Goal: Task Accomplishment & Management: Use online tool/utility

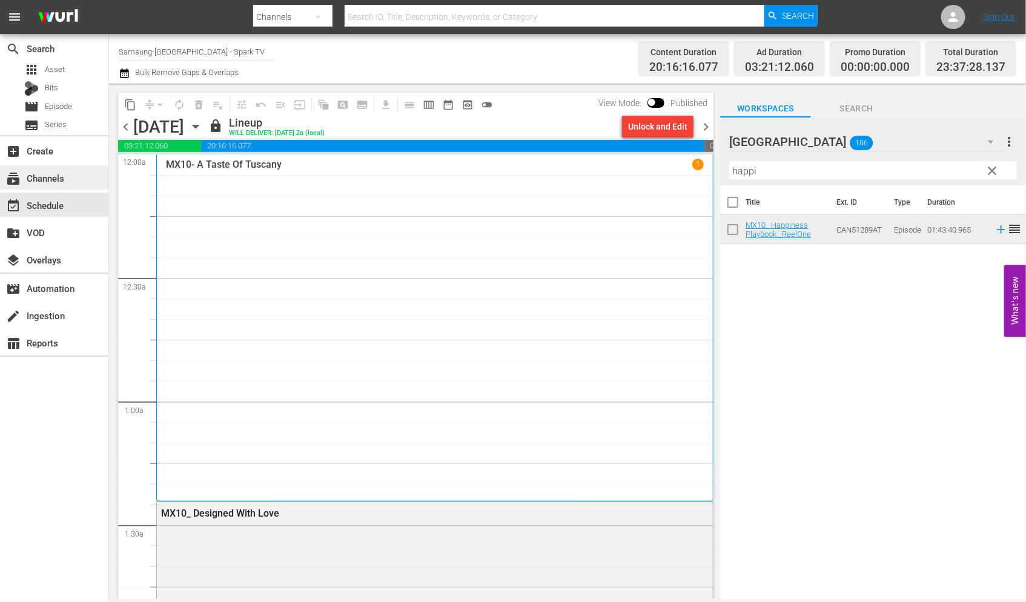
scroll to position [5738, 0]
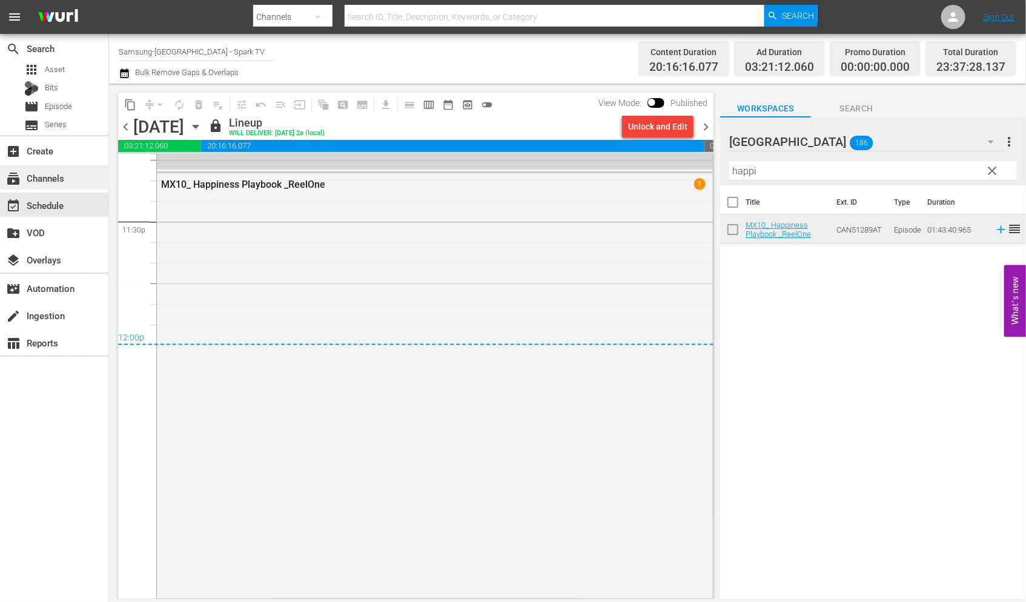
click at [62, 180] on div "subscriptions Channels" at bounding box center [34, 176] width 68 height 11
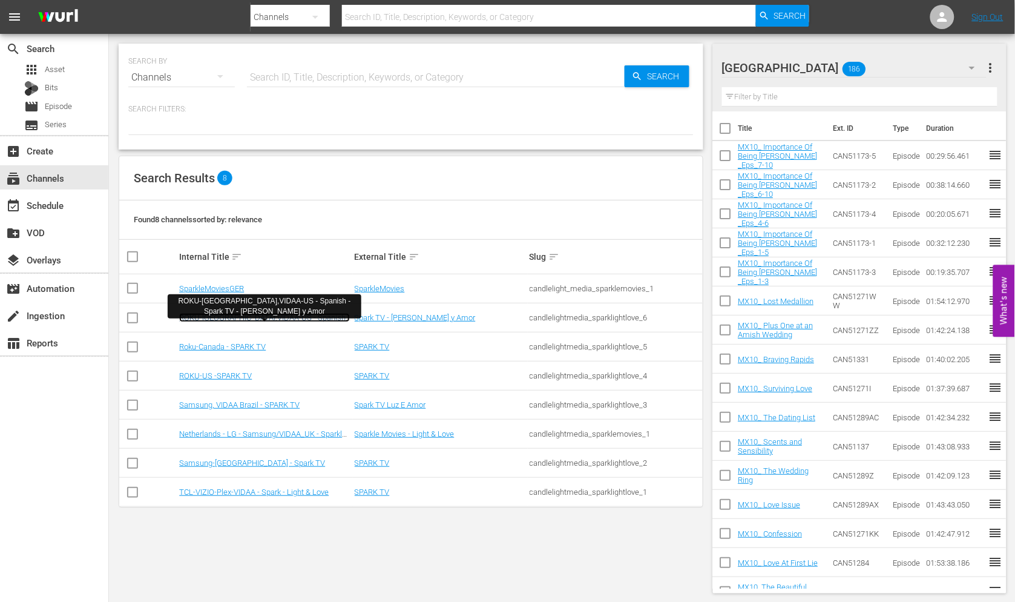
click at [291, 317] on link "ROKU-[GEOGRAPHIC_DATA],VIDAA-US - Spanish - Spark TV - [PERSON_NAME] y Amor" at bounding box center [264, 322] width 171 height 18
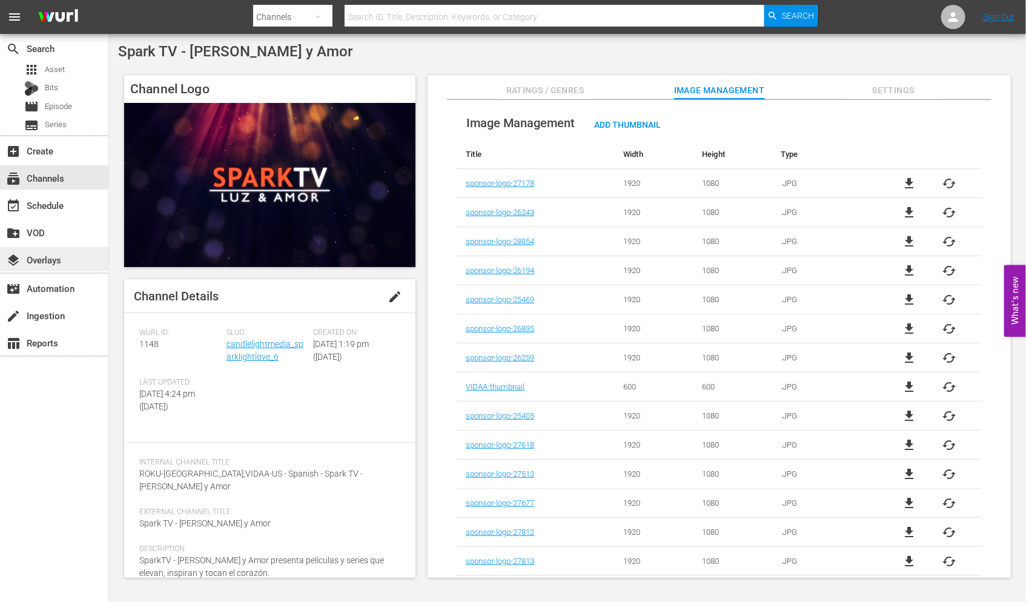
click at [53, 258] on div "layers Overlays" at bounding box center [34, 257] width 68 height 11
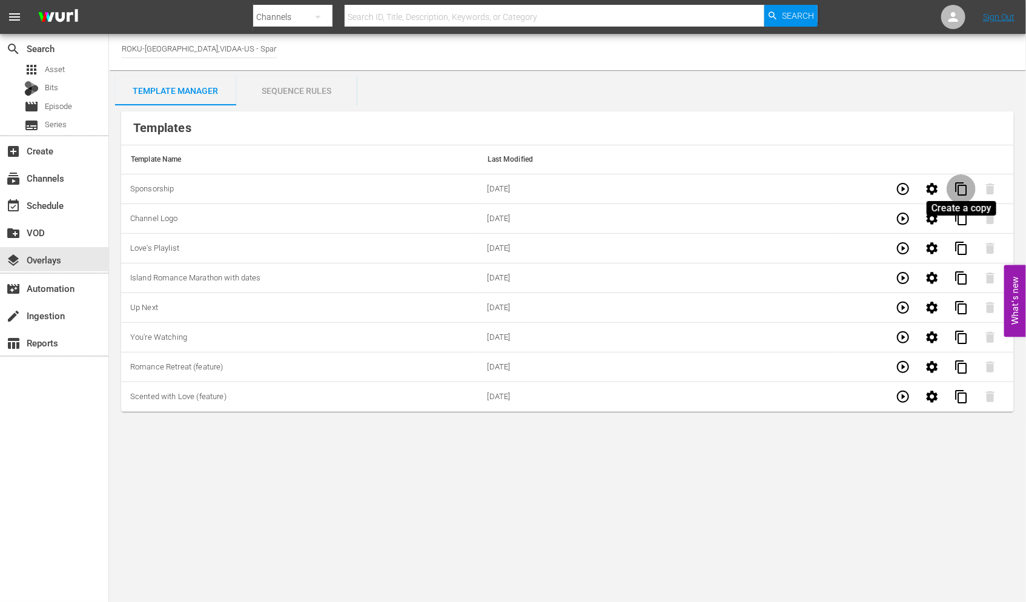
click at [959, 190] on span "content_copy" at bounding box center [961, 189] width 15 height 15
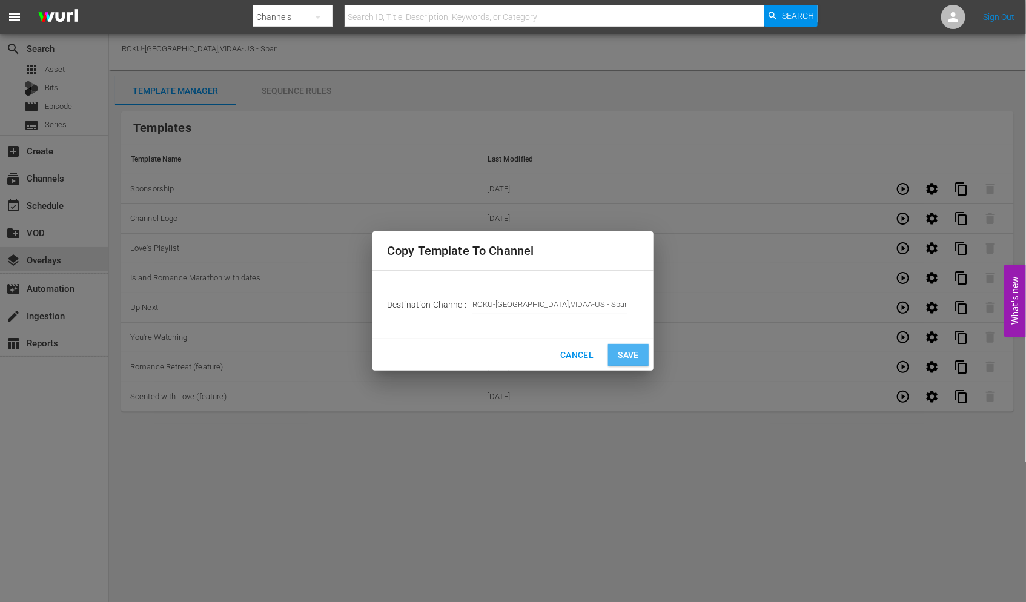
click at [619, 351] on span "Save" at bounding box center [628, 355] width 21 height 15
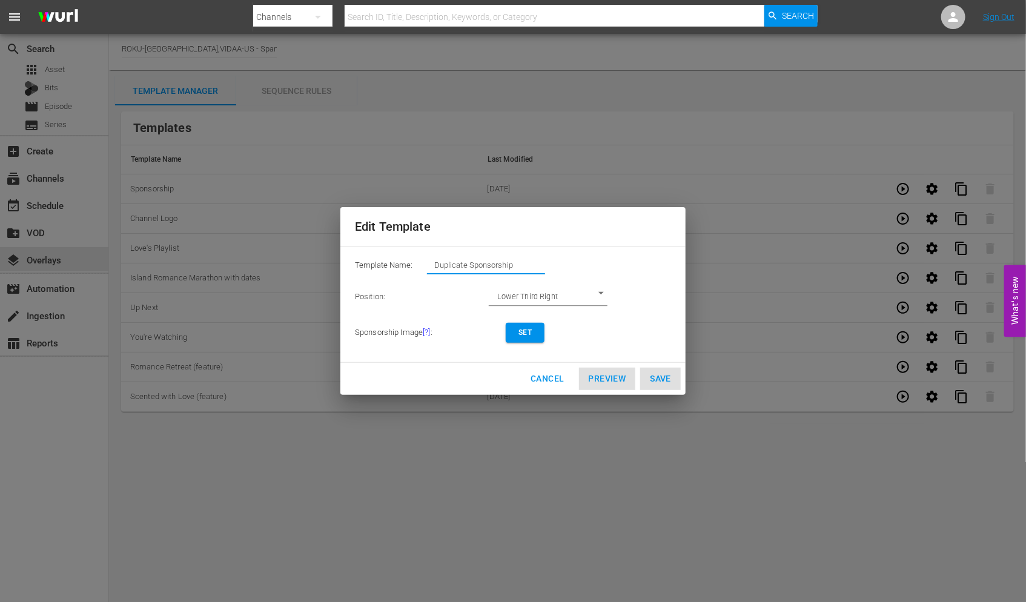
drag, startPoint x: 420, startPoint y: 263, endPoint x: 334, endPoint y: 261, distance: 86.6
click at [334, 262] on div "Edit Template Template Name: Duplicate Sponsorship Position: Lower Third Right …" at bounding box center [512, 300] width 1011 height 587
click at [527, 325] on button "Set" at bounding box center [525, 333] width 39 height 20
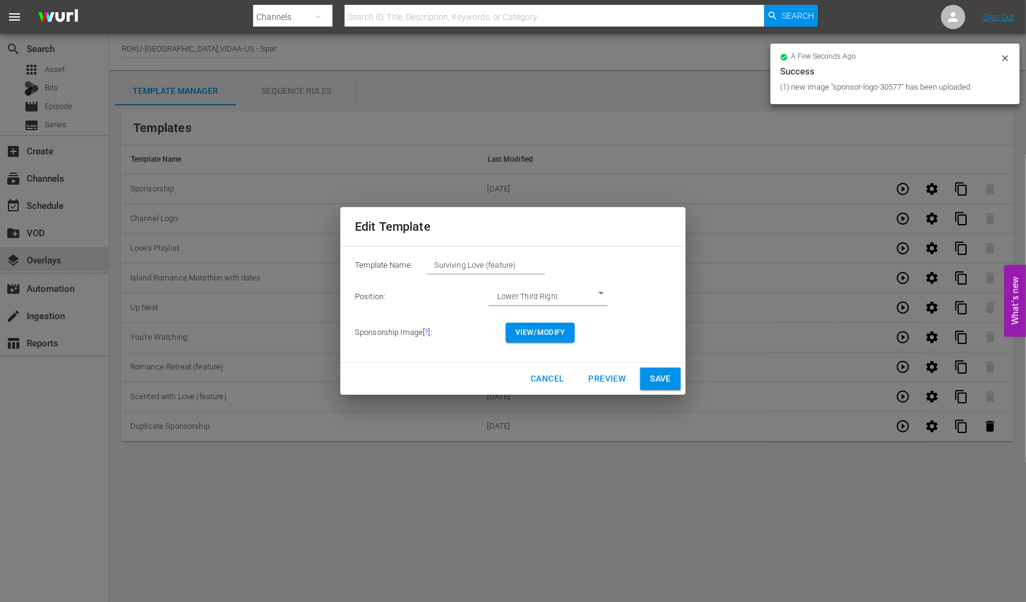
click at [552, 334] on span "View/Modify" at bounding box center [540, 332] width 50 height 13
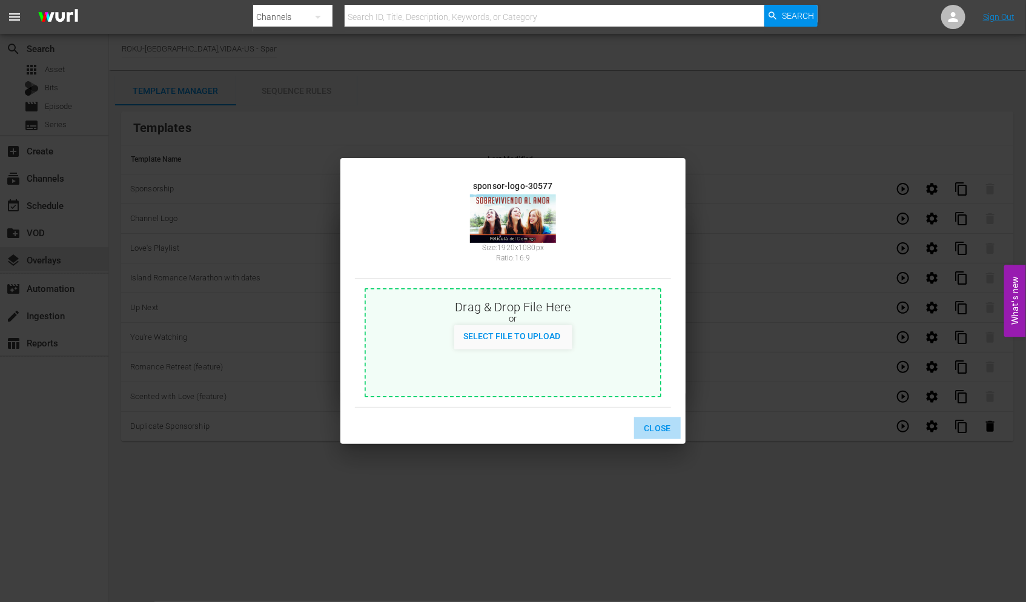
click at [651, 426] on span "Close" at bounding box center [657, 428] width 27 height 15
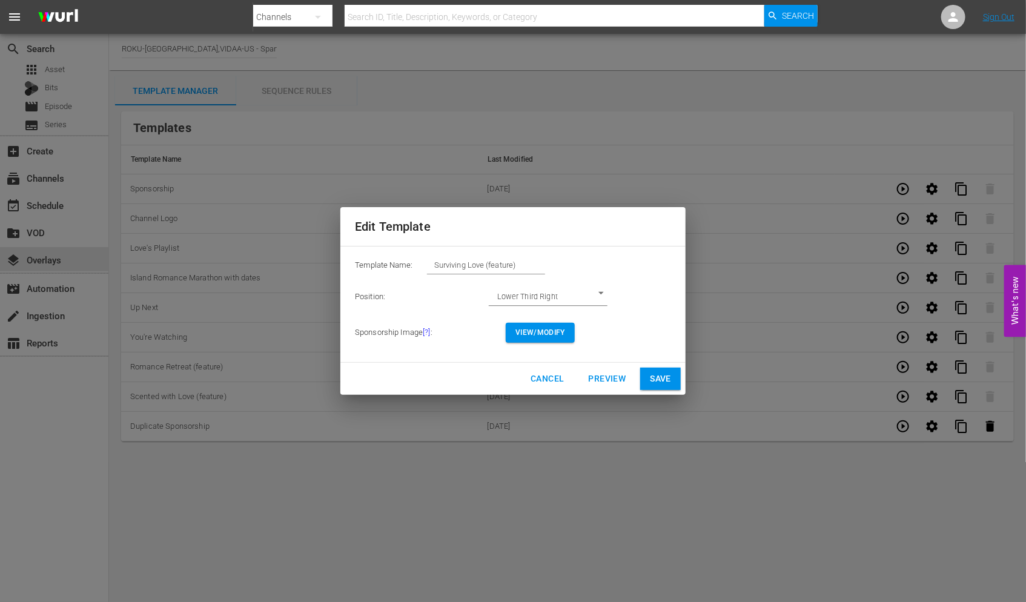
click at [667, 377] on span "Save" at bounding box center [660, 378] width 21 height 15
type input "Duplicate Sponsorship"
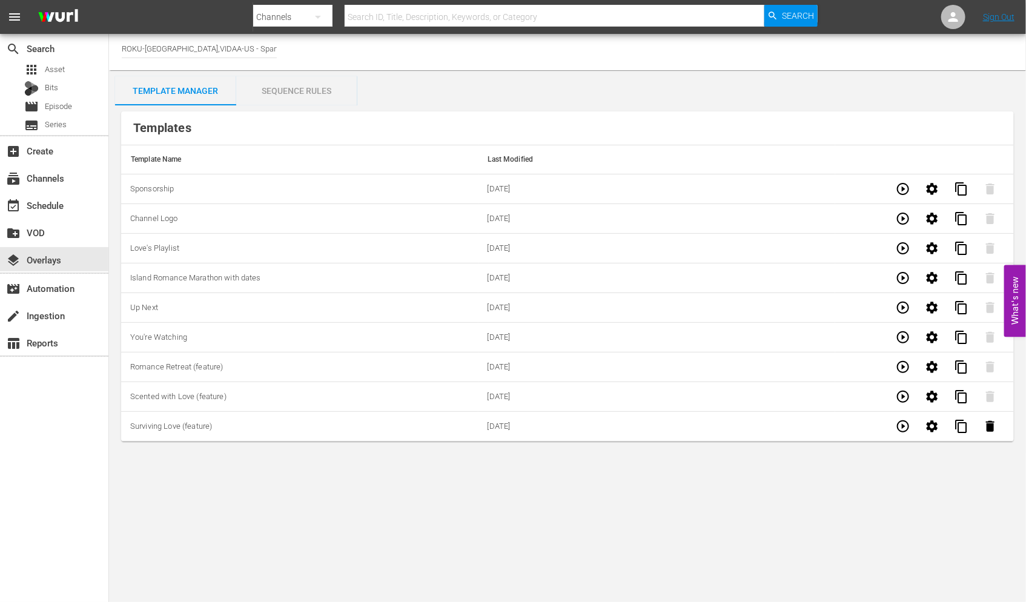
click at [306, 88] on div "Sequence Rules" at bounding box center [296, 90] width 121 height 29
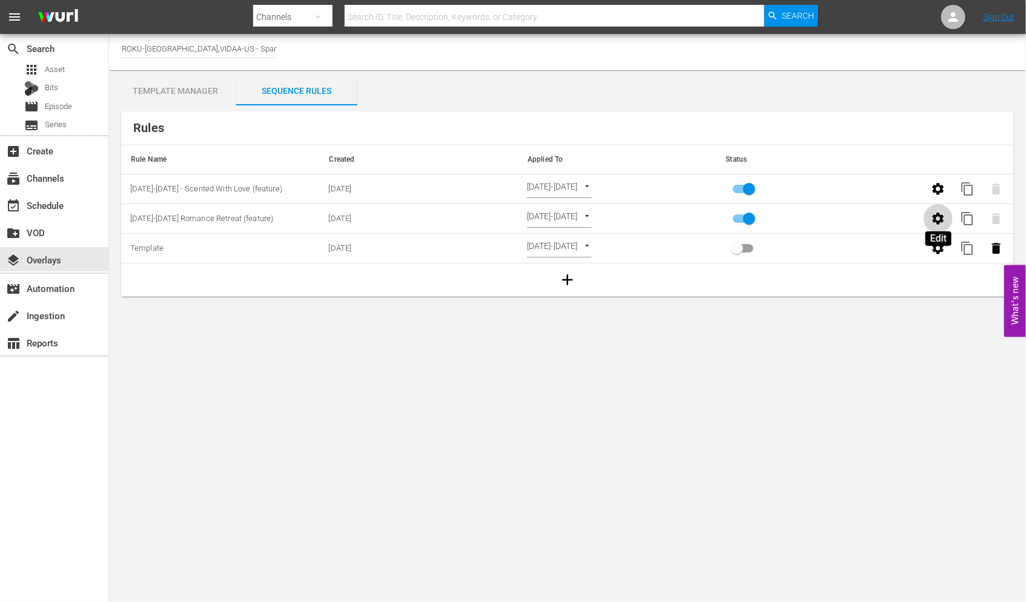
click at [936, 219] on icon "button" at bounding box center [938, 218] width 15 height 15
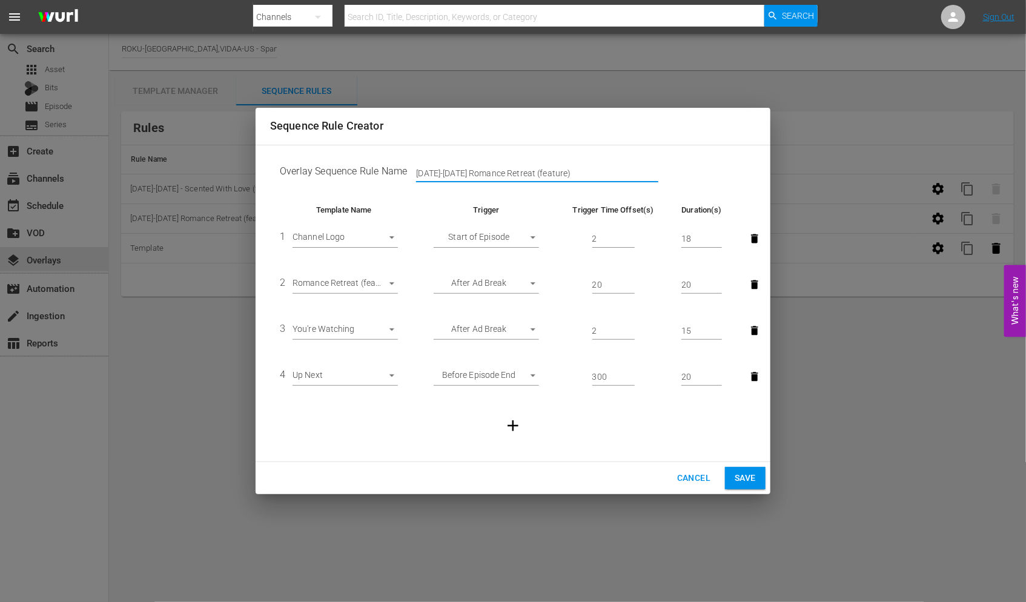
drag, startPoint x: 515, startPoint y: 173, endPoint x: 451, endPoint y: 174, distance: 64.2
click at [451, 174] on input "Sept 1-7 Romance Retreat (feature)" at bounding box center [537, 174] width 242 height 18
click at [449, 172] on input "Sept 1-7 Surviving Love (feature)" at bounding box center [537, 174] width 242 height 18
type input "Sept 15-21 Surviving Love (feature)"
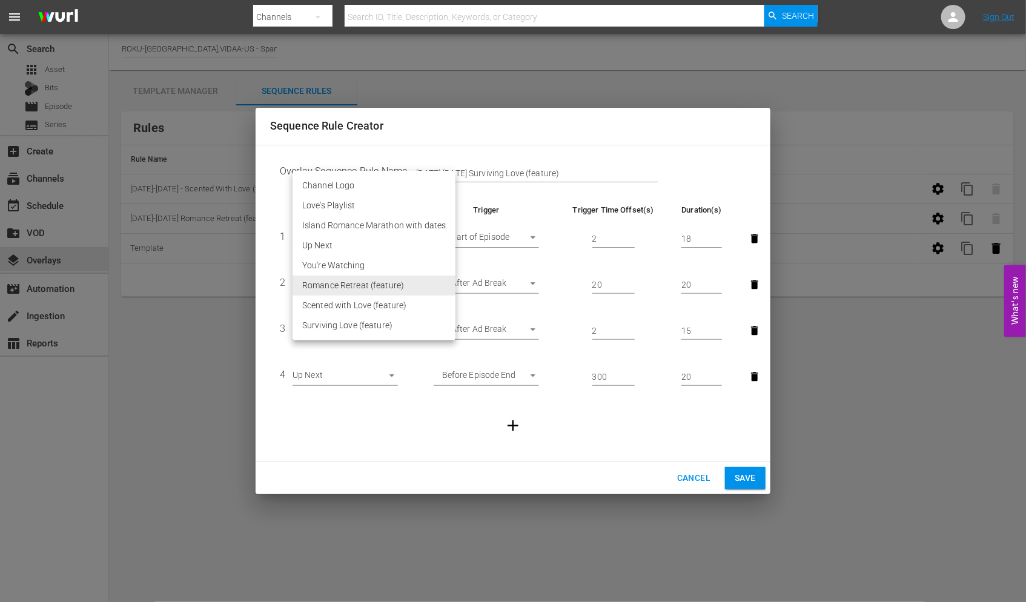
click at [391, 283] on body "menu Search By Channels Search ID, Title, Description, Keywords, or Category Se…" at bounding box center [513, 301] width 1026 height 602
click at [366, 323] on li "Surviving Love (feature)" at bounding box center [373, 325] width 163 height 20
type input "30577"
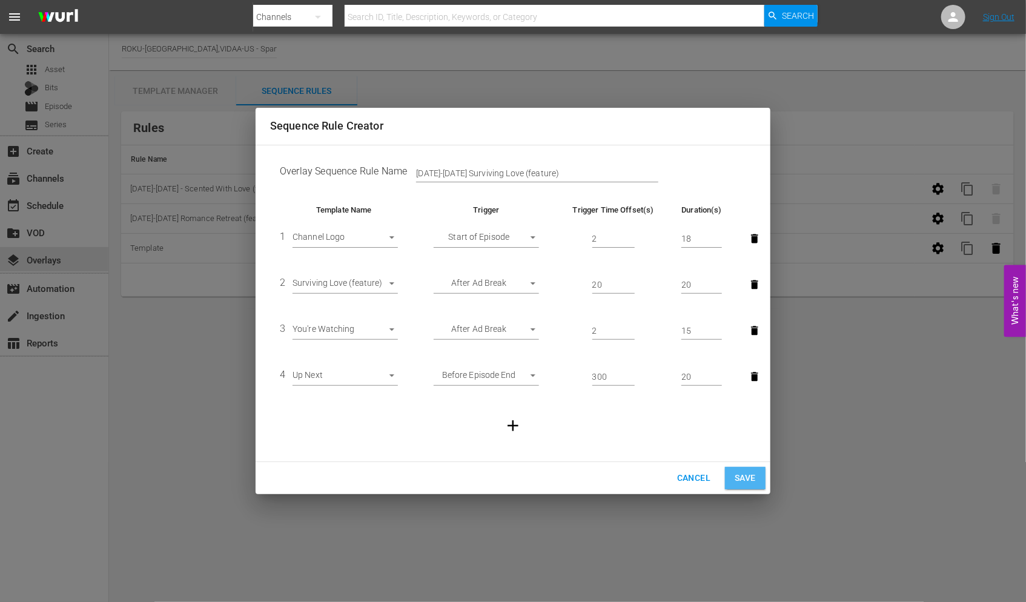
click at [742, 470] on span "Save" at bounding box center [744, 477] width 21 height 15
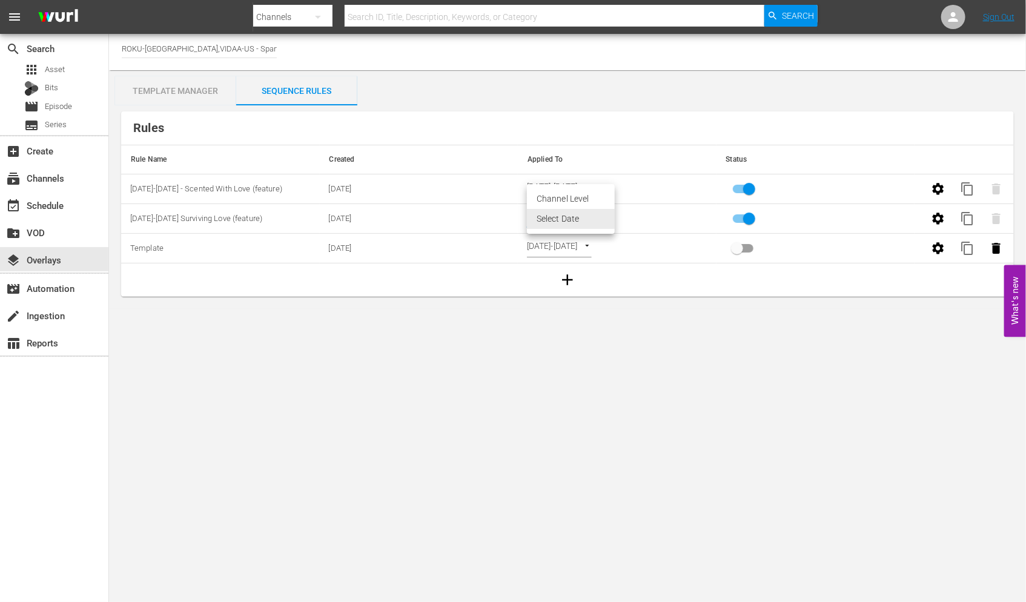
click at [610, 215] on body "menu Search By Channels Search ID, Title, Description, Keywords, or Category Se…" at bounding box center [513, 301] width 1026 height 602
click at [578, 194] on li "Channel Level" at bounding box center [571, 199] width 88 height 20
type input "CHANNEL_LEVEL"
click at [585, 216] on body "menu Search By Channels Search ID, Title, Description, Keywords, or Category Se…" at bounding box center [513, 301] width 1026 height 602
click at [566, 235] on li "Select Date" at bounding box center [563, 239] width 72 height 20
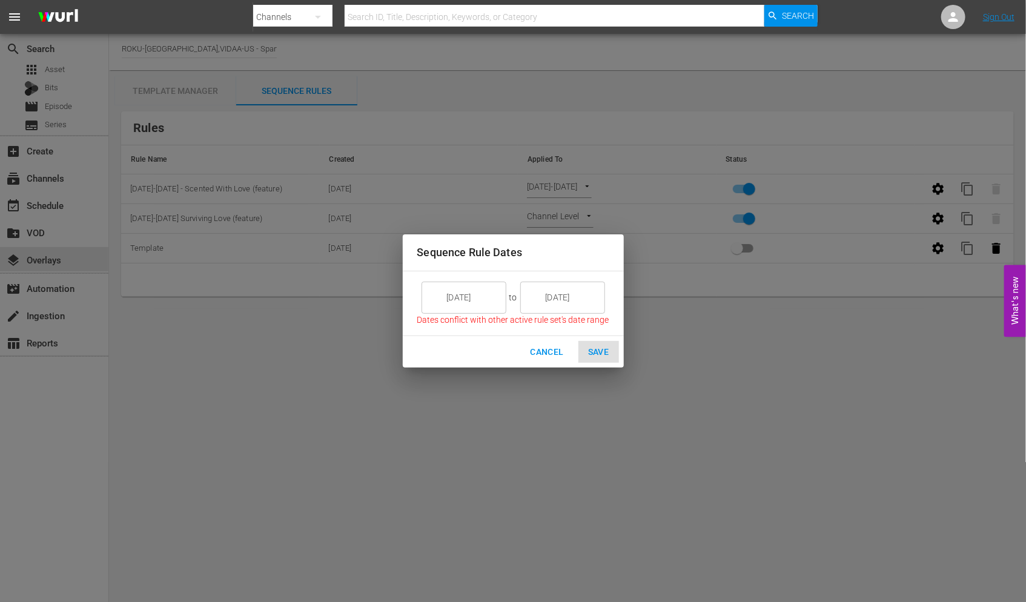
click at [476, 294] on input "9/14/25" at bounding box center [472, 297] width 68 height 33
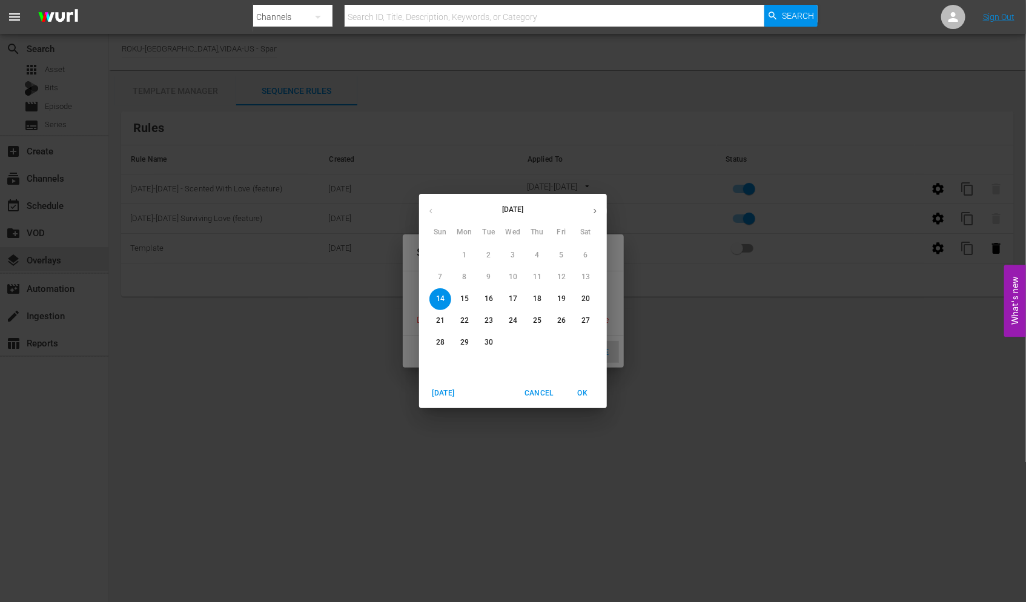
click at [463, 300] on p "15" at bounding box center [464, 299] width 8 height 10
type input "9/15/25"
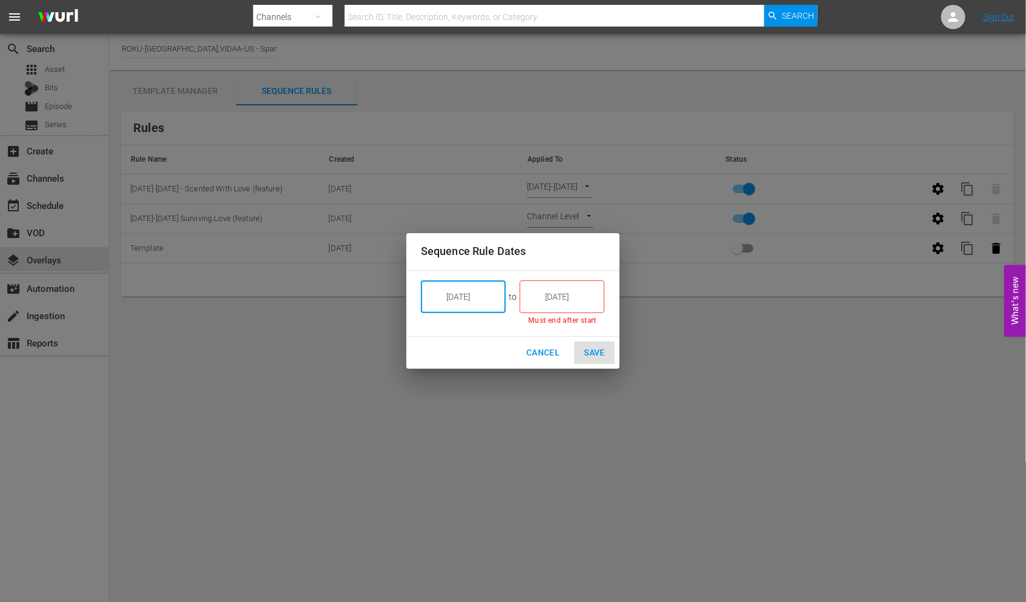
click at [578, 297] on input "9/14/25" at bounding box center [570, 296] width 68 height 33
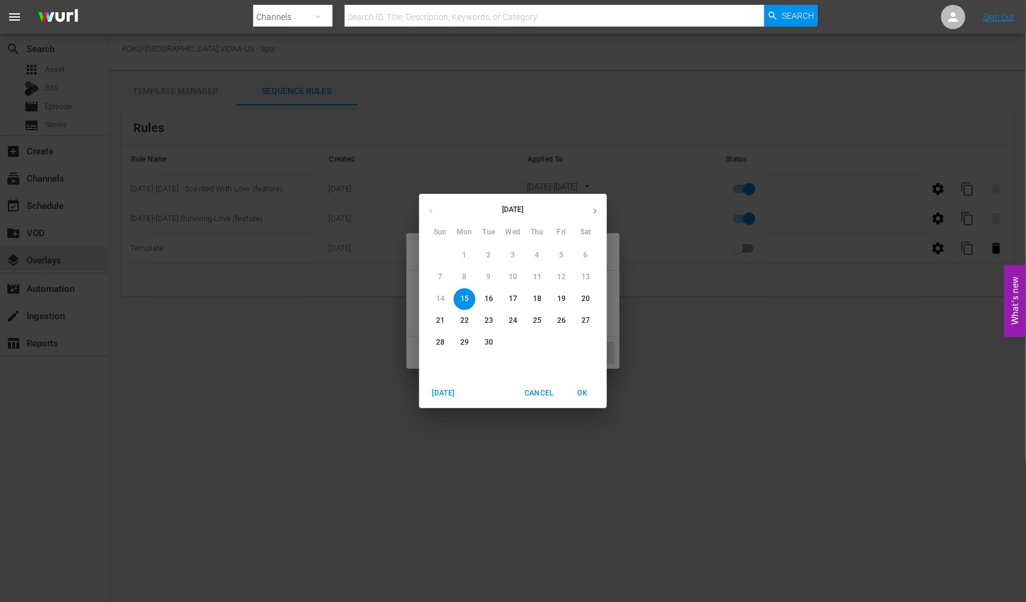
click at [440, 320] on p "21" at bounding box center [440, 320] width 8 height 10
type input "9/21/25"
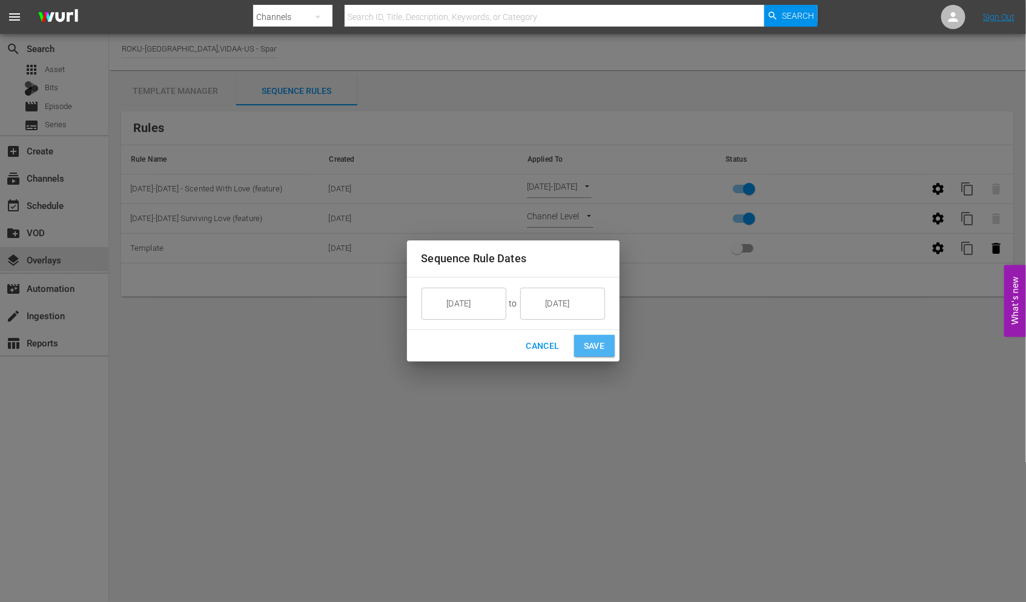
click at [599, 344] on span "Save" at bounding box center [594, 345] width 21 height 15
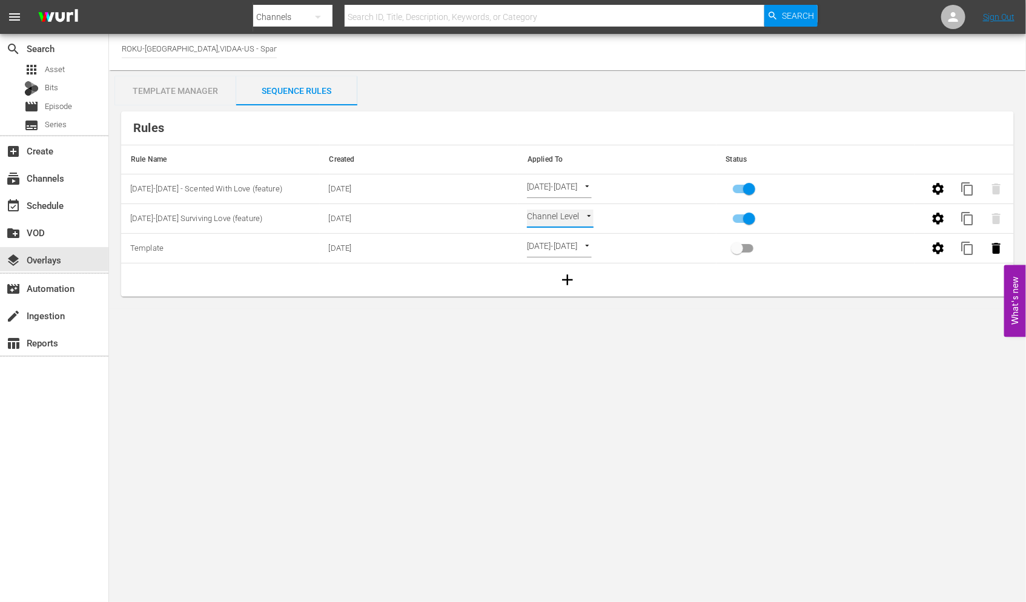
type input "SELECT_DATE"
click at [596, 344] on body "menu Search By Channels Search ID, Title, Description, Keywords, or Category Se…" at bounding box center [513, 301] width 1026 height 602
click at [745, 217] on input "primary checkbox" at bounding box center [748, 221] width 69 height 23
click at [738, 219] on input "primary checkbox" at bounding box center [736, 221] width 69 height 23
checkbox input "true"
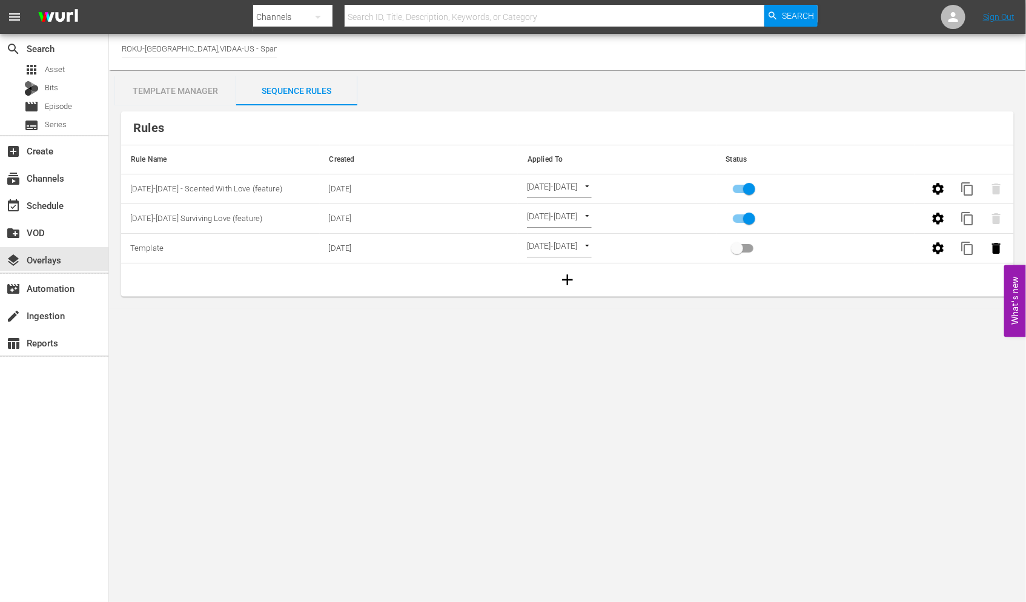
click at [731, 377] on body "menu Search By Channels Search ID, Title, Description, Keywords, or Category Se…" at bounding box center [513, 301] width 1026 height 602
drag, startPoint x: 173, startPoint y: 89, endPoint x: 354, endPoint y: 99, distance: 181.3
click at [174, 89] on div "Template Manager" at bounding box center [175, 90] width 121 height 29
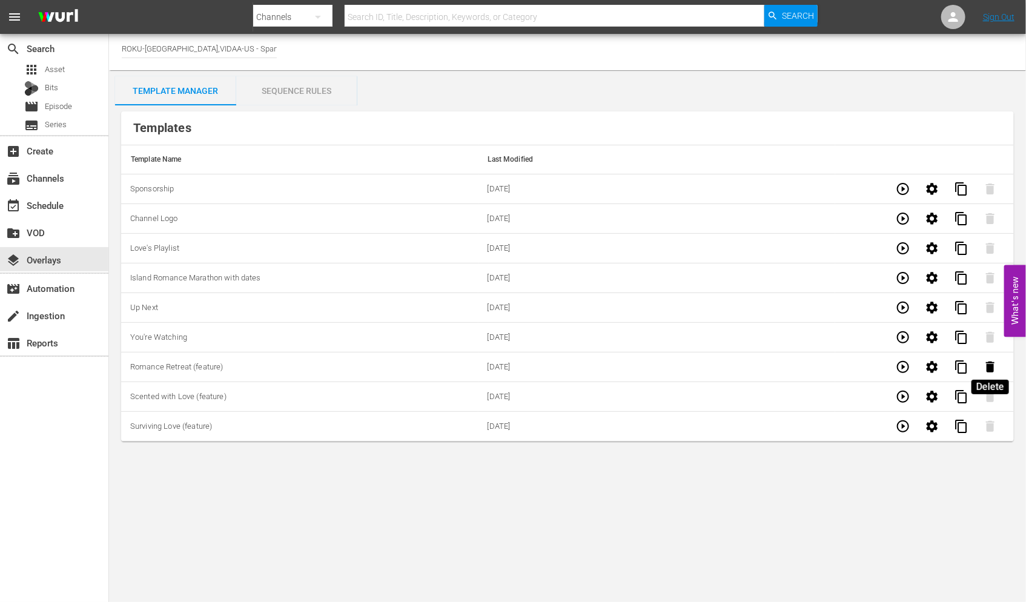
click at [992, 364] on icon "button" at bounding box center [990, 367] width 15 height 15
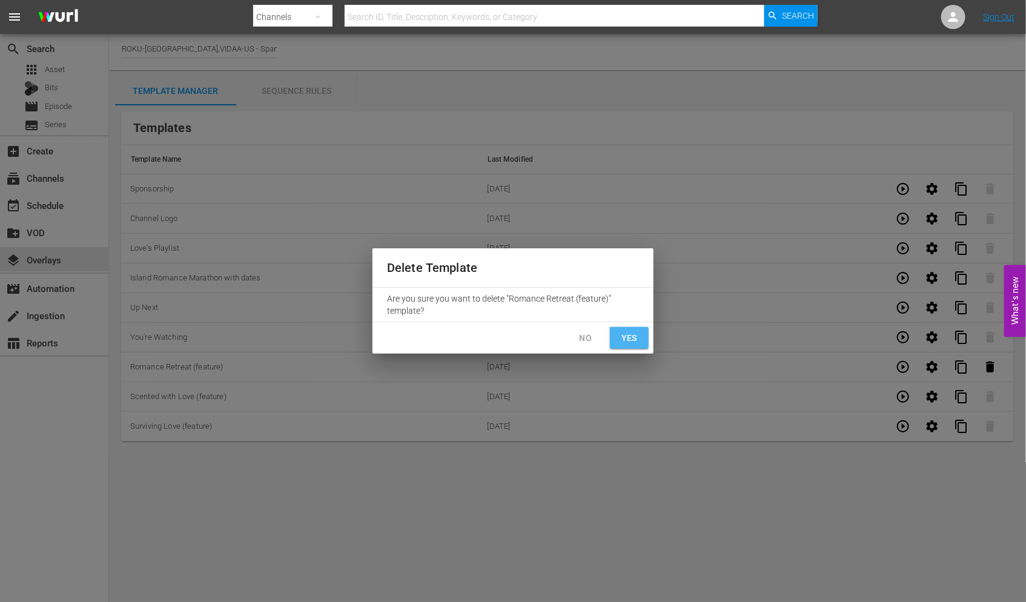
click at [634, 339] on span "Yes" at bounding box center [628, 338] width 19 height 15
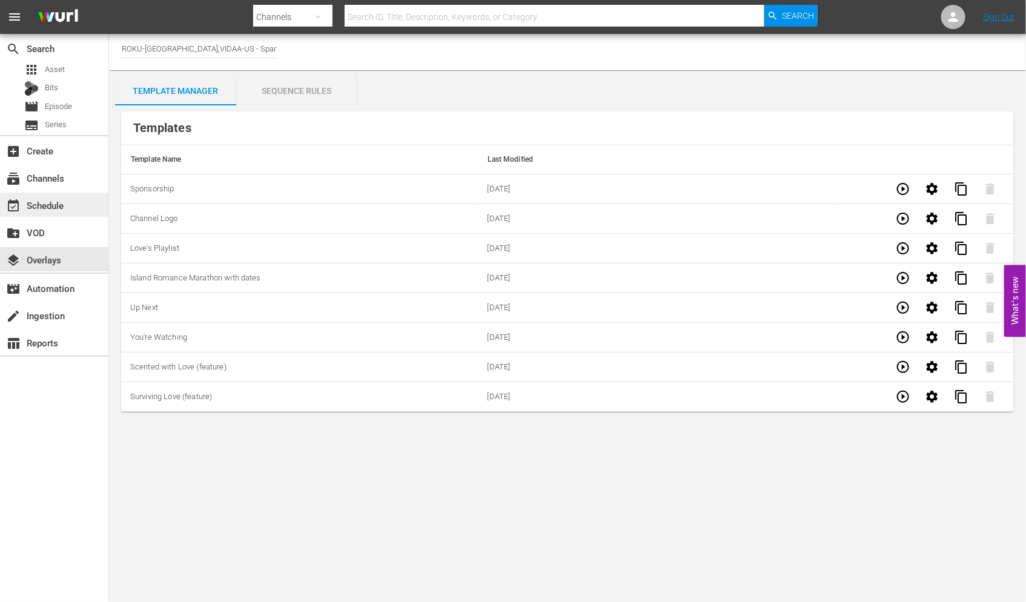
click at [46, 202] on div "event_available Schedule" at bounding box center [34, 203] width 68 height 11
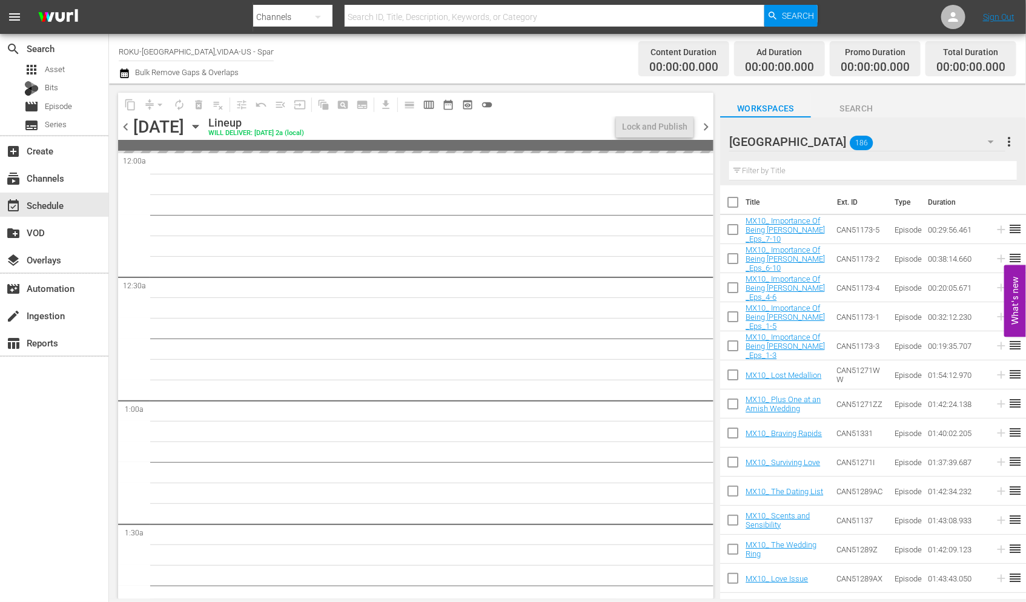
click at [202, 128] on icon "button" at bounding box center [195, 126] width 13 height 13
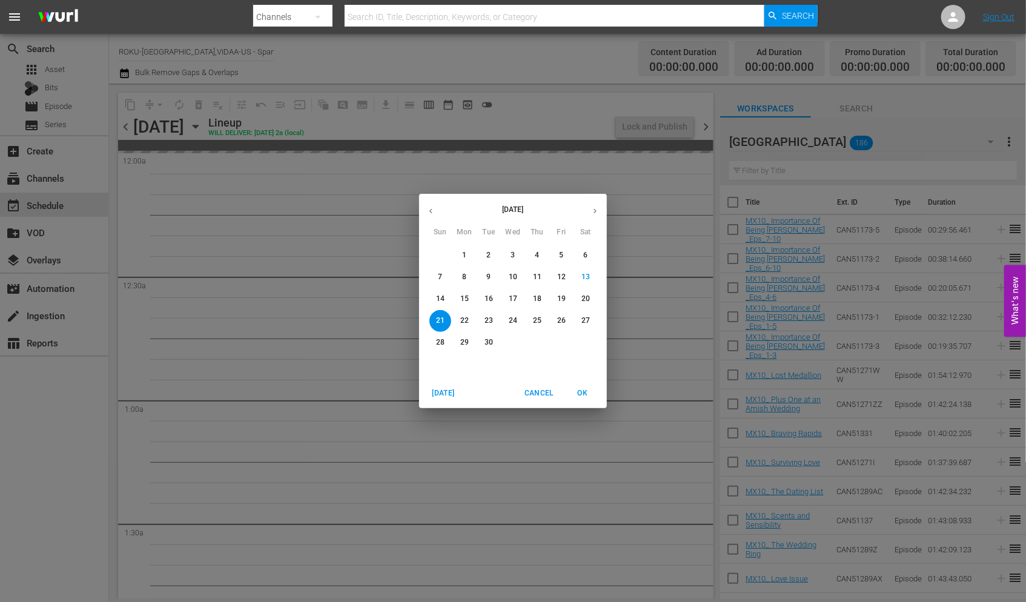
click at [470, 295] on span "15" at bounding box center [465, 299] width 22 height 10
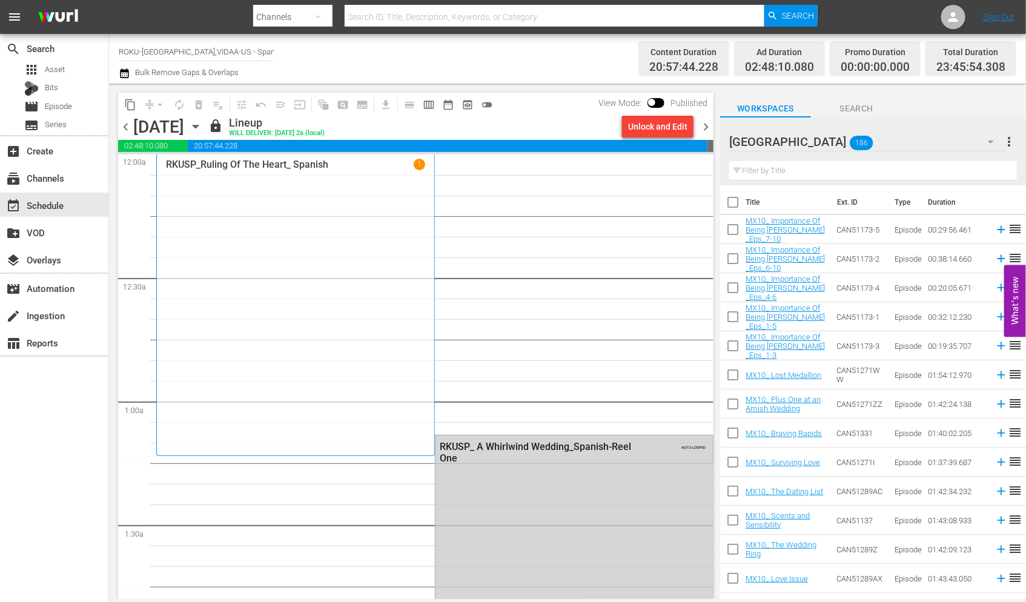
click at [636, 125] on div "Unlock and Edit" at bounding box center [657, 127] width 59 height 22
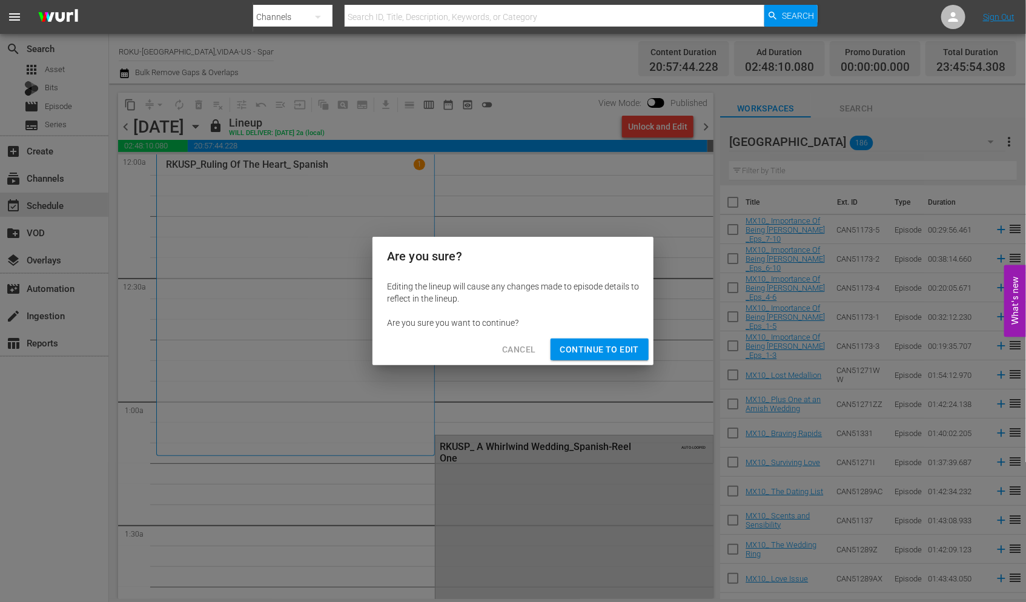
click at [598, 340] on button "Continue to Edit" at bounding box center [599, 349] width 98 height 22
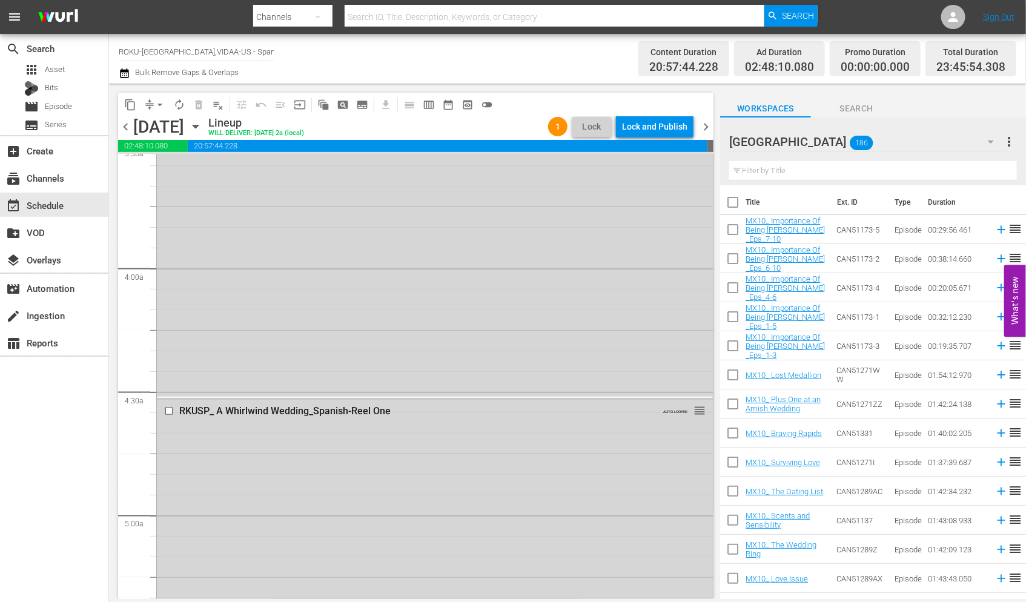
scroll to position [403, 0]
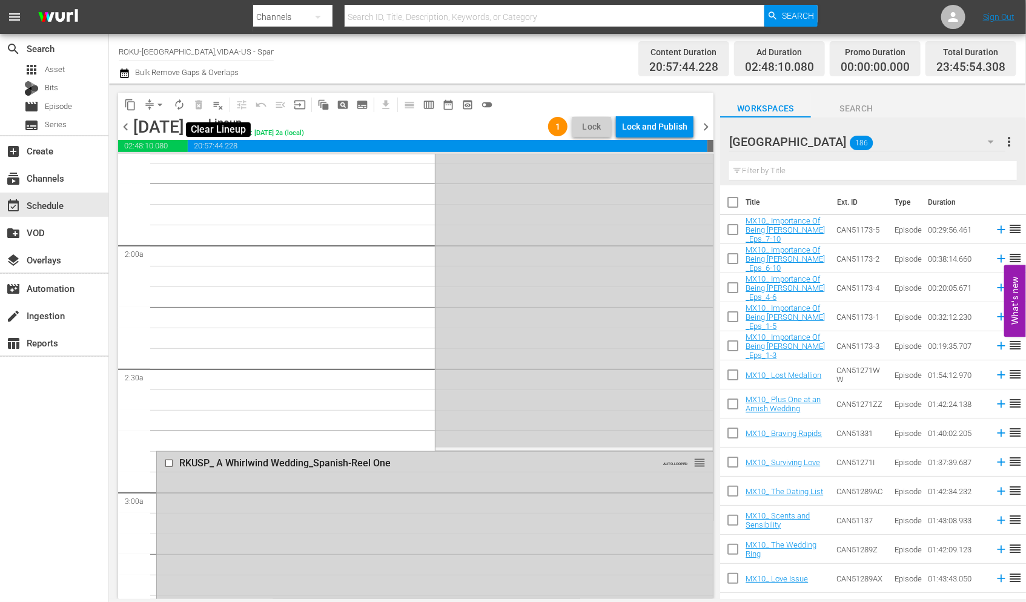
click at [216, 107] on span "playlist_remove_outlined" at bounding box center [218, 105] width 12 height 12
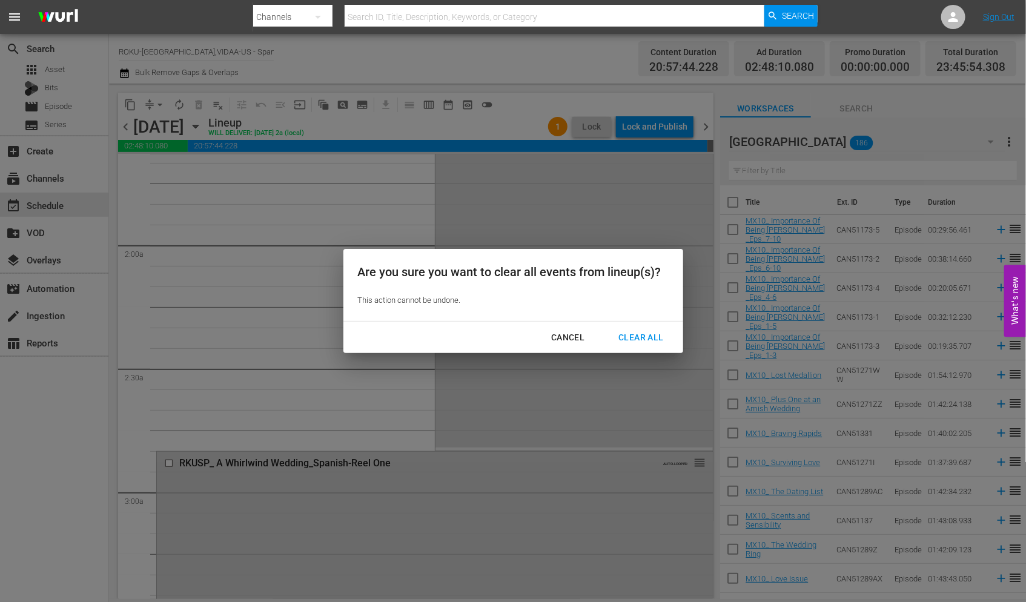
click at [639, 335] on div "Clear All" at bounding box center [641, 337] width 64 height 15
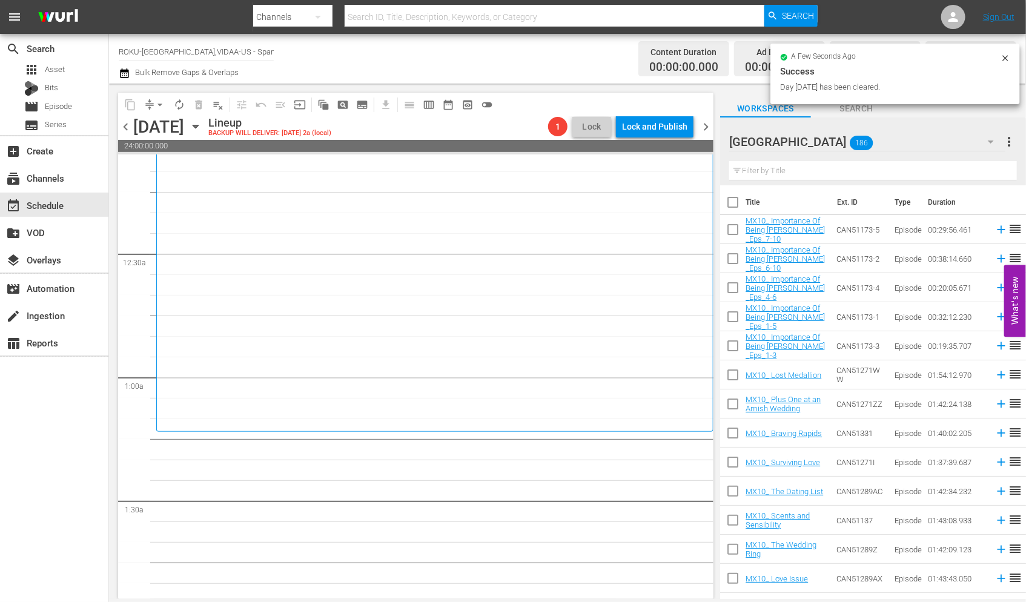
scroll to position [0, 0]
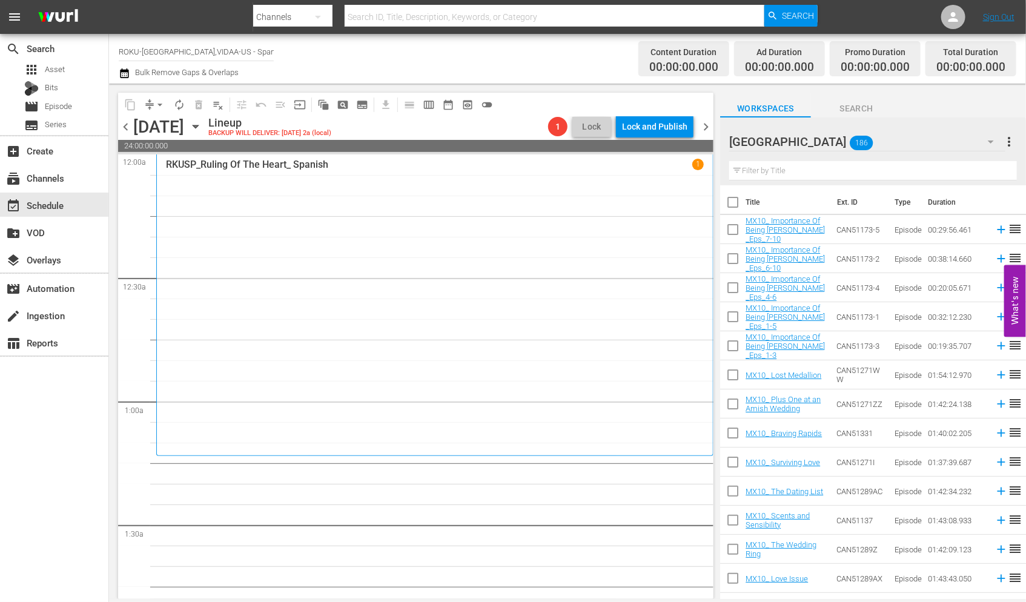
click at [987, 140] on icon "button" at bounding box center [990, 141] width 15 height 15
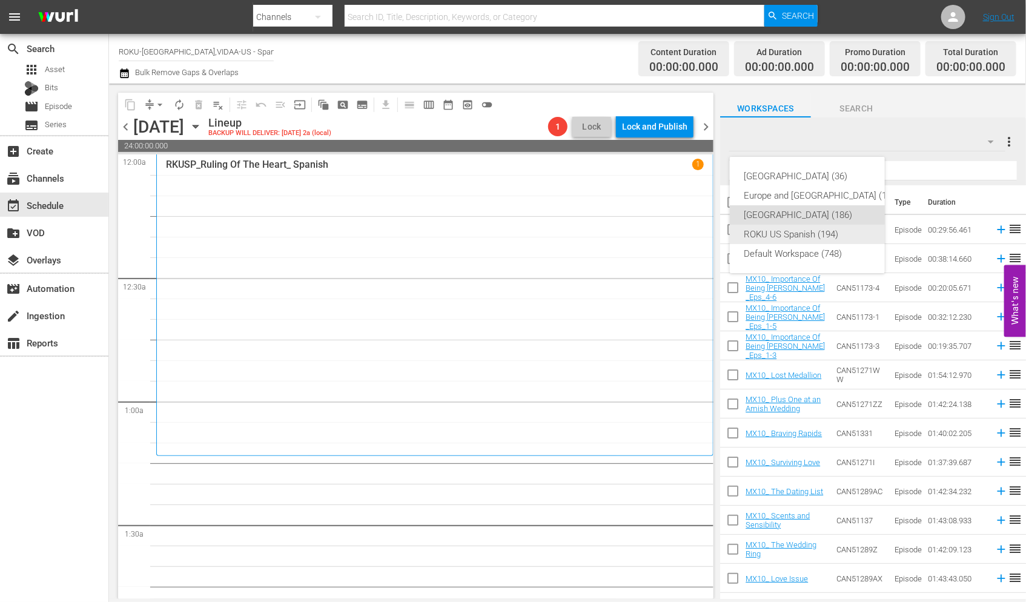
click at [813, 231] on div "ROKU US Spanish (194)" at bounding box center [822, 234] width 156 height 19
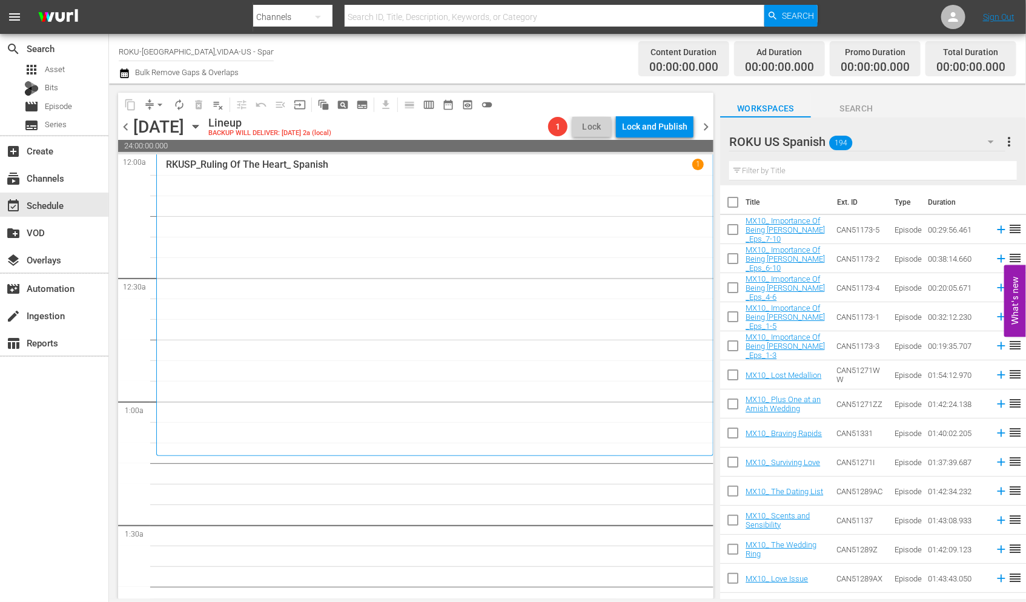
click at [759, 170] on input "text" at bounding box center [873, 170] width 288 height 19
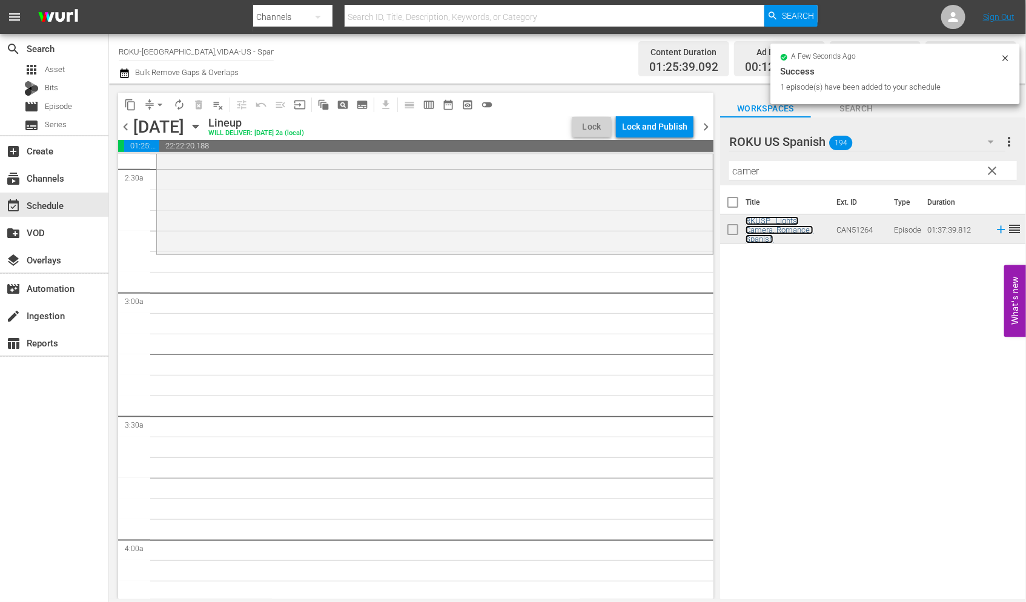
scroll to position [606, 0]
click at [677, 168] on div "content_copy compress arrow_drop_down autorenew_outlined delete_forever_outline…" at bounding box center [567, 341] width 917 height 515
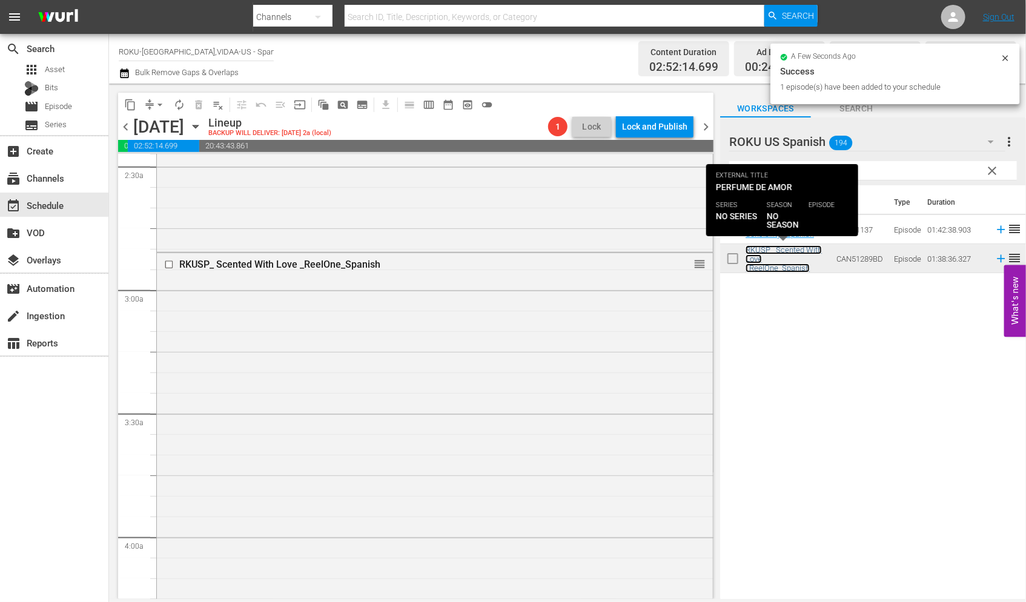
scroll to position [1009, 0]
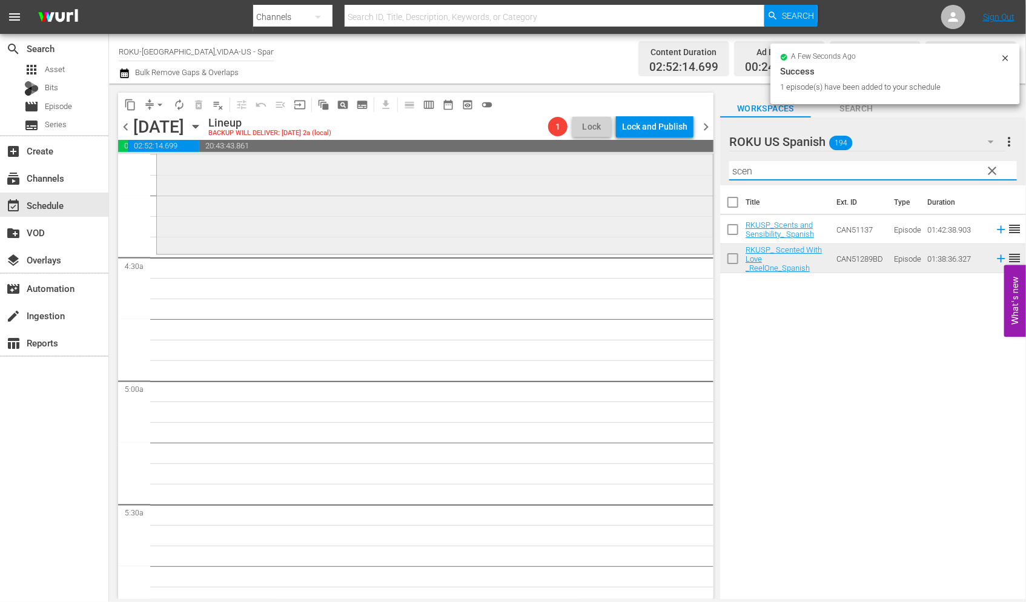
drag, startPoint x: 679, startPoint y: 173, endPoint x: 651, endPoint y: 173, distance: 27.9
click at [651, 173] on div "content_copy compress arrow_drop_down autorenew_outlined delete_forever_outline…" at bounding box center [567, 341] width 917 height 515
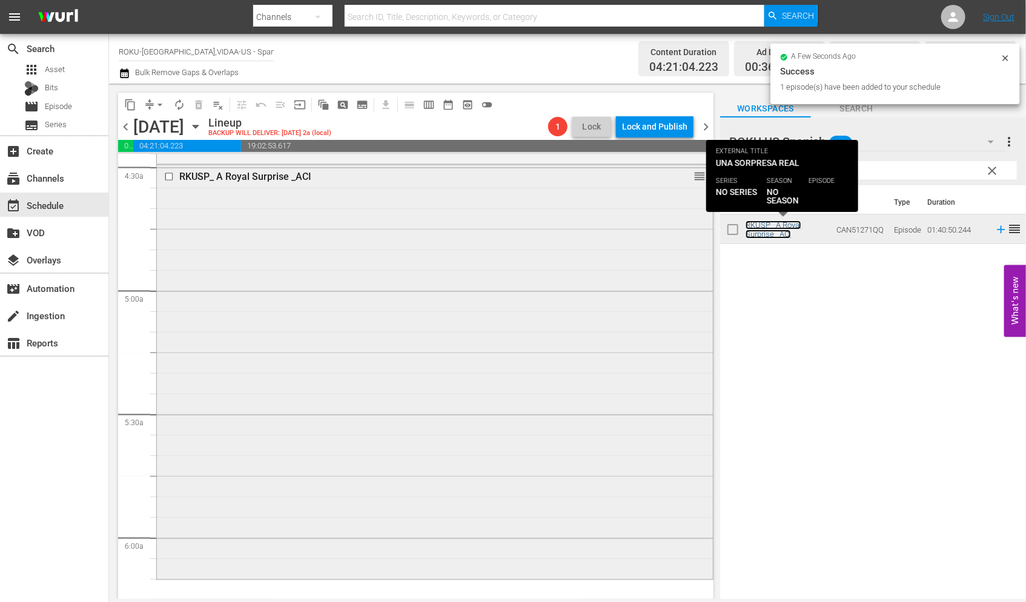
scroll to position [1278, 0]
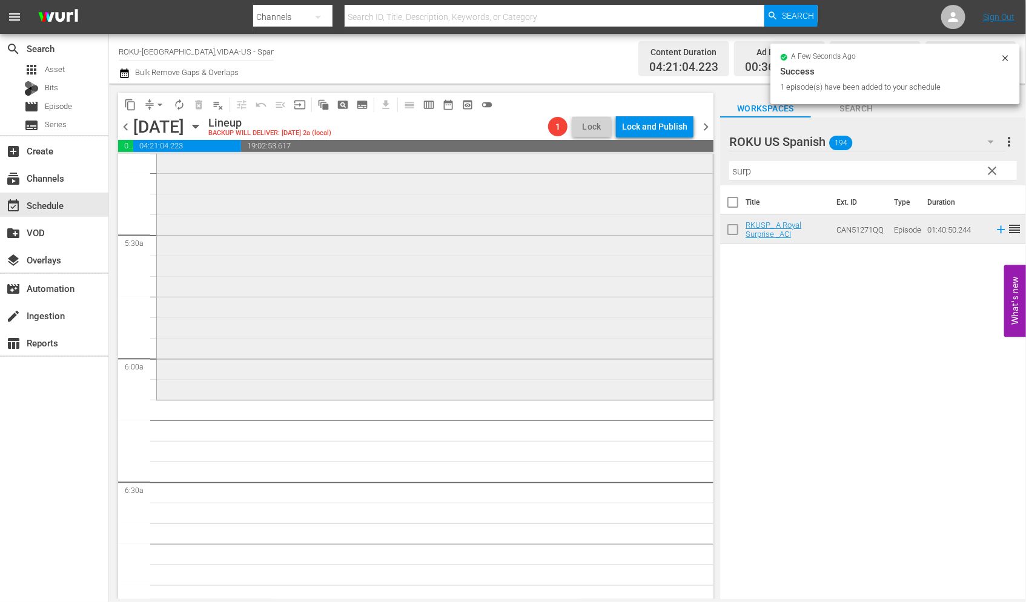
drag, startPoint x: 775, startPoint y: 172, endPoint x: 693, endPoint y: 172, distance: 82.3
click at [694, 172] on div "content_copy compress arrow_drop_down autorenew_outlined delete_forever_outline…" at bounding box center [567, 341] width 917 height 515
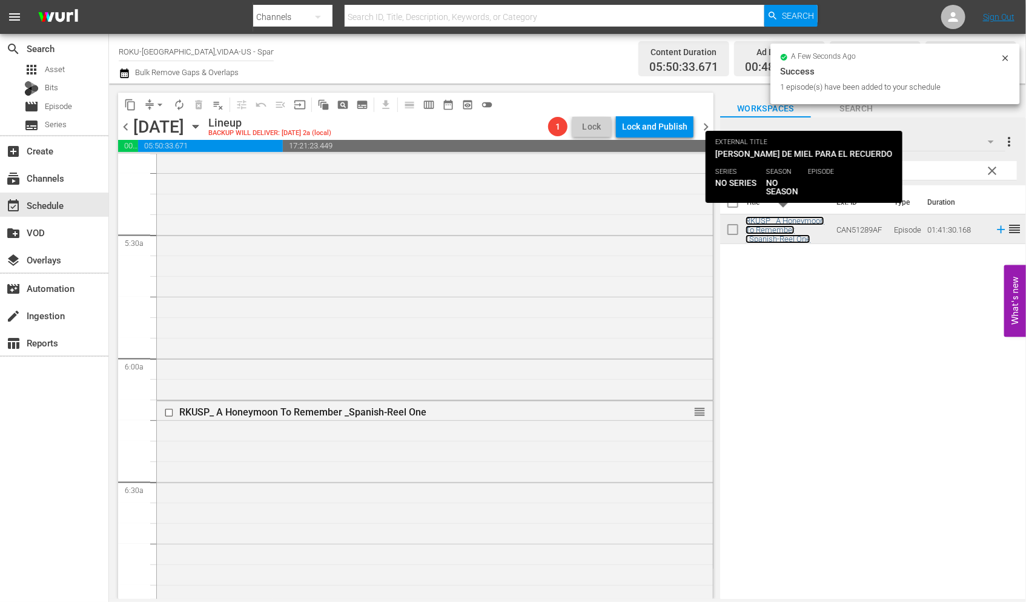
scroll to position [1614, 0]
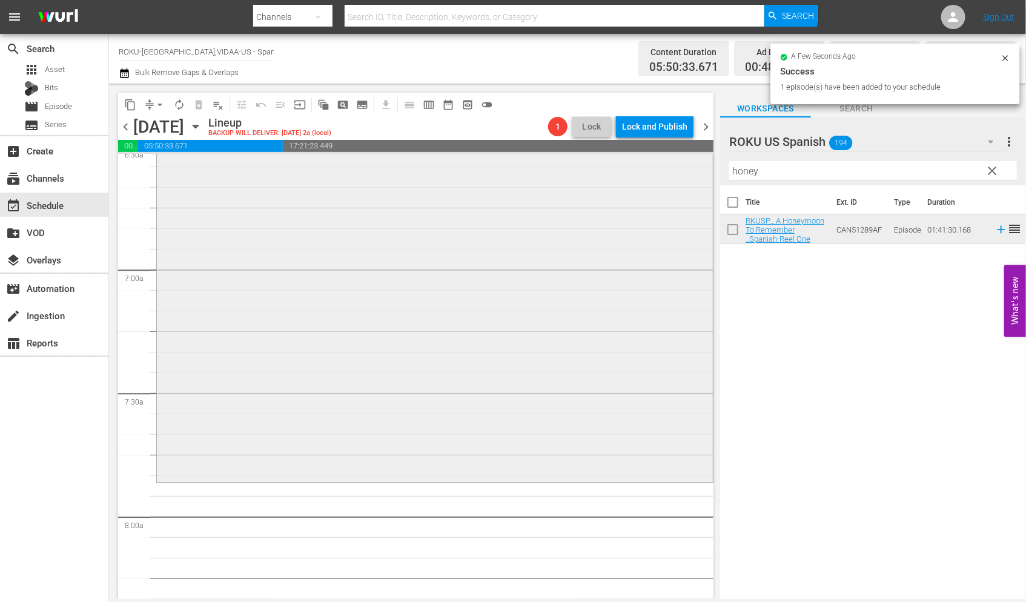
drag, startPoint x: 768, startPoint y: 166, endPoint x: 589, endPoint y: 161, distance: 179.3
click at [589, 161] on div "content_copy compress arrow_drop_down autorenew_outlined delete_forever_outline…" at bounding box center [567, 341] width 917 height 515
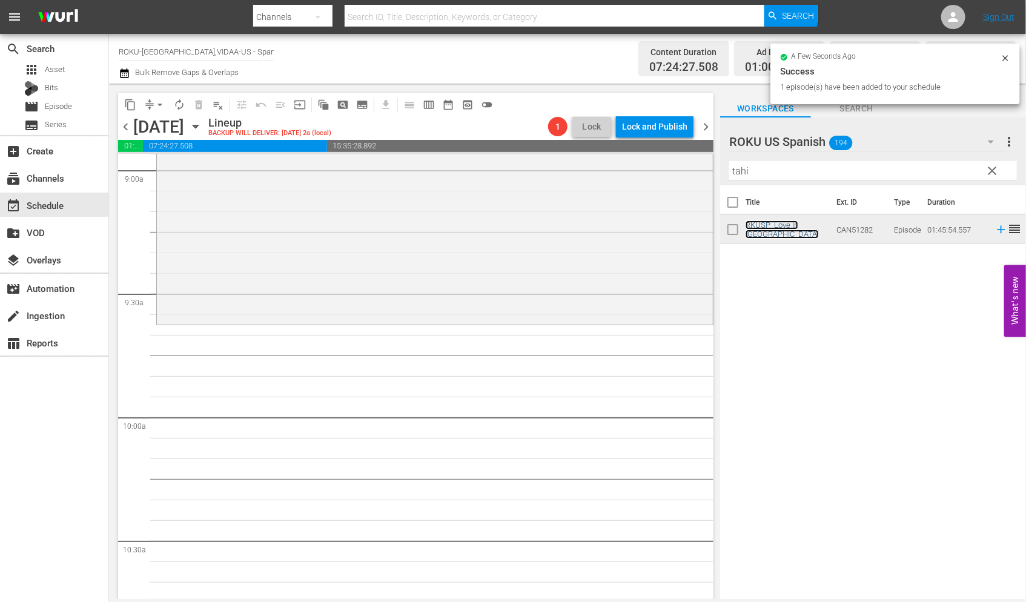
scroll to position [2220, 0]
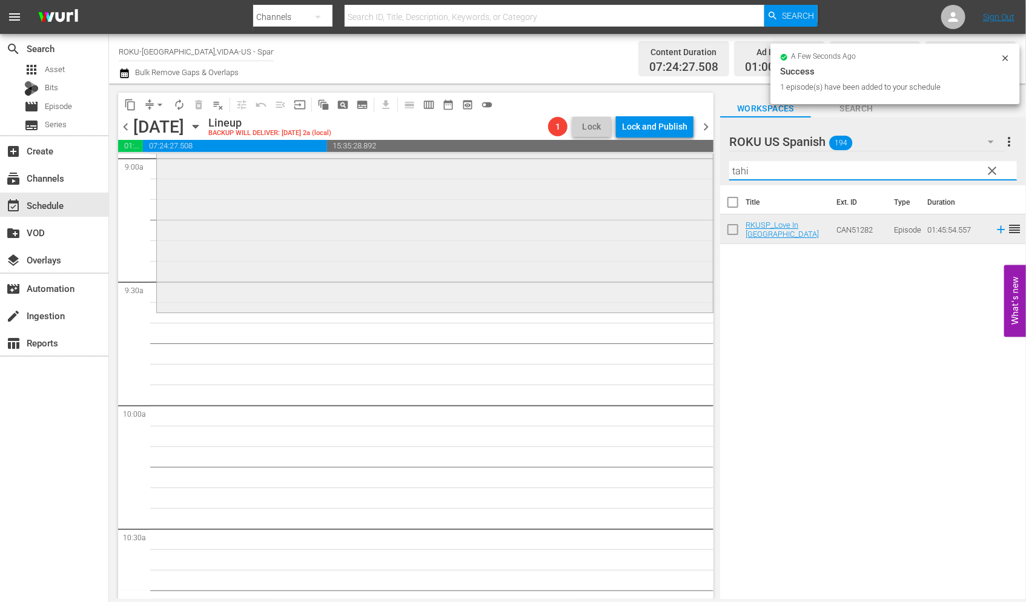
drag, startPoint x: 767, startPoint y: 171, endPoint x: 653, endPoint y: 173, distance: 113.8
click at [653, 172] on div "content_copy compress arrow_drop_down autorenew_outlined delete_forever_outline…" at bounding box center [567, 341] width 917 height 515
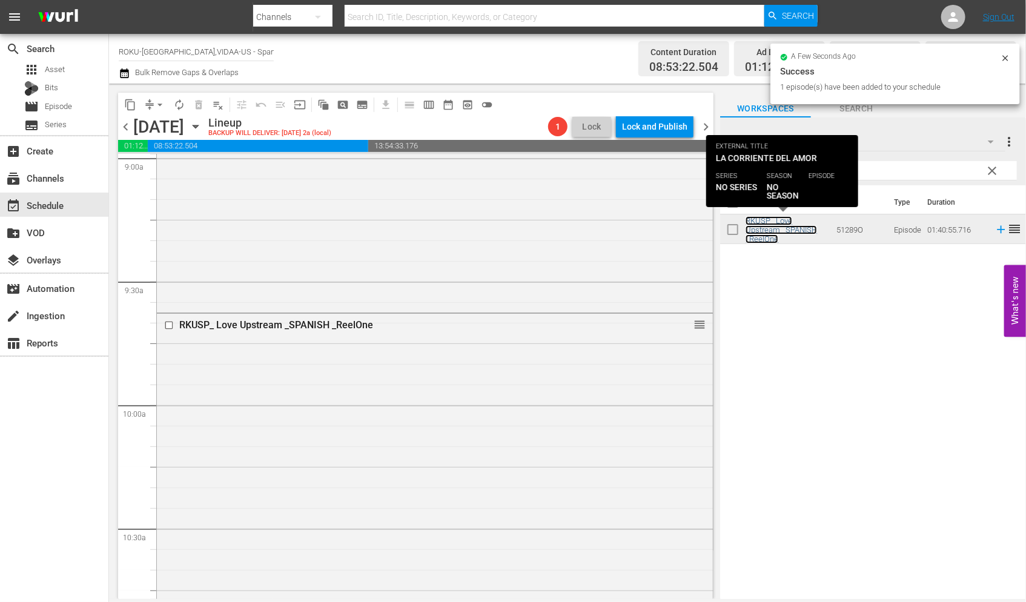
scroll to position [2624, 0]
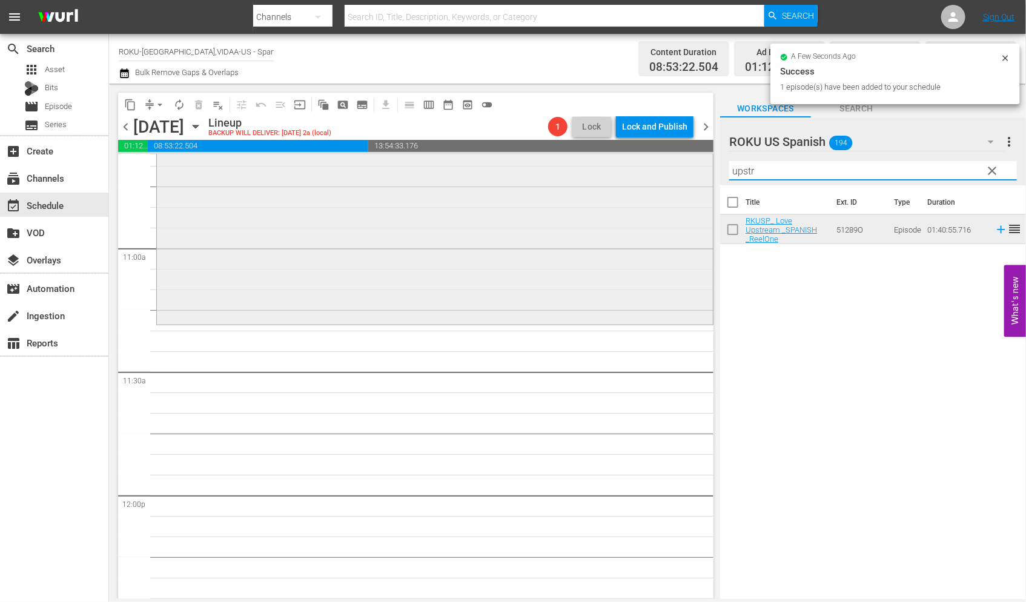
drag, startPoint x: 704, startPoint y: 167, endPoint x: 639, endPoint y: 170, distance: 65.4
click at [639, 170] on div "content_copy compress arrow_drop_down autorenew_outlined delete_forever_outline…" at bounding box center [567, 341] width 917 height 515
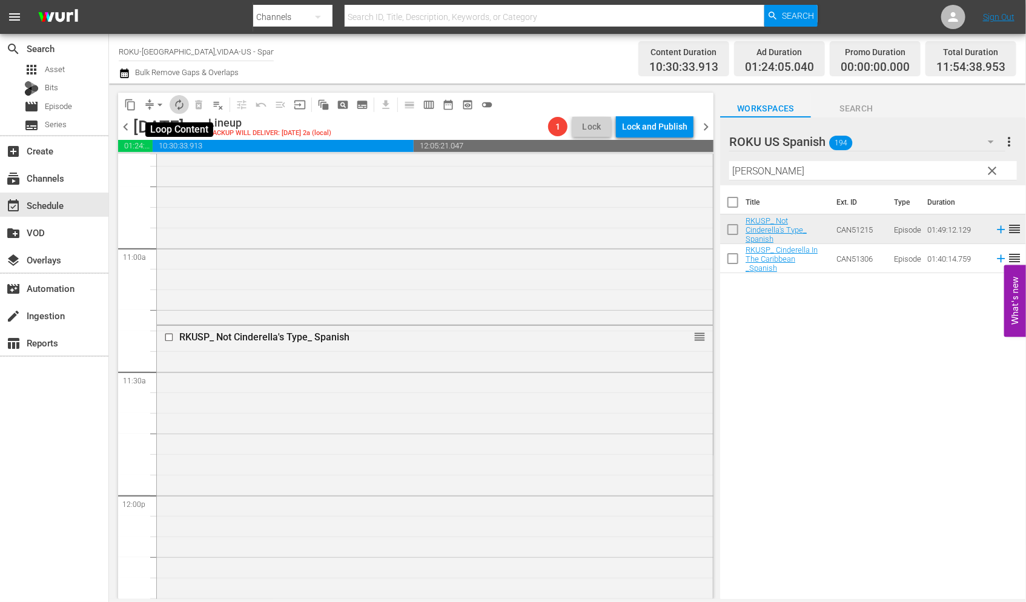
click at [183, 101] on span "autorenew_outlined" at bounding box center [179, 105] width 12 height 12
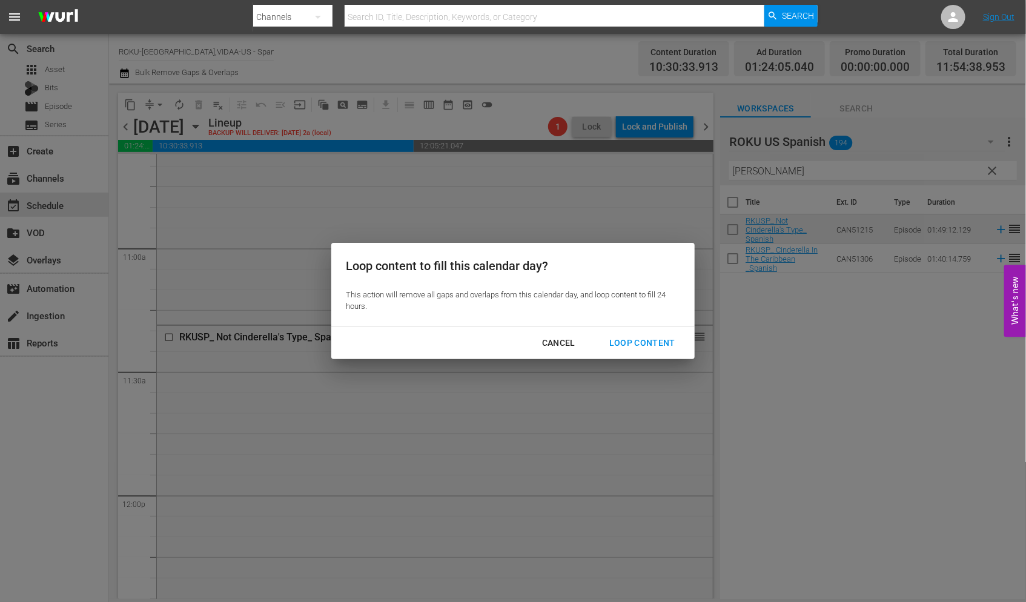
drag, startPoint x: 656, startPoint y: 340, endPoint x: 643, endPoint y: 337, distance: 12.9
click at [650, 339] on div "Loop Content" at bounding box center [641, 342] width 85 height 15
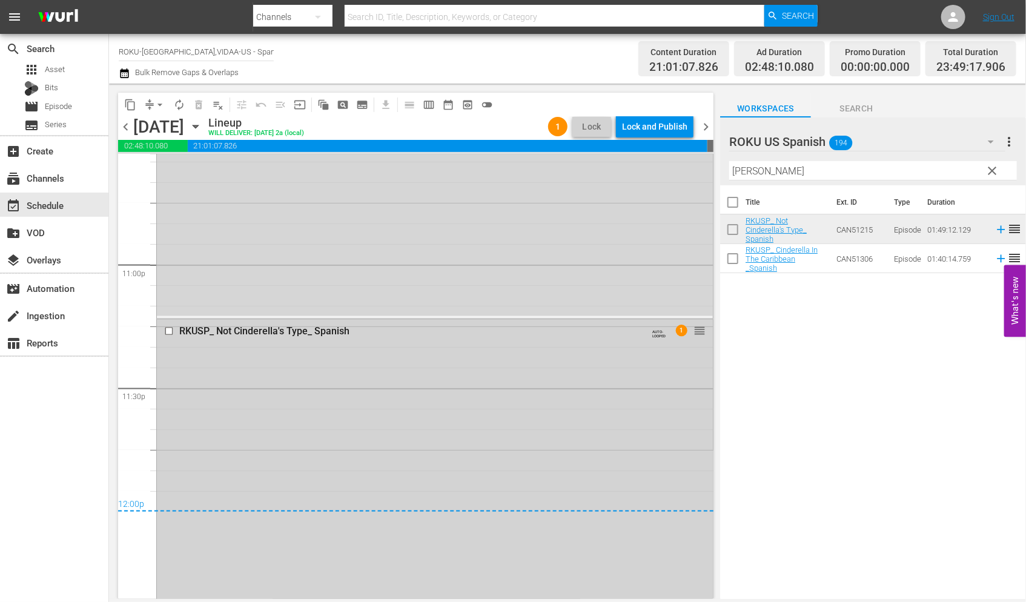
scroll to position [5741, 0]
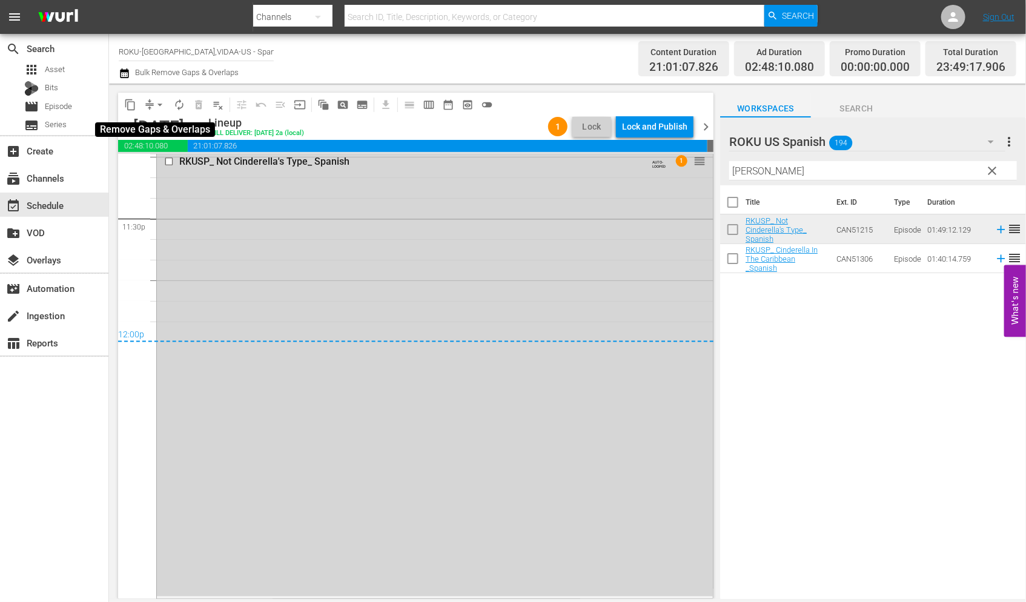
click at [162, 101] on span "arrow_drop_down" at bounding box center [160, 105] width 12 height 12
click at [190, 166] on li "Align to End of Previous Day" at bounding box center [160, 169] width 127 height 20
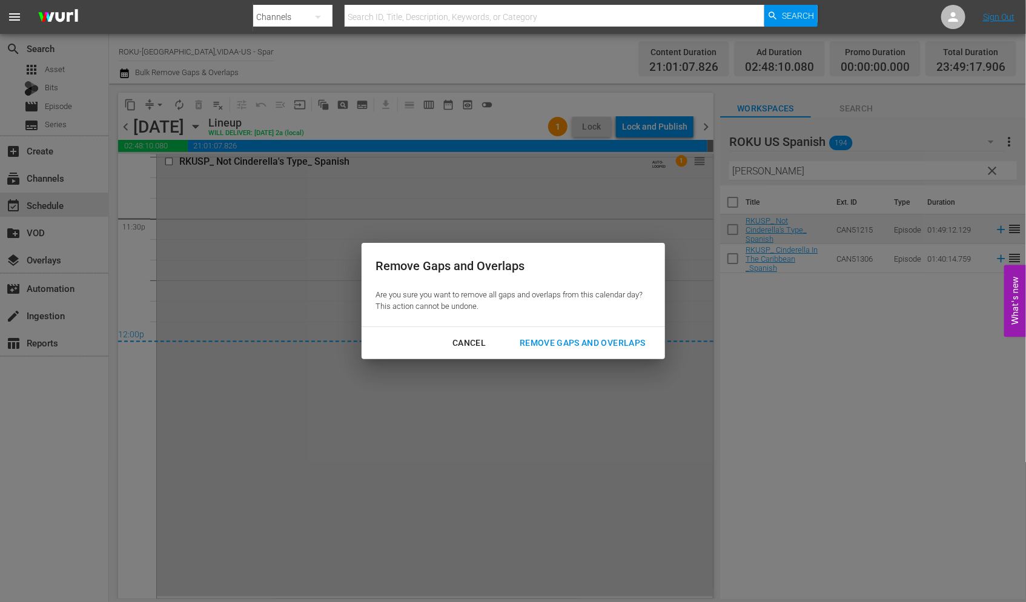
click at [598, 337] on div "Remove Gaps and Overlaps" at bounding box center [582, 342] width 145 height 15
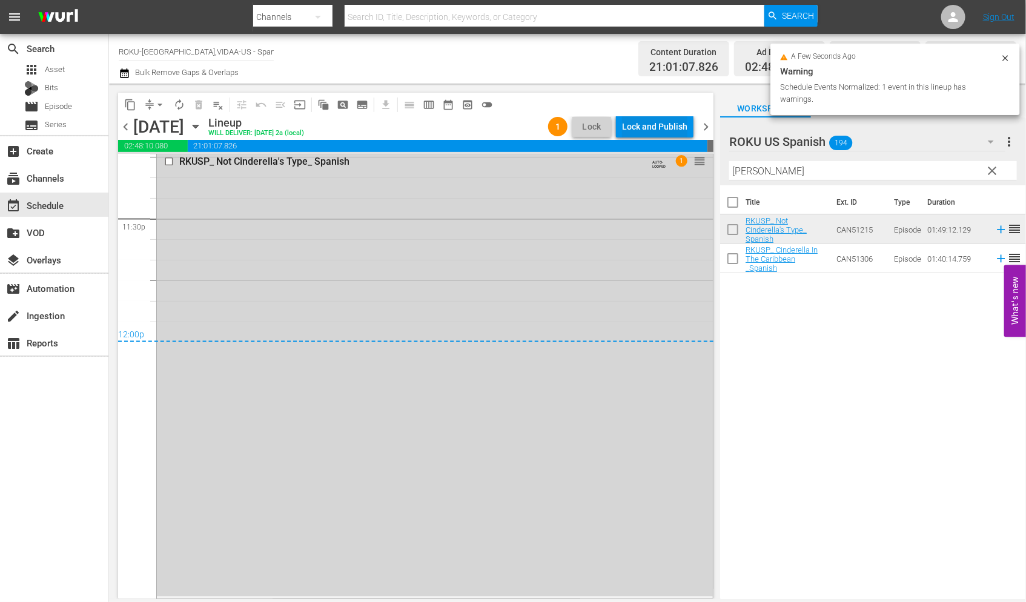
click at [647, 122] on div "Lock and Publish" at bounding box center [654, 127] width 65 height 22
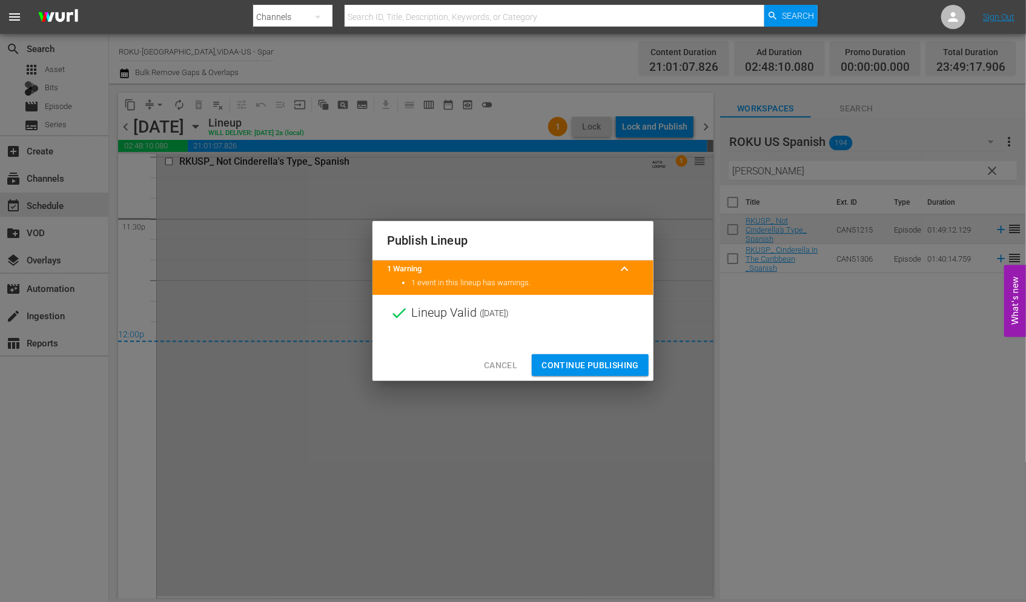
click at [587, 368] on span "Continue Publishing" at bounding box center [589, 365] width 97 height 15
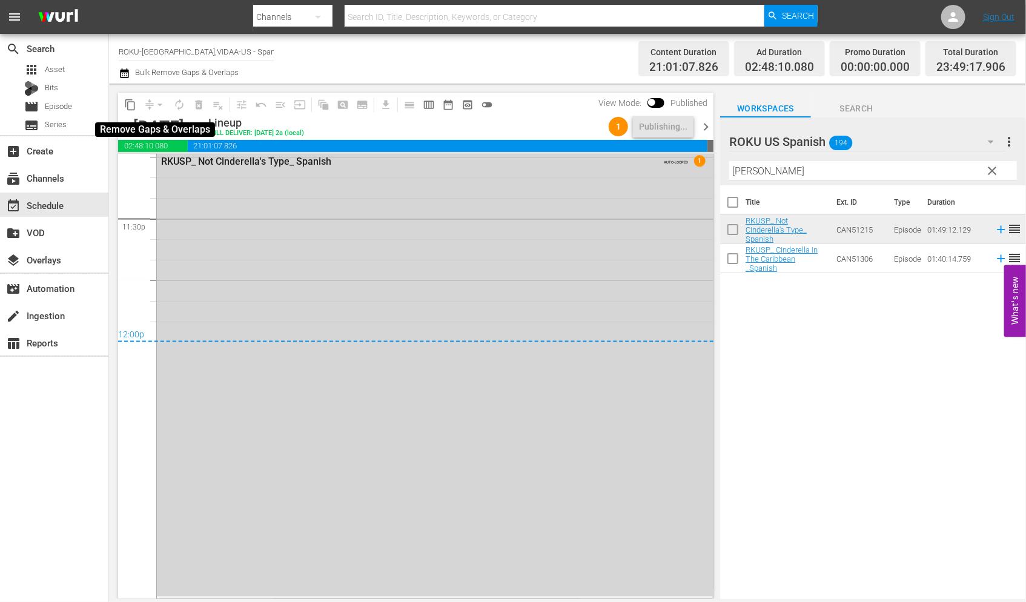
click at [158, 104] on div "arrow_drop_down" at bounding box center [159, 104] width 19 height 19
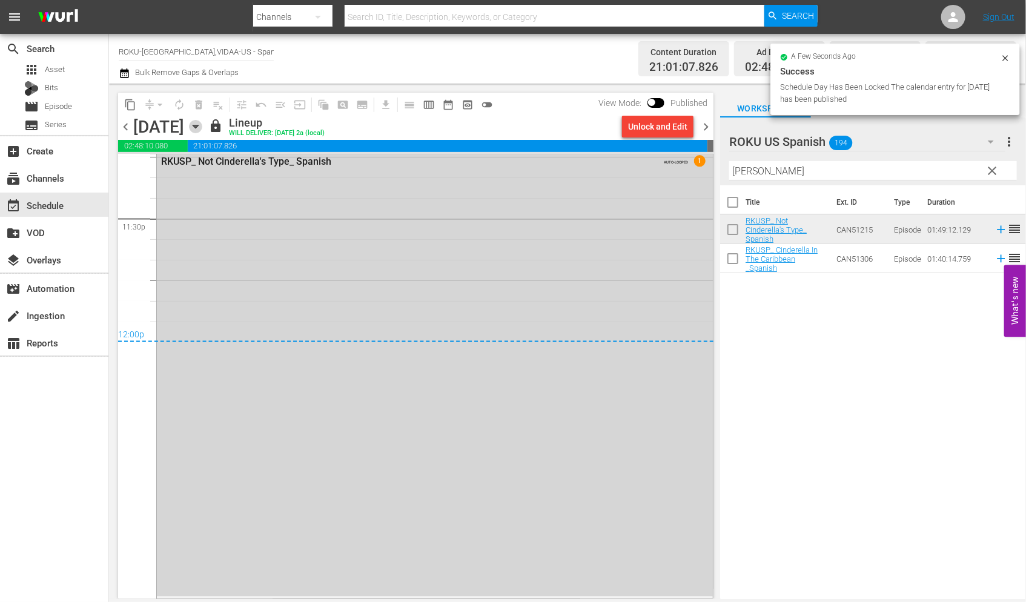
click at [202, 127] on icon "button" at bounding box center [195, 126] width 13 height 13
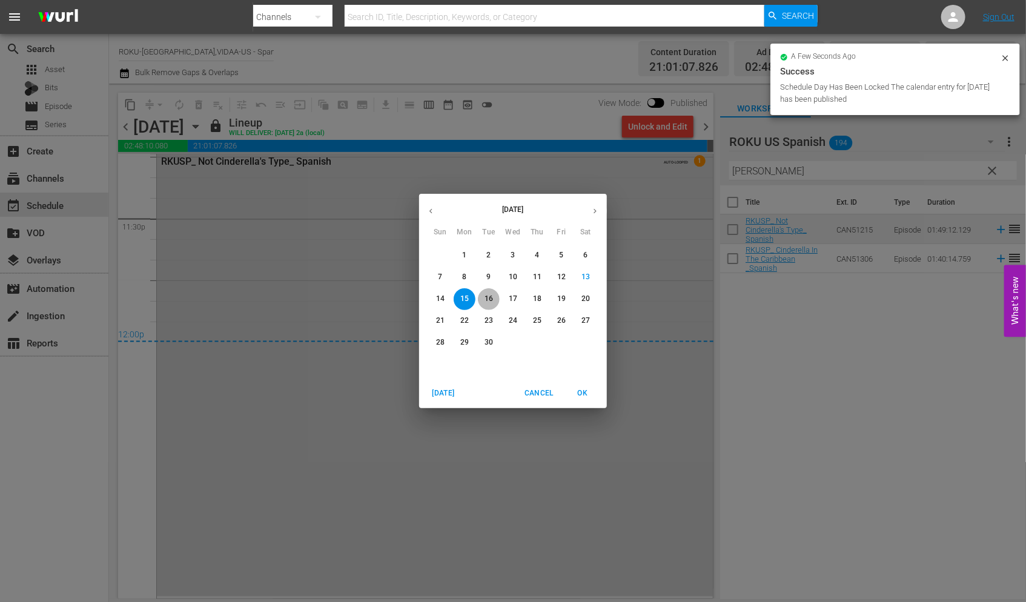
click at [491, 297] on p "16" at bounding box center [488, 299] width 8 height 10
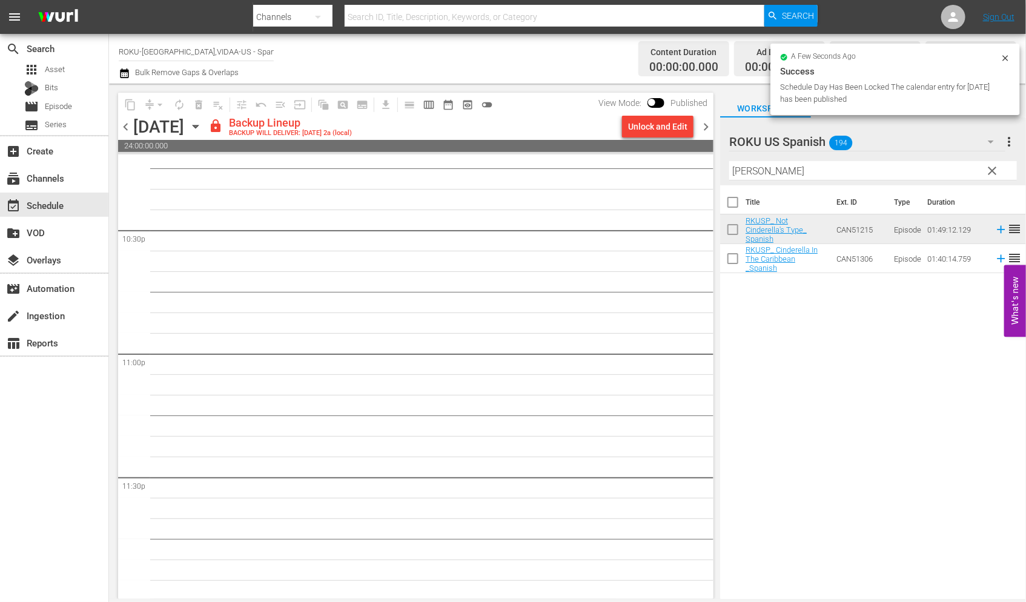
scroll to position [5462, 0]
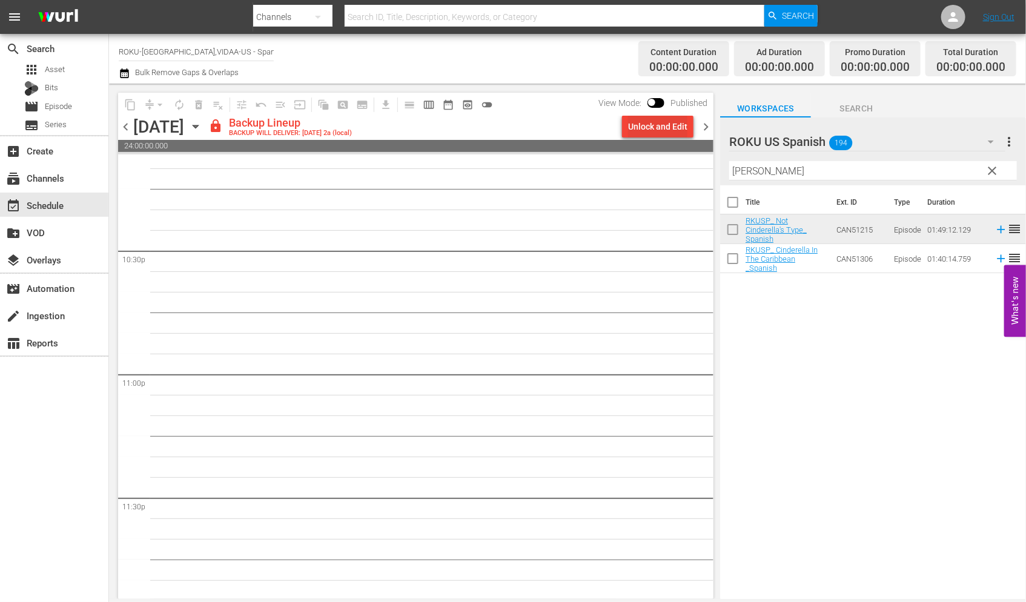
click at [652, 126] on div "Unlock and Edit" at bounding box center [657, 127] width 59 height 22
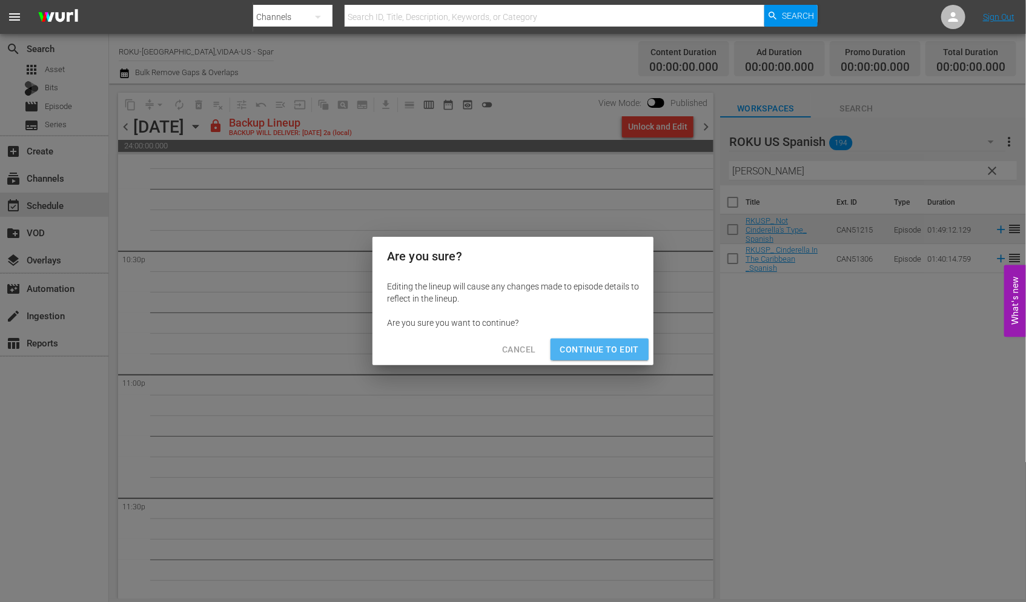
drag, startPoint x: 610, startPoint y: 350, endPoint x: 659, endPoint y: 431, distance: 94.3
click at [610, 351] on span "Continue to Edit" at bounding box center [599, 349] width 79 height 15
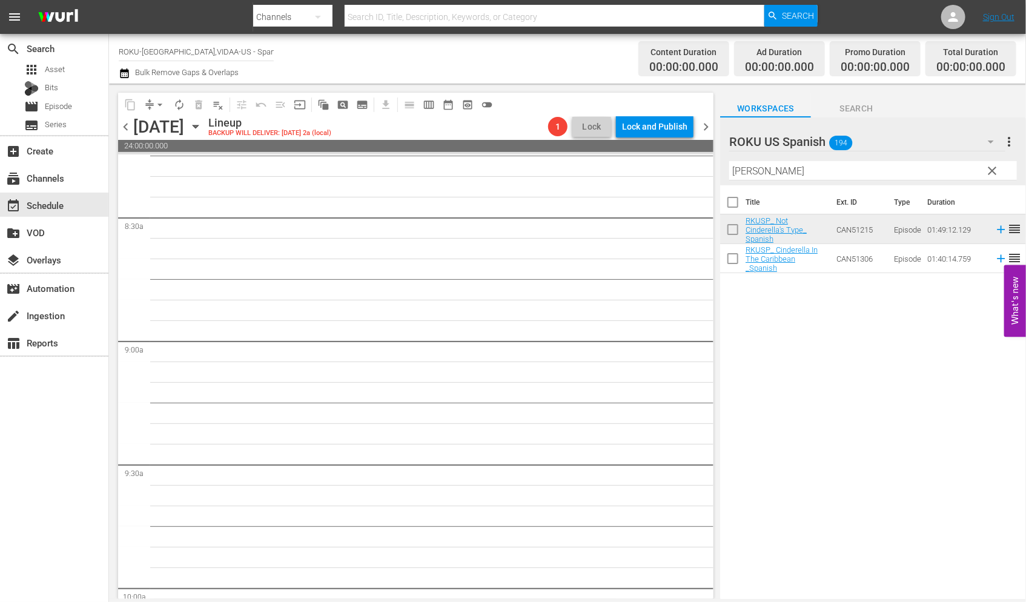
scroll to position [0, 0]
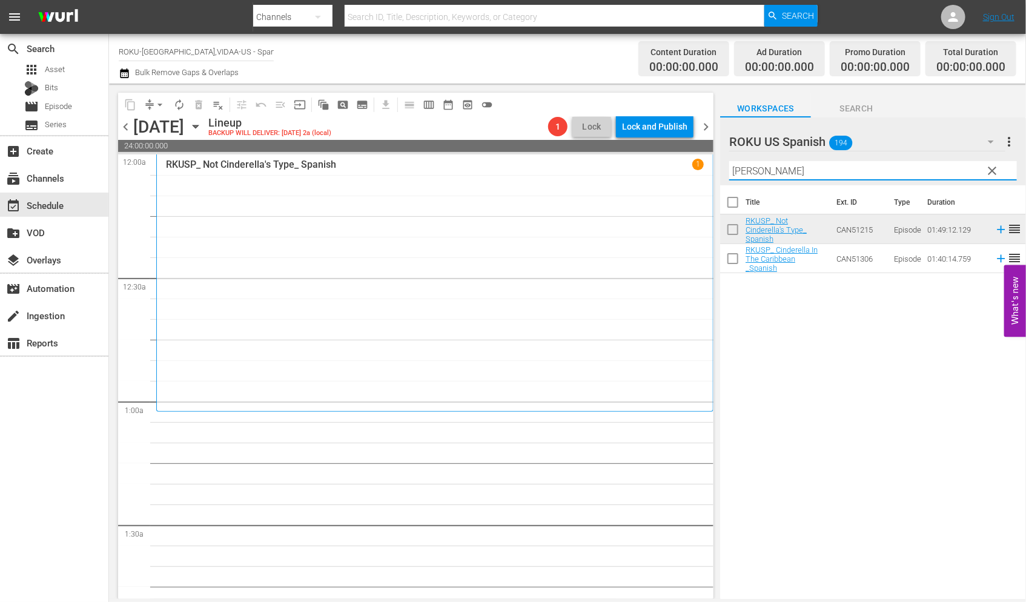
drag, startPoint x: 773, startPoint y: 167, endPoint x: 710, endPoint y: 167, distance: 63.6
click at [710, 167] on div "content_copy compress arrow_drop_down autorenew_outlined delete_forever_outline…" at bounding box center [567, 341] width 917 height 515
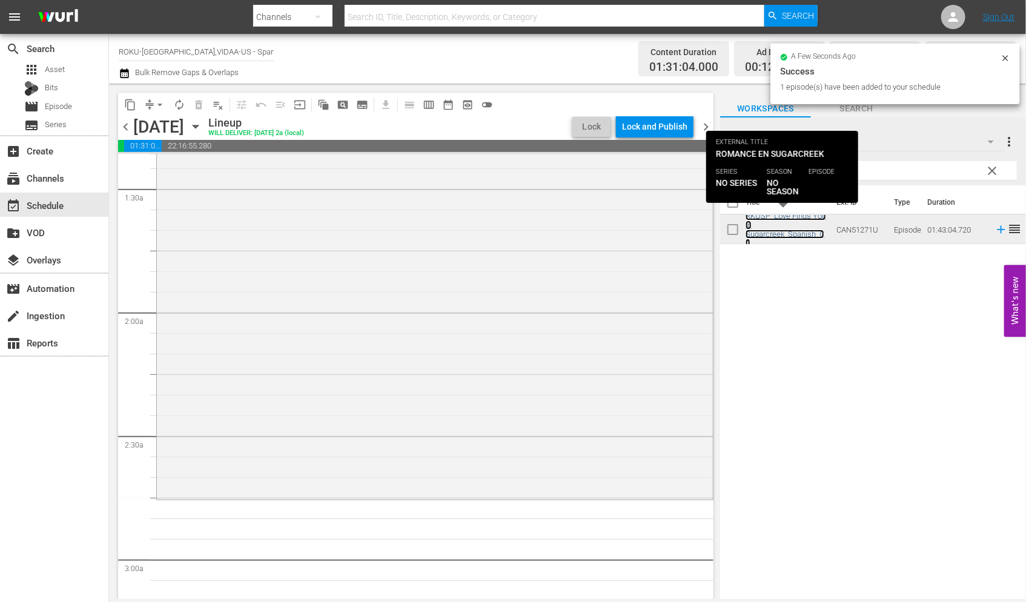
scroll to position [470, 0]
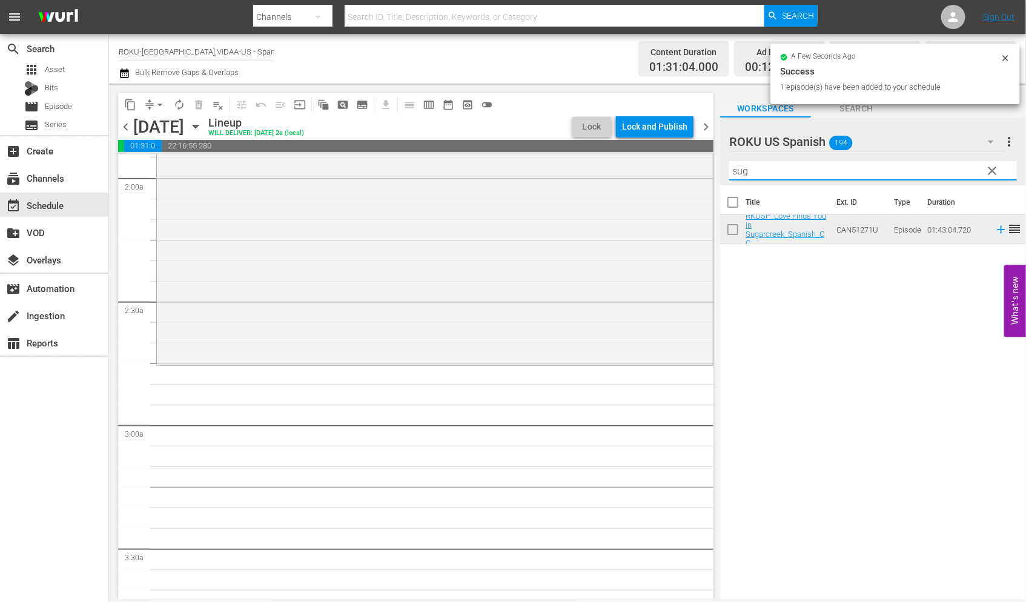
drag, startPoint x: 760, startPoint y: 173, endPoint x: 707, endPoint y: 167, distance: 53.7
click at [707, 167] on div "content_copy compress arrow_drop_down autorenew_outlined delete_forever_outline…" at bounding box center [567, 341] width 917 height 515
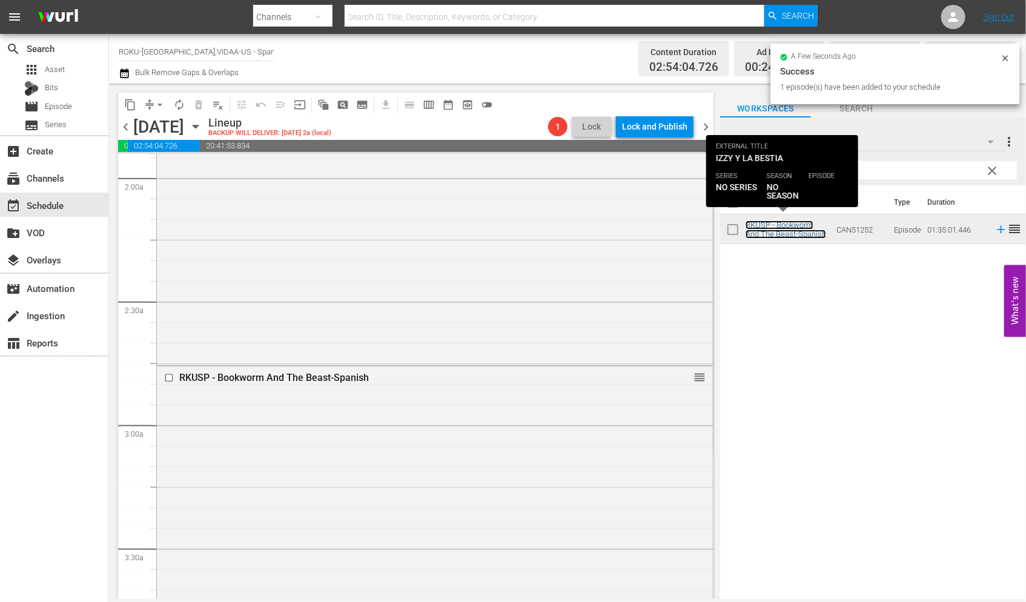
scroll to position [874, 0]
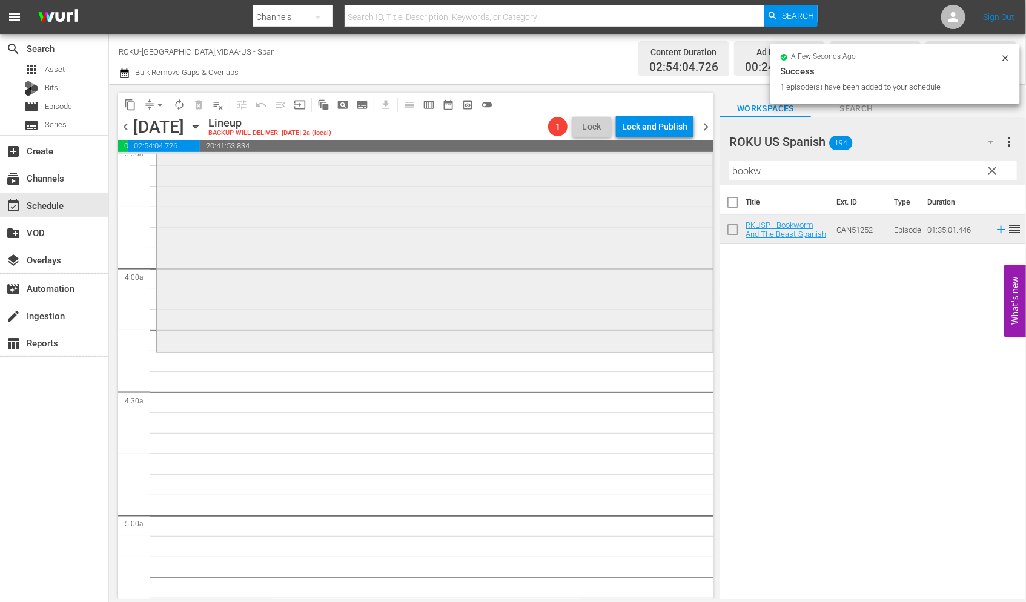
click at [670, 168] on div "content_copy compress arrow_drop_down autorenew_outlined delete_forever_outline…" at bounding box center [567, 341] width 917 height 515
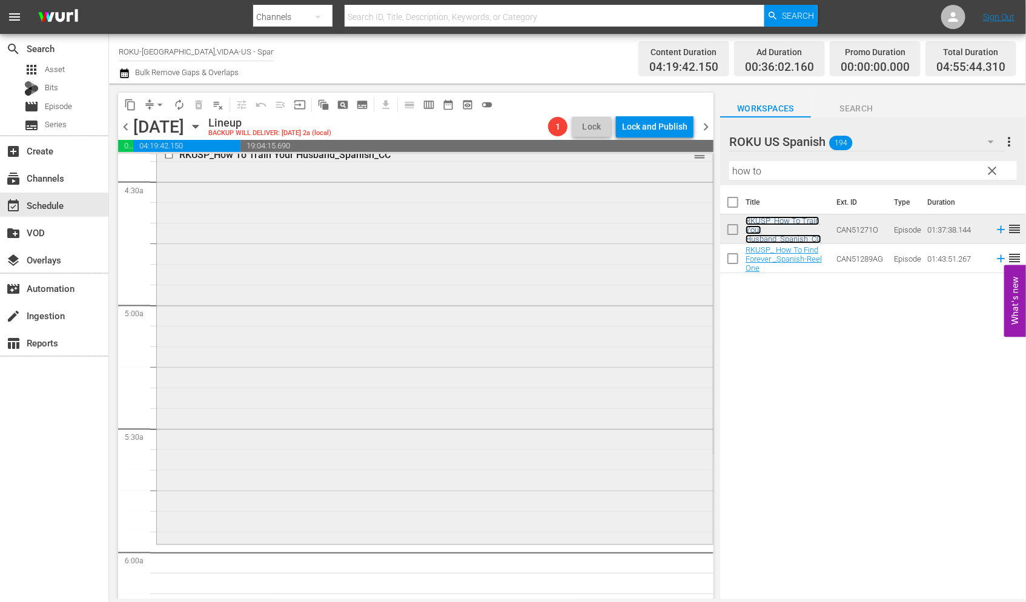
scroll to position [1278, 0]
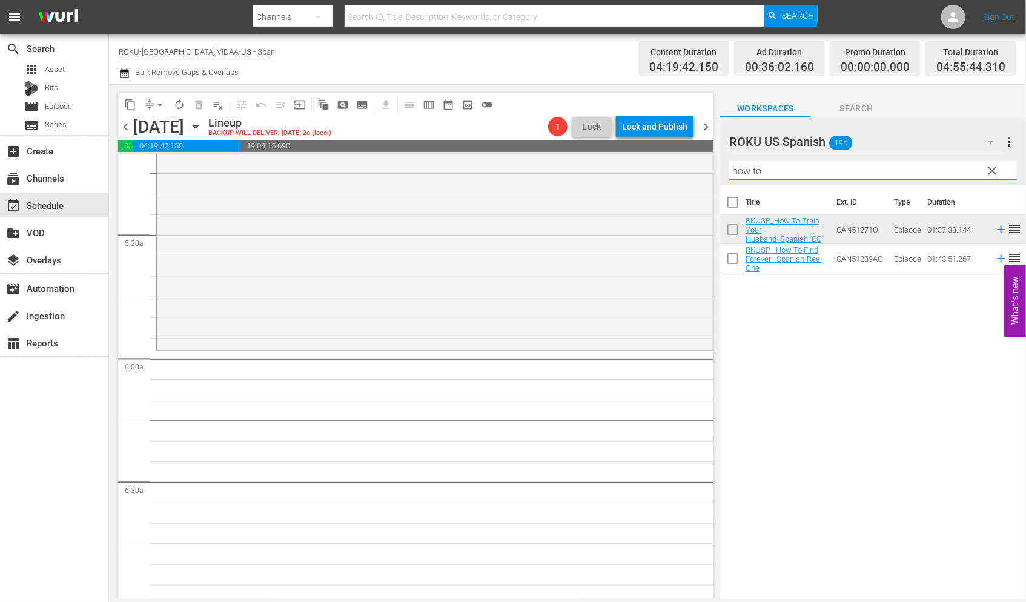
drag, startPoint x: 773, startPoint y: 174, endPoint x: 725, endPoint y: 170, distance: 48.0
click at [725, 170] on div "ROKU US Spanish 194 ROKU US Spanish more_vert clear Filter by Title how to" at bounding box center [873, 151] width 306 height 68
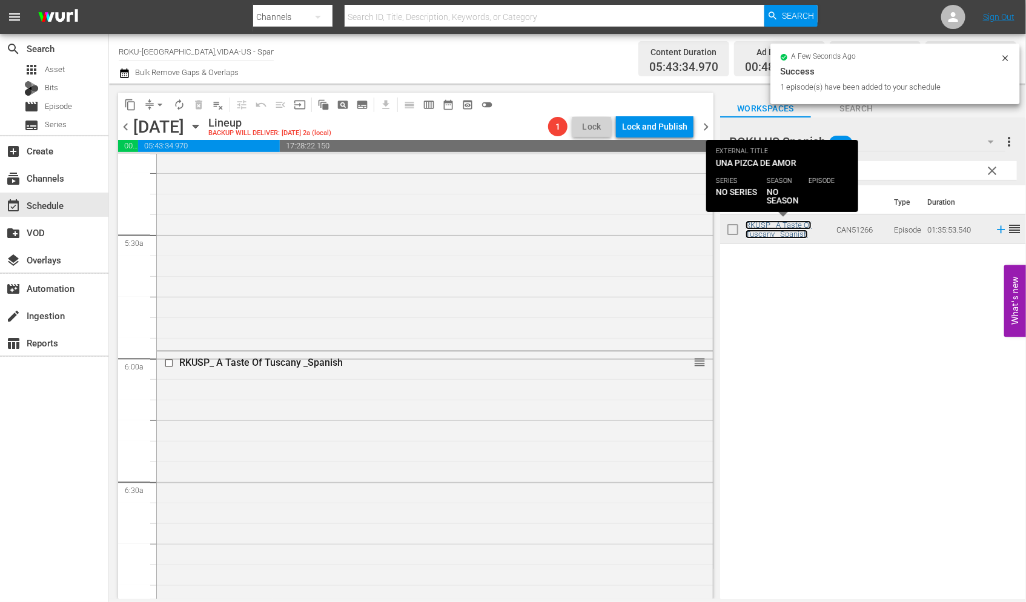
scroll to position [1749, 0]
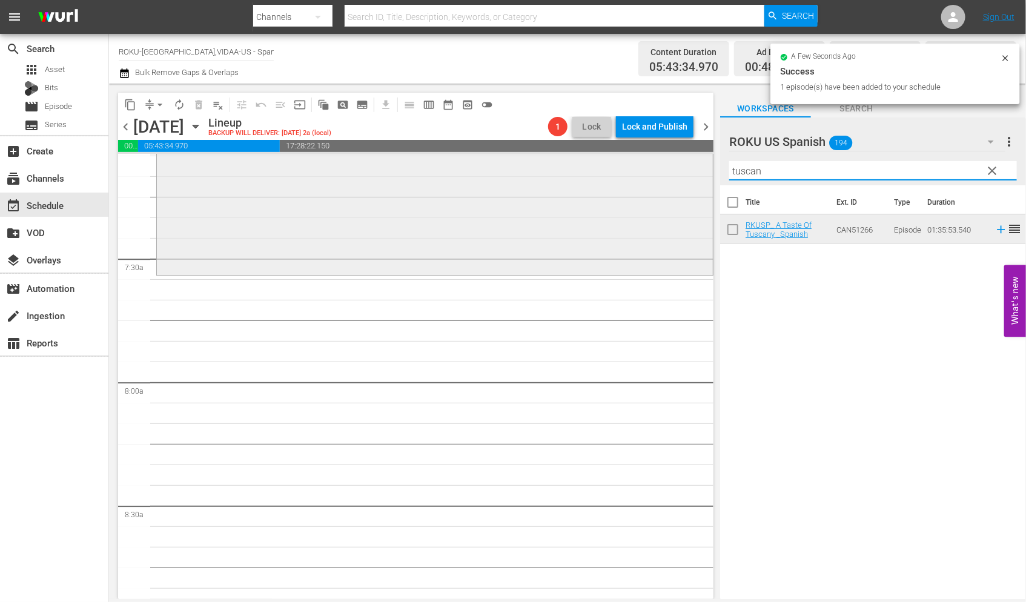
drag, startPoint x: 764, startPoint y: 170, endPoint x: 642, endPoint y: 167, distance: 121.2
click at [642, 167] on div "content_copy compress arrow_drop_down autorenew_outlined delete_forever_outline…" at bounding box center [567, 341] width 917 height 515
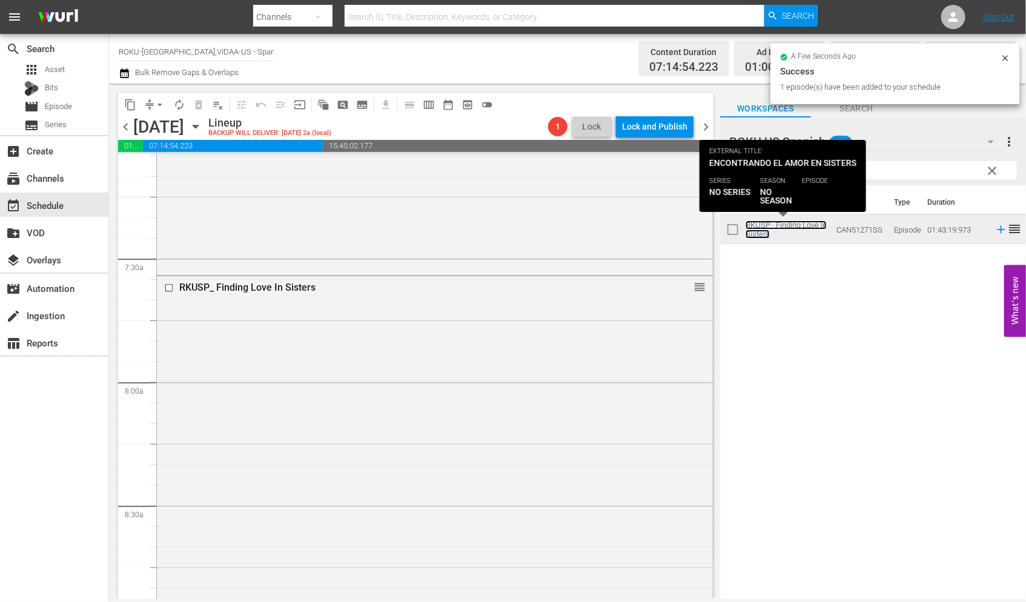
scroll to position [2153, 0]
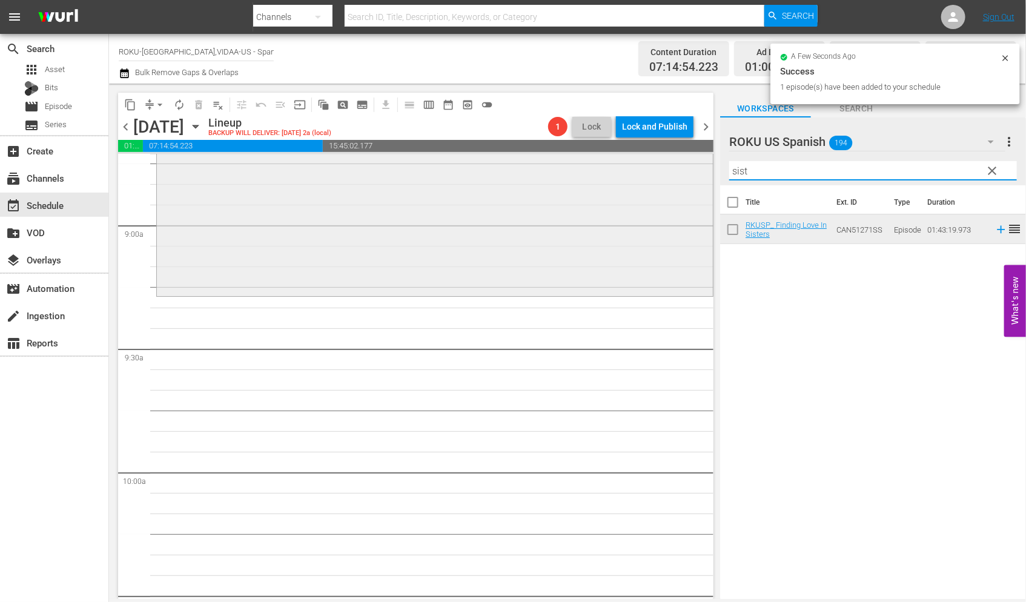
drag, startPoint x: 731, startPoint y: 171, endPoint x: 650, endPoint y: 165, distance: 81.4
click at [657, 165] on div "content_copy compress arrow_drop_down autorenew_outlined delete_forever_outline…" at bounding box center [567, 341] width 917 height 515
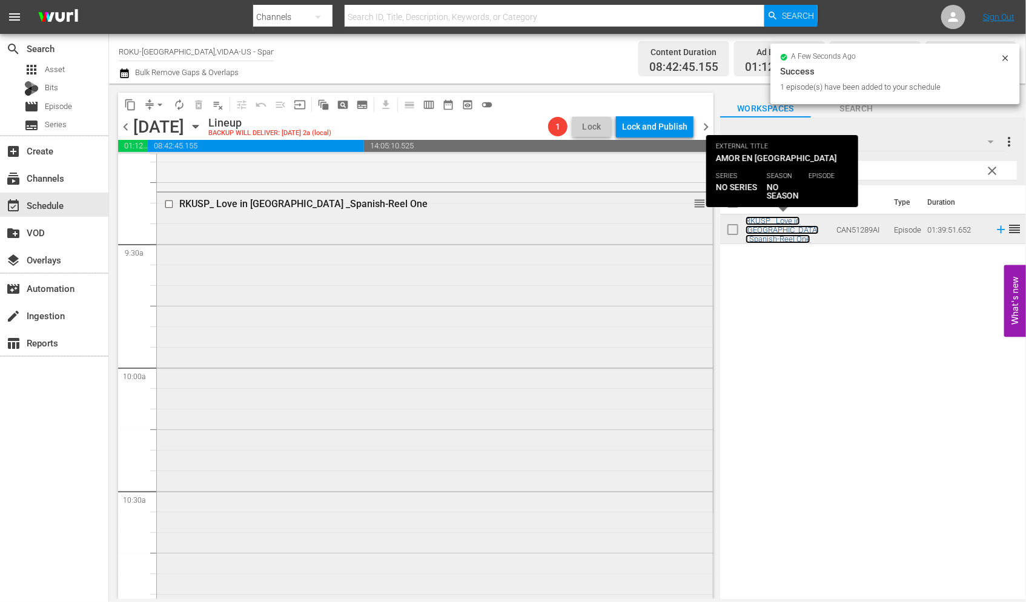
scroll to position [2489, 0]
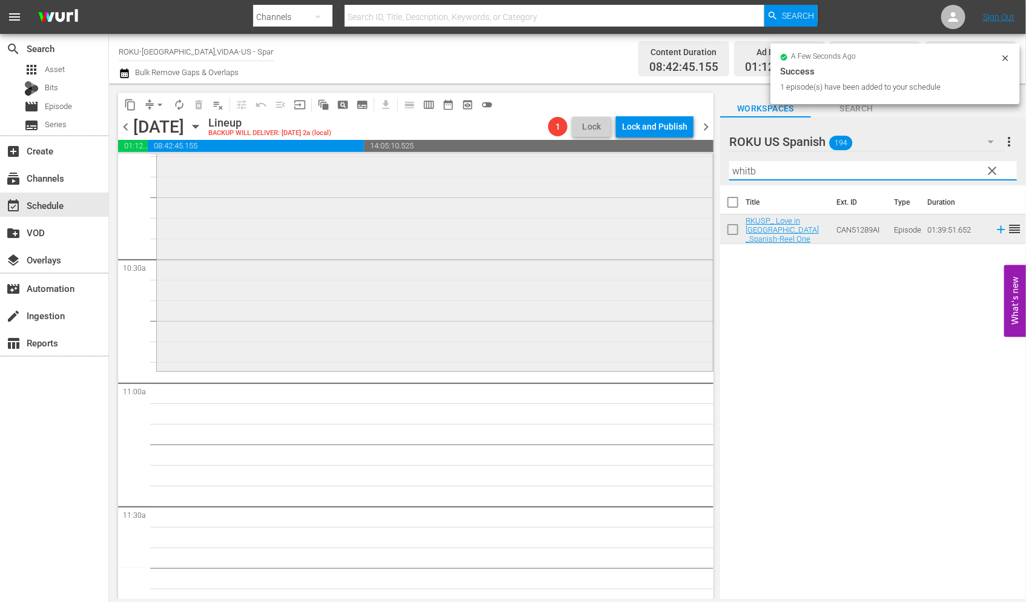
drag, startPoint x: 767, startPoint y: 173, endPoint x: 622, endPoint y: 178, distance: 144.8
click at [625, 177] on div "content_copy compress arrow_drop_down autorenew_outlined delete_forever_outline…" at bounding box center [567, 341] width 917 height 515
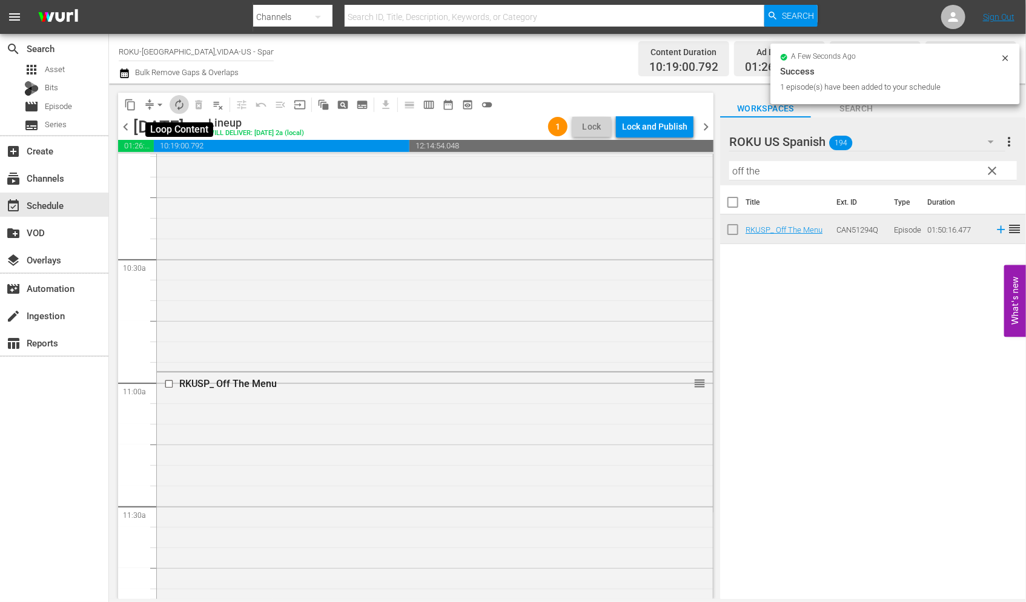
click at [177, 102] on span "autorenew_outlined" at bounding box center [179, 105] width 12 height 12
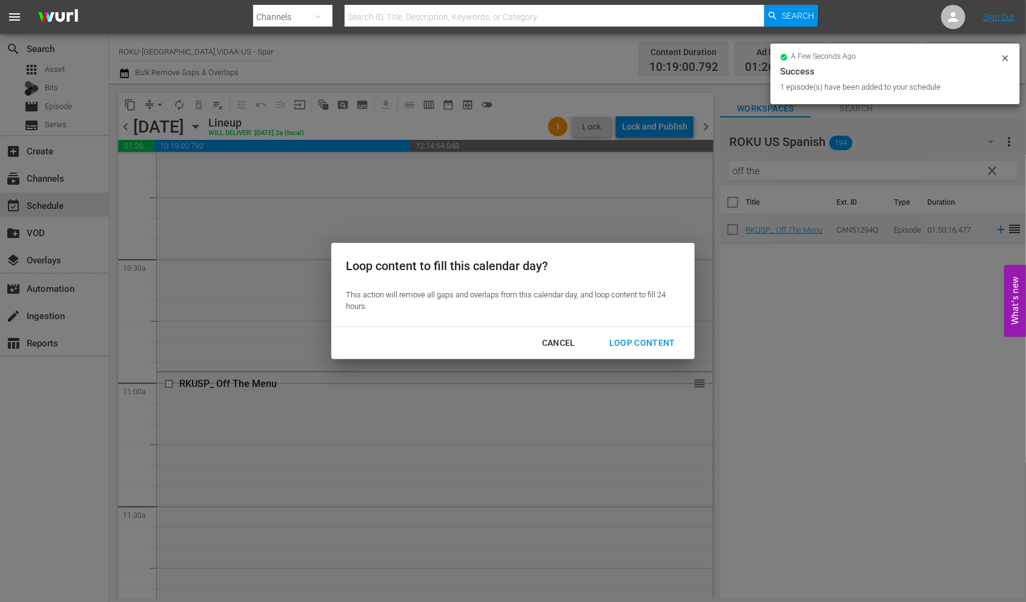
drag, startPoint x: 655, startPoint y: 342, endPoint x: 667, endPoint y: 349, distance: 13.8
click at [655, 342] on div "Loop Content" at bounding box center [641, 342] width 85 height 15
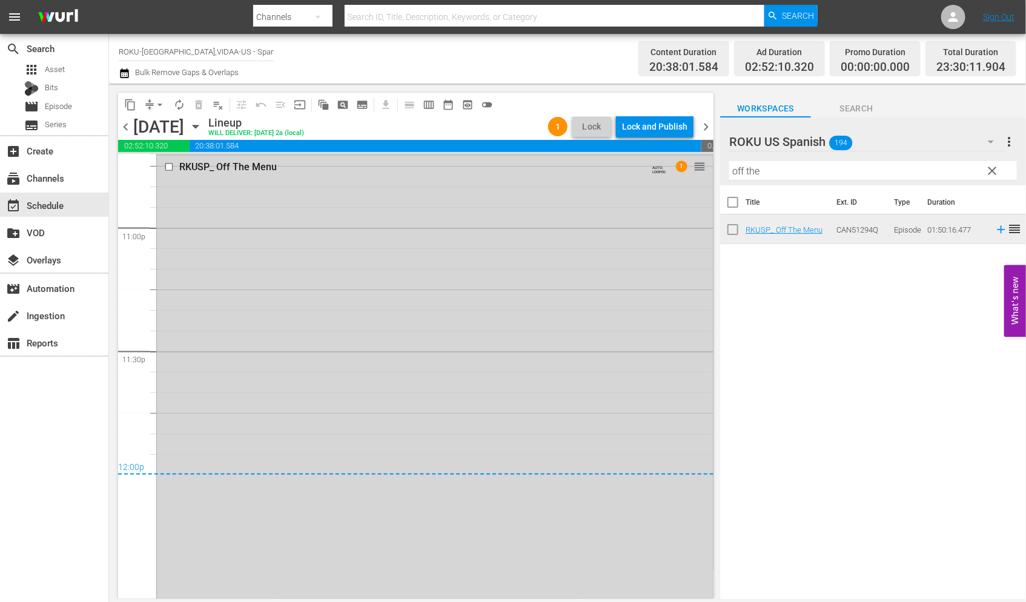
scroll to position [5619, 0]
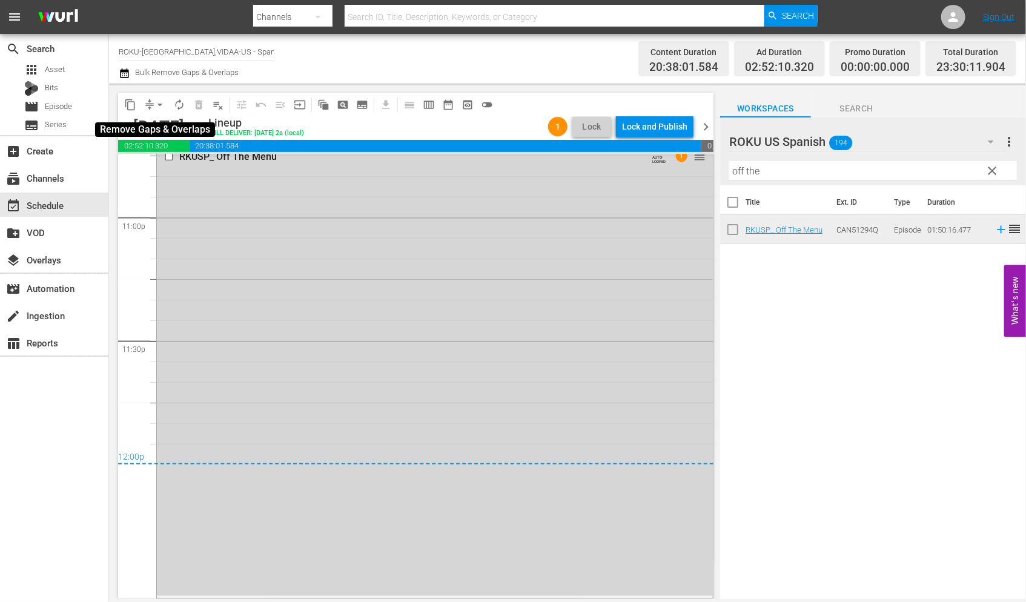
click at [161, 105] on span "arrow_drop_down" at bounding box center [160, 105] width 12 height 12
click at [173, 163] on li "Align to End of Previous Day" at bounding box center [160, 169] width 127 height 20
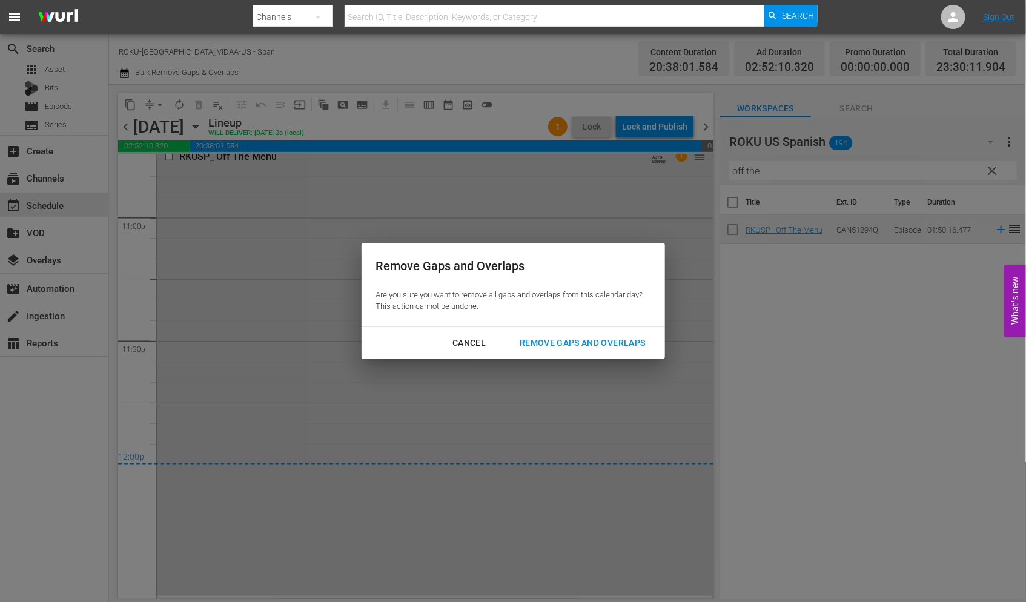
click at [616, 342] on div "Remove Gaps and Overlaps" at bounding box center [582, 342] width 145 height 15
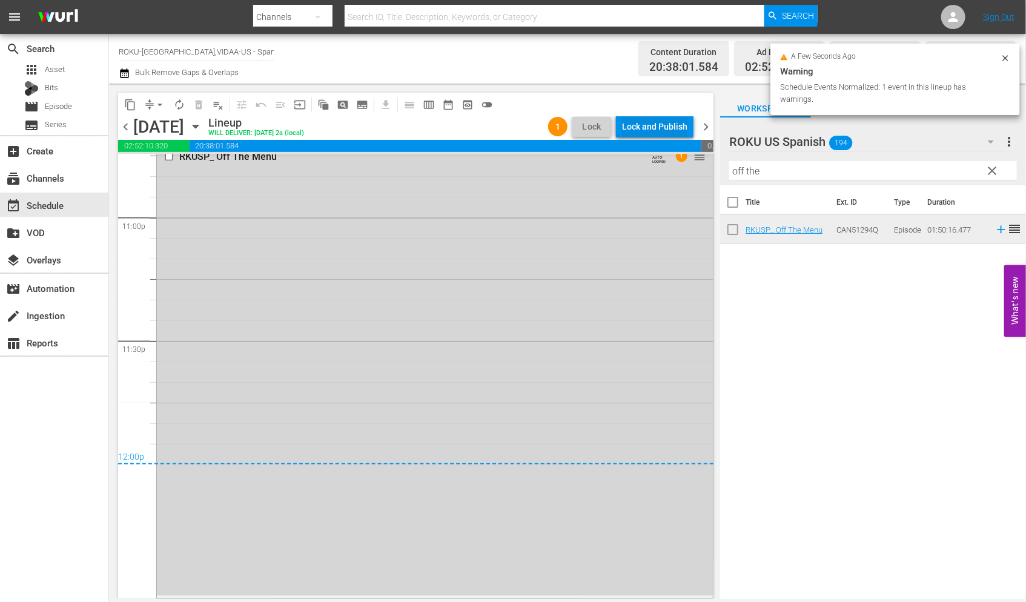
click at [645, 127] on div "Lock and Publish" at bounding box center [654, 127] width 65 height 22
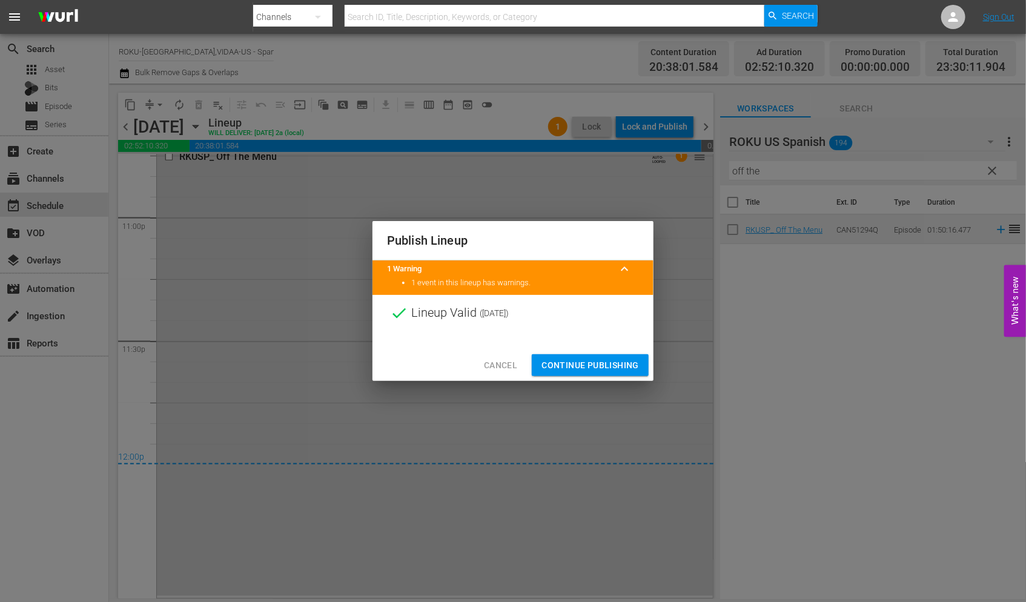
click at [587, 364] on span "Continue Publishing" at bounding box center [589, 365] width 97 height 15
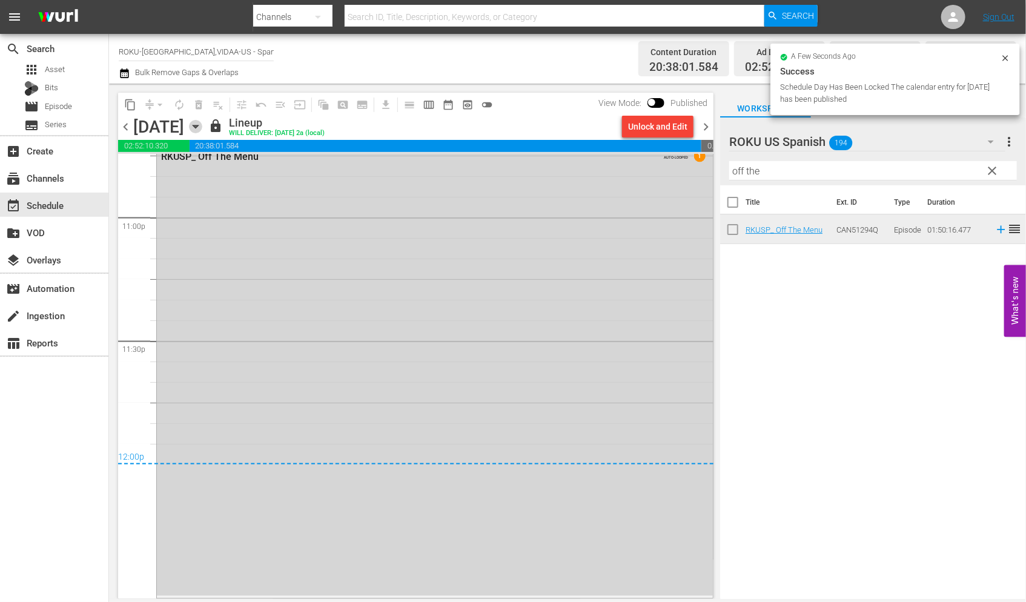
click at [202, 128] on icon "button" at bounding box center [195, 126] width 13 height 13
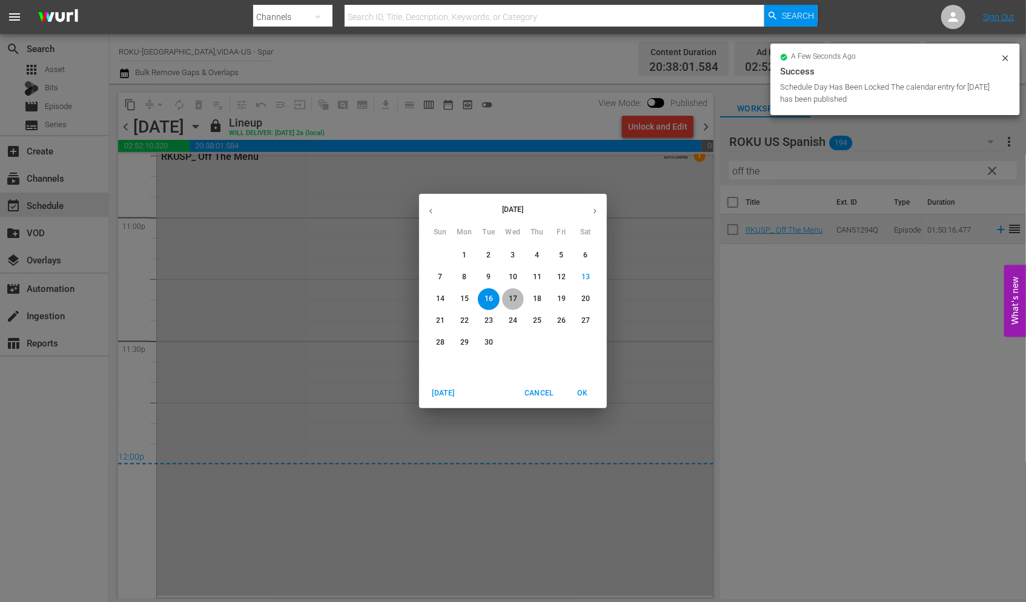
click at [512, 295] on p "17" at bounding box center [513, 299] width 8 height 10
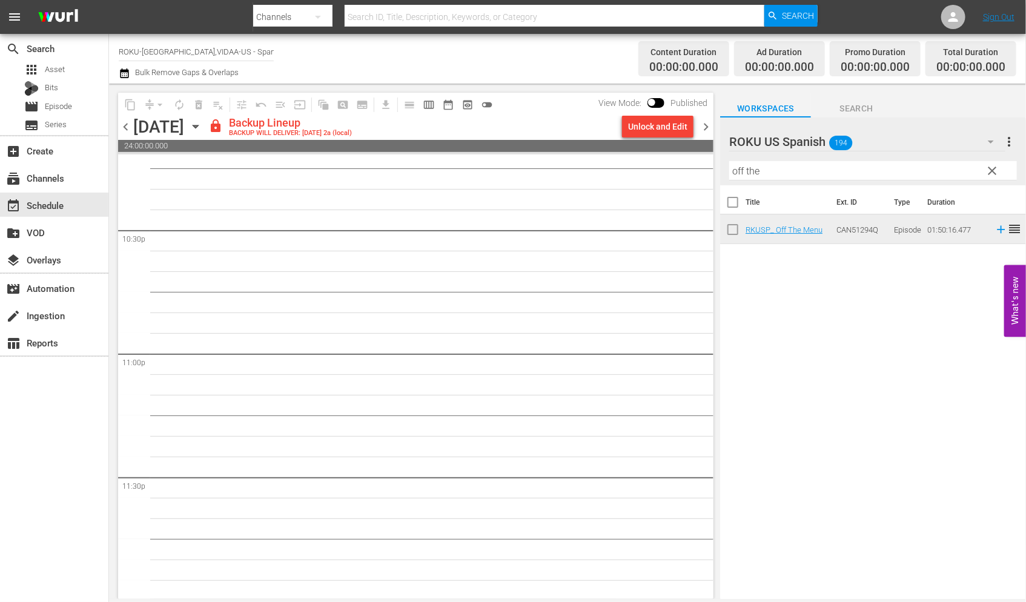
scroll to position [5462, 0]
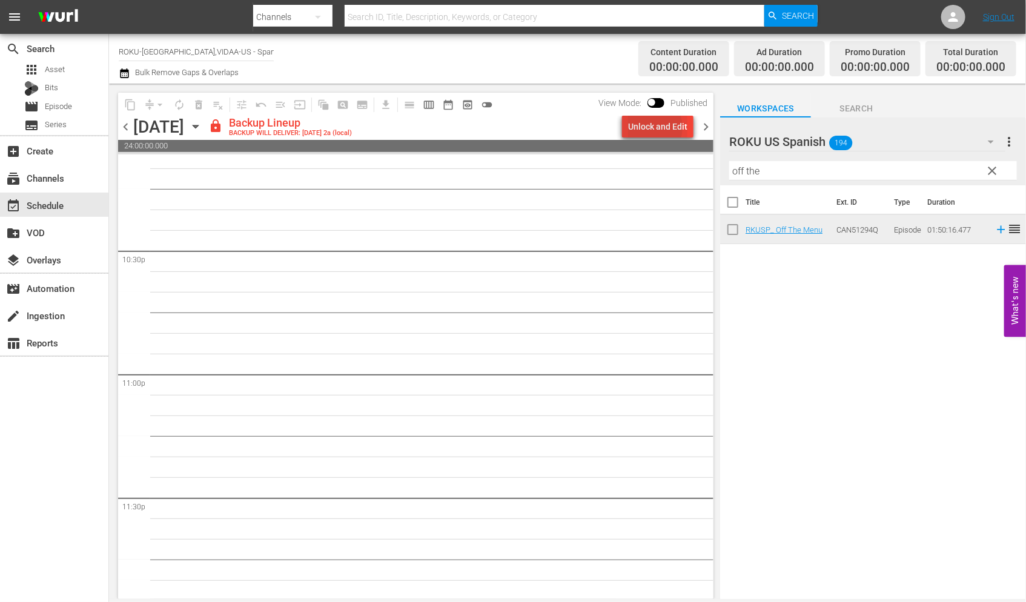
click at [651, 127] on div "Unlock and Edit" at bounding box center [657, 127] width 59 height 22
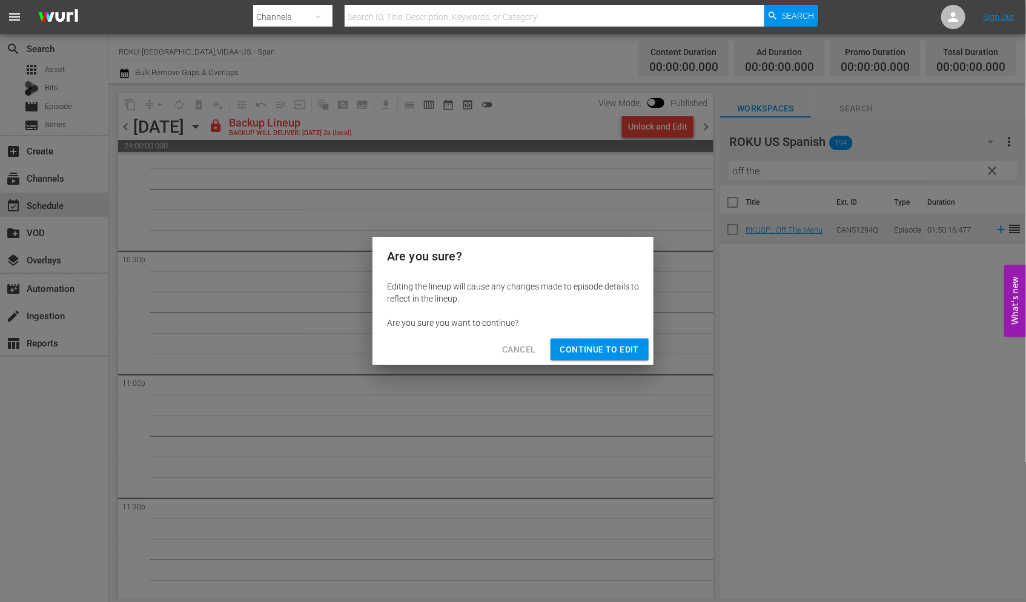
drag, startPoint x: 596, startPoint y: 349, endPoint x: 618, endPoint y: 369, distance: 29.1
click at [597, 349] on span "Continue to Edit" at bounding box center [599, 349] width 79 height 15
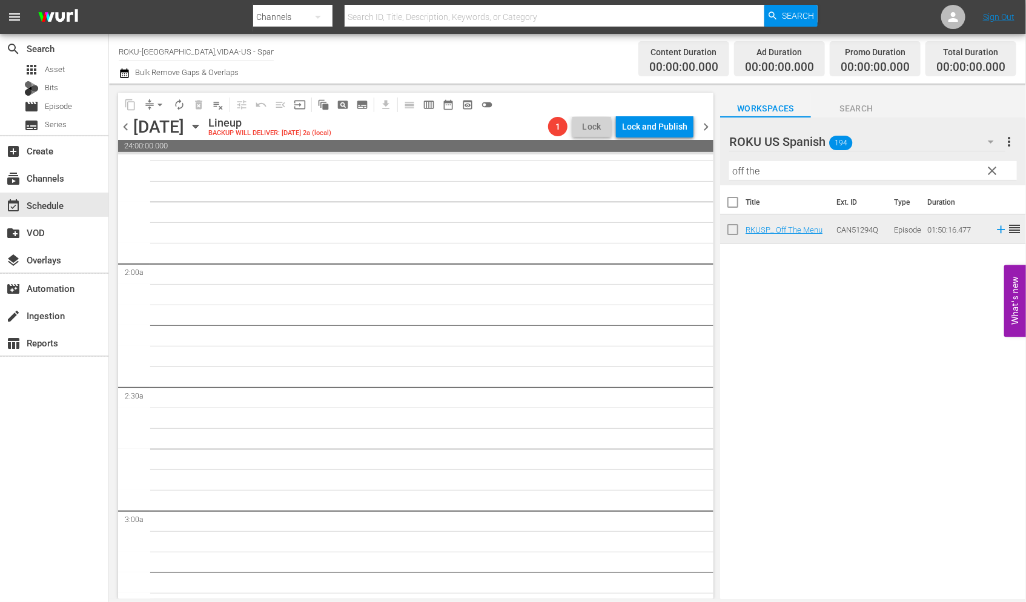
scroll to position [0, 0]
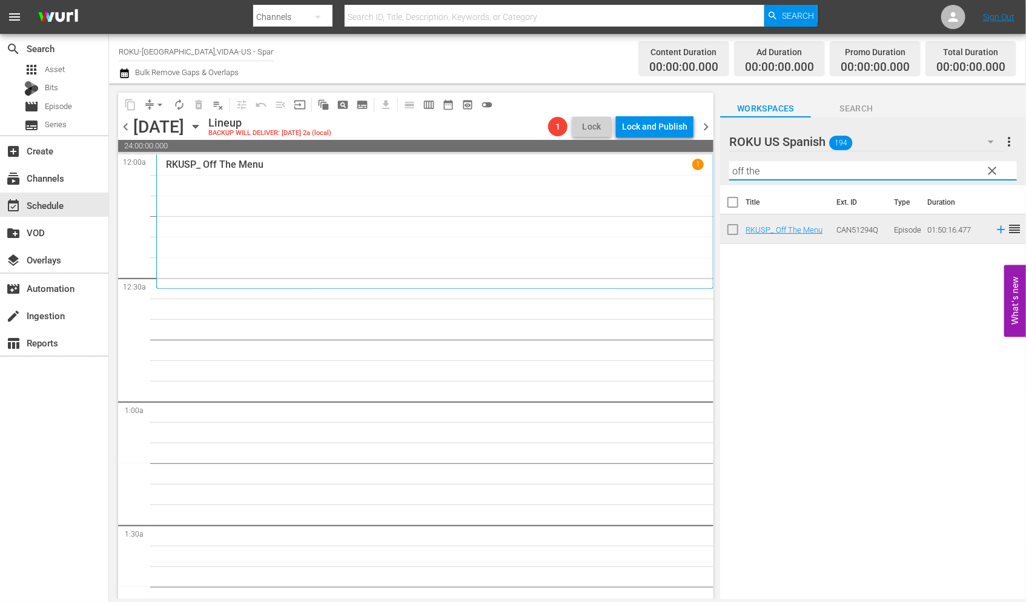
drag, startPoint x: 782, startPoint y: 170, endPoint x: 641, endPoint y: 171, distance: 141.7
click at [641, 171] on div "content_copy compress arrow_drop_down autorenew_outlined delete_forever_outline…" at bounding box center [567, 341] width 917 height 515
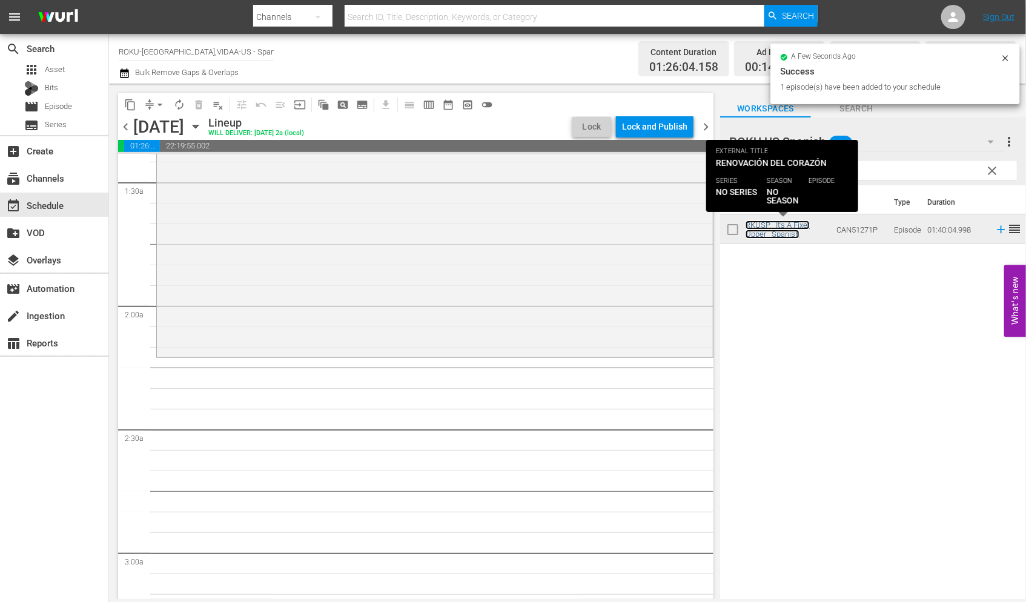
scroll to position [403, 0]
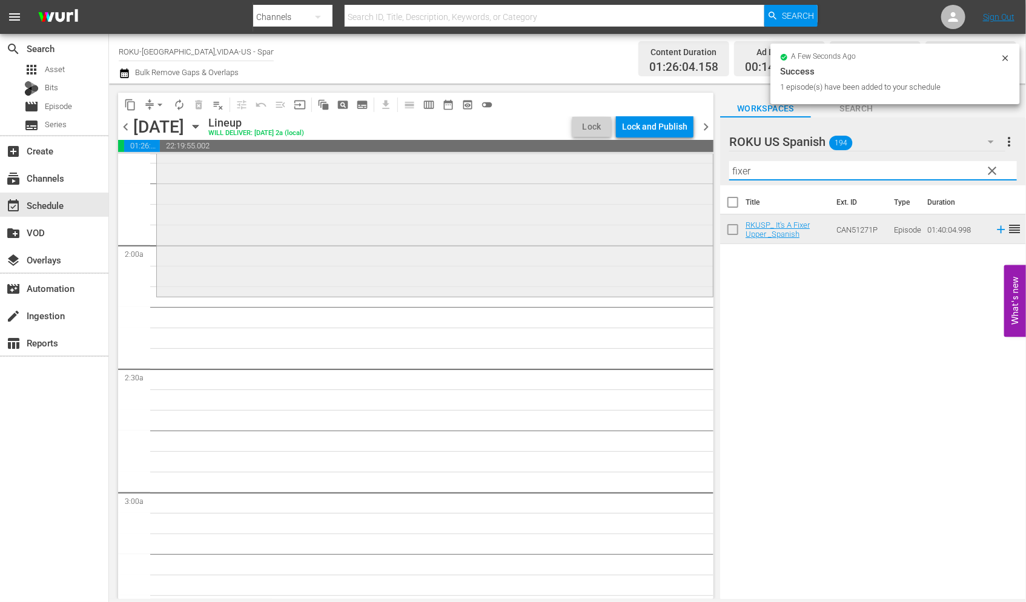
drag, startPoint x: 754, startPoint y: 168, endPoint x: 596, endPoint y: 159, distance: 158.9
click at [596, 159] on div "content_copy compress arrow_drop_down autorenew_outlined delete_forever_outline…" at bounding box center [567, 341] width 917 height 515
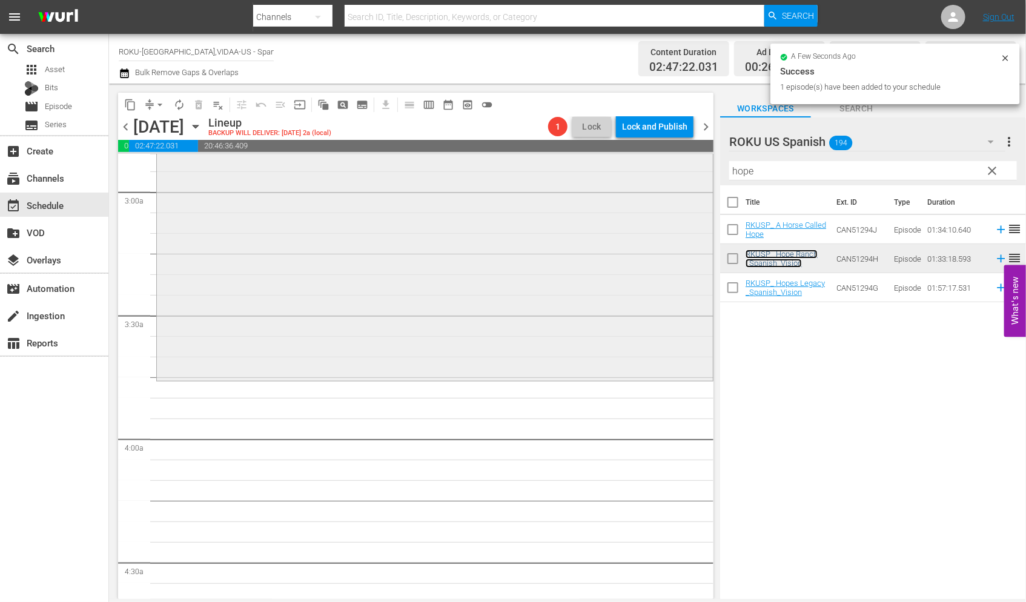
scroll to position [740, 0]
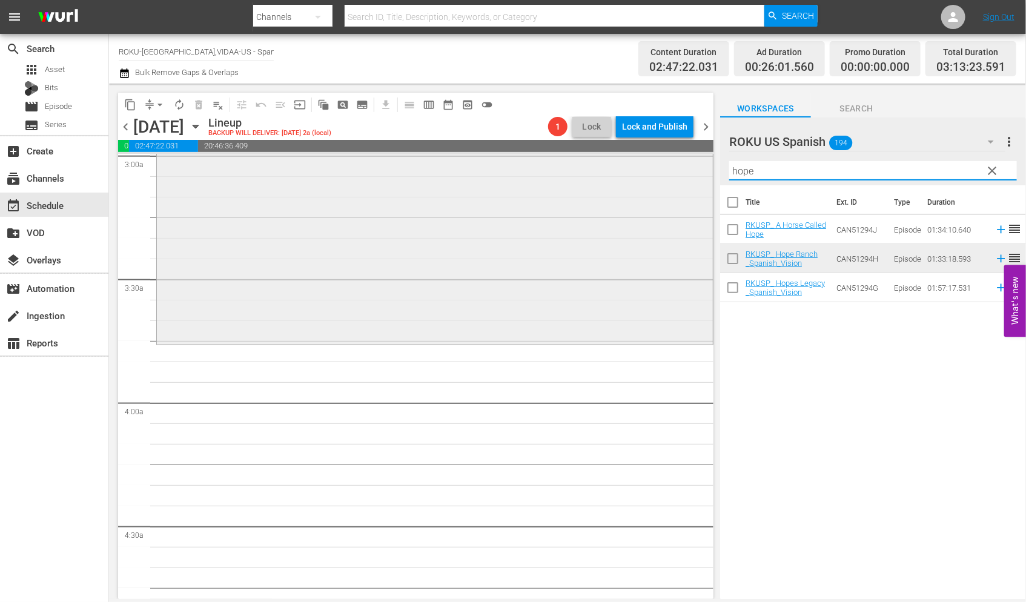
drag, startPoint x: 769, startPoint y: 173, endPoint x: 657, endPoint y: 157, distance: 113.1
click at [657, 157] on div "content_copy compress arrow_drop_down autorenew_outlined delete_forever_outline…" at bounding box center [567, 341] width 917 height 515
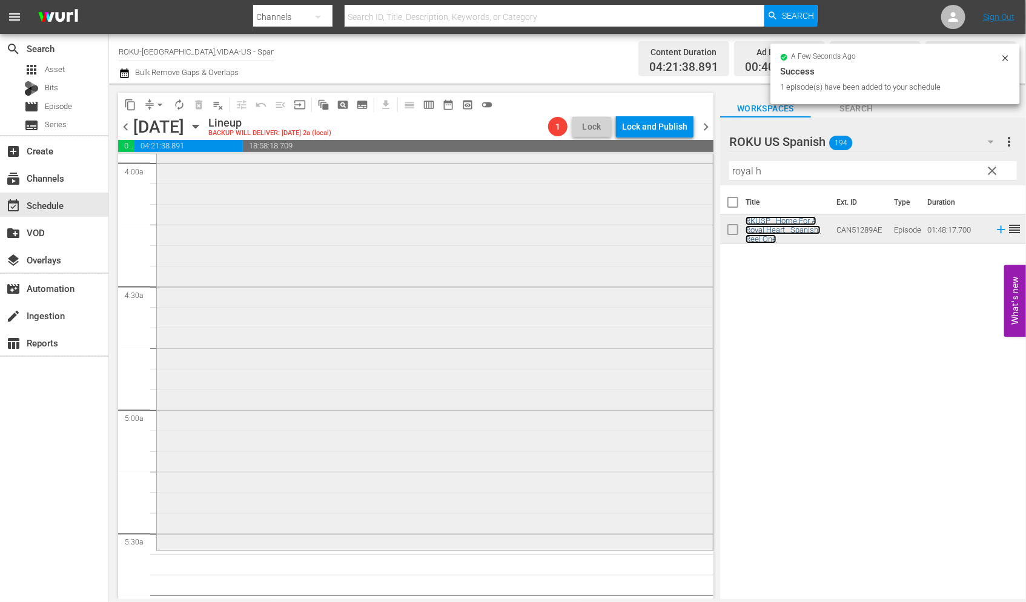
scroll to position [1143, 0]
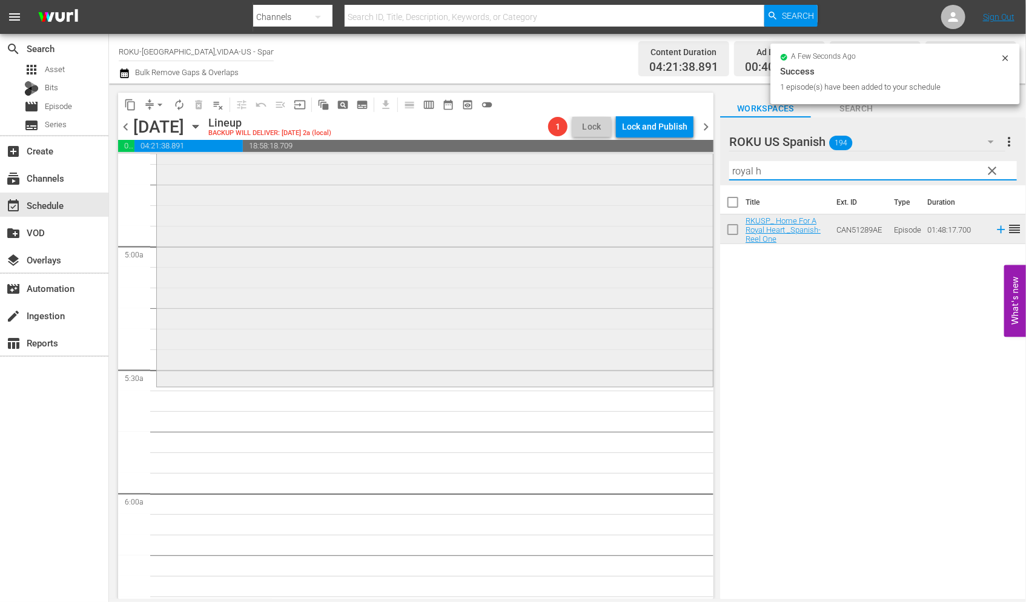
drag, startPoint x: 777, startPoint y: 177, endPoint x: 640, endPoint y: 166, distance: 137.9
click at [642, 167] on div "content_copy compress arrow_drop_down autorenew_outlined delete_forever_outline…" at bounding box center [567, 341] width 917 height 515
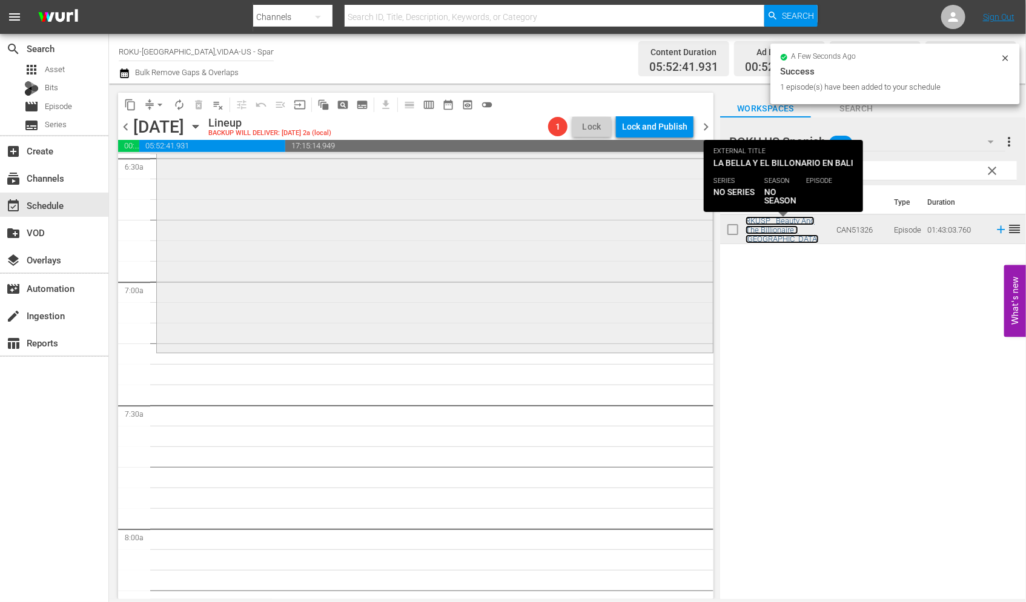
scroll to position [1614, 0]
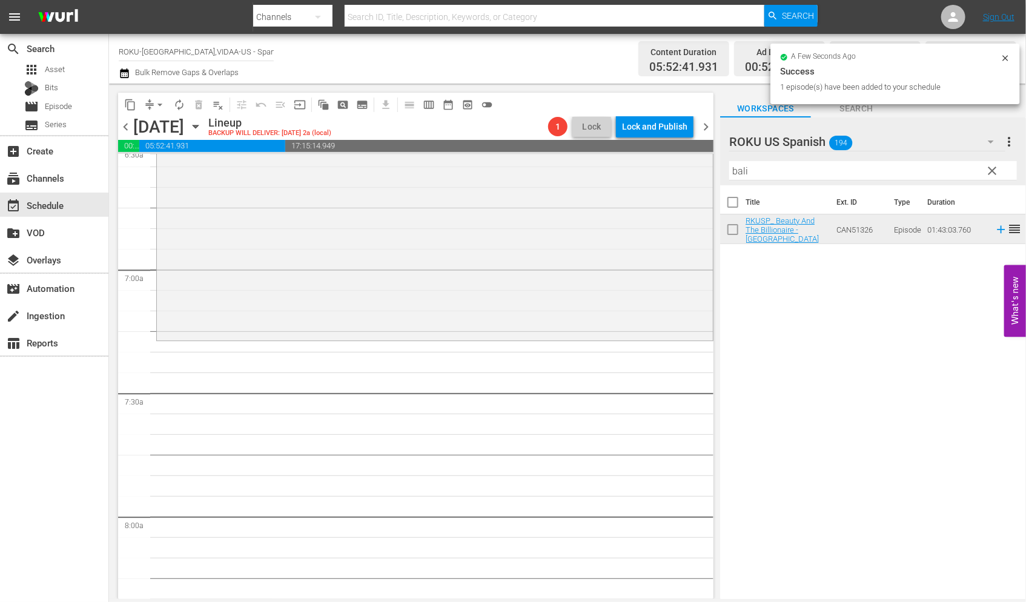
drag, startPoint x: 776, startPoint y: 171, endPoint x: 706, endPoint y: 164, distance: 70.0
click at [706, 164] on div "content_copy compress arrow_drop_down autorenew_outlined delete_forever_outline…" at bounding box center [567, 341] width 917 height 515
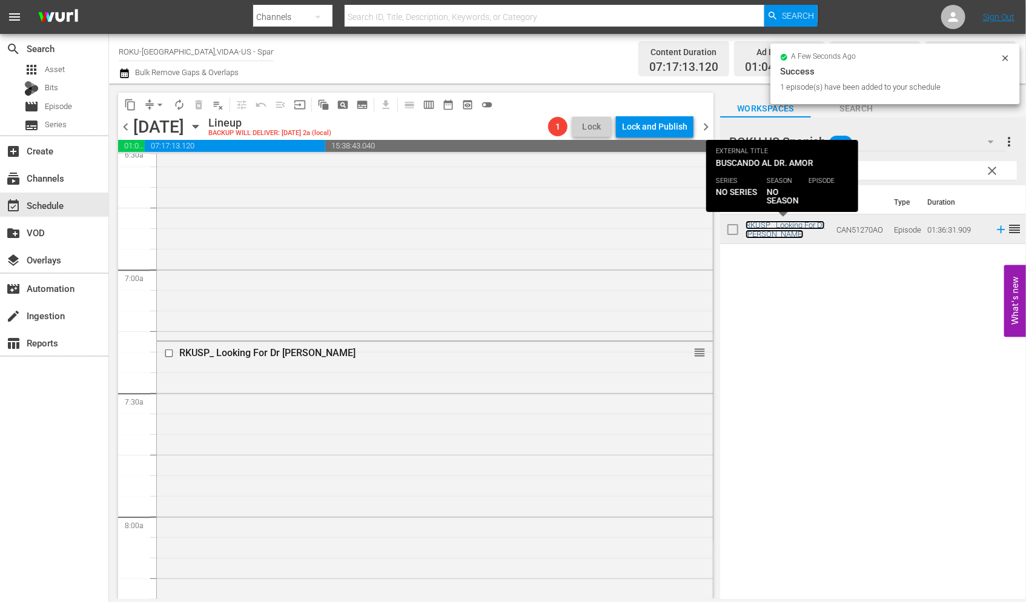
scroll to position [1884, 0]
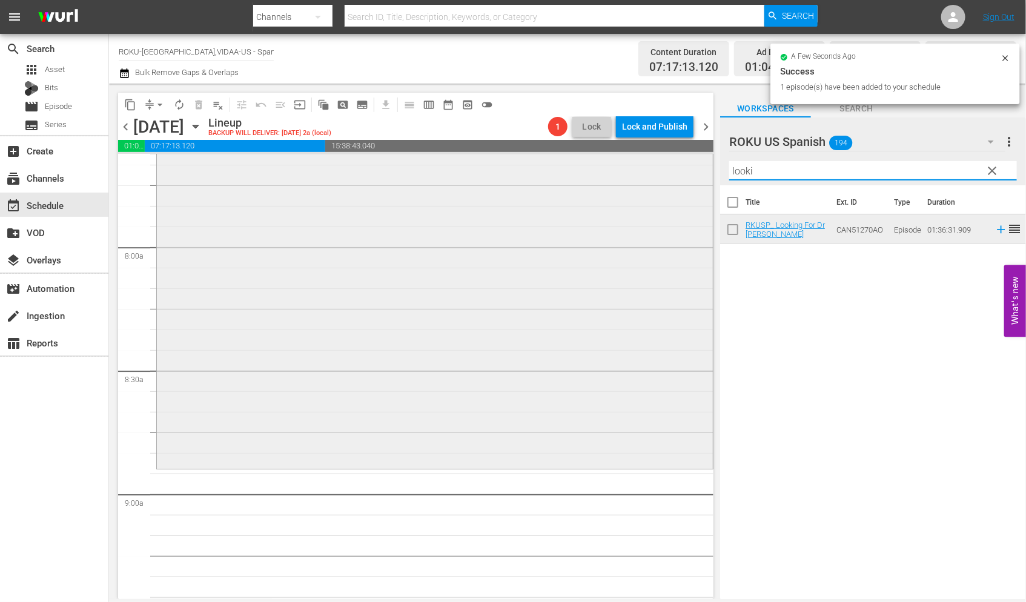
drag, startPoint x: 785, startPoint y: 171, endPoint x: 615, endPoint y: 172, distance: 169.5
click at [619, 172] on div "content_copy compress arrow_drop_down autorenew_outlined delete_forever_outline…" at bounding box center [567, 341] width 917 height 515
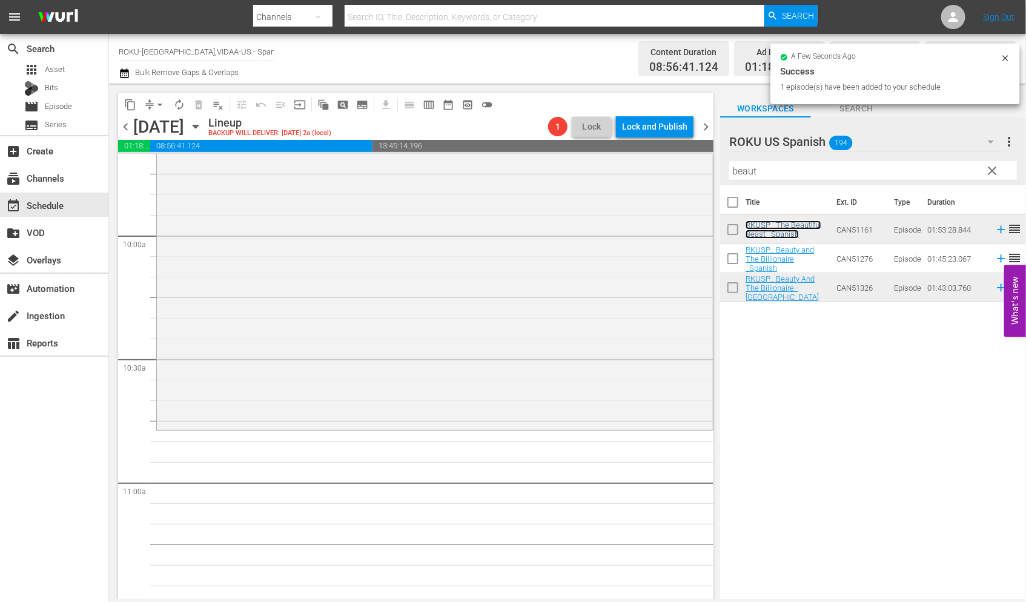
scroll to position [2422, 0]
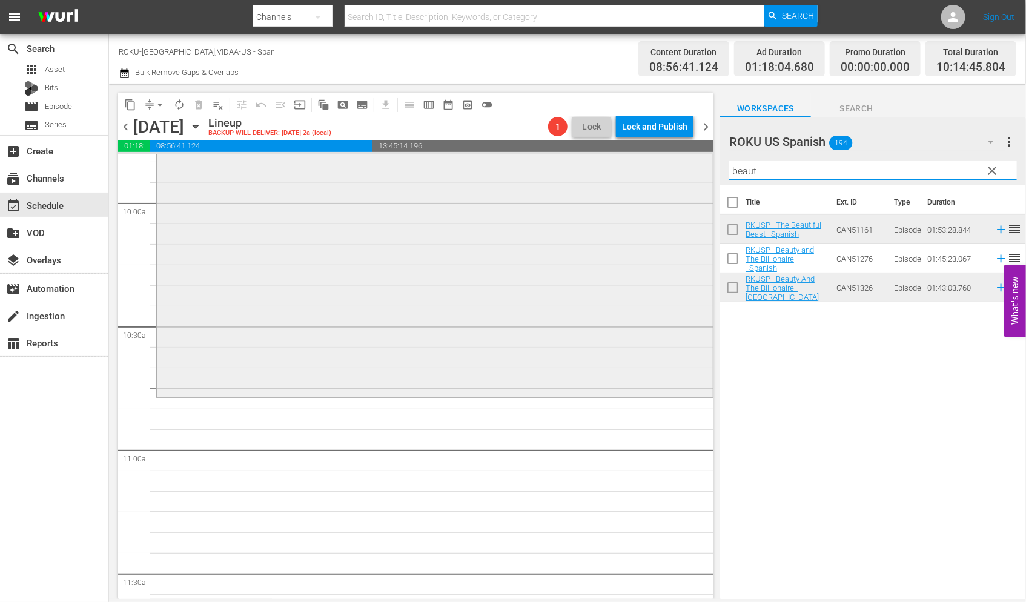
drag, startPoint x: 772, startPoint y: 167, endPoint x: 618, endPoint y: 170, distance: 154.4
click at [618, 170] on div "content_copy compress arrow_drop_down autorenew_outlined delete_forever_outline…" at bounding box center [567, 341] width 917 height 515
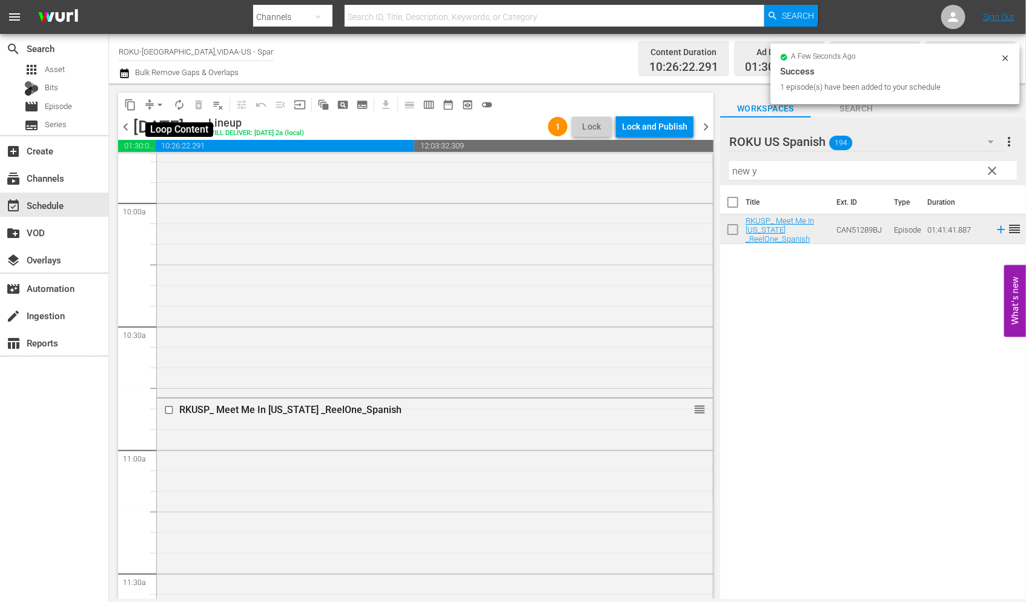
click at [179, 103] on span "autorenew_outlined" at bounding box center [179, 105] width 12 height 12
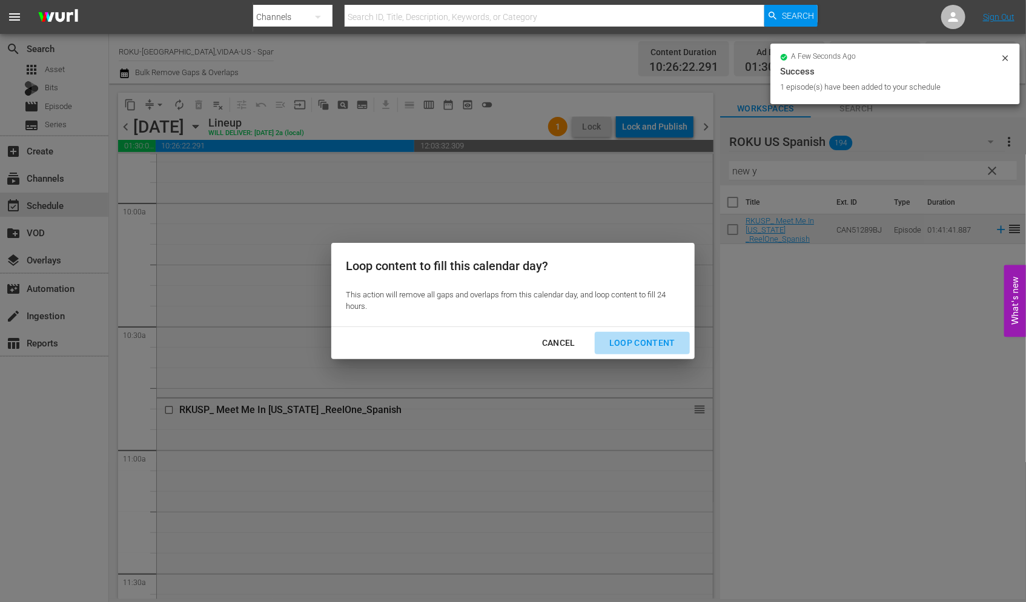
drag, startPoint x: 648, startPoint y: 339, endPoint x: 668, endPoint y: 348, distance: 22.5
click at [648, 339] on div "Loop Content" at bounding box center [641, 342] width 85 height 15
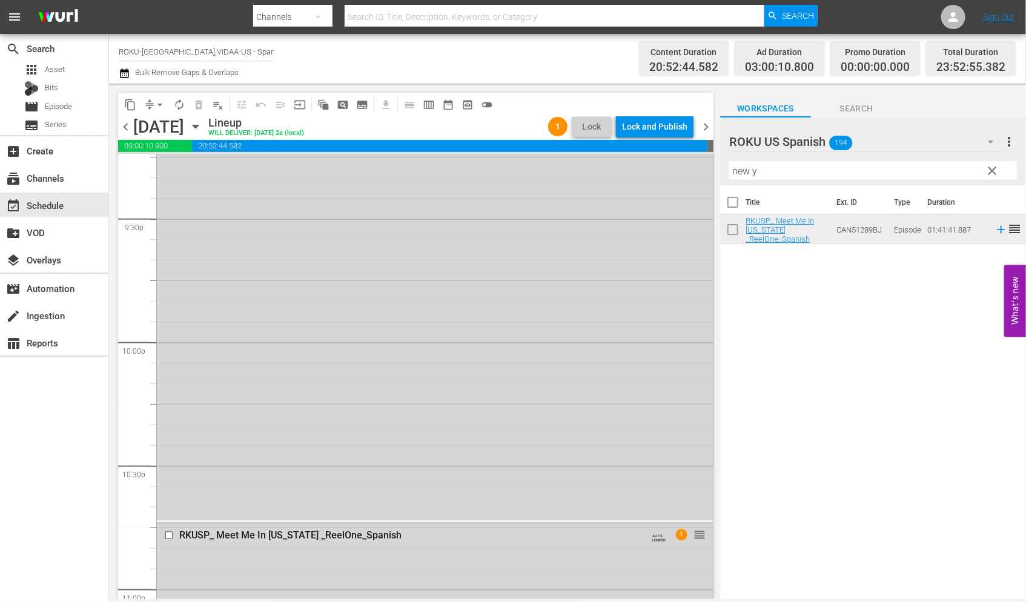
scroll to position [5584, 0]
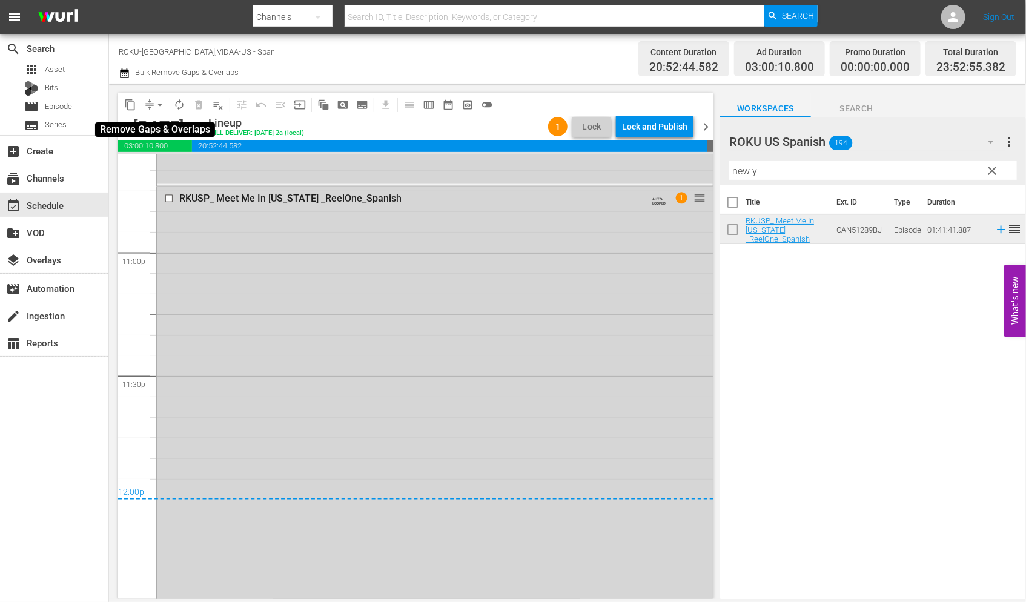
click at [158, 102] on span "arrow_drop_down" at bounding box center [160, 105] width 12 height 12
click at [194, 167] on li "Align to End of Previous Day" at bounding box center [160, 169] width 127 height 20
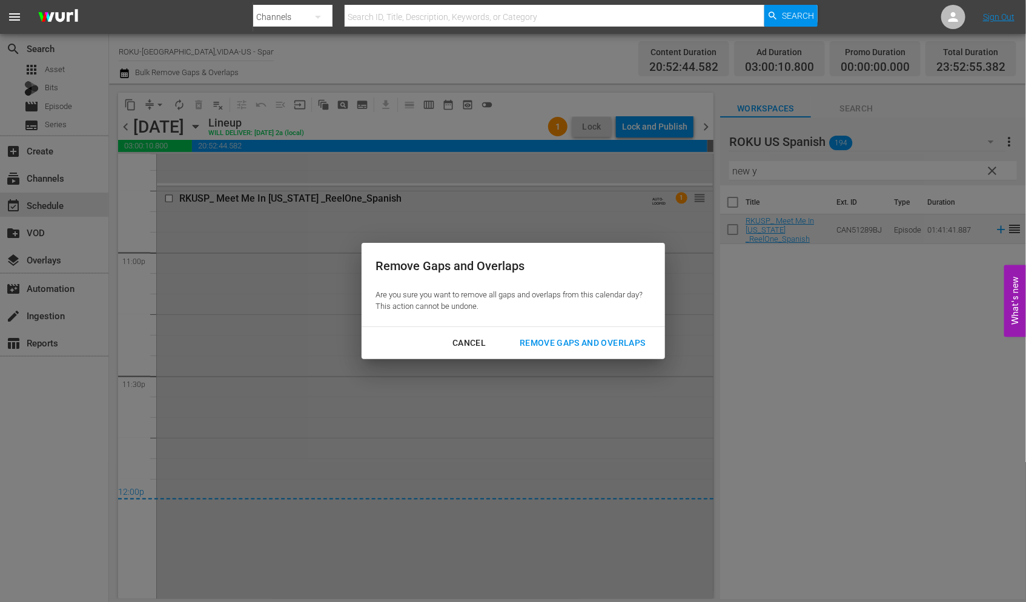
click at [586, 343] on div "Remove Gaps and Overlaps" at bounding box center [582, 342] width 145 height 15
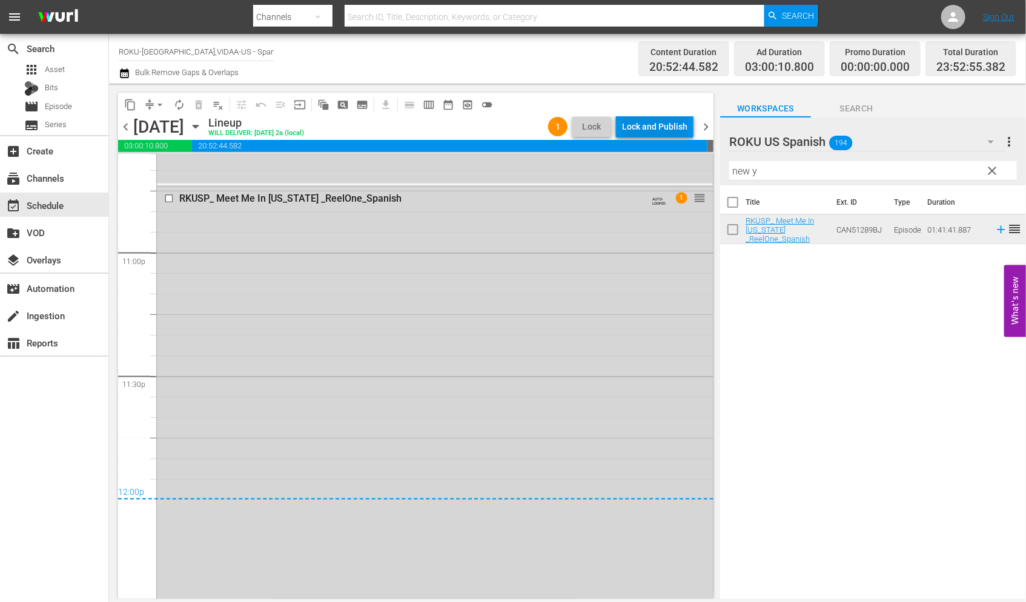
click at [655, 124] on div "Lock and Publish" at bounding box center [654, 127] width 65 height 22
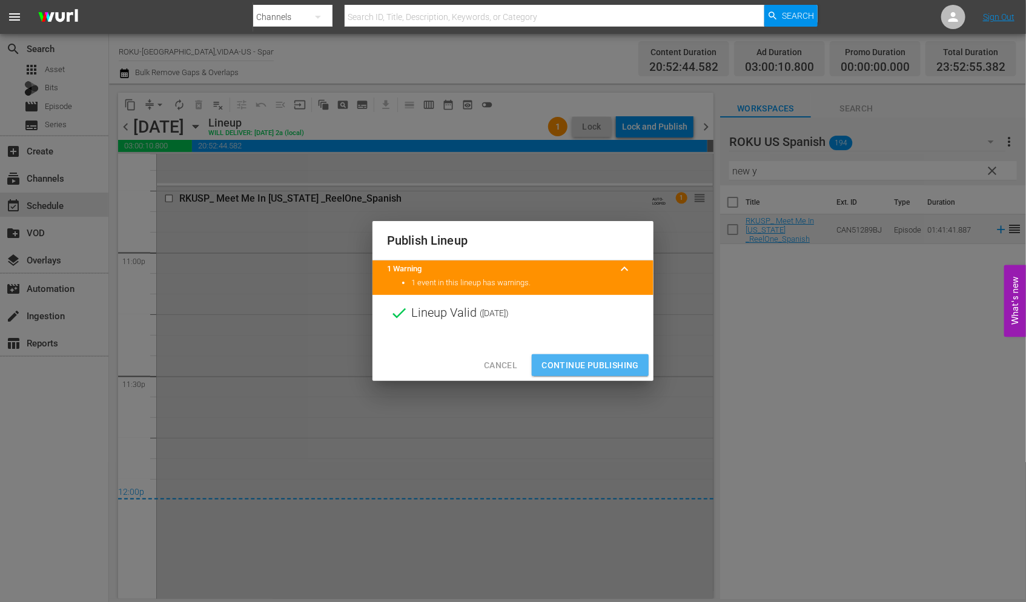
click at [594, 367] on span "Continue Publishing" at bounding box center [589, 365] width 97 height 15
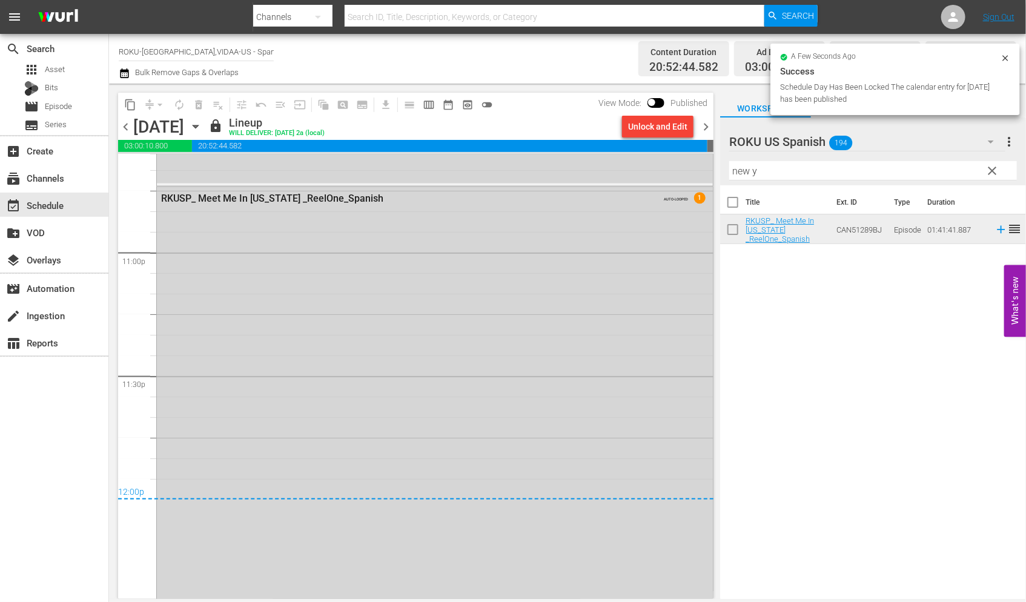
click at [202, 124] on icon "button" at bounding box center [195, 126] width 13 height 13
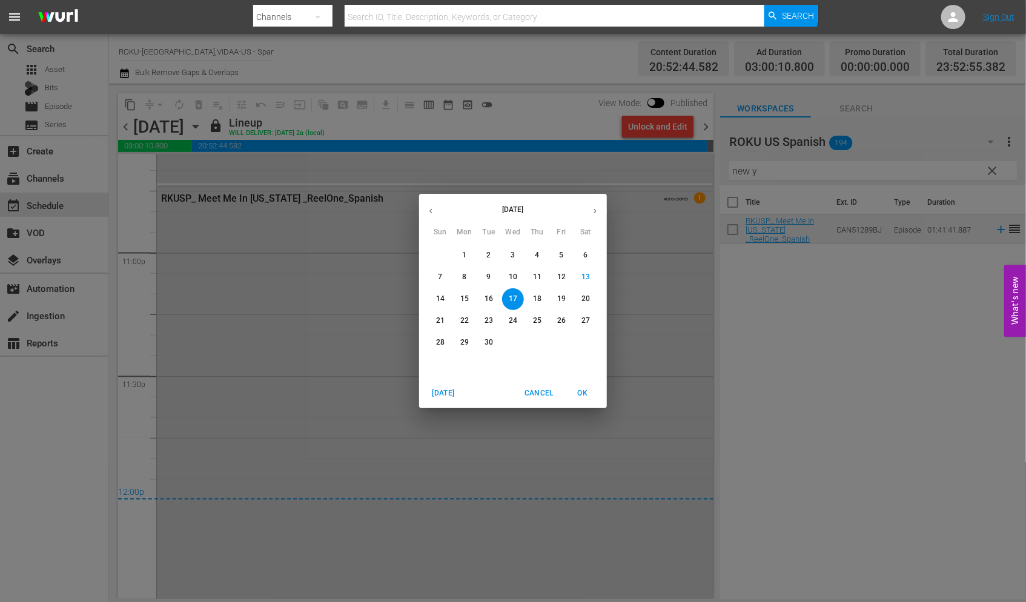
drag, startPoint x: 539, startPoint y: 300, endPoint x: 636, endPoint y: 375, distance: 123.4
click at [539, 300] on p "18" at bounding box center [537, 299] width 8 height 10
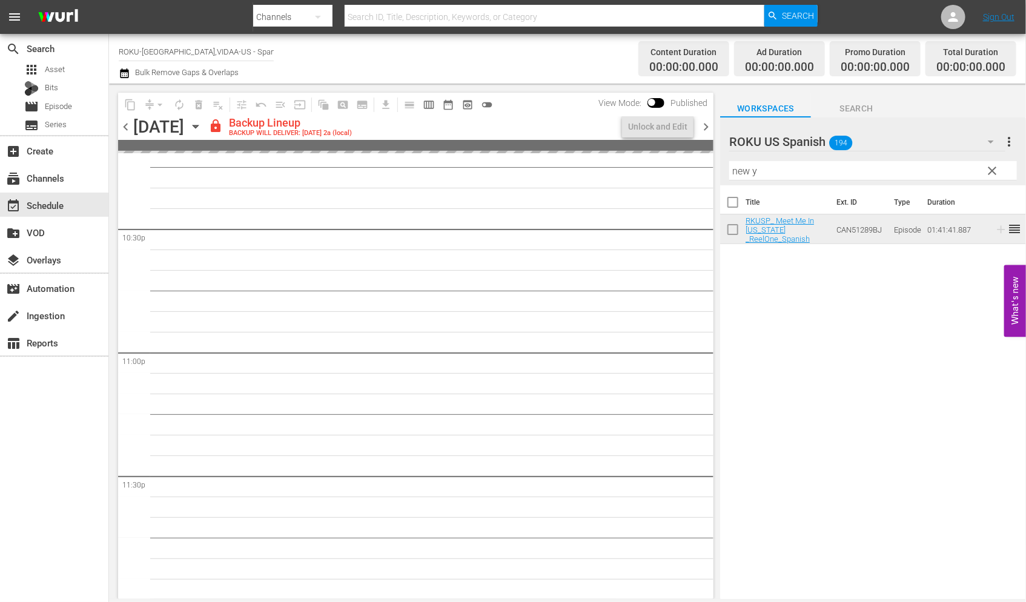
scroll to position [5484, 0]
click at [662, 121] on div "Unlock and Edit" at bounding box center [657, 127] width 59 height 22
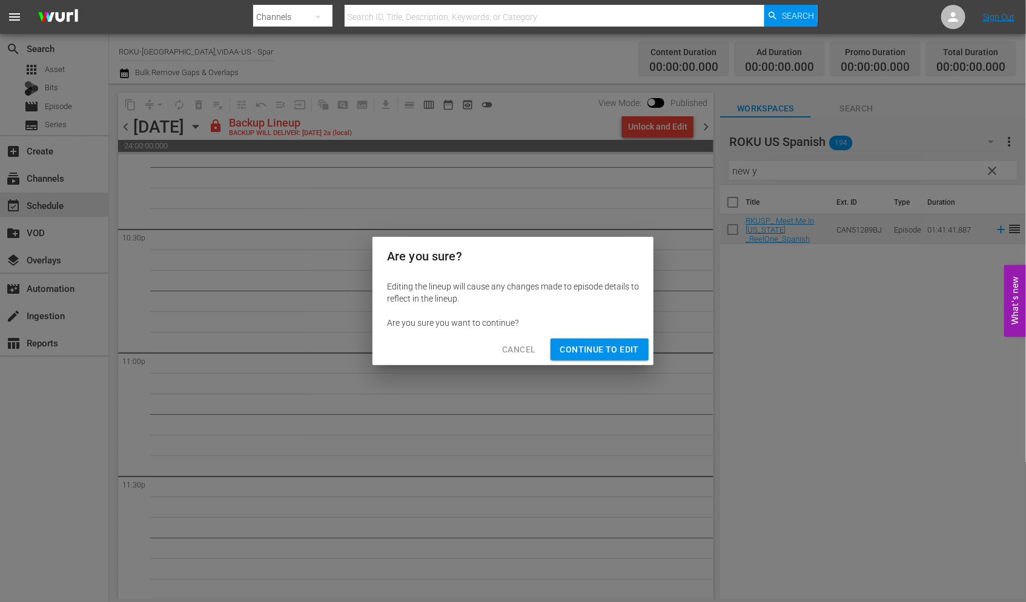
click at [587, 347] on span "Continue to Edit" at bounding box center [599, 349] width 79 height 15
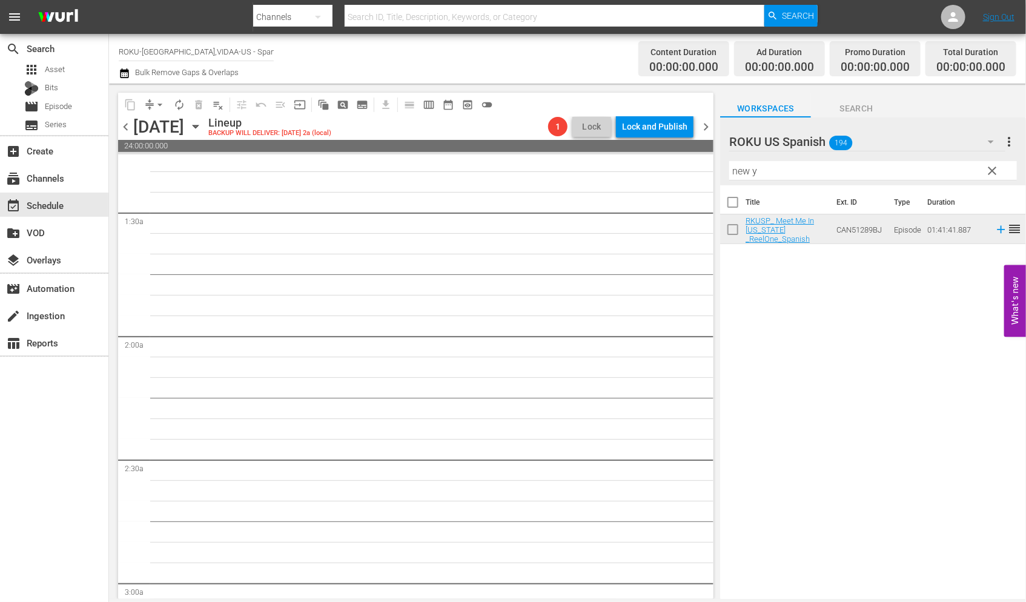
scroll to position [0, 0]
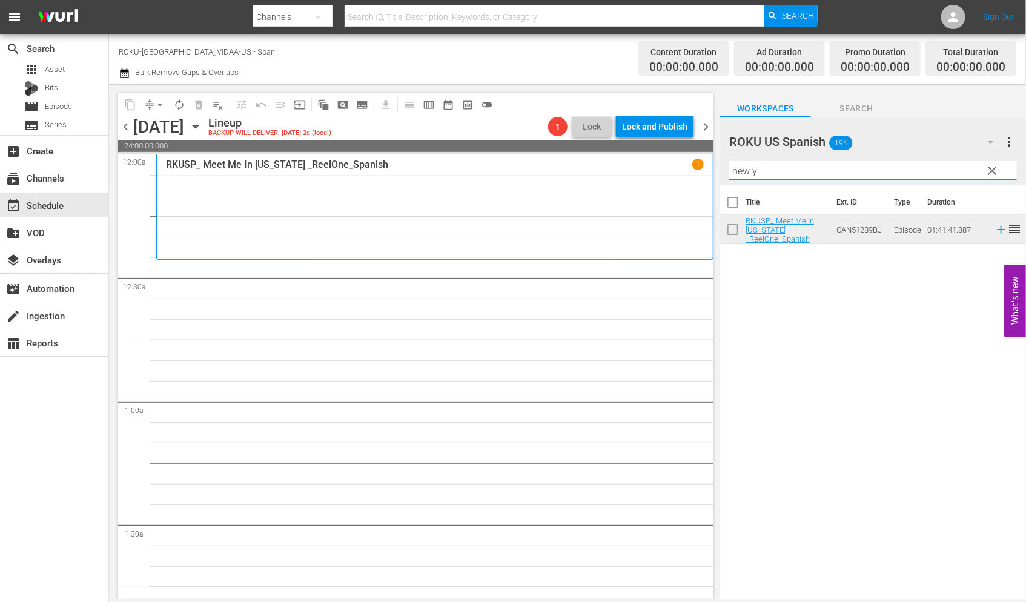
drag, startPoint x: 770, startPoint y: 163, endPoint x: 658, endPoint y: 151, distance: 112.7
click at [658, 151] on div "content_copy compress arrow_drop_down autorenew_outlined delete_forever_outline…" at bounding box center [567, 341] width 917 height 515
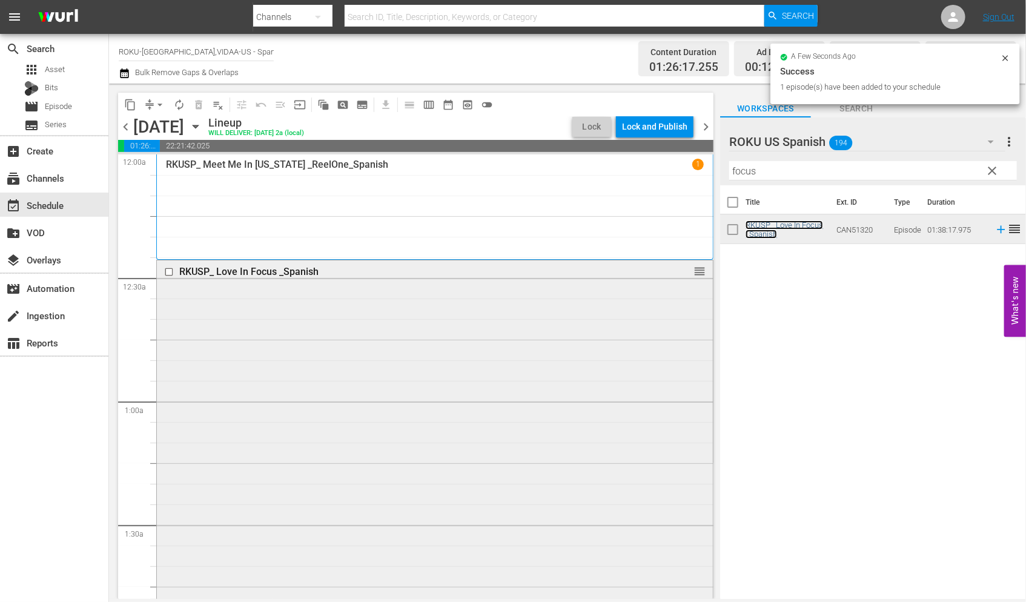
scroll to position [336, 0]
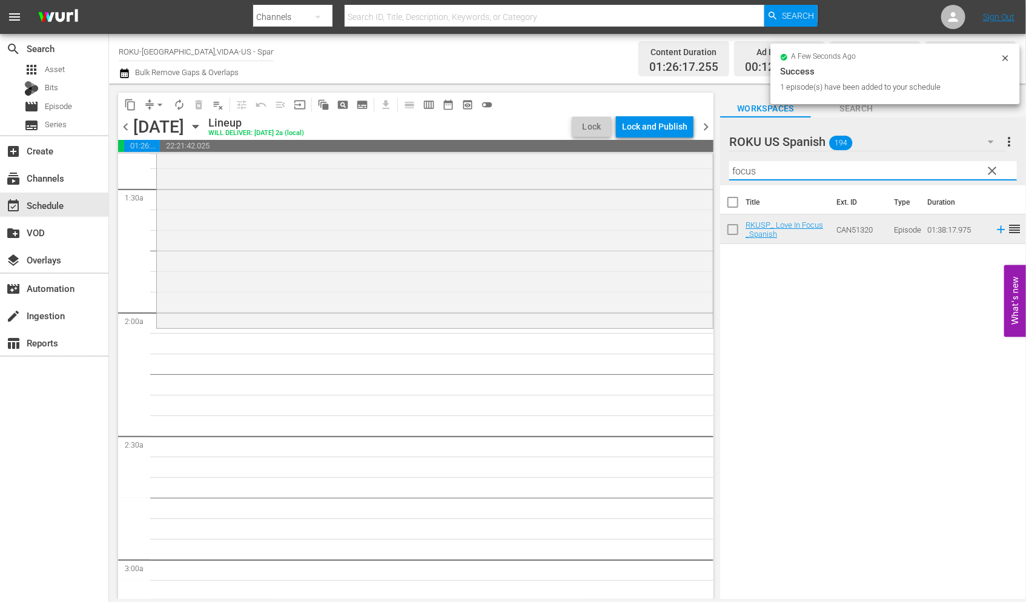
click at [703, 161] on div "content_copy compress arrow_drop_down autorenew_outlined delete_forever_outline…" at bounding box center [567, 341] width 917 height 515
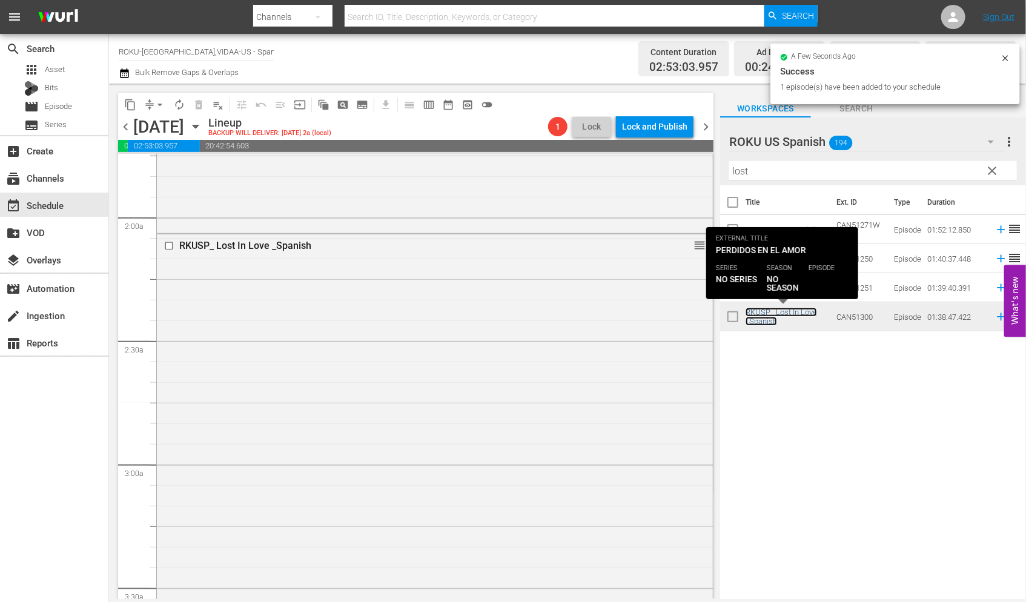
scroll to position [673, 0]
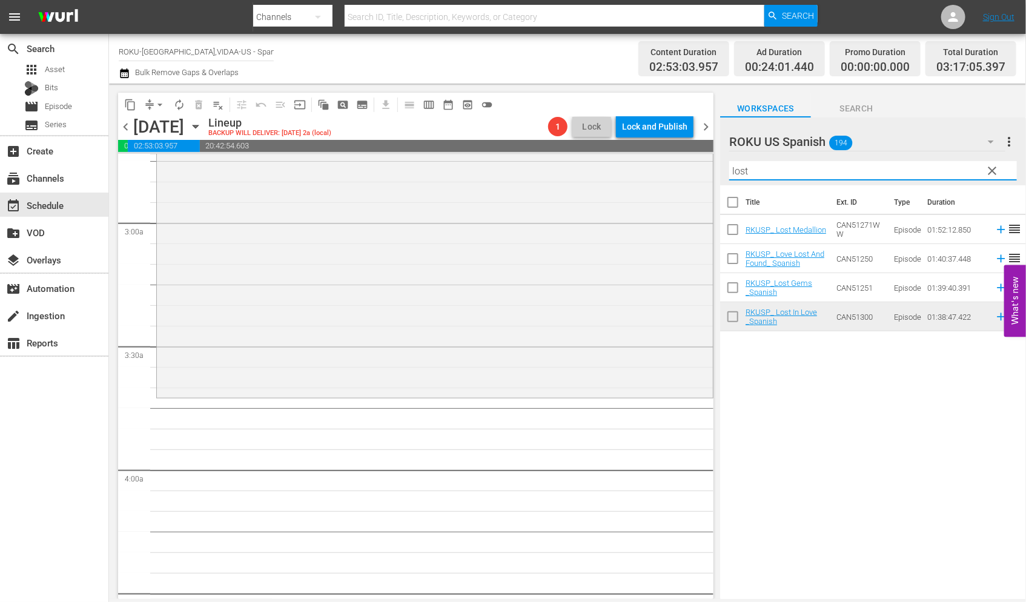
drag, startPoint x: 773, startPoint y: 170, endPoint x: 652, endPoint y: 153, distance: 122.3
click at [652, 153] on div "content_copy compress arrow_drop_down autorenew_outlined delete_forever_outline…" at bounding box center [567, 341] width 917 height 515
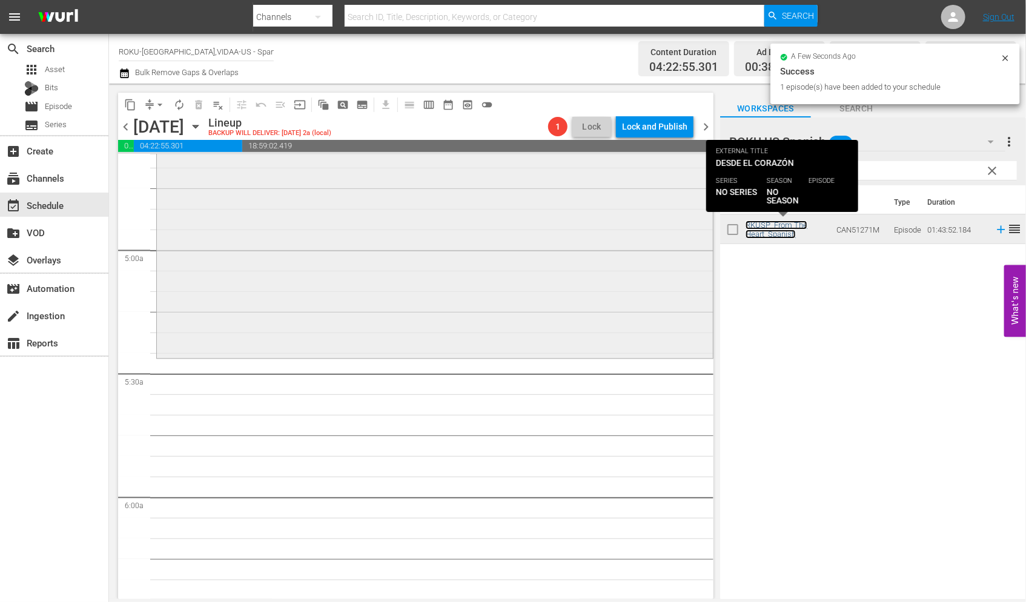
scroll to position [1143, 0]
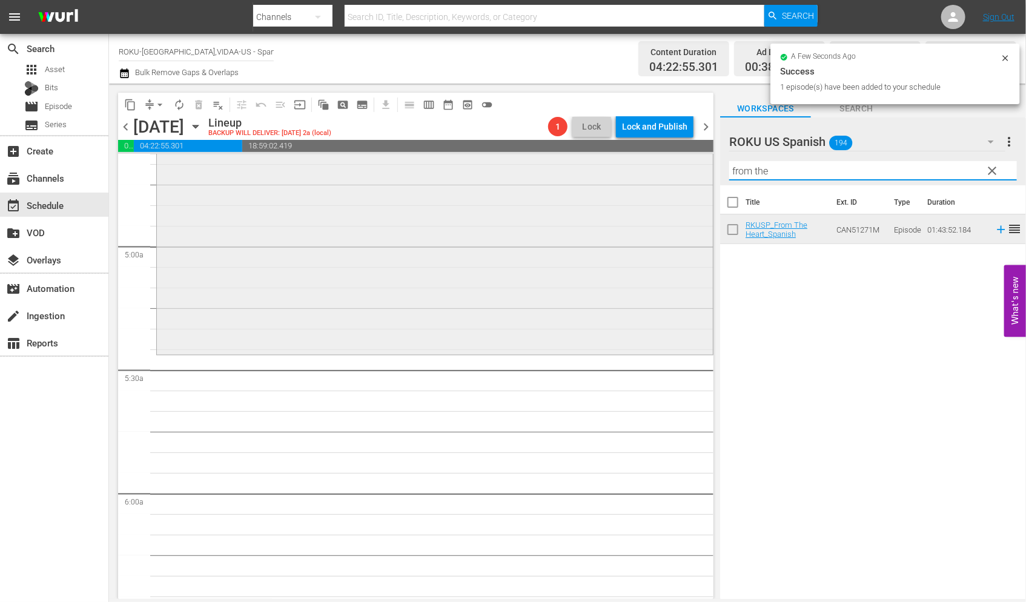
drag, startPoint x: 781, startPoint y: 176, endPoint x: 653, endPoint y: 170, distance: 128.5
click at [653, 170] on div "content_copy compress arrow_drop_down autorenew_outlined delete_forever_outline…" at bounding box center [567, 341] width 917 height 515
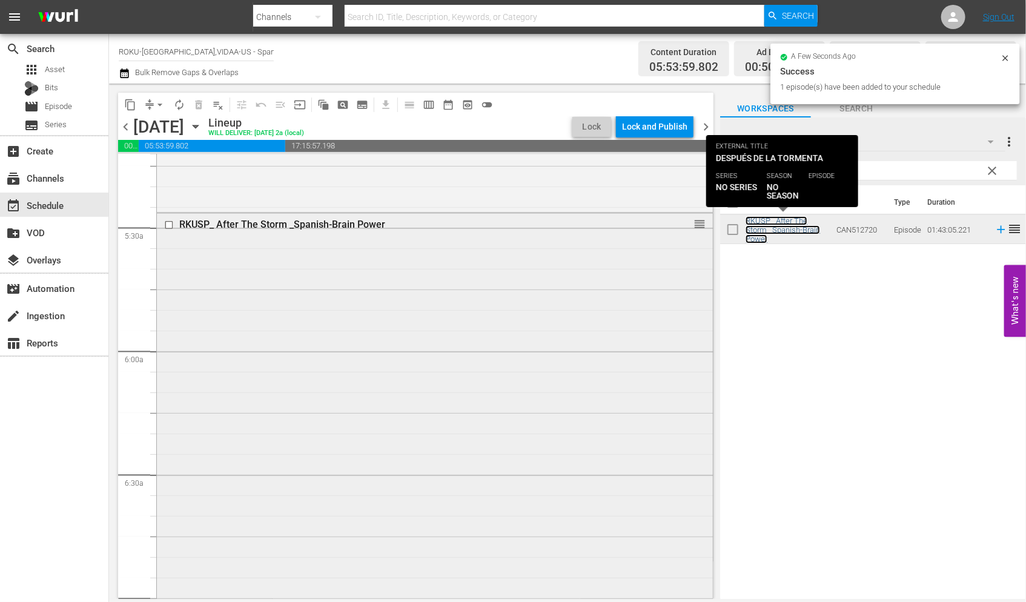
scroll to position [1547, 0]
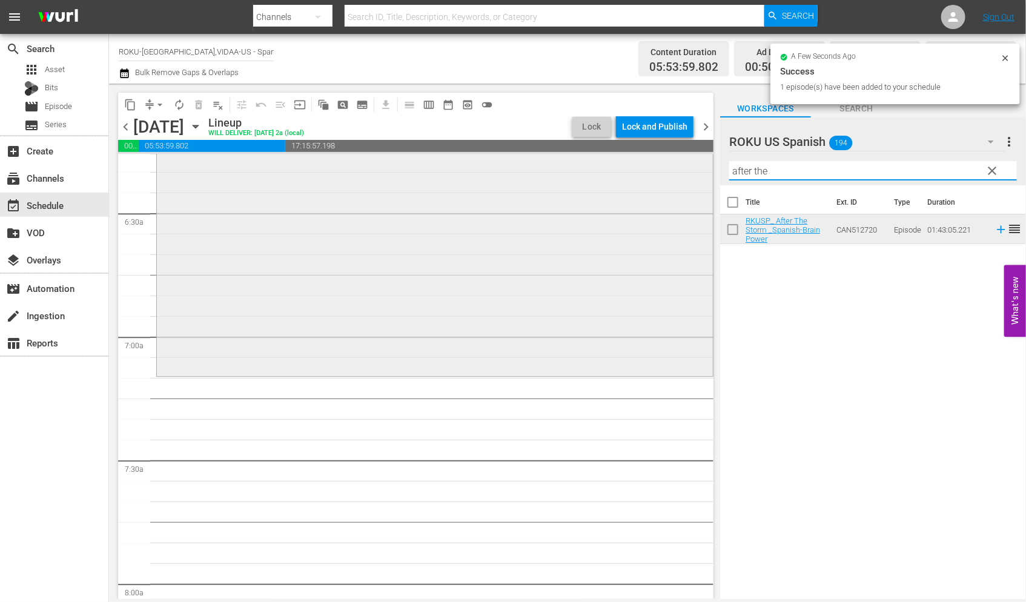
drag, startPoint x: 810, startPoint y: 172, endPoint x: 621, endPoint y: 157, distance: 189.5
click at [621, 157] on div "content_copy compress arrow_drop_down autorenew_outlined delete_forever_outline…" at bounding box center [567, 341] width 917 height 515
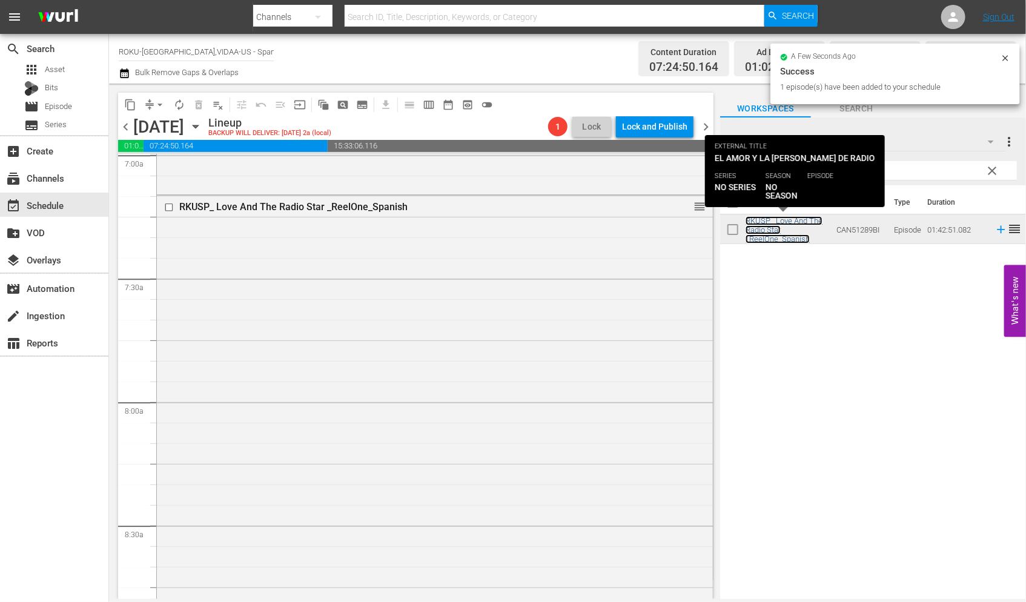
scroll to position [1951, 0]
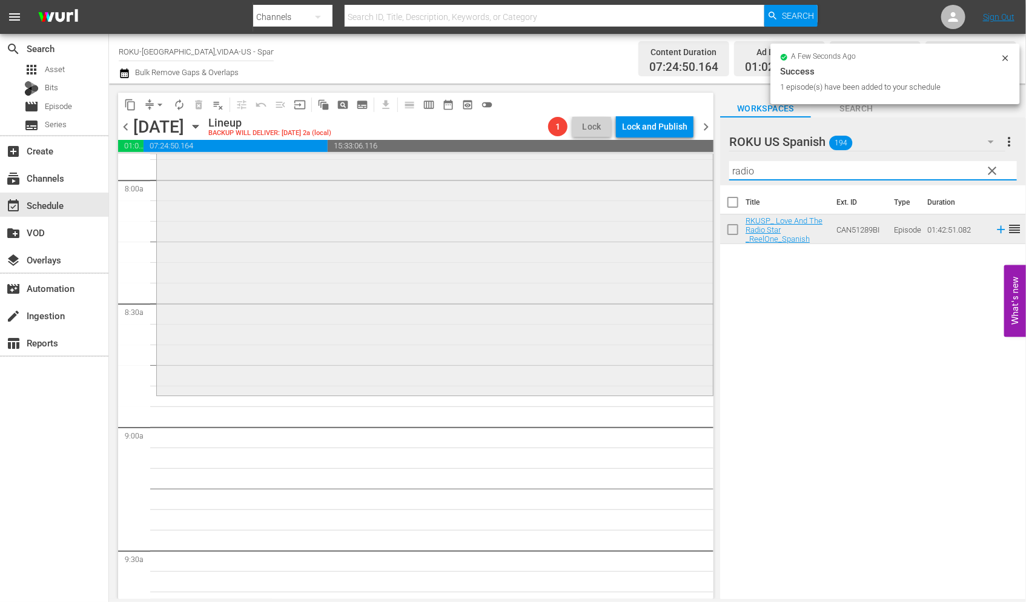
drag, startPoint x: 779, startPoint y: 171, endPoint x: 698, endPoint y: 170, distance: 81.8
click at [700, 171] on div "content_copy compress arrow_drop_down autorenew_outlined delete_forever_outline…" at bounding box center [567, 341] width 917 height 515
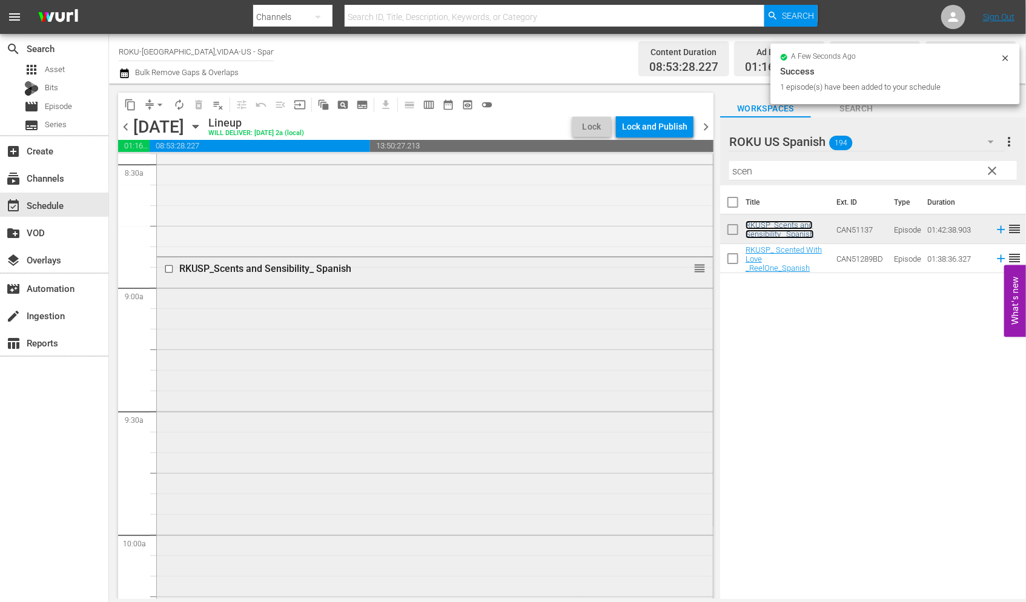
scroll to position [2354, 0]
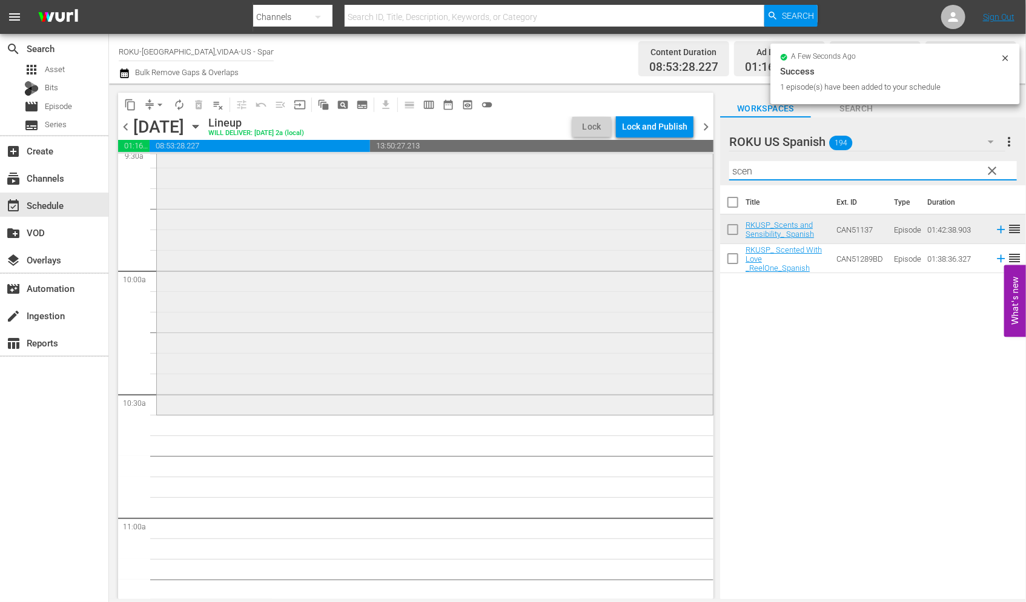
drag, startPoint x: 761, startPoint y: 176, endPoint x: 667, endPoint y: 178, distance: 93.3
click at [667, 176] on div "content_copy compress arrow_drop_down autorenew_outlined delete_forever_outline…" at bounding box center [567, 341] width 917 height 515
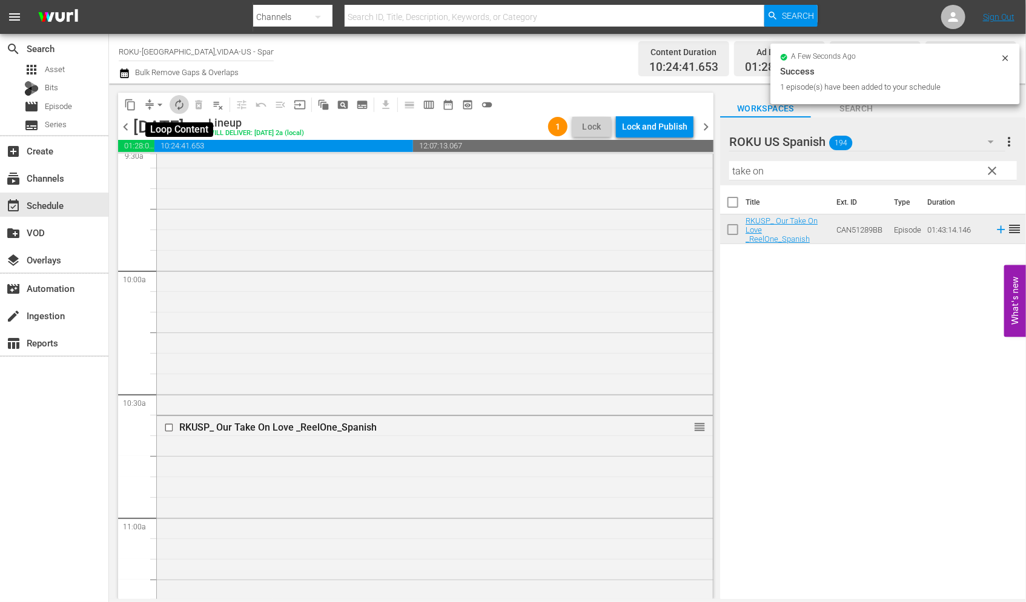
click at [176, 104] on span "autorenew_outlined" at bounding box center [179, 105] width 12 height 12
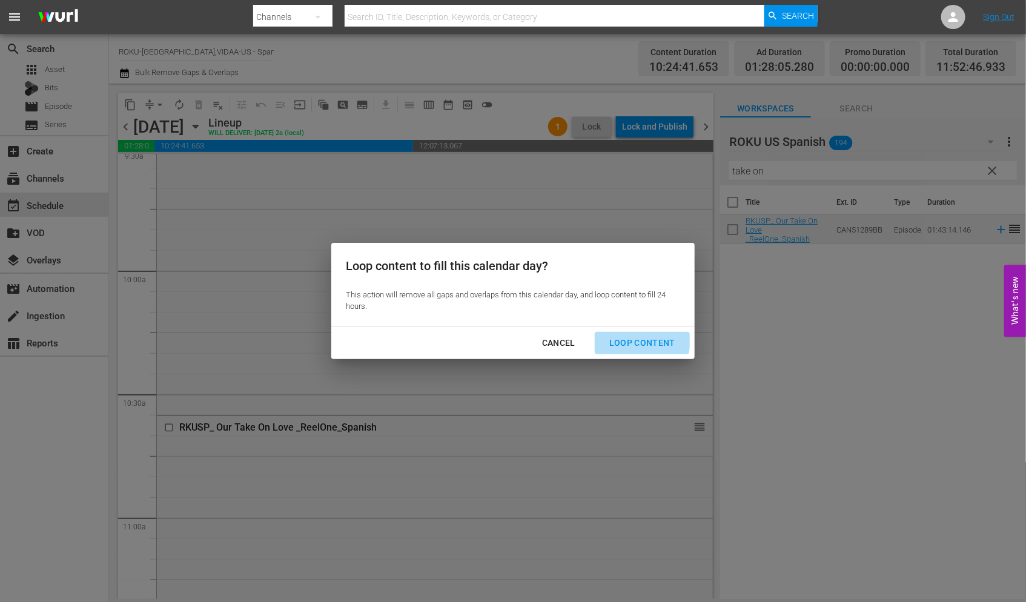
drag, startPoint x: 632, startPoint y: 340, endPoint x: 702, endPoint y: 358, distance: 72.5
click at [633, 340] on div "Loop Content" at bounding box center [641, 342] width 85 height 15
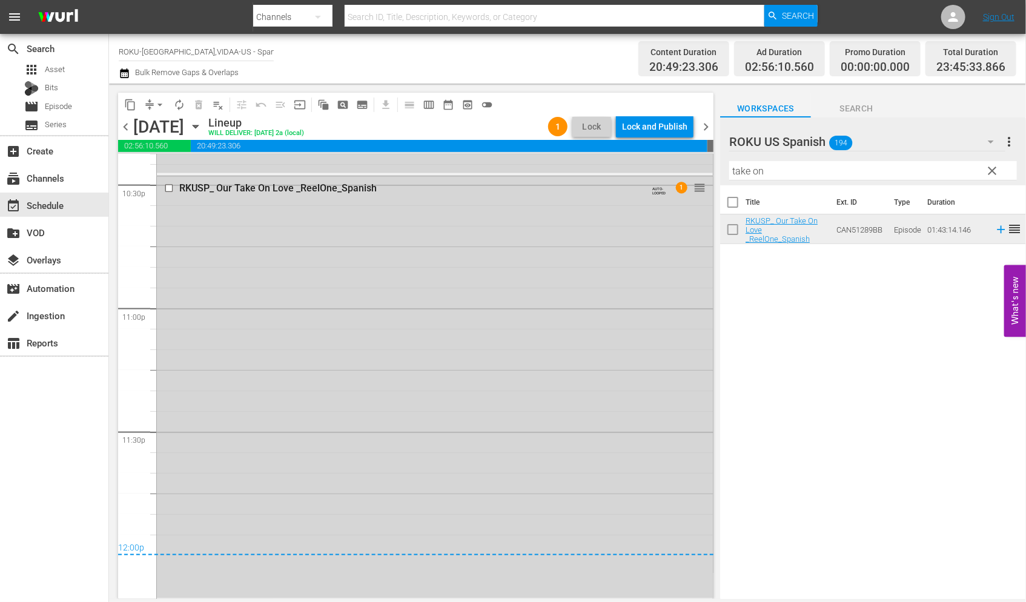
scroll to position [5531, 0]
click at [159, 103] on span "arrow_drop_down" at bounding box center [160, 105] width 12 height 12
click at [166, 167] on li "Align to End of Previous Day" at bounding box center [160, 169] width 127 height 20
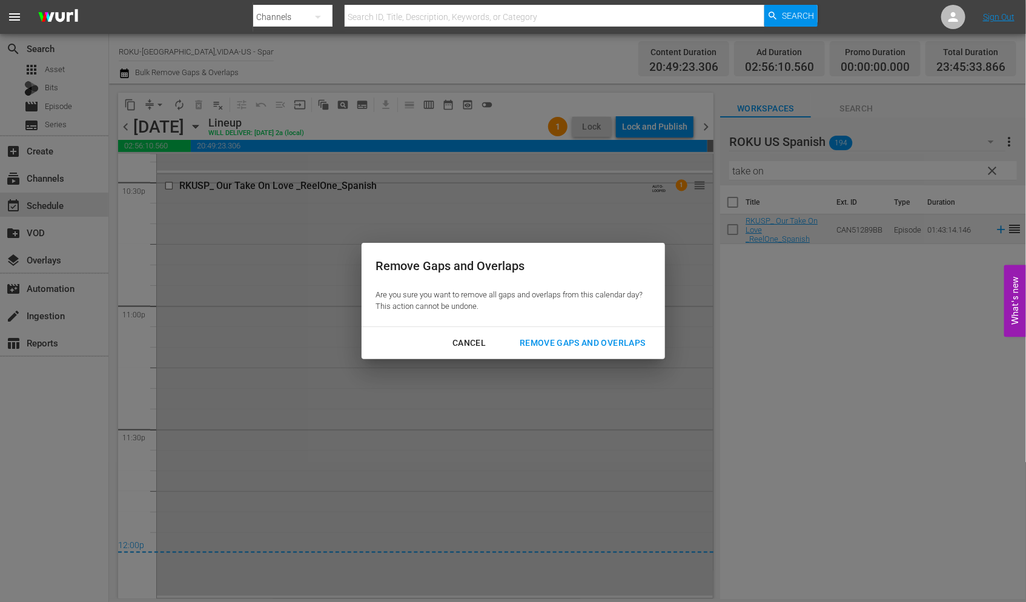
click at [600, 340] on div "Remove Gaps and Overlaps" at bounding box center [582, 342] width 145 height 15
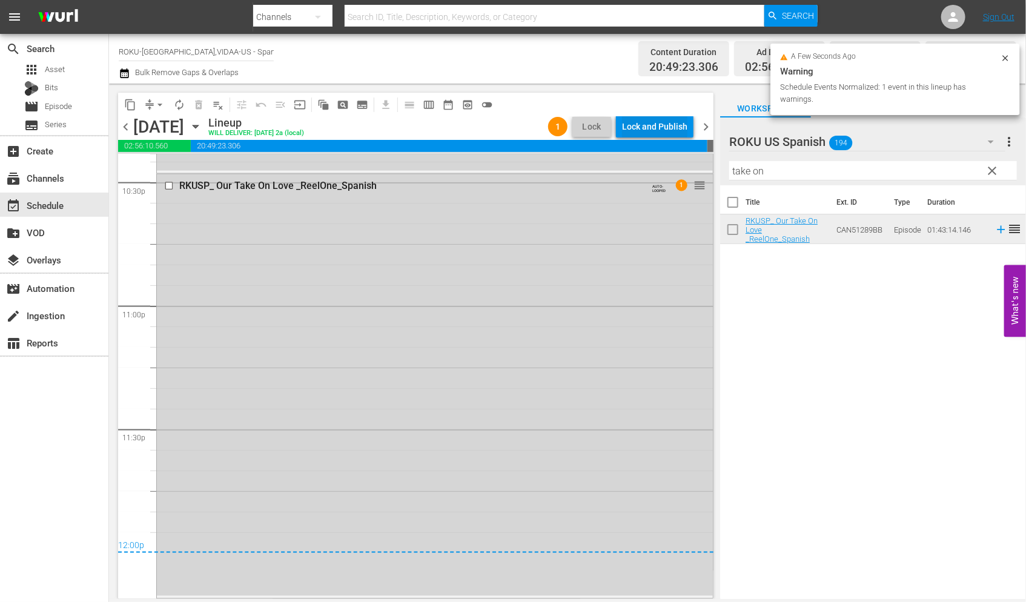
click at [656, 125] on div "Lock and Publish" at bounding box center [654, 127] width 65 height 22
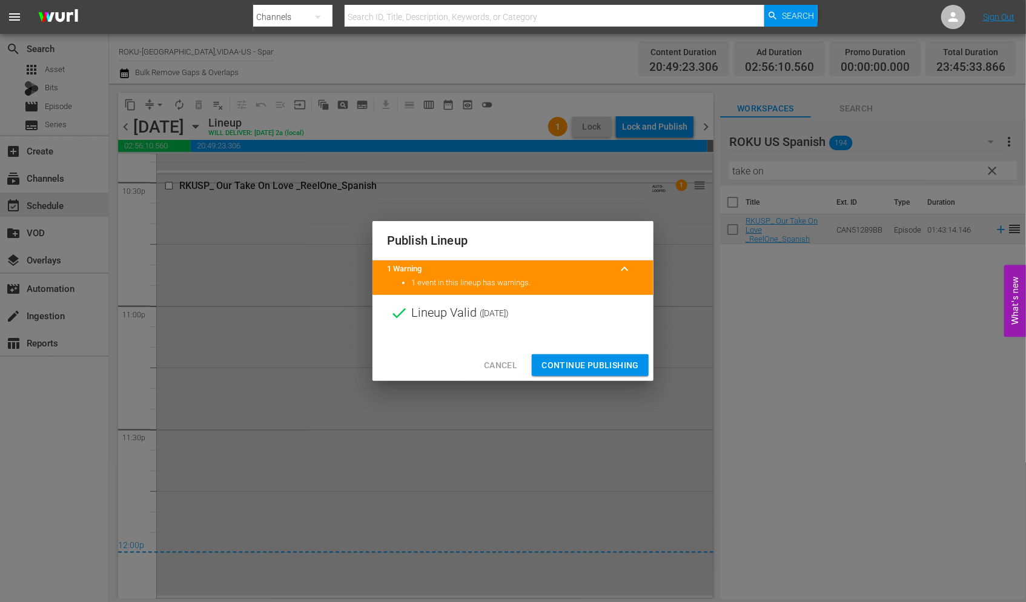
click at [597, 361] on span "Continue Publishing" at bounding box center [589, 365] width 97 height 15
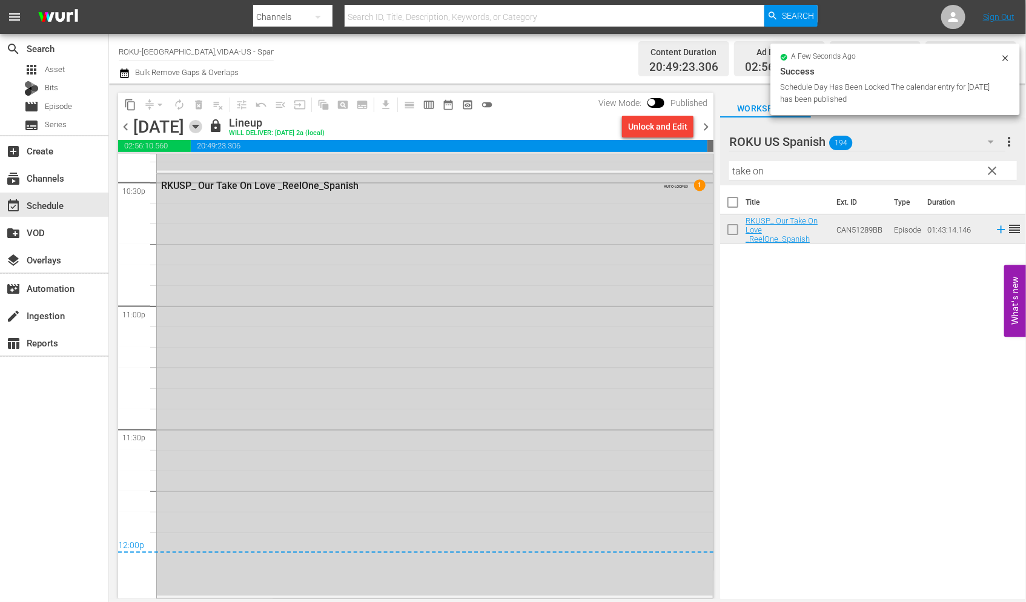
click at [198, 126] on icon "button" at bounding box center [195, 126] width 5 height 3
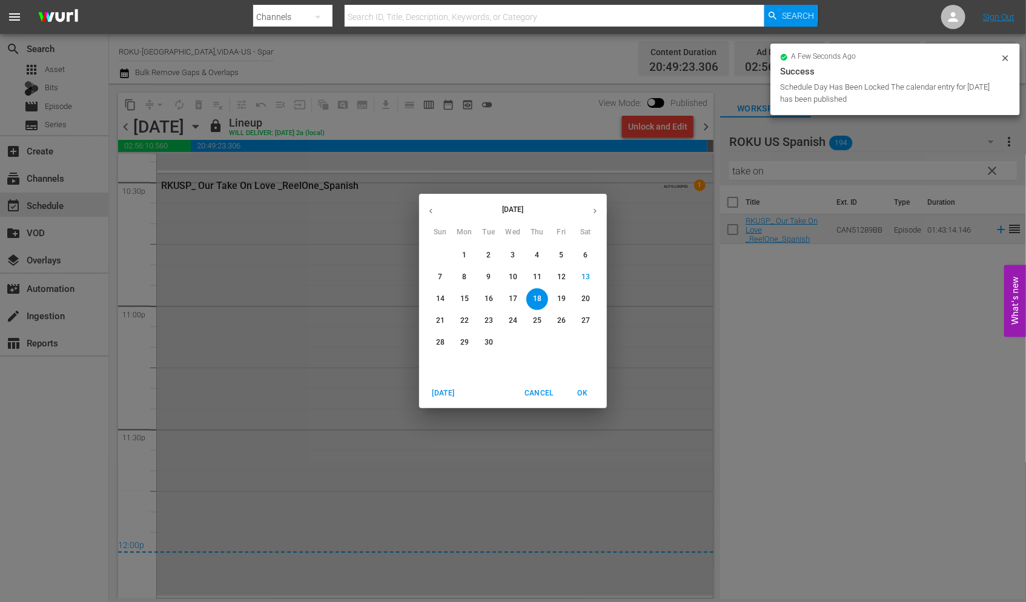
click at [563, 299] on p "19" at bounding box center [561, 299] width 8 height 10
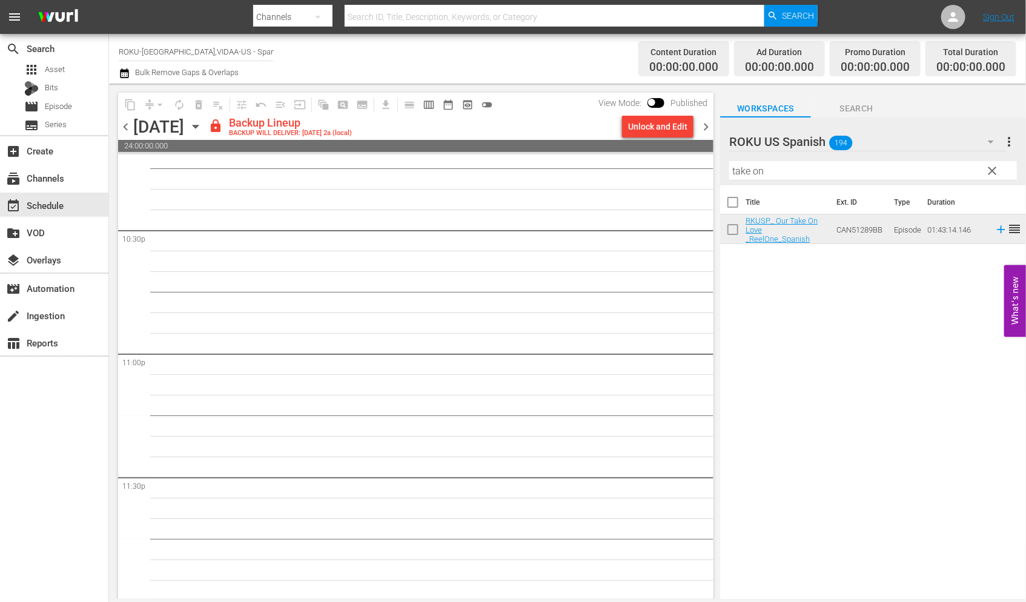
scroll to position [5484, 0]
click at [639, 123] on div "Unlock and Edit" at bounding box center [657, 127] width 59 height 22
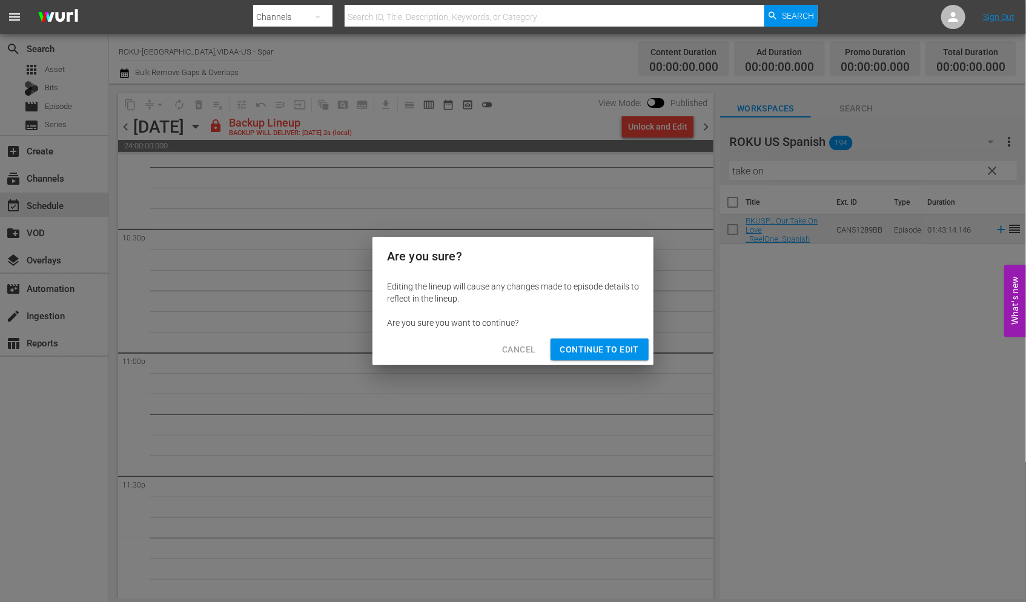
drag, startPoint x: 597, startPoint y: 347, endPoint x: 618, endPoint y: 383, distance: 42.1
click at [597, 348] on span "Continue to Edit" at bounding box center [599, 349] width 79 height 15
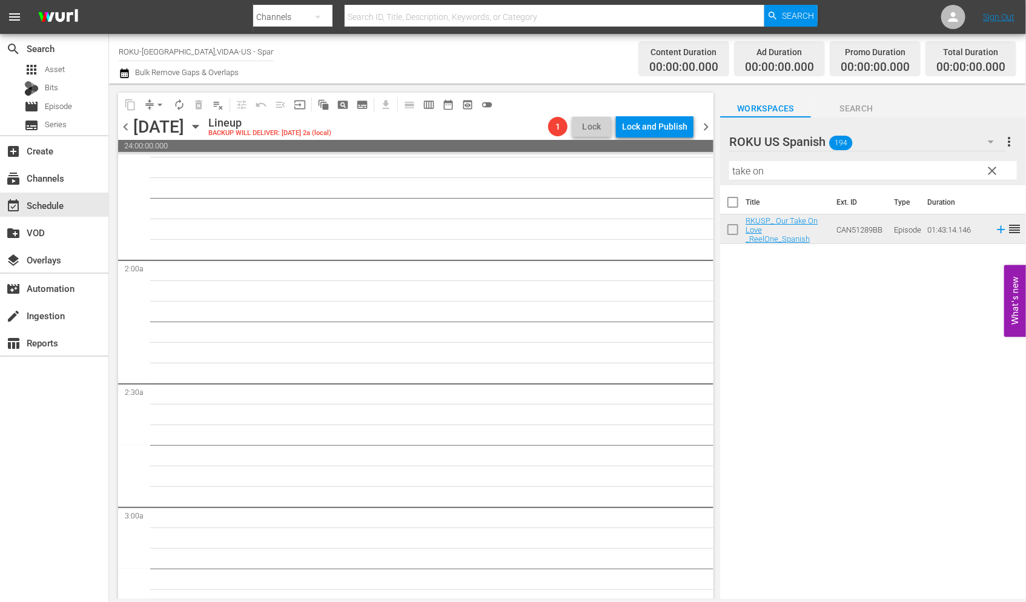
scroll to position [0, 0]
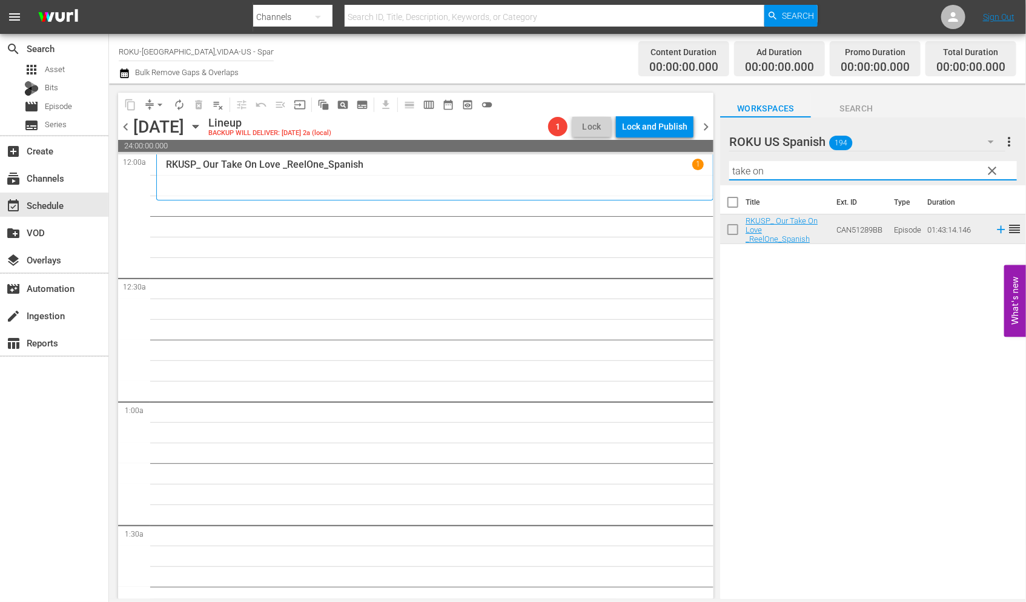
drag, startPoint x: 790, startPoint y: 166, endPoint x: 572, endPoint y: 183, distance: 218.7
click at [573, 183] on div "content_copy compress arrow_drop_down autorenew_outlined delete_forever_outline…" at bounding box center [567, 341] width 917 height 515
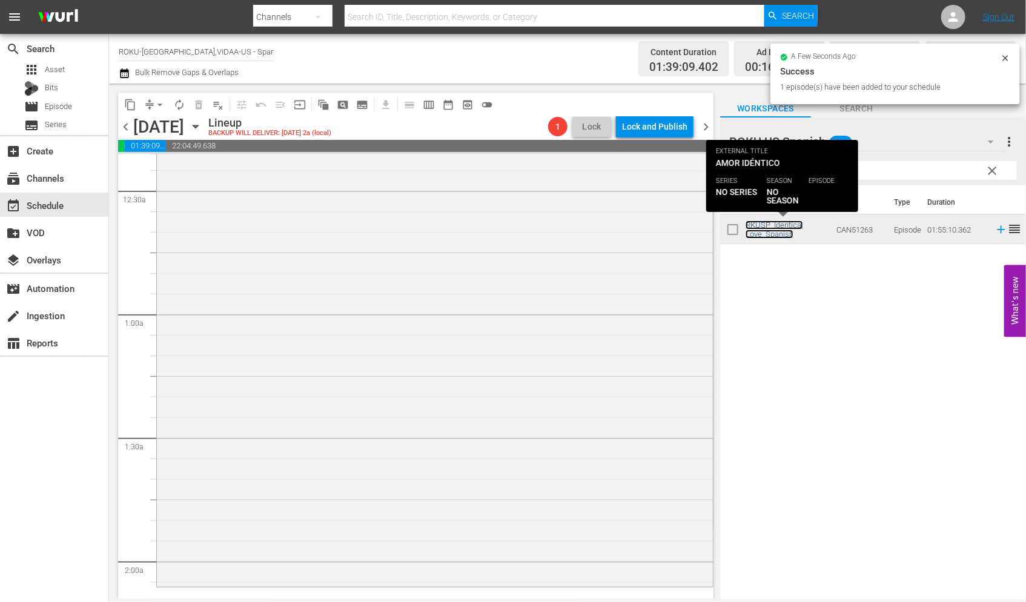
scroll to position [336, 0]
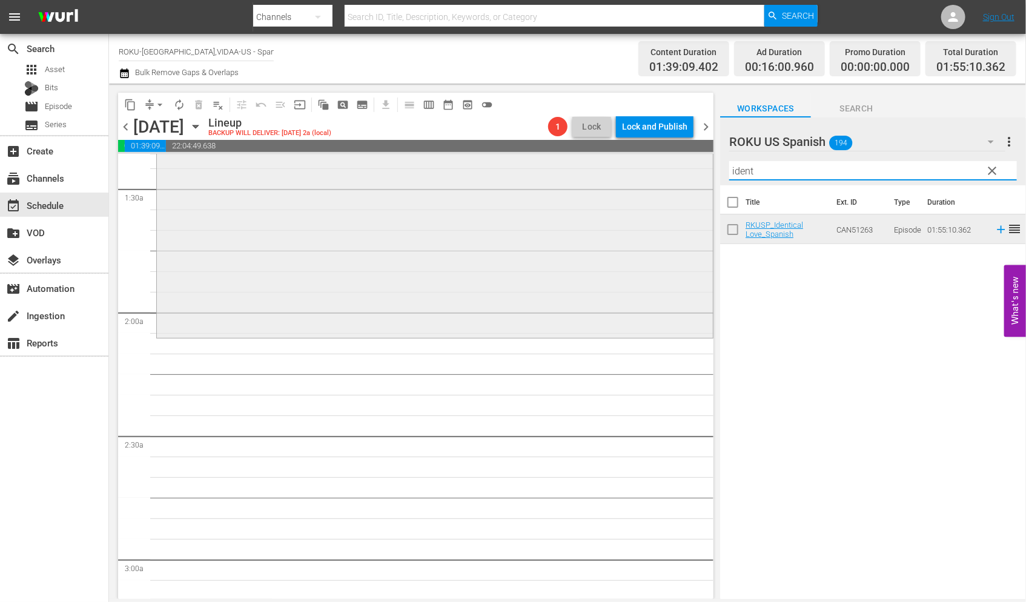
drag, startPoint x: 760, startPoint y: 174, endPoint x: 615, endPoint y: 170, distance: 144.8
click at [615, 170] on div "content_copy compress arrow_drop_down autorenew_outlined delete_forever_outline…" at bounding box center [567, 341] width 917 height 515
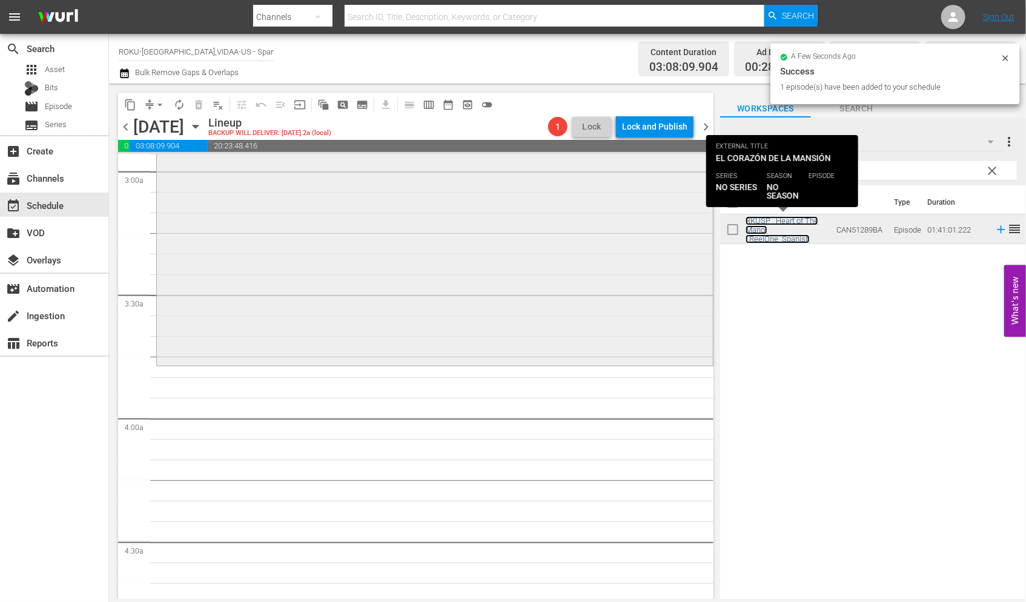
scroll to position [740, 0]
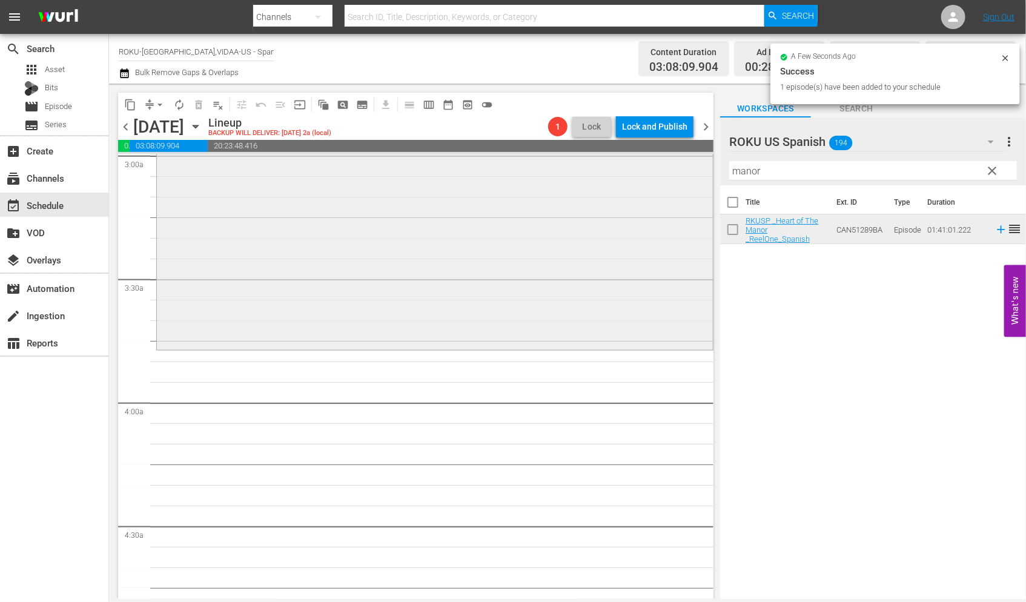
drag, startPoint x: 784, startPoint y: 179, endPoint x: 664, endPoint y: 177, distance: 120.5
click at [668, 176] on div "content_copy compress arrow_drop_down autorenew_outlined delete_forever_outline…" at bounding box center [567, 341] width 917 height 515
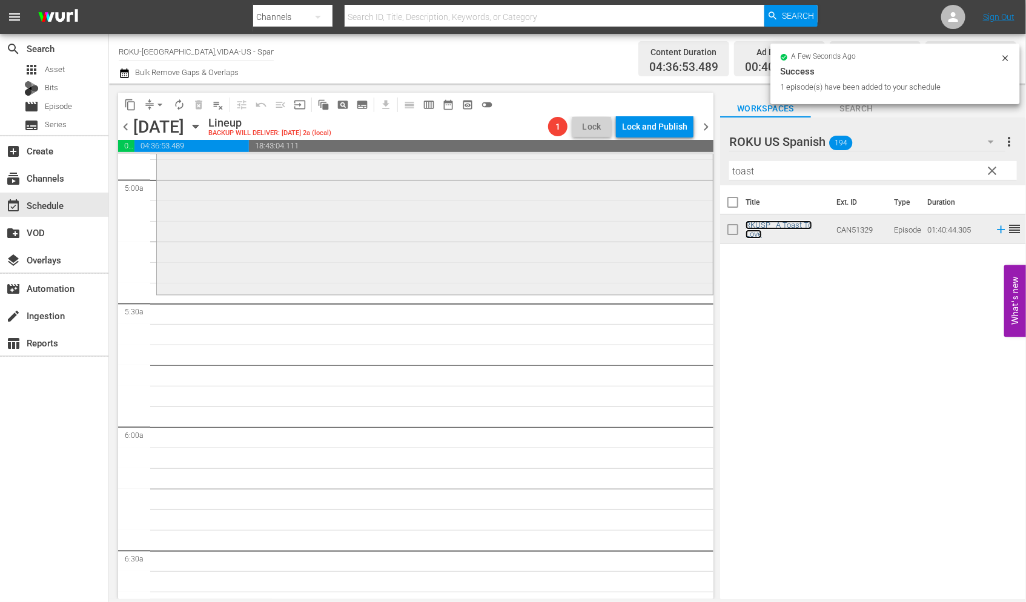
scroll to position [1211, 0]
drag, startPoint x: 764, startPoint y: 174, endPoint x: 661, endPoint y: 170, distance: 103.0
click at [662, 170] on div "content_copy compress arrow_drop_down autorenew_outlined delete_forever_outline…" at bounding box center [567, 341] width 917 height 515
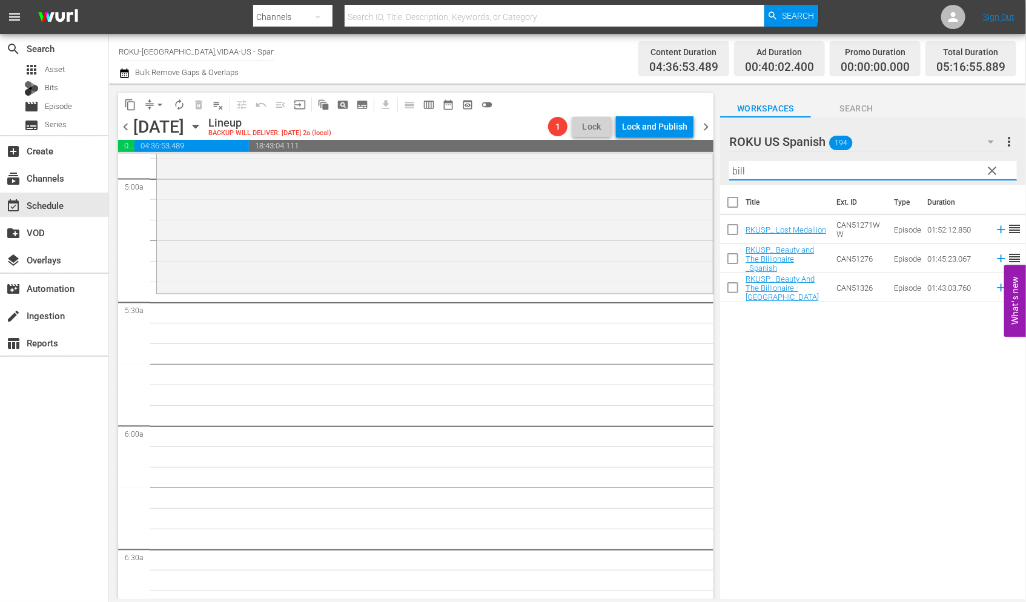
click at [814, 348] on div "Title Ext. ID Type Duration RKUSP_ Lost Medallion CAN51271WW Episode 01:52:12.8…" at bounding box center [873, 392] width 306 height 415
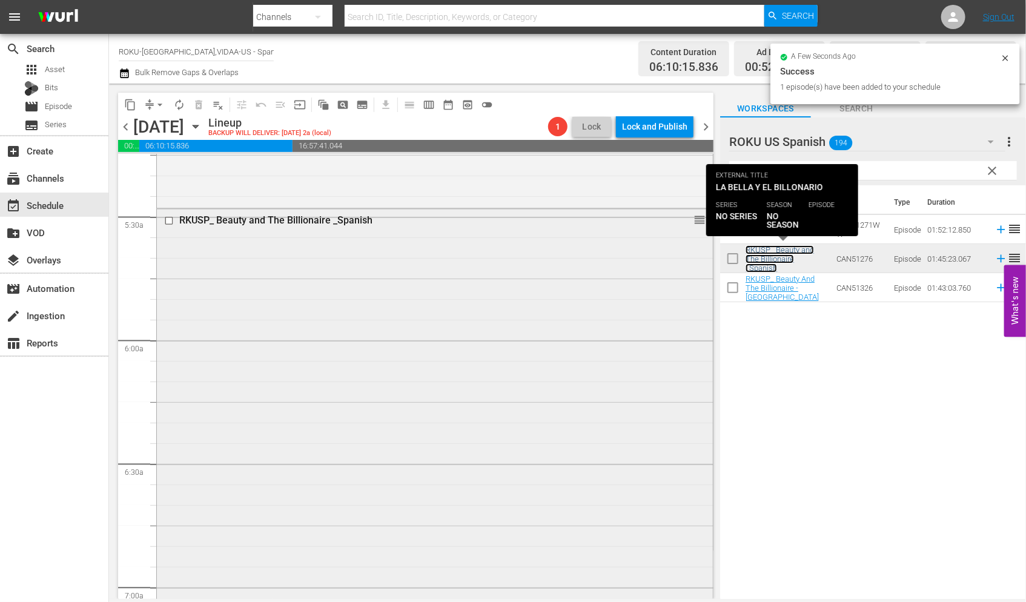
scroll to position [1547, 0]
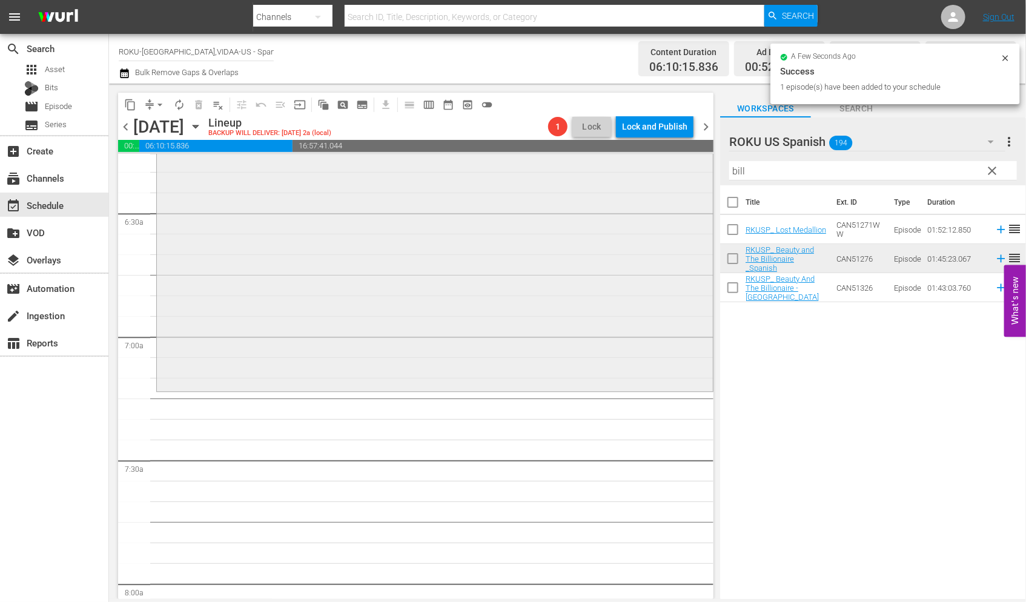
drag, startPoint x: 747, startPoint y: 173, endPoint x: 661, endPoint y: 168, distance: 86.1
click at [663, 167] on div "content_copy compress arrow_drop_down autorenew_outlined delete_forever_outline…" at bounding box center [567, 341] width 917 height 515
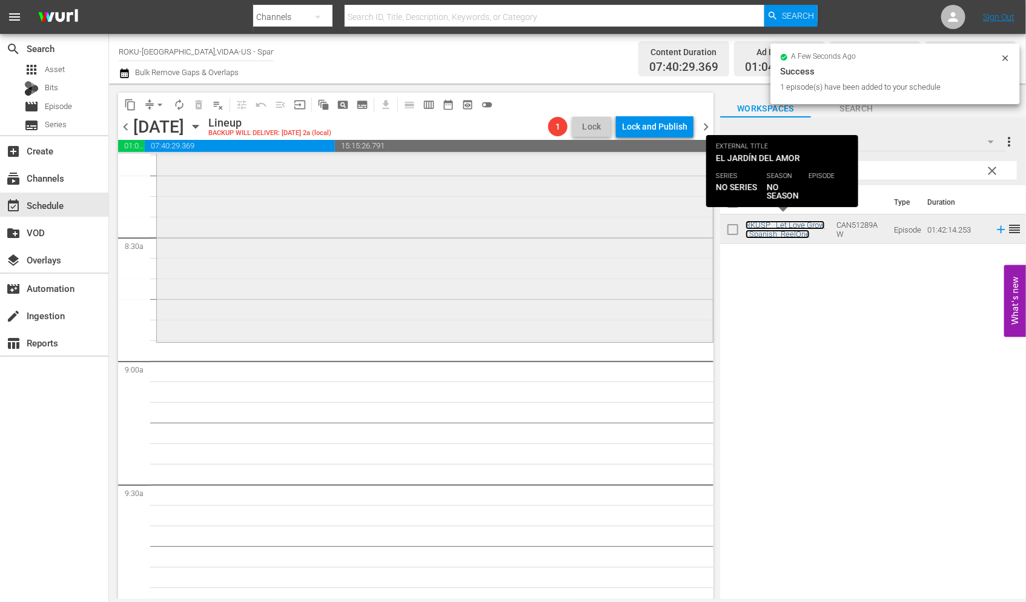
scroll to position [2018, 0]
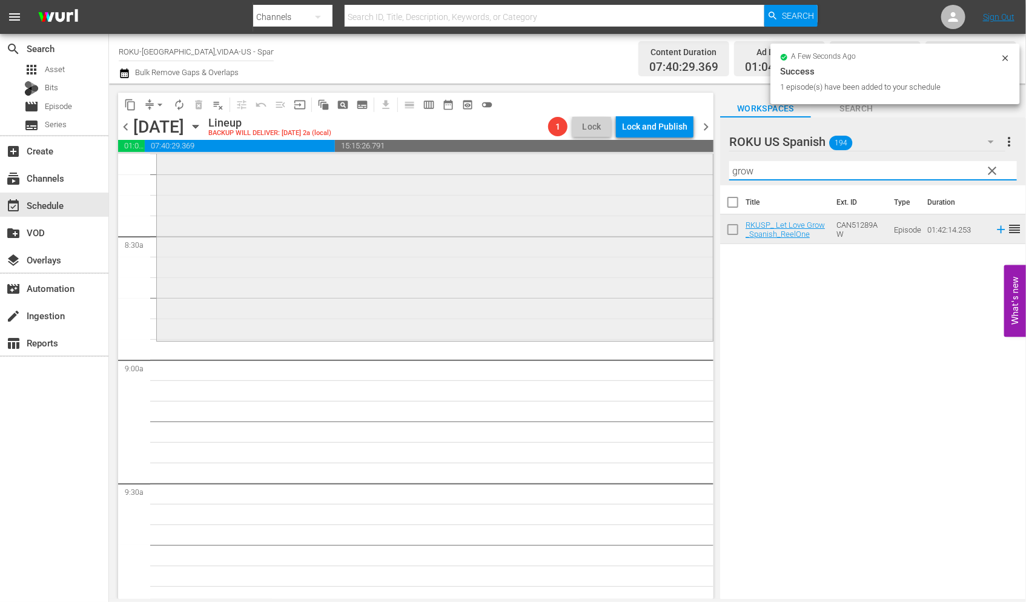
drag, startPoint x: 764, startPoint y: 170, endPoint x: 657, endPoint y: 162, distance: 106.8
click at [668, 162] on div "content_copy compress arrow_drop_down autorenew_outlined delete_forever_outline…" at bounding box center [567, 341] width 917 height 515
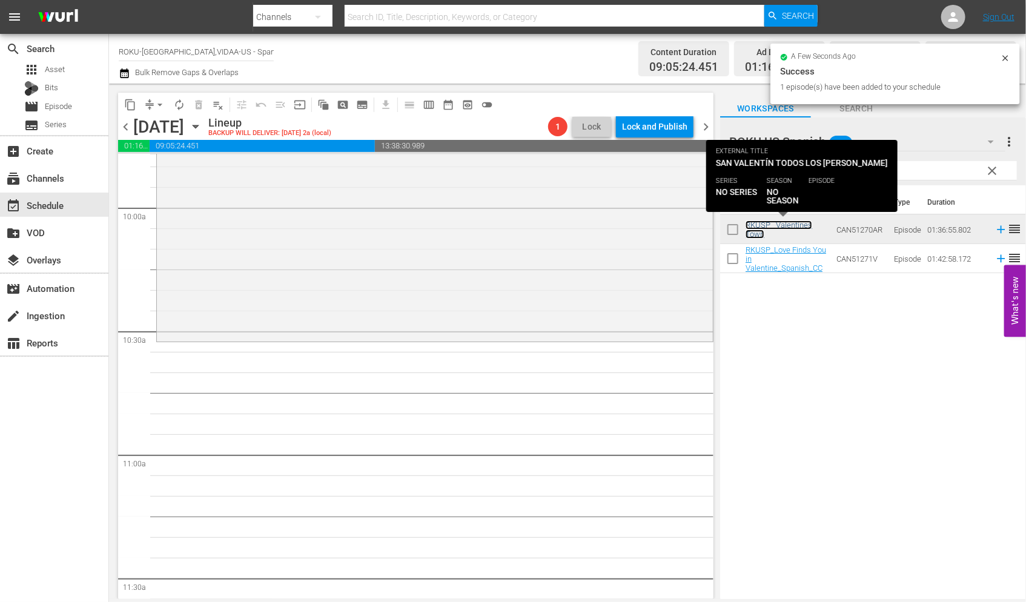
scroll to position [2422, 0]
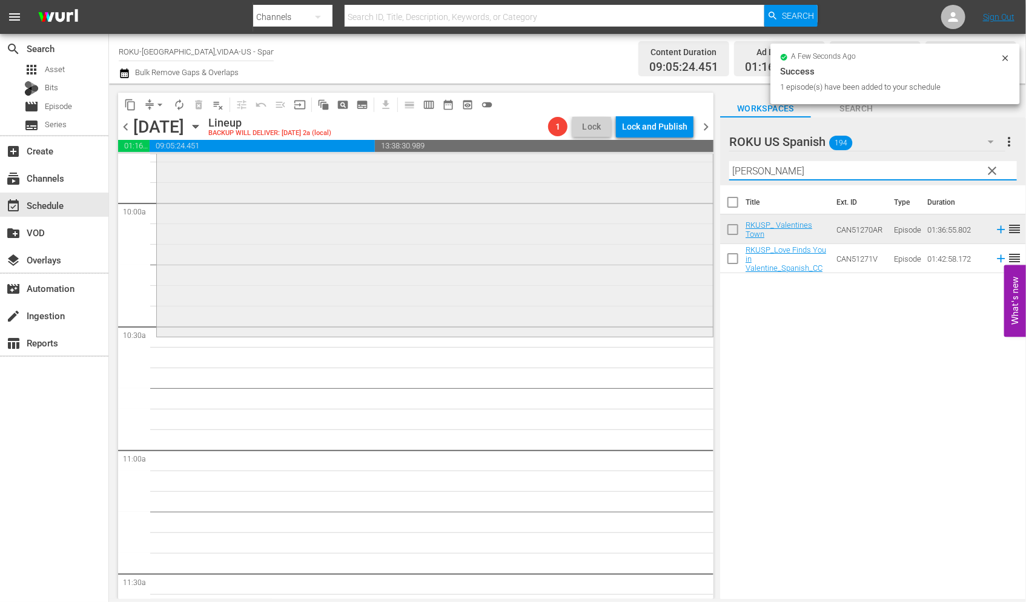
drag, startPoint x: 778, startPoint y: 173, endPoint x: 652, endPoint y: 173, distance: 125.9
click at [652, 173] on div "content_copy compress arrow_drop_down autorenew_outlined delete_forever_outline…" at bounding box center [567, 341] width 917 height 515
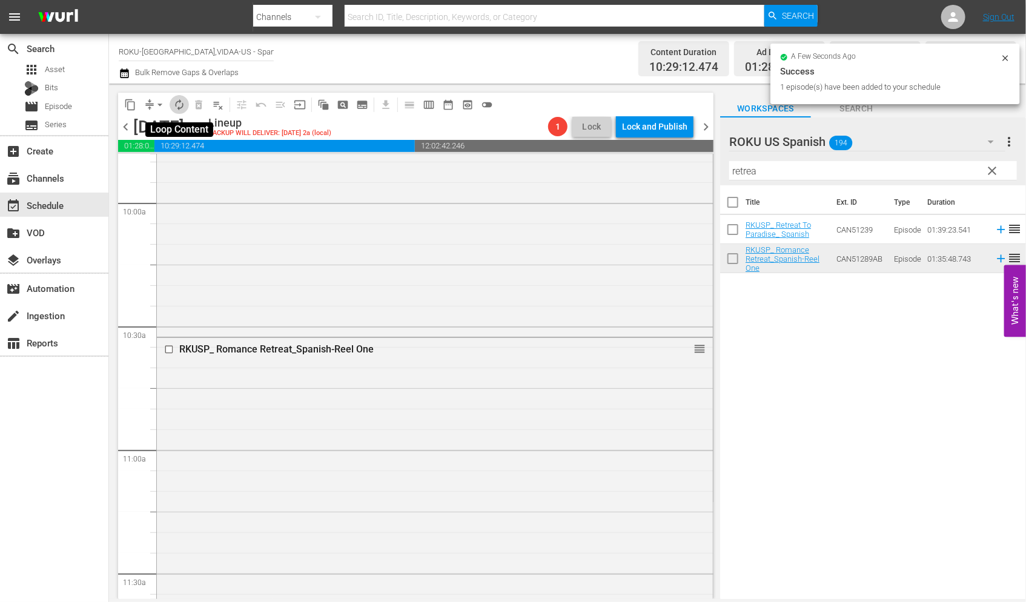
click at [182, 103] on span "autorenew_outlined" at bounding box center [179, 105] width 12 height 12
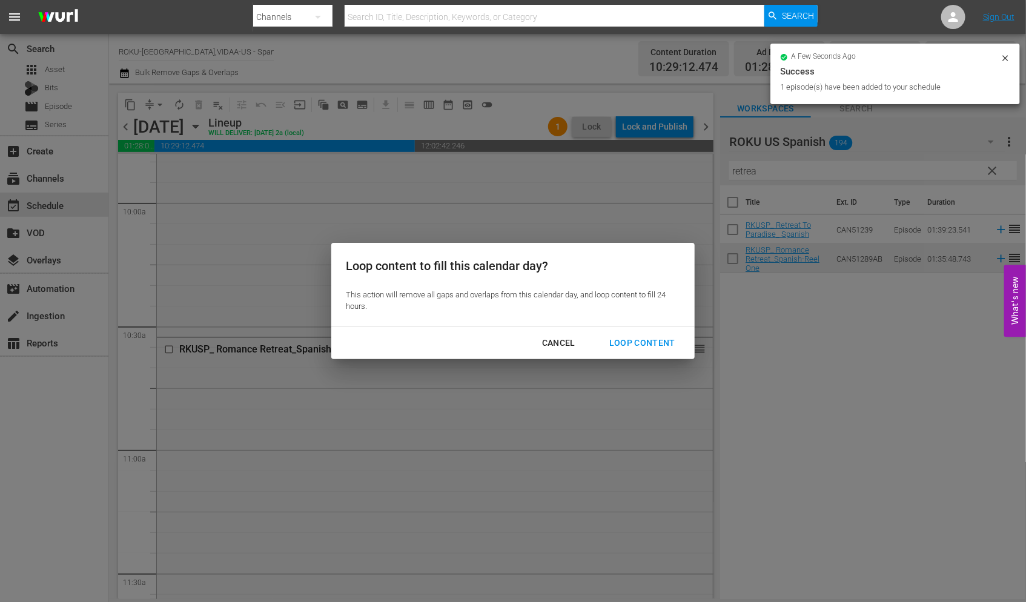
drag, startPoint x: 643, startPoint y: 343, endPoint x: 704, endPoint y: 360, distance: 63.5
click at [643, 343] on div "Loop Content" at bounding box center [641, 342] width 85 height 15
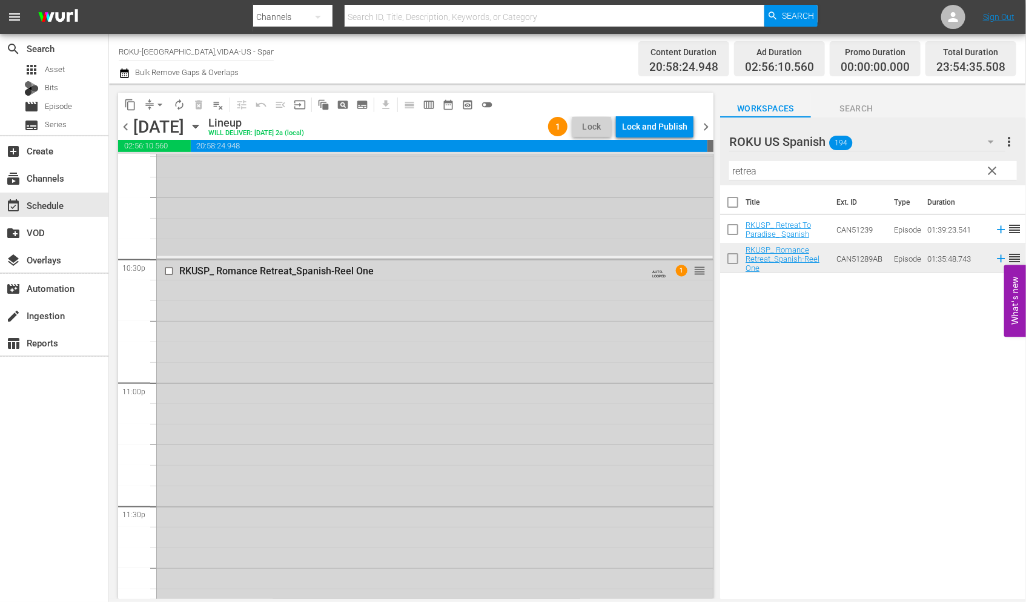
scroll to position [5508, 0]
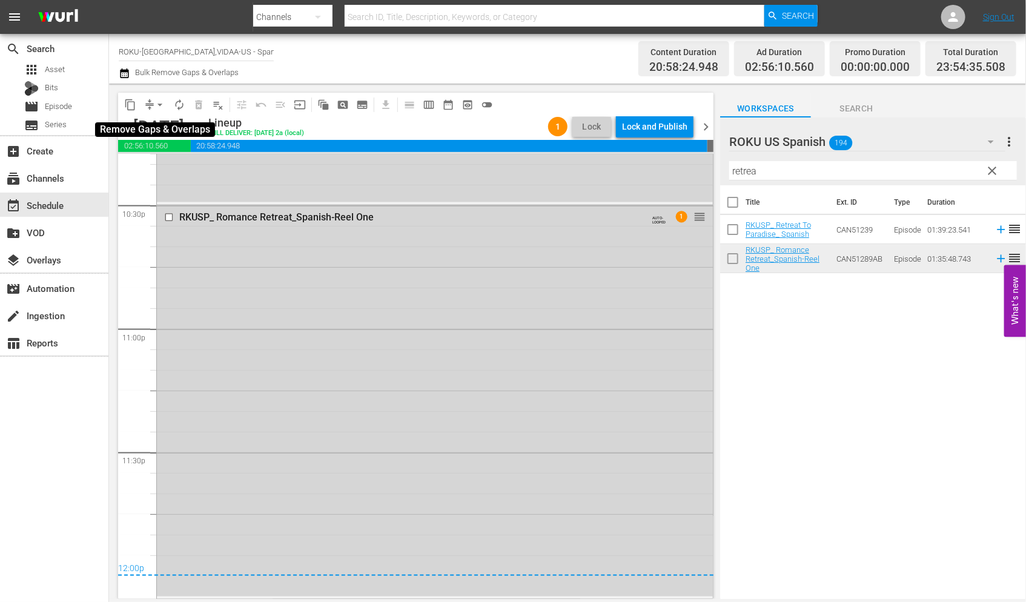
drag, startPoint x: 159, startPoint y: 104, endPoint x: 164, endPoint y: 108, distance: 6.9
click at [160, 105] on span "arrow_drop_down" at bounding box center [160, 105] width 12 height 12
click at [183, 164] on li "Align to End of Previous Day" at bounding box center [160, 169] width 127 height 20
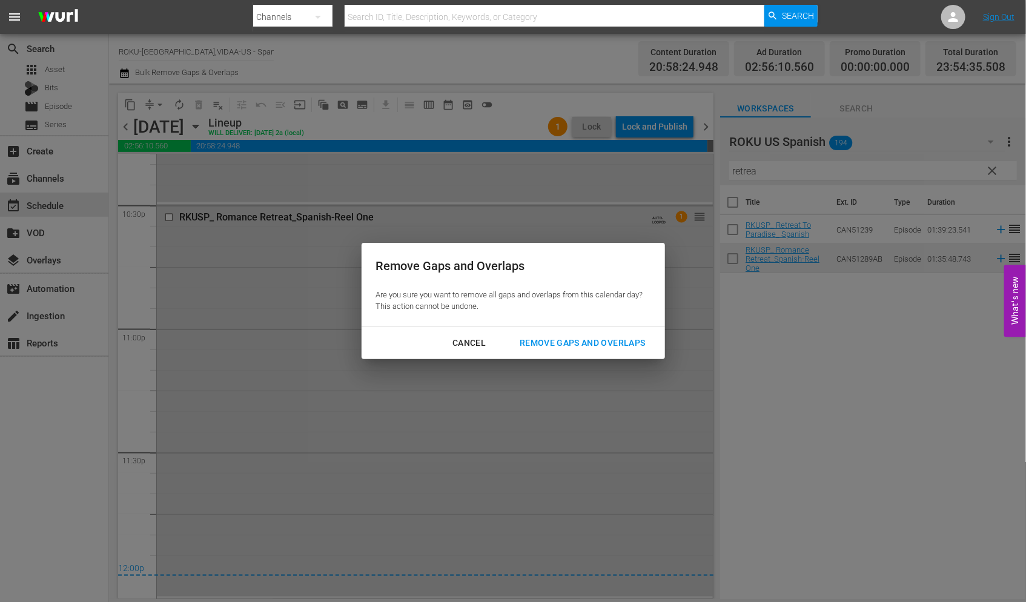
click at [624, 342] on div "Remove Gaps and Overlaps" at bounding box center [582, 342] width 145 height 15
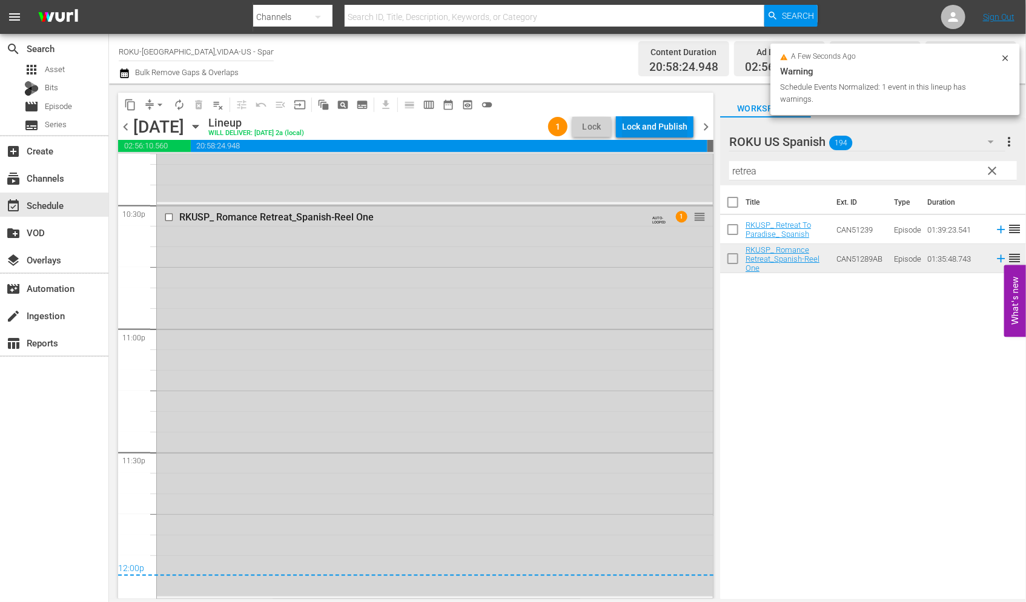
click at [650, 120] on div "Lock and Publish" at bounding box center [654, 127] width 65 height 22
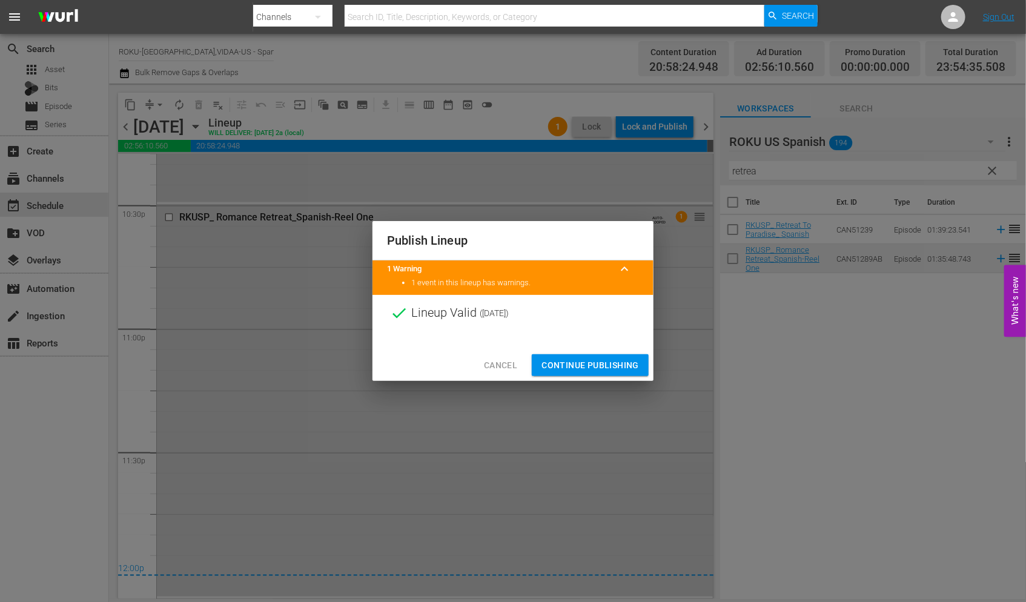
click at [591, 366] on span "Continue Publishing" at bounding box center [589, 365] width 97 height 15
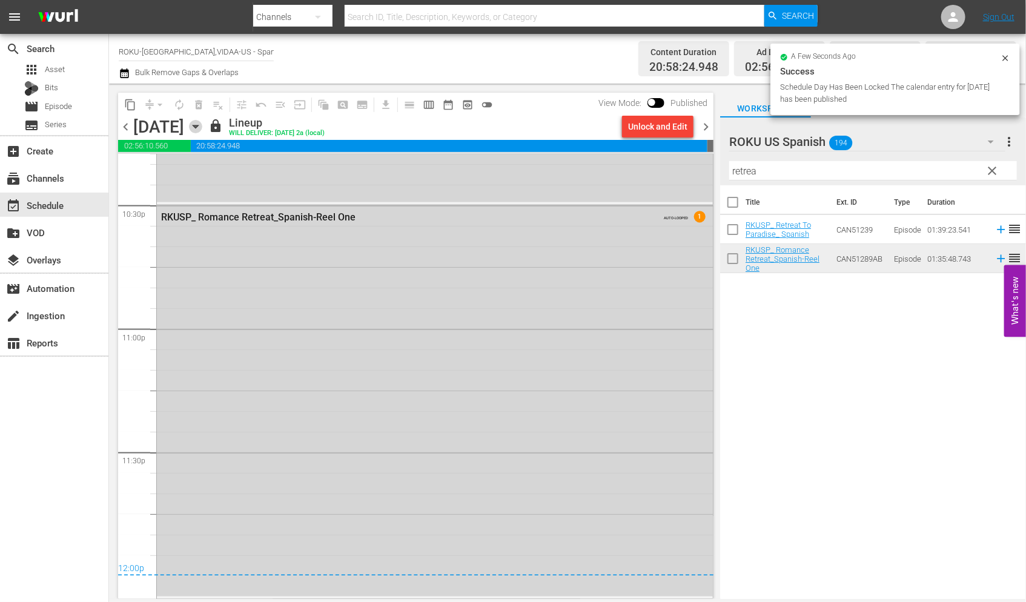
click at [202, 122] on icon "button" at bounding box center [195, 126] width 13 height 13
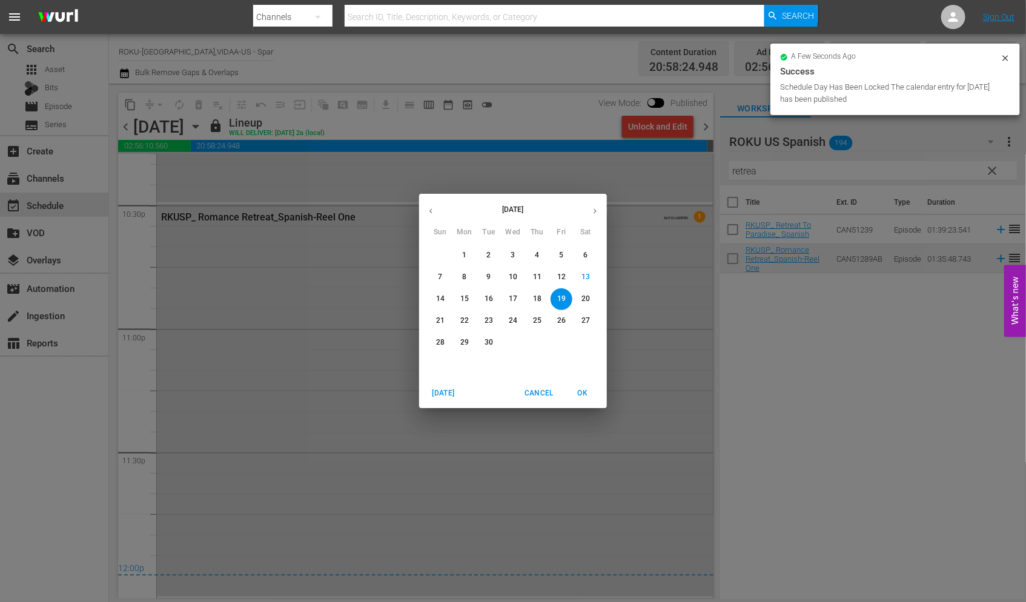
click at [583, 295] on p "20" at bounding box center [585, 299] width 8 height 10
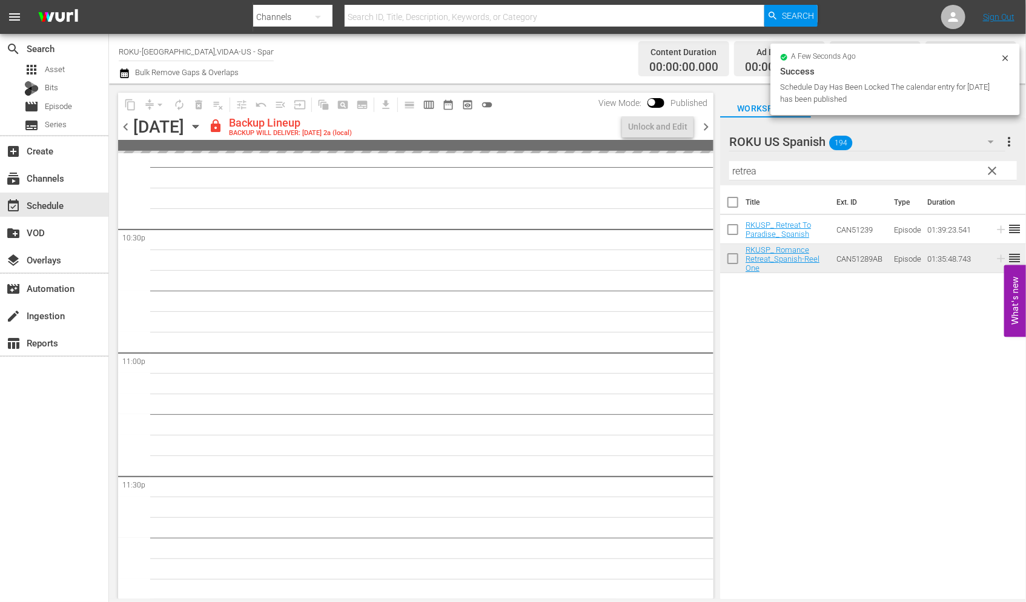
scroll to position [5484, 0]
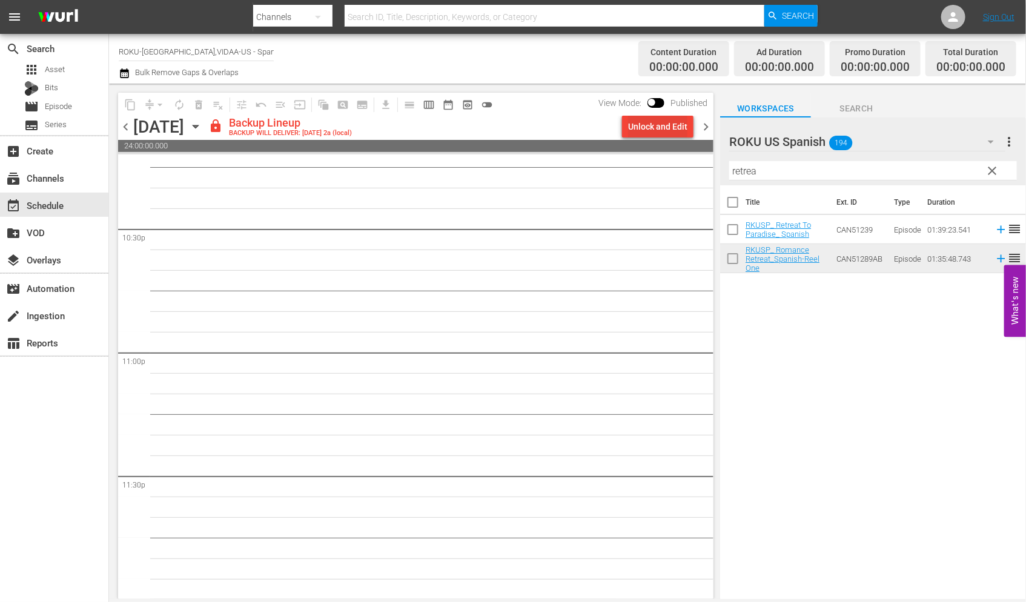
click at [648, 128] on div "Unlock and Edit" at bounding box center [657, 127] width 59 height 22
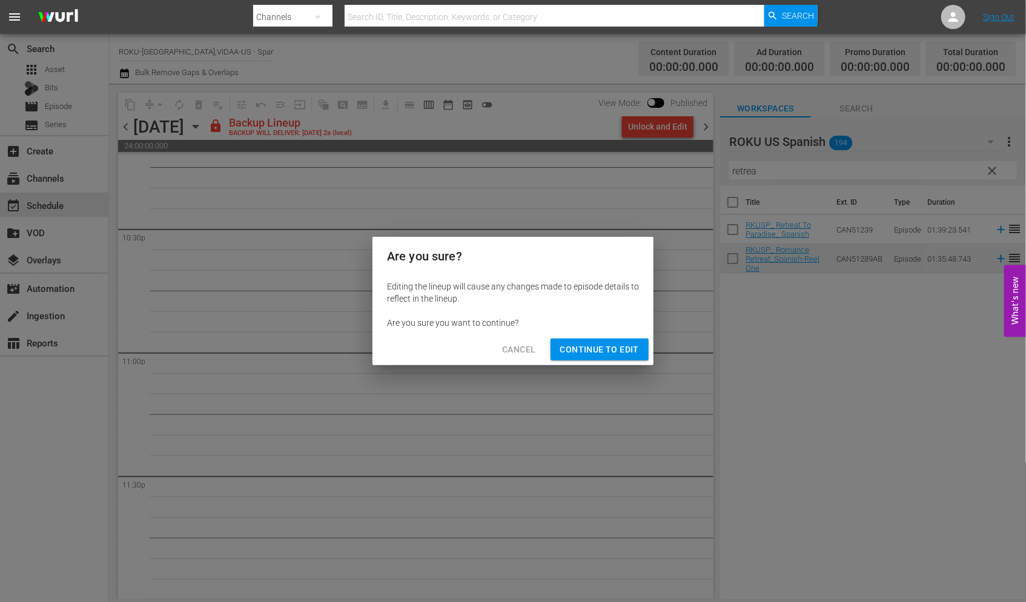
drag, startPoint x: 603, startPoint y: 347, endPoint x: 656, endPoint y: 427, distance: 96.6
click at [603, 347] on span "Continue to Edit" at bounding box center [599, 349] width 79 height 15
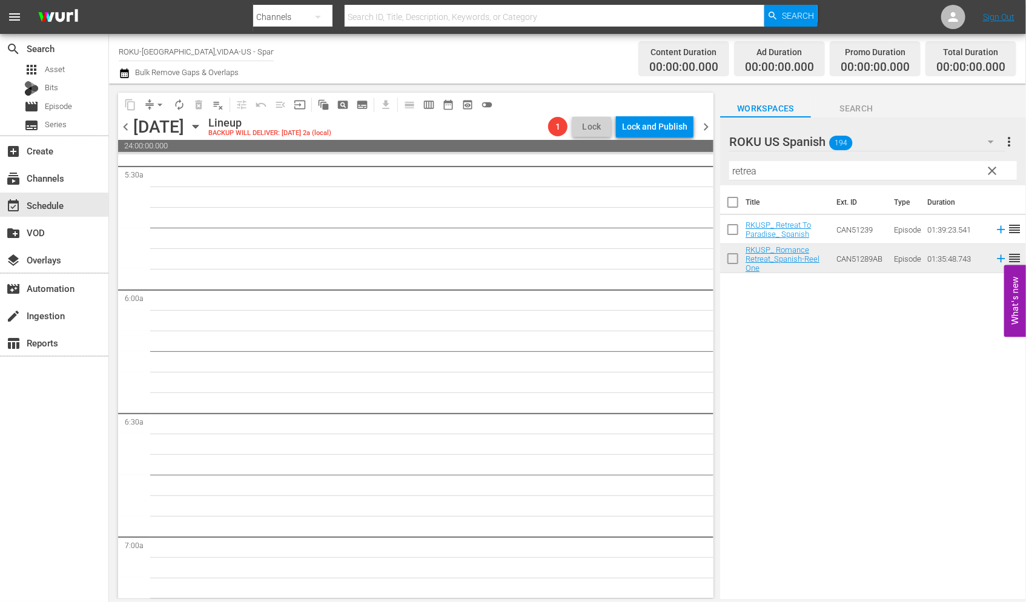
scroll to position [0, 0]
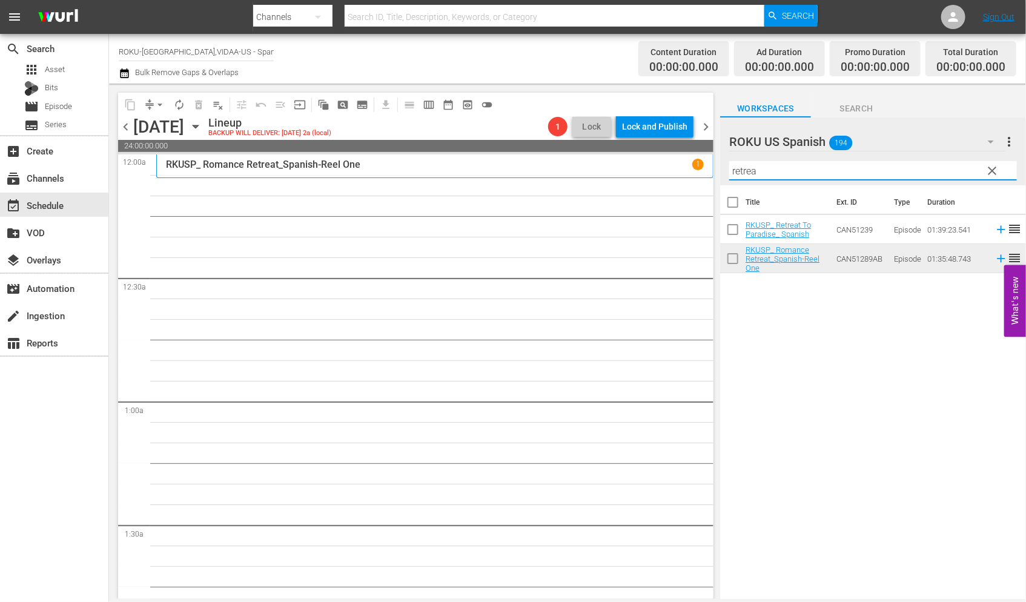
click at [760, 172] on input "retrea" at bounding box center [873, 170] width 288 height 19
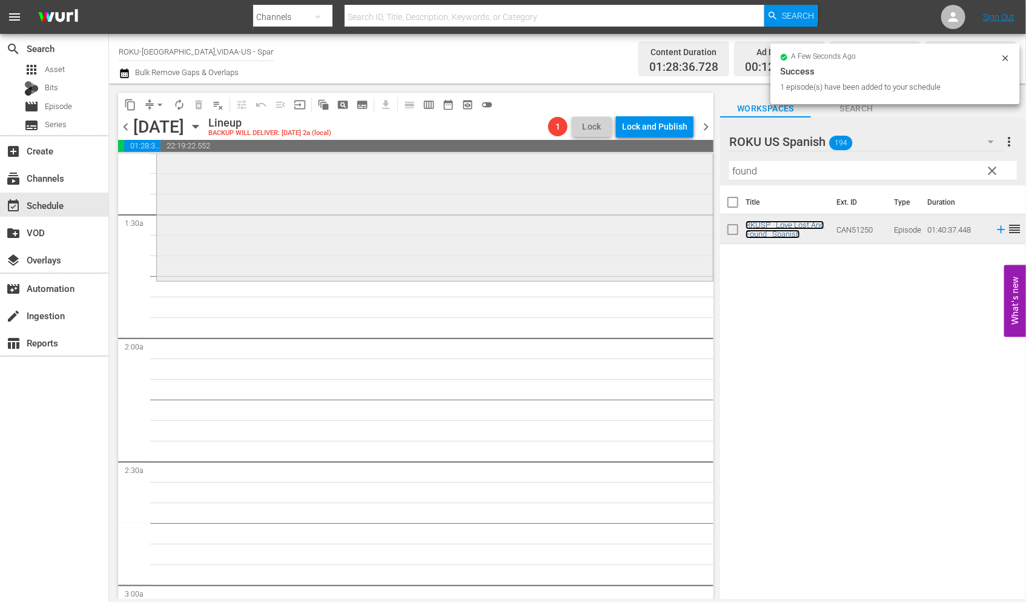
scroll to position [336, 0]
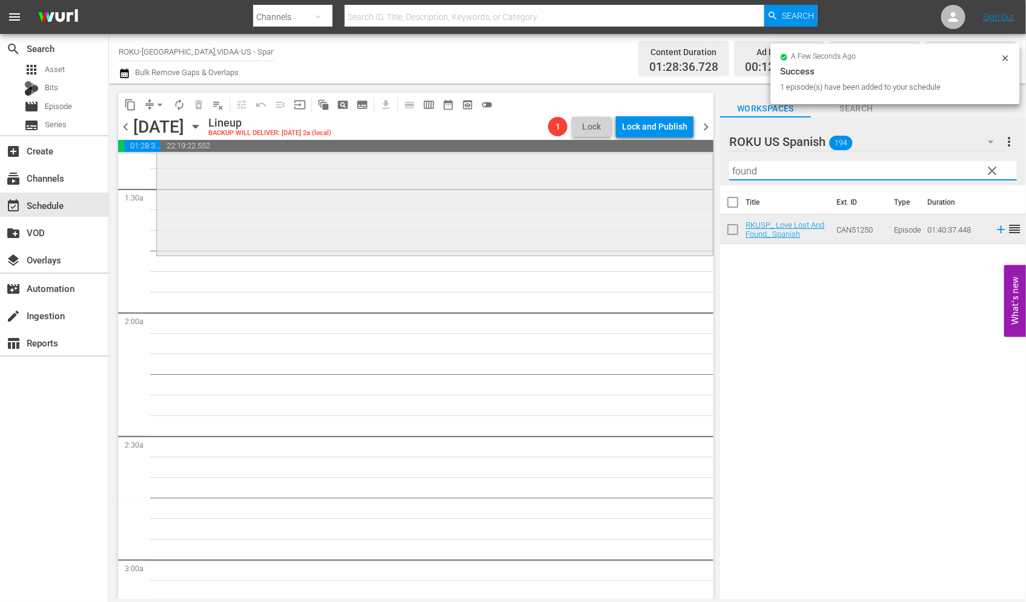
drag, startPoint x: 658, startPoint y: 162, endPoint x: 648, endPoint y: 162, distance: 10.3
click at [649, 162] on div "content_copy compress arrow_drop_down autorenew_outlined delete_forever_outline…" at bounding box center [567, 341] width 917 height 515
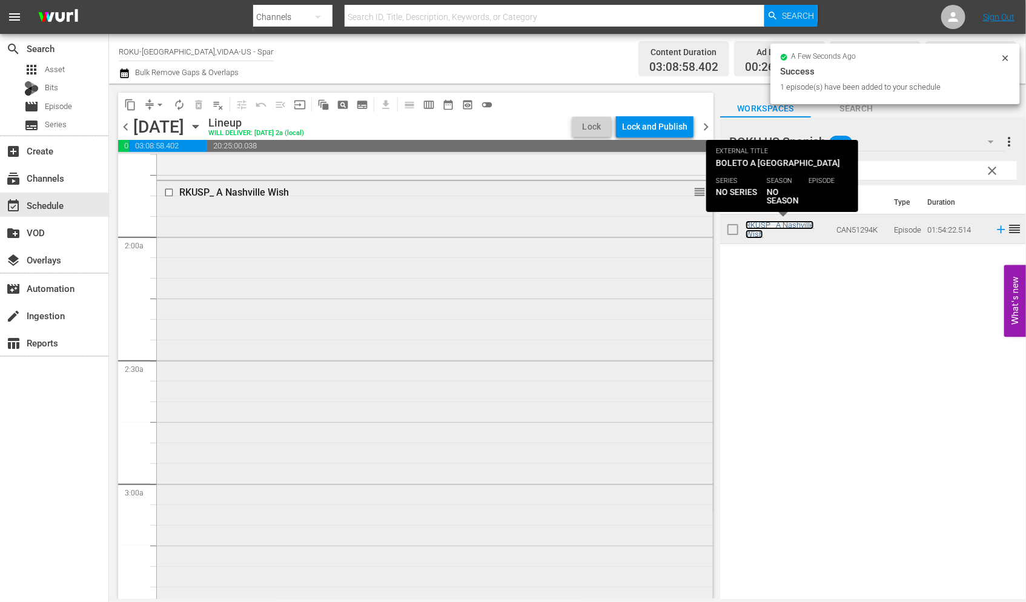
scroll to position [673, 0]
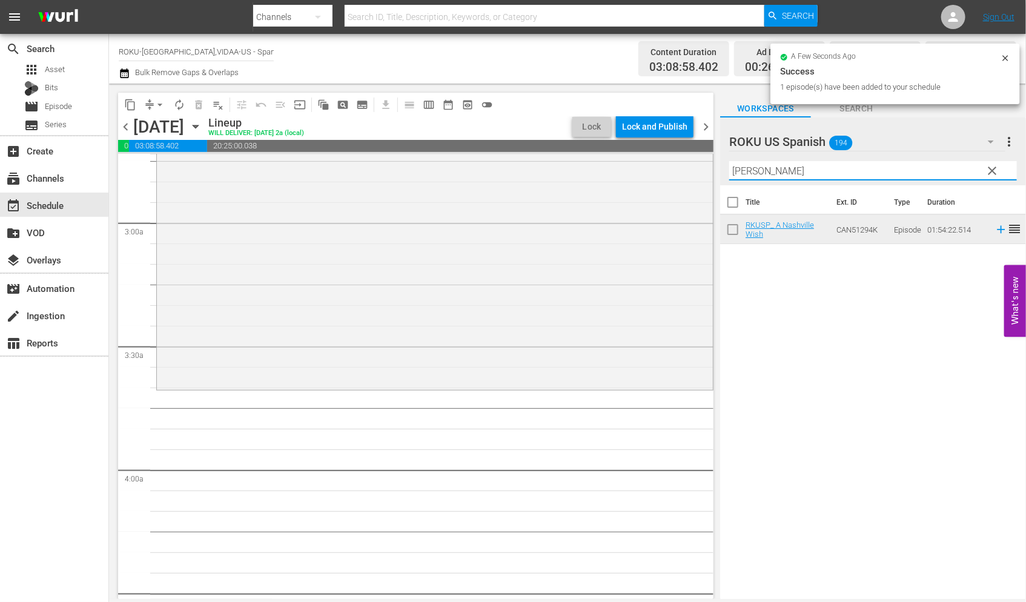
drag, startPoint x: 773, startPoint y: 173, endPoint x: 713, endPoint y: 168, distance: 60.2
click at [713, 168] on div "content_copy compress arrow_drop_down autorenew_outlined delete_forever_outline…" at bounding box center [567, 341] width 917 height 515
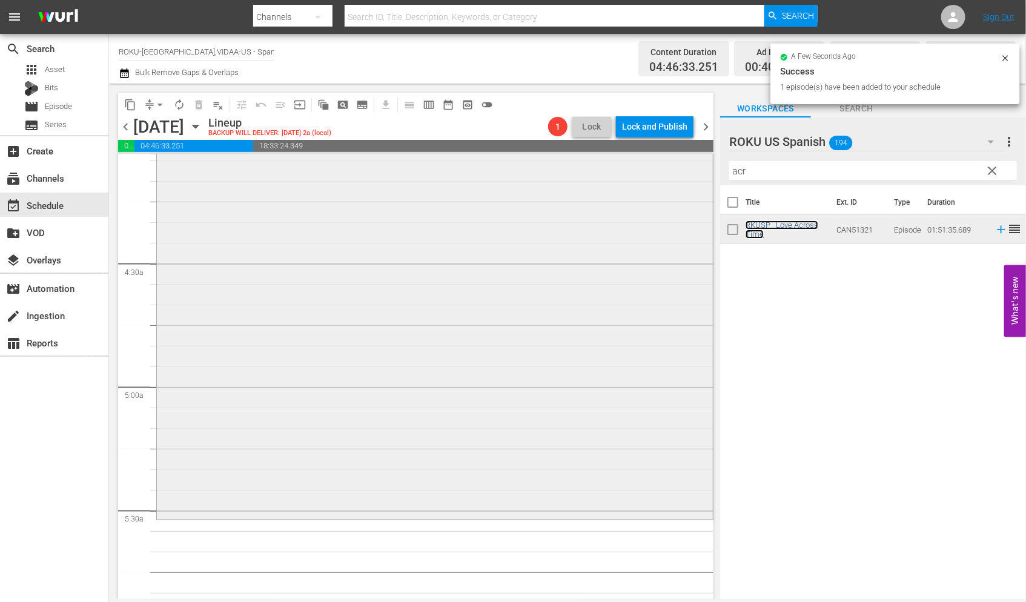
scroll to position [1076, 0]
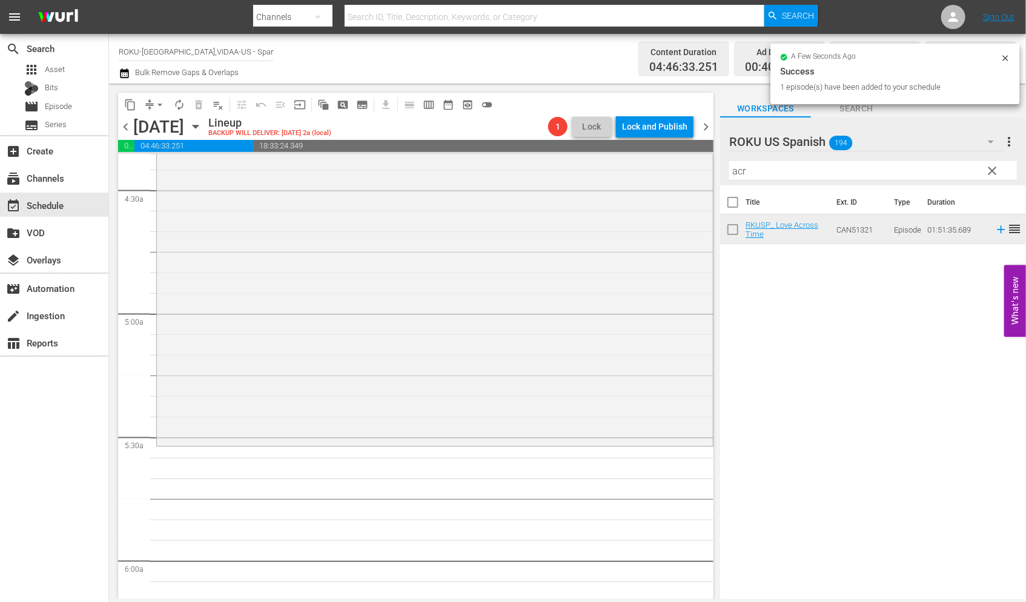
drag, startPoint x: 759, startPoint y: 173, endPoint x: 705, endPoint y: 168, distance: 53.5
click at [705, 168] on div "content_copy compress arrow_drop_down autorenew_outlined delete_forever_outline…" at bounding box center [567, 341] width 917 height 515
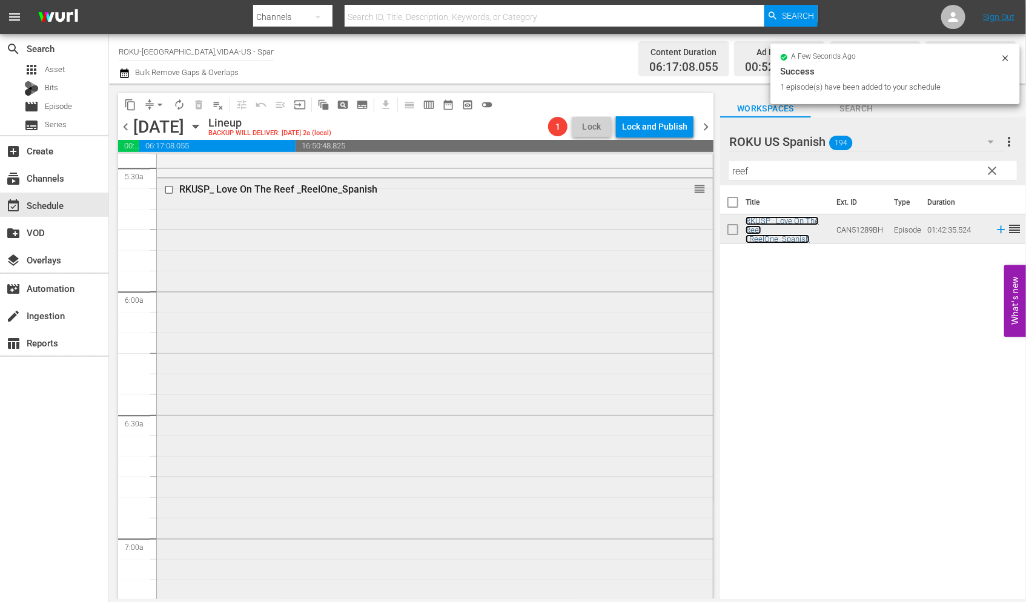
scroll to position [1480, 0]
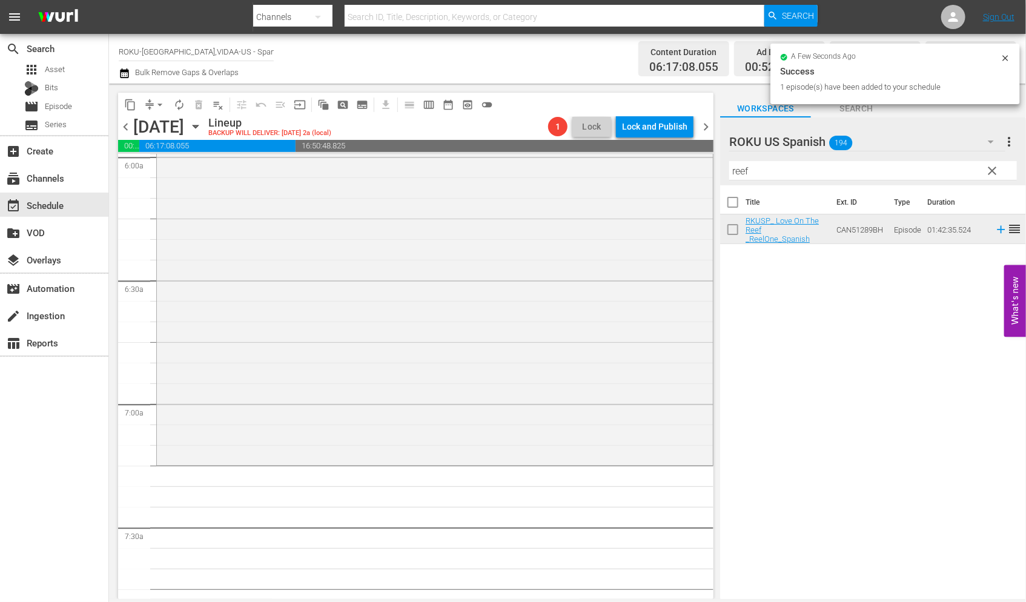
drag, startPoint x: 776, startPoint y: 170, endPoint x: 706, endPoint y: 170, distance: 69.6
click at [706, 170] on div "content_copy compress arrow_drop_down autorenew_outlined delete_forever_outline…" at bounding box center [567, 341] width 917 height 515
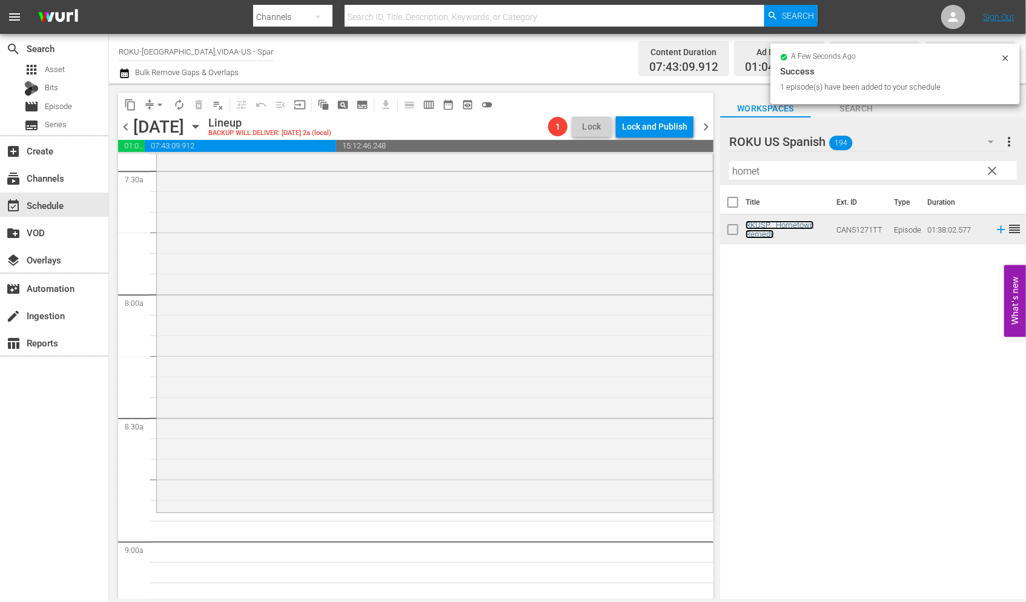
scroll to position [1951, 0]
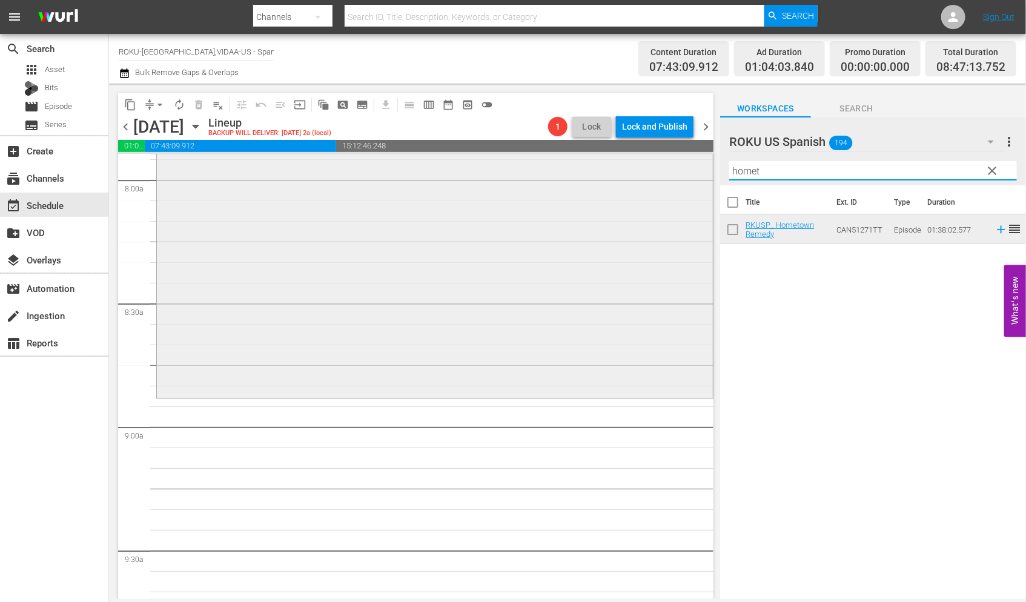
drag, startPoint x: 748, startPoint y: 167, endPoint x: 685, endPoint y: 167, distance: 63.0
click at [685, 167] on div "content_copy compress arrow_drop_down autorenew_outlined delete_forever_outline…" at bounding box center [567, 341] width 917 height 515
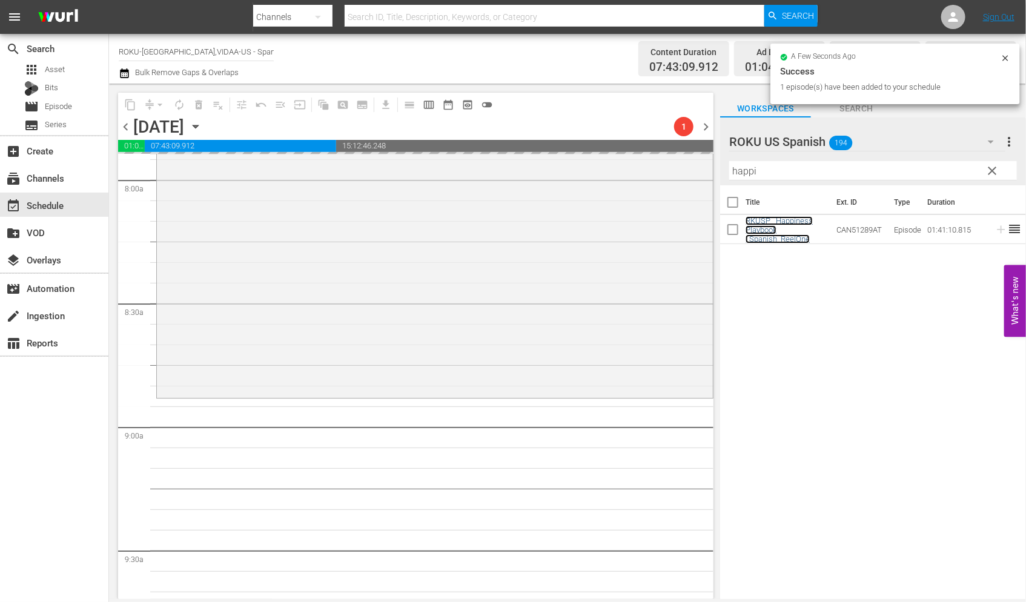
scroll to position [2287, 0]
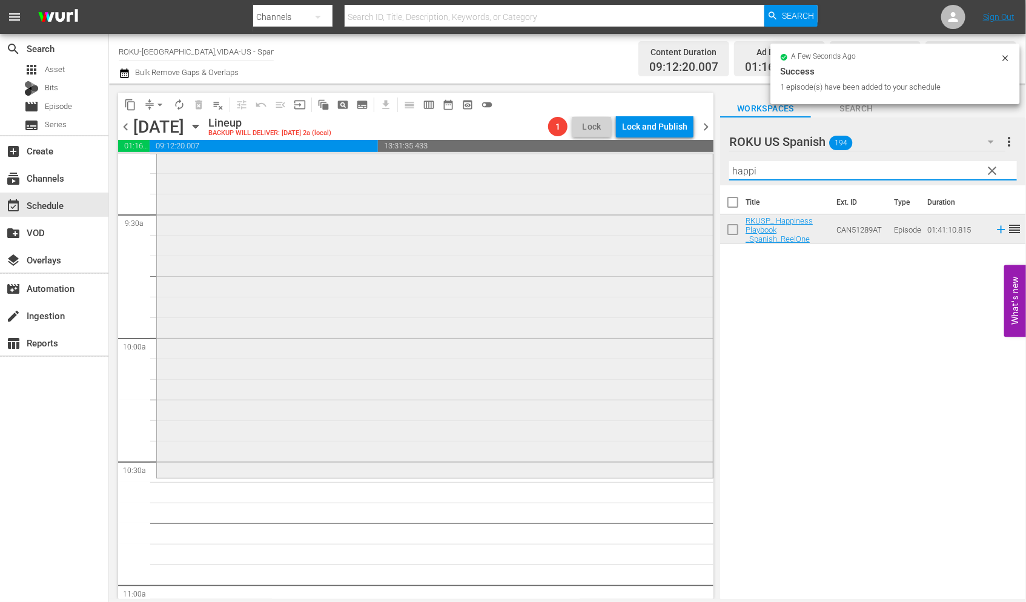
drag, startPoint x: 770, startPoint y: 172, endPoint x: 668, endPoint y: 170, distance: 102.4
click at [669, 170] on div "content_copy compress arrow_drop_down autorenew_outlined delete_forever_outline…" at bounding box center [567, 341] width 917 height 515
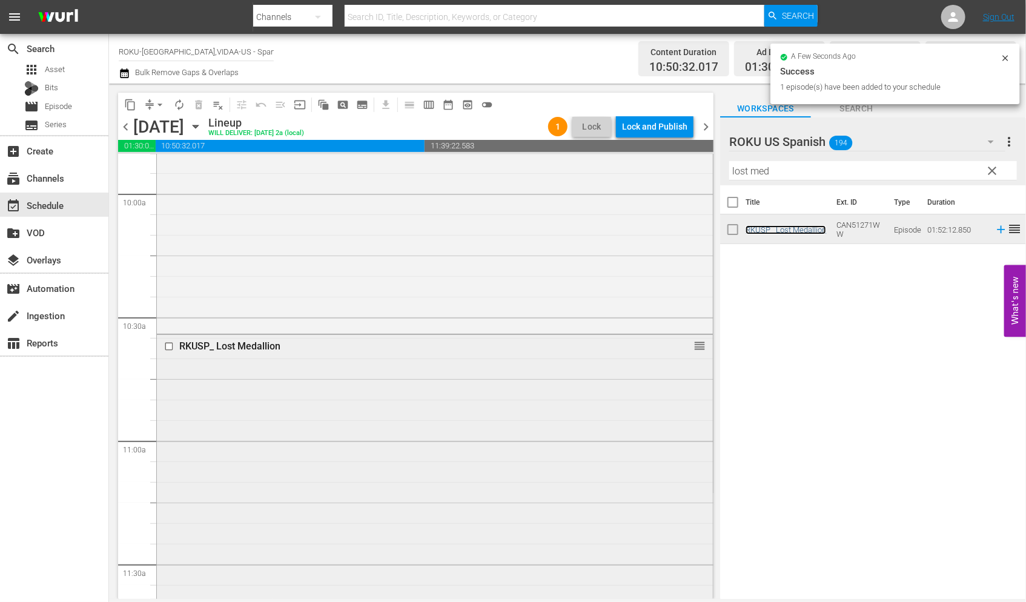
scroll to position [2691, 0]
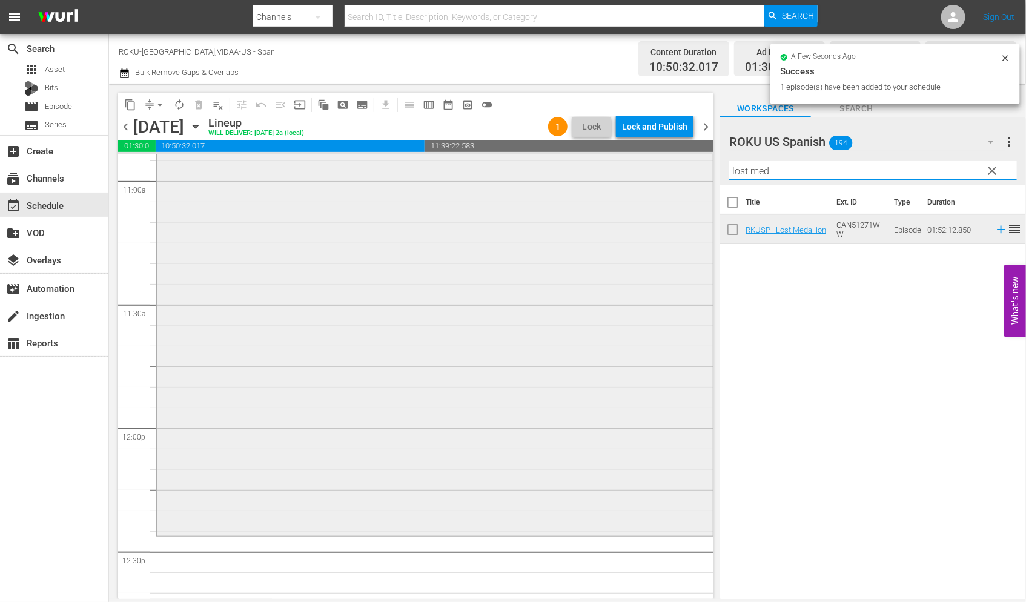
drag, startPoint x: 761, startPoint y: 168, endPoint x: 581, endPoint y: 167, distance: 179.8
click at [585, 168] on div "content_copy compress arrow_drop_down autorenew_outlined delete_forever_outline…" at bounding box center [567, 341] width 917 height 515
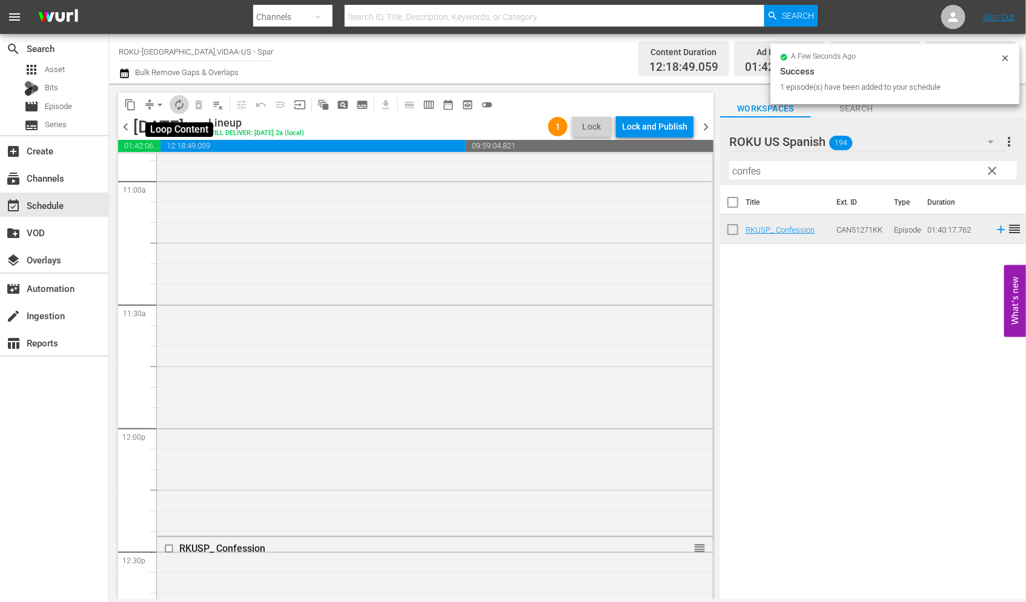
click at [179, 104] on span "autorenew_outlined" at bounding box center [179, 105] width 12 height 12
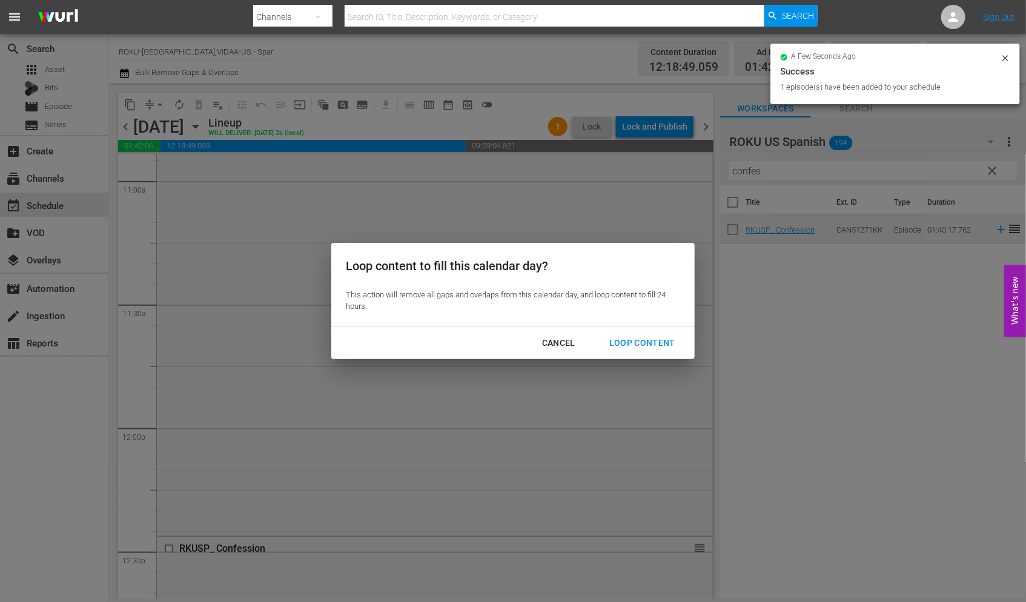
click at [642, 339] on div "Loop Content" at bounding box center [641, 342] width 85 height 15
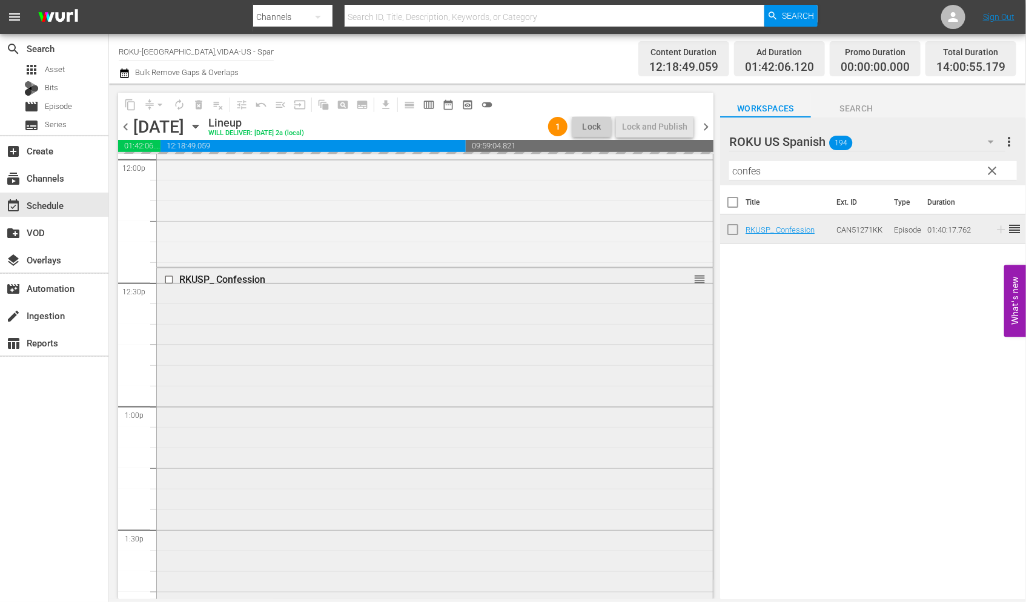
scroll to position [3296, 0]
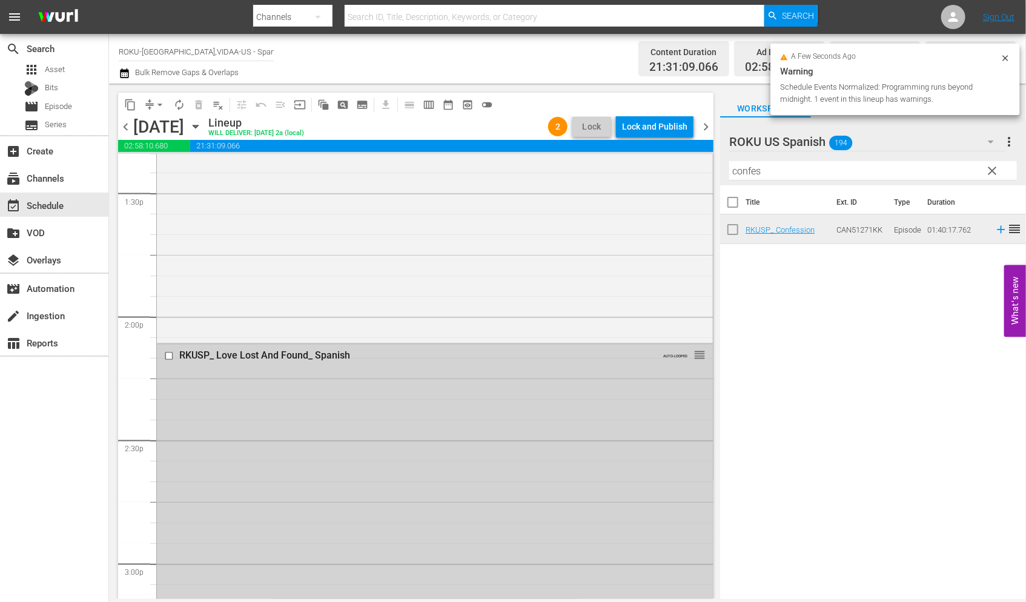
click at [168, 354] on input "checkbox" at bounding box center [170, 356] width 13 height 10
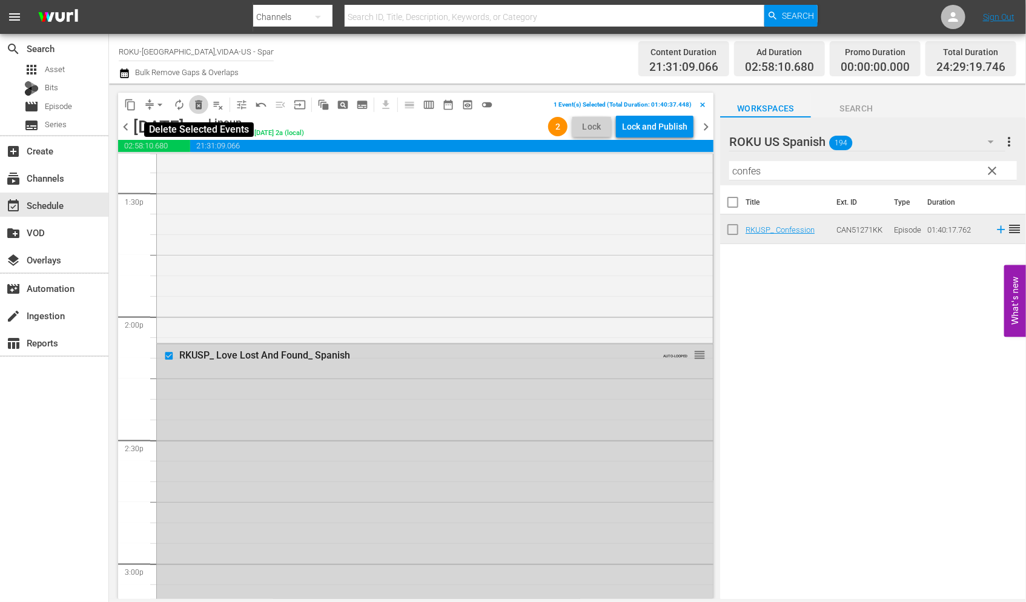
click at [198, 105] on span "delete_forever_outlined" at bounding box center [199, 105] width 12 height 12
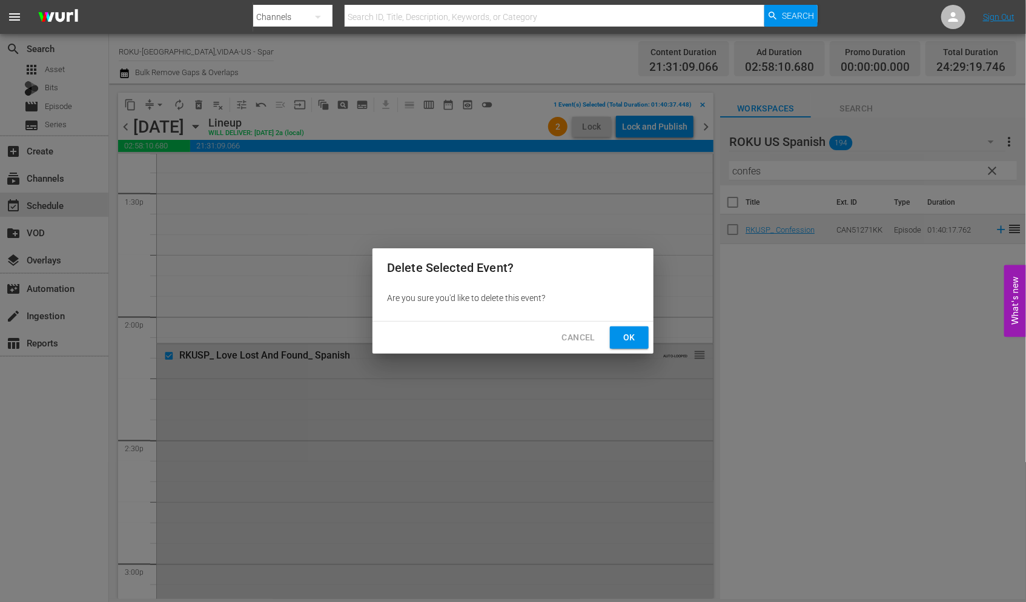
click at [630, 334] on span "Ok" at bounding box center [628, 337] width 19 height 15
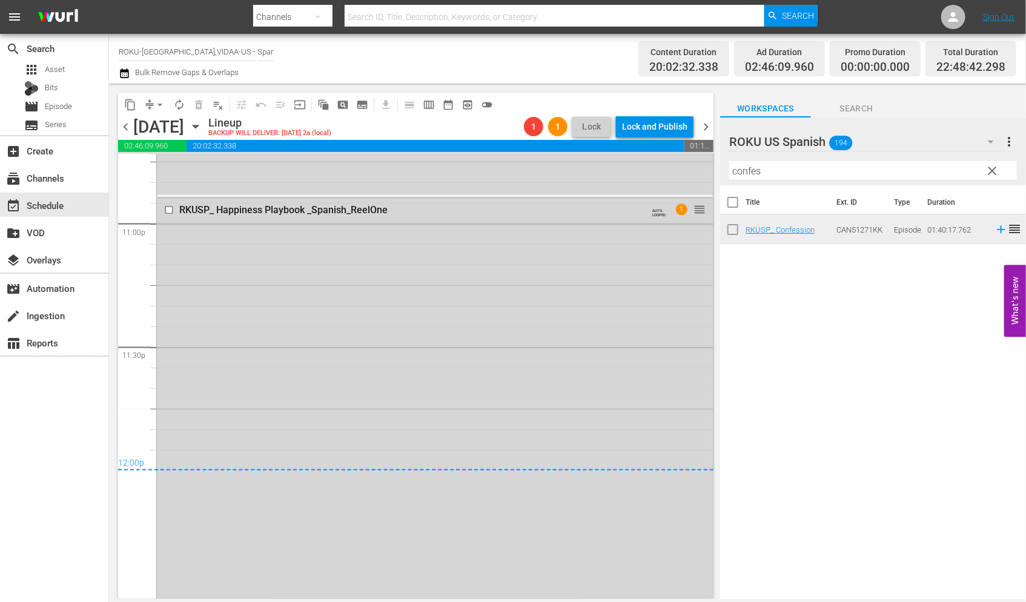
scroll to position [5629, 0]
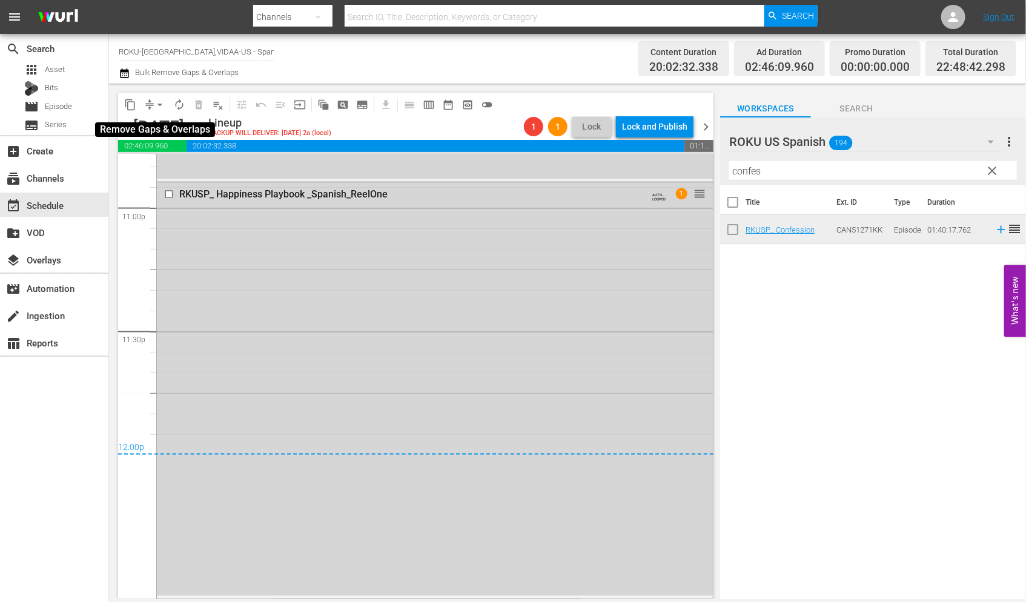
click at [159, 104] on span "arrow_drop_down" at bounding box center [160, 105] width 12 height 12
click at [165, 168] on li "Align to End of Previous Day" at bounding box center [160, 169] width 127 height 20
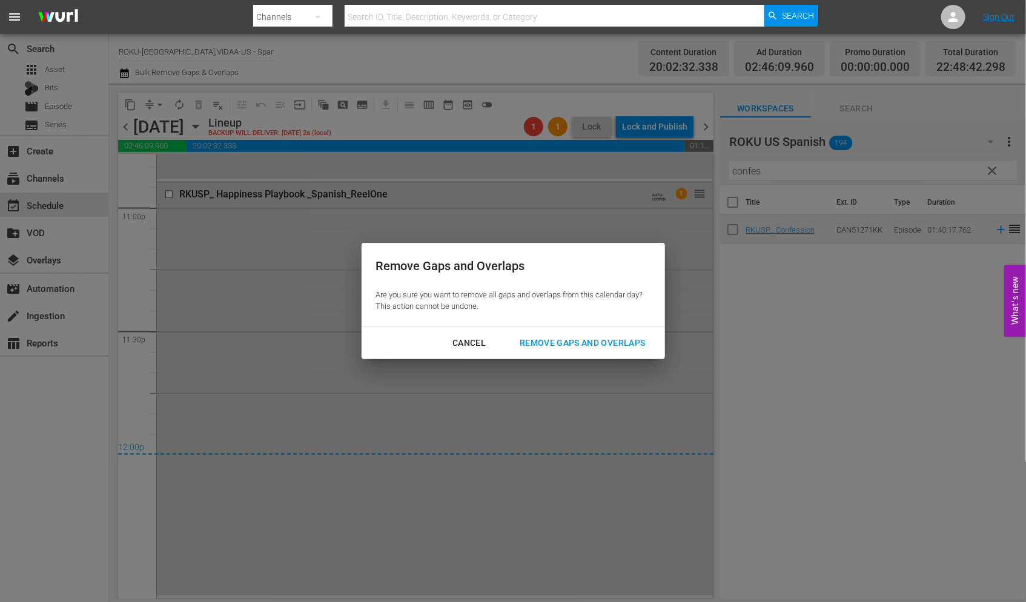
click at [579, 343] on div "Remove Gaps and Overlaps" at bounding box center [582, 342] width 145 height 15
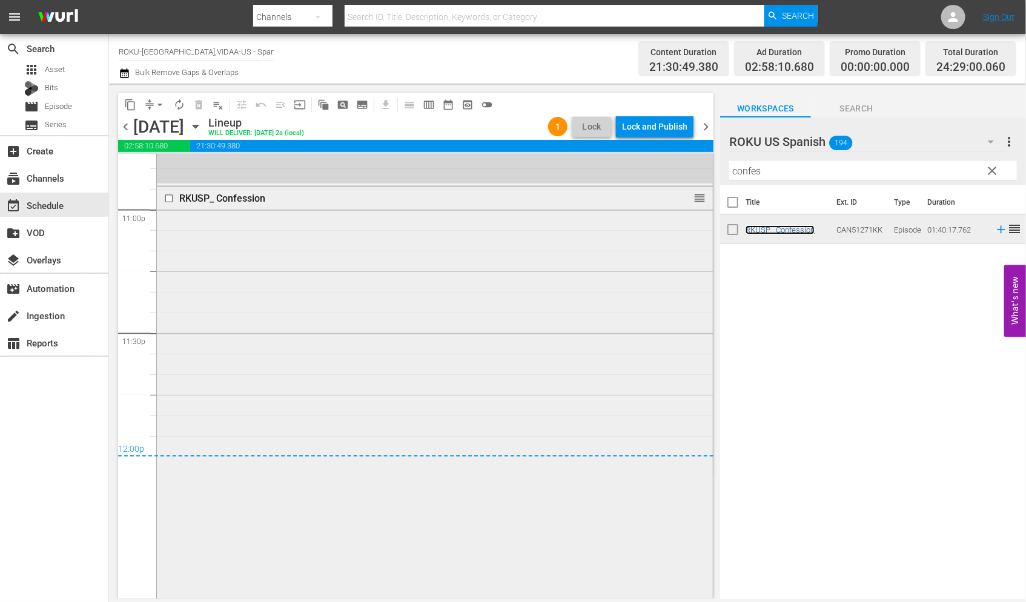
scroll to position [5628, 0]
click at [158, 104] on span "arrow_drop_down" at bounding box center [160, 105] width 12 height 12
click at [174, 164] on li "Align to End of Previous Day" at bounding box center [160, 169] width 127 height 20
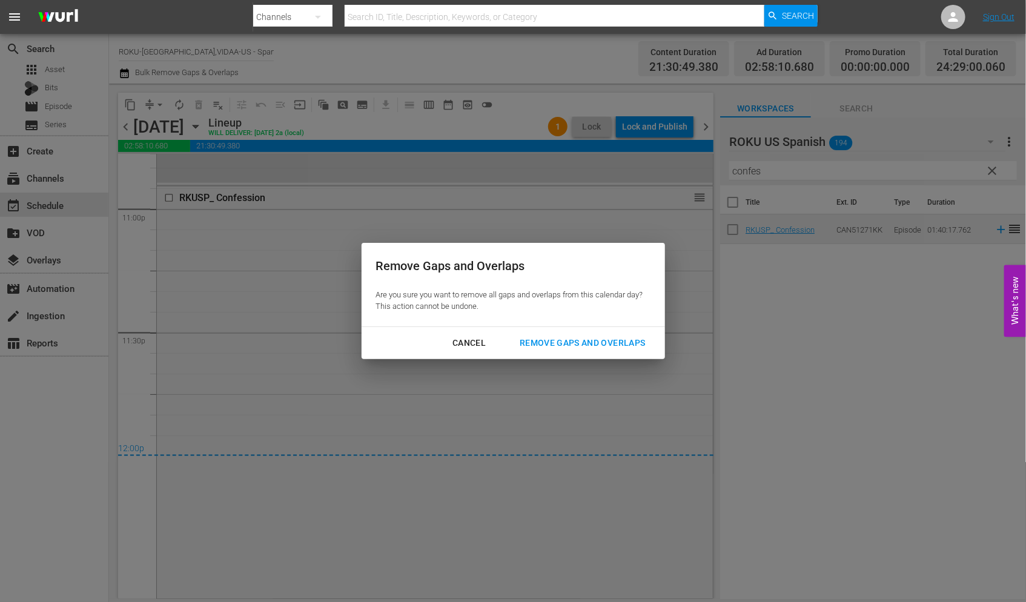
click at [621, 343] on div "Remove Gaps and Overlaps" at bounding box center [582, 342] width 145 height 15
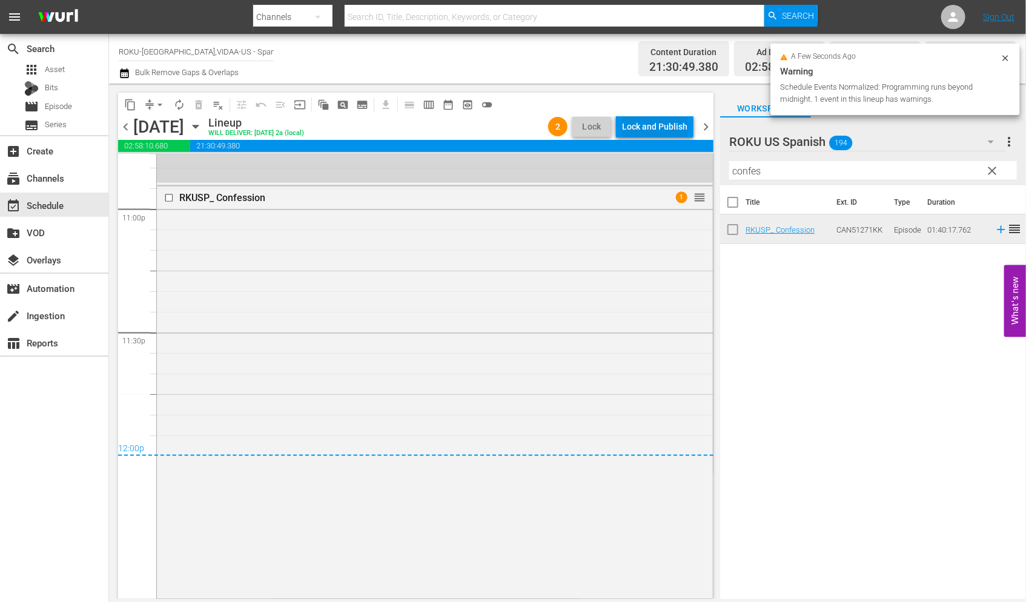
click at [658, 122] on div "Lock and Publish" at bounding box center [654, 127] width 65 height 22
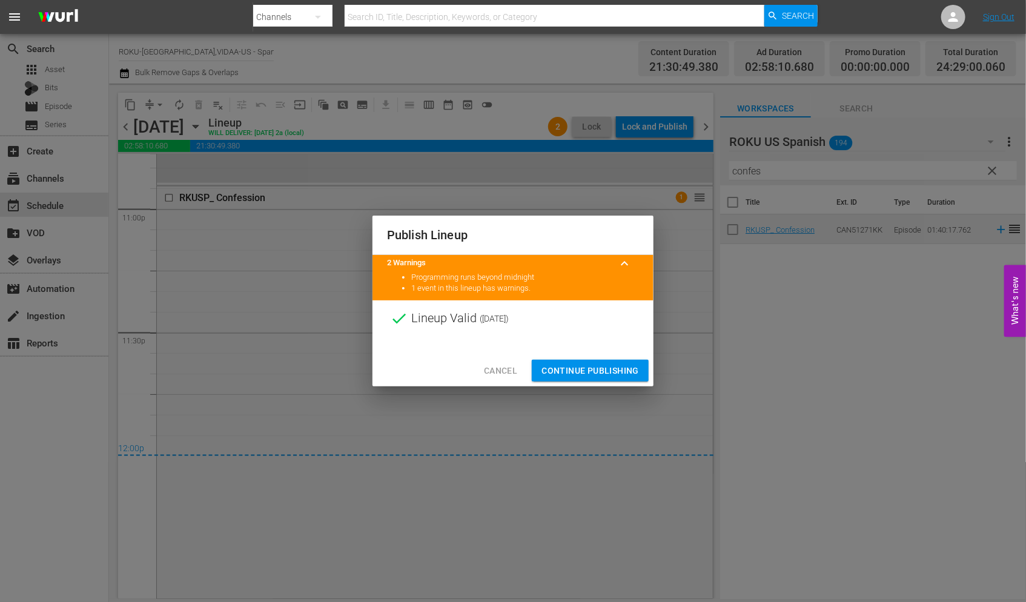
click at [592, 368] on span "Continue Publishing" at bounding box center [589, 370] width 97 height 15
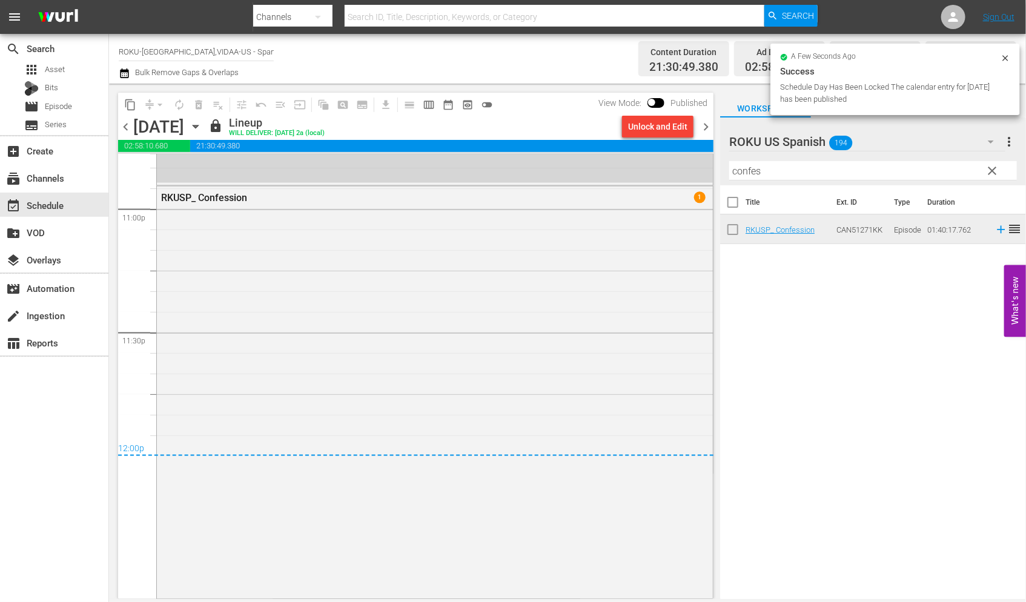
click at [202, 124] on icon "button" at bounding box center [195, 126] width 13 height 13
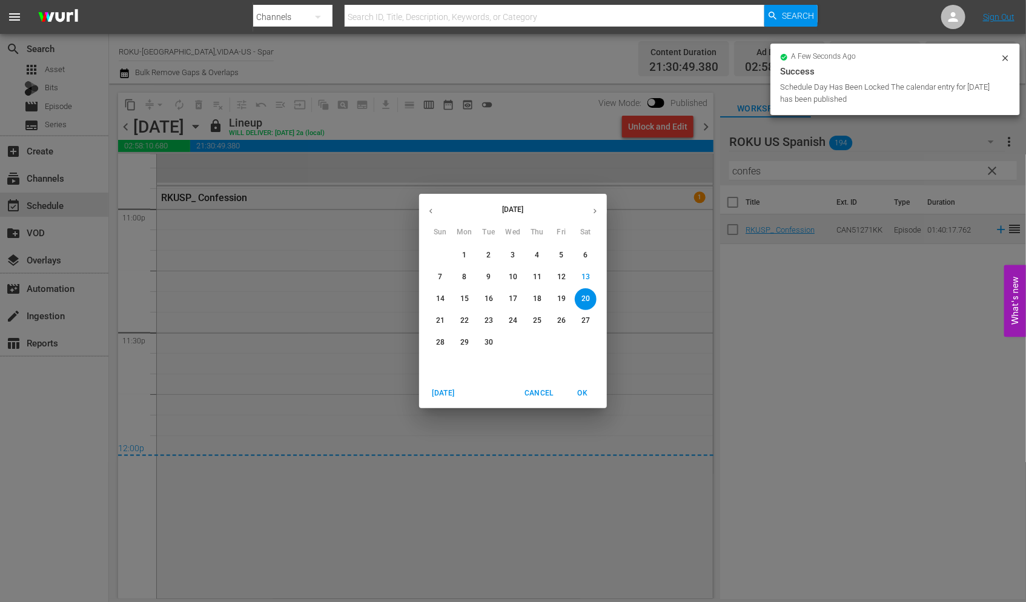
click at [441, 319] on p "21" at bounding box center [440, 320] width 8 height 10
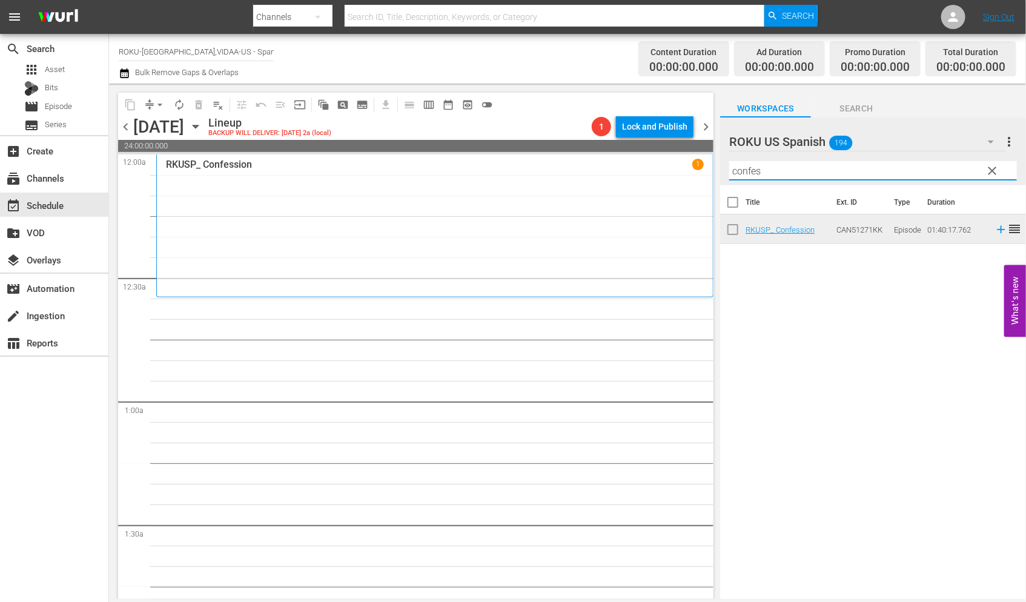
drag, startPoint x: 770, startPoint y: 171, endPoint x: 540, endPoint y: 164, distance: 230.2
click at [541, 164] on div "content_copy compress arrow_drop_down autorenew_outlined delete_forever_outline…" at bounding box center [567, 341] width 917 height 515
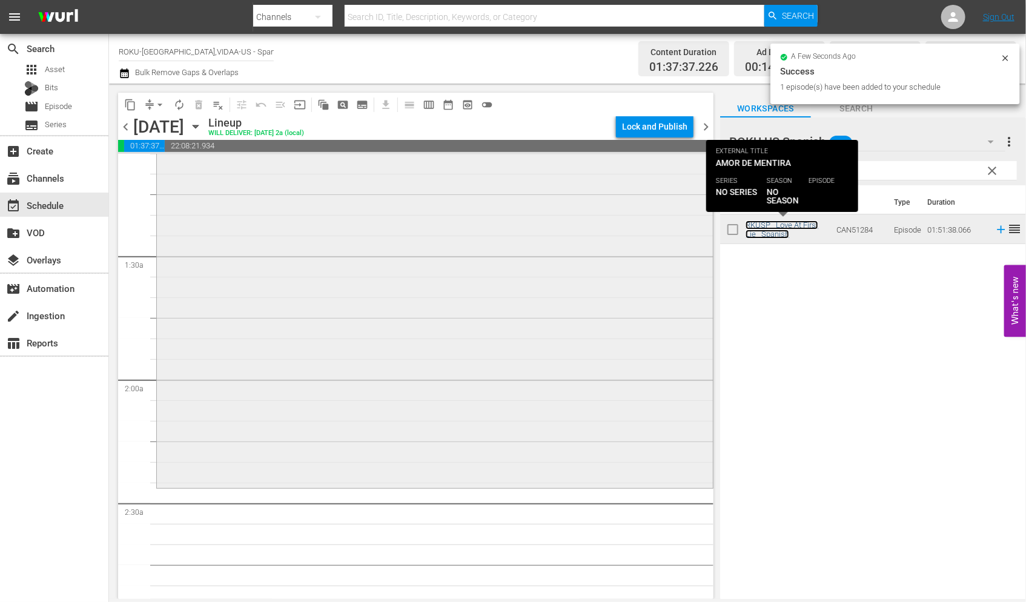
scroll to position [403, 0]
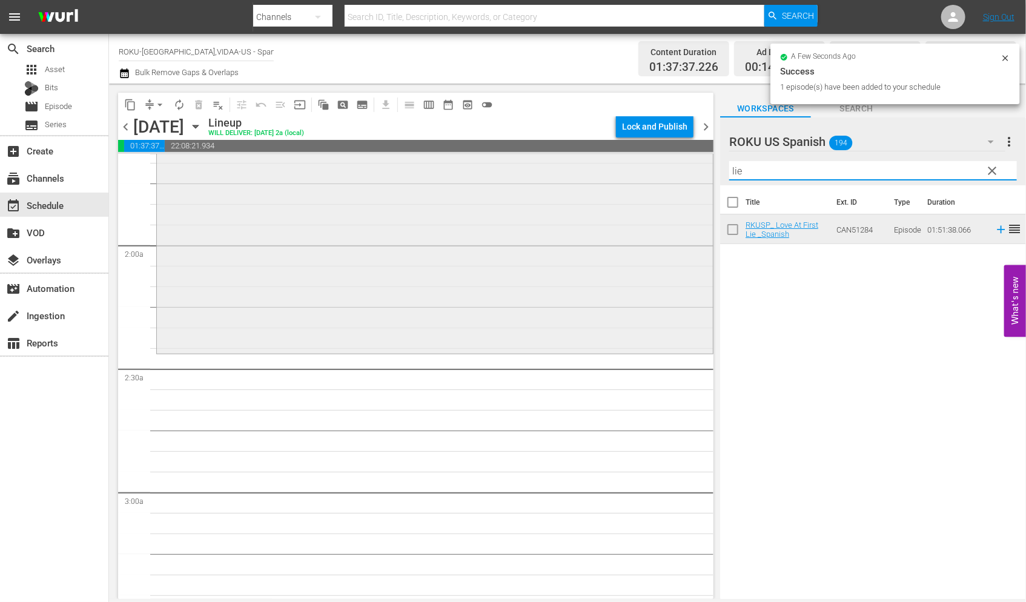
drag, startPoint x: 766, startPoint y: 168, endPoint x: 662, endPoint y: 167, distance: 104.2
click at [666, 167] on div "content_copy compress arrow_drop_down autorenew_outlined delete_forever_outline…" at bounding box center [567, 341] width 917 height 515
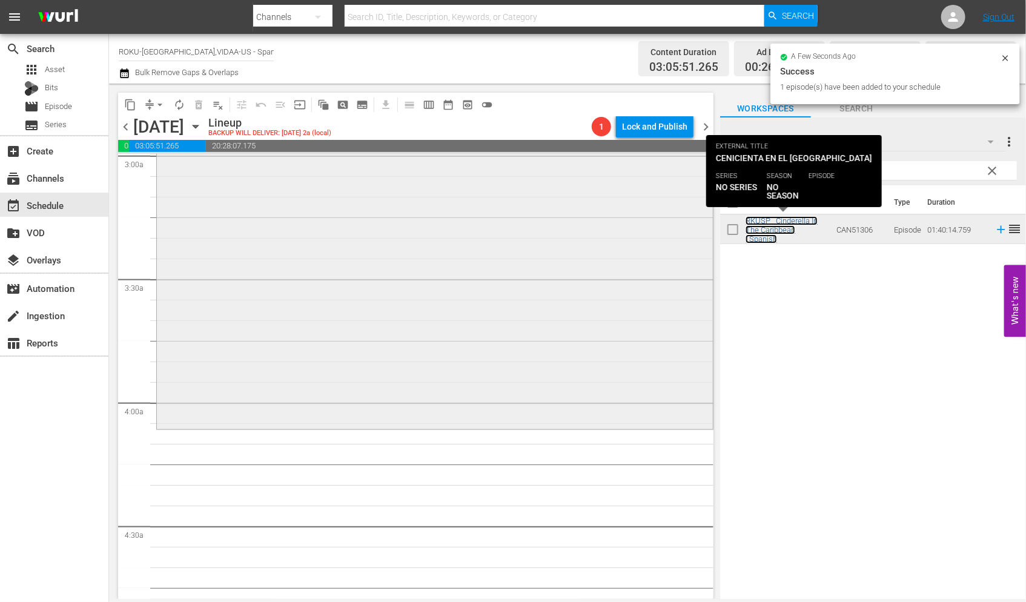
scroll to position [874, 0]
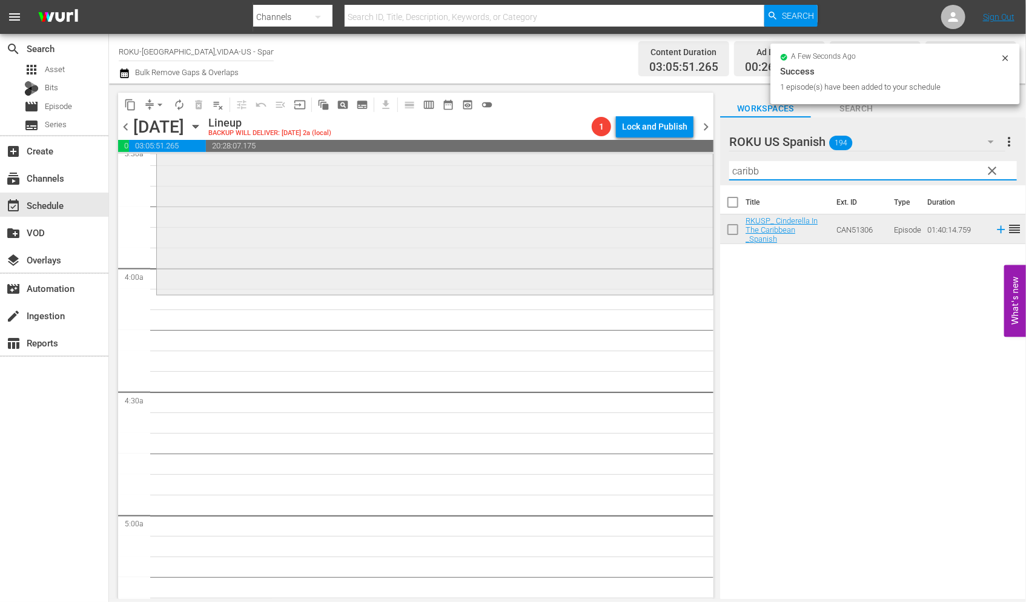
drag, startPoint x: 776, startPoint y: 170, endPoint x: 627, endPoint y: 168, distance: 149.0
click at [632, 168] on div "content_copy compress arrow_drop_down autorenew_outlined delete_forever_outline…" at bounding box center [567, 341] width 917 height 515
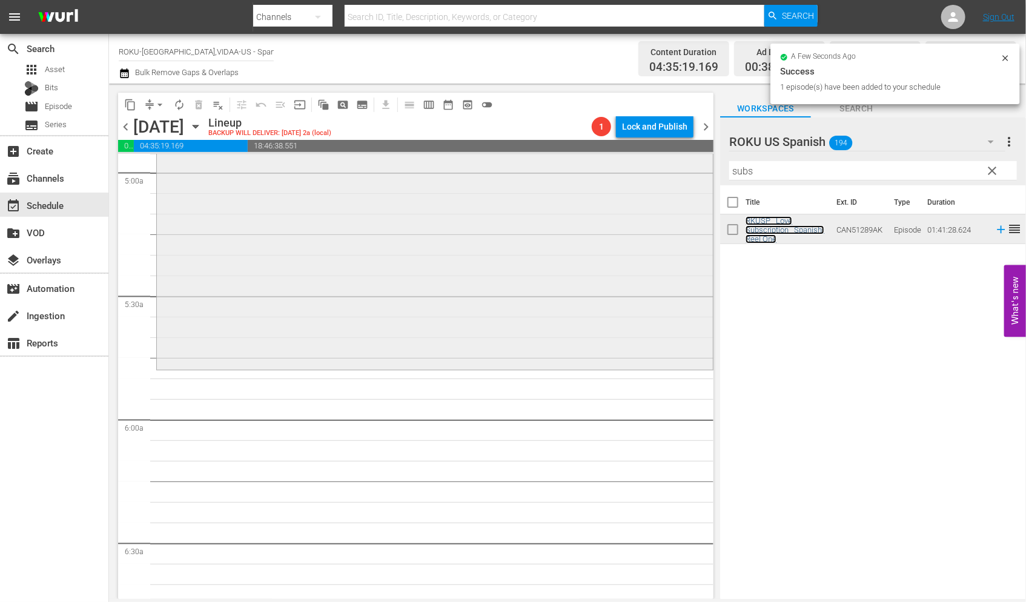
scroll to position [1345, 0]
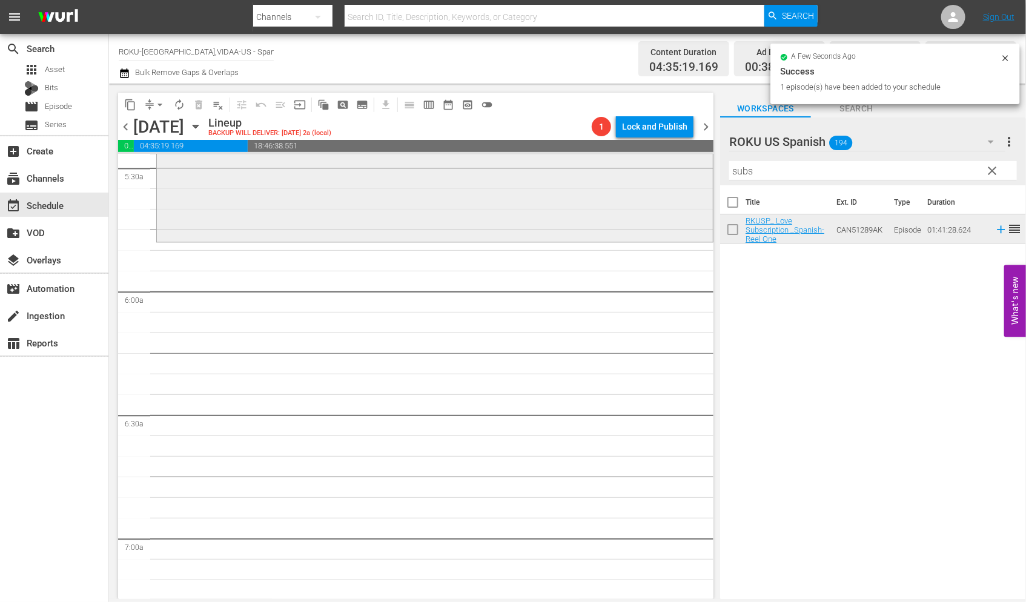
drag, startPoint x: 769, startPoint y: 174, endPoint x: 670, endPoint y: 182, distance: 99.0
click at [675, 180] on div "content_copy compress arrow_drop_down autorenew_outlined delete_forever_outline…" at bounding box center [567, 341] width 917 height 515
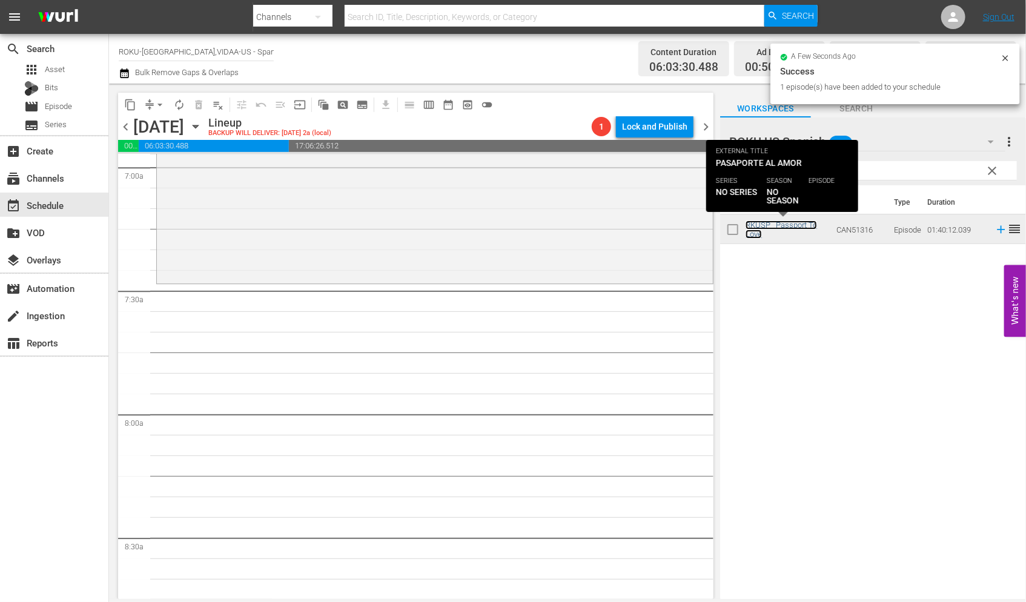
scroll to position [1749, 0]
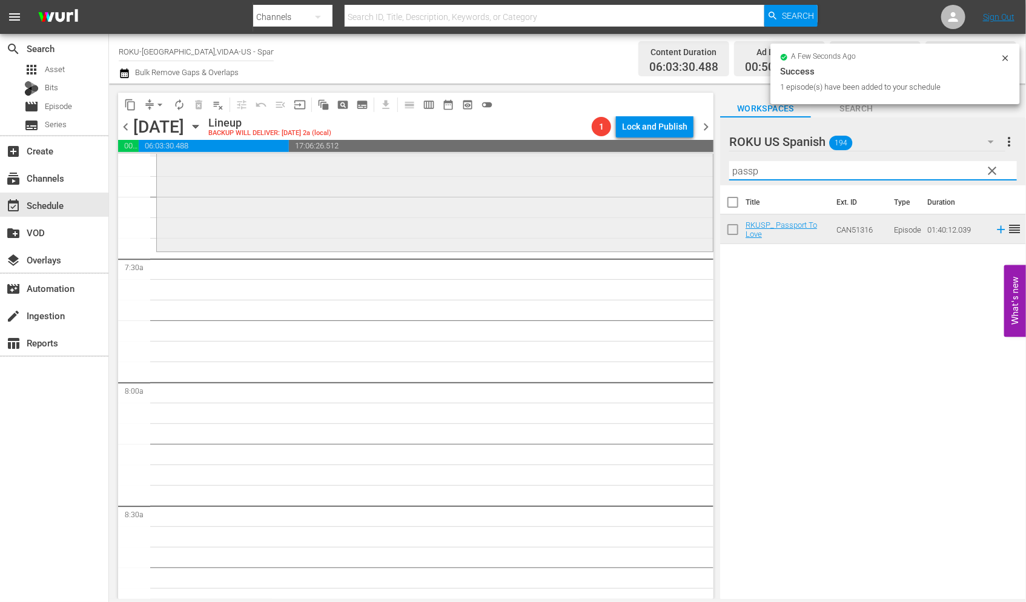
drag, startPoint x: 777, startPoint y: 173, endPoint x: 666, endPoint y: 171, distance: 111.4
click at [666, 171] on div "content_copy compress arrow_drop_down autorenew_outlined delete_forever_outline…" at bounding box center [567, 341] width 917 height 515
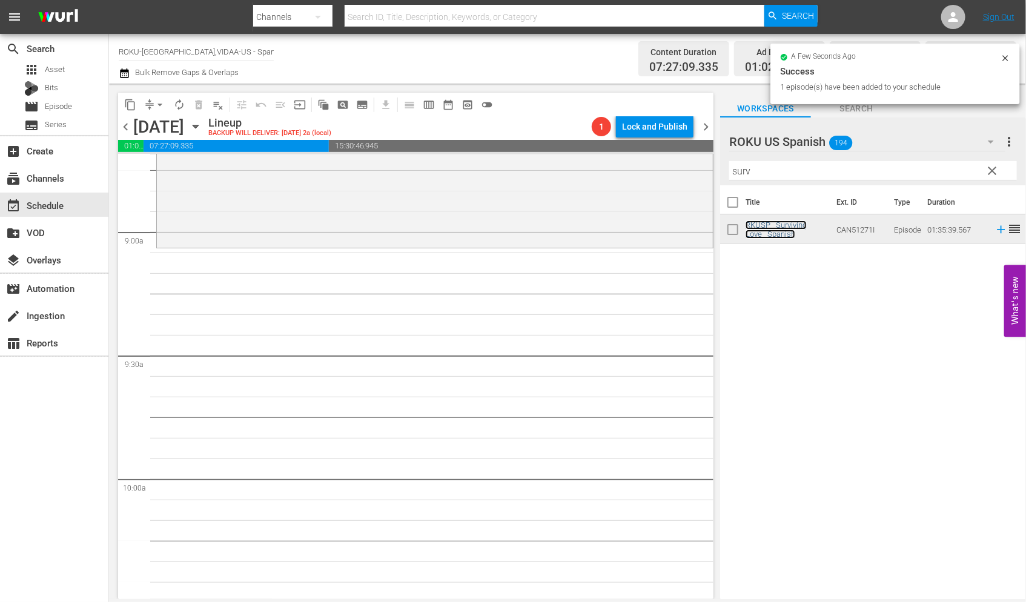
scroll to position [2153, 0]
drag, startPoint x: 765, startPoint y: 168, endPoint x: 583, endPoint y: 172, distance: 182.3
click at [584, 172] on div "content_copy compress arrow_drop_down autorenew_outlined delete_forever_outline…" at bounding box center [567, 341] width 917 height 515
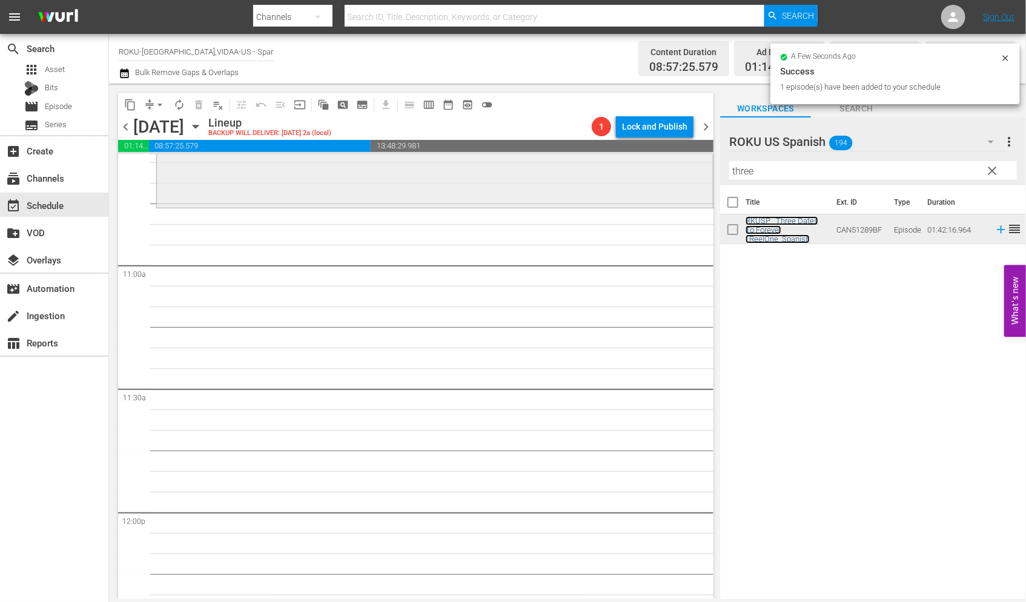
scroll to position [2624, 0]
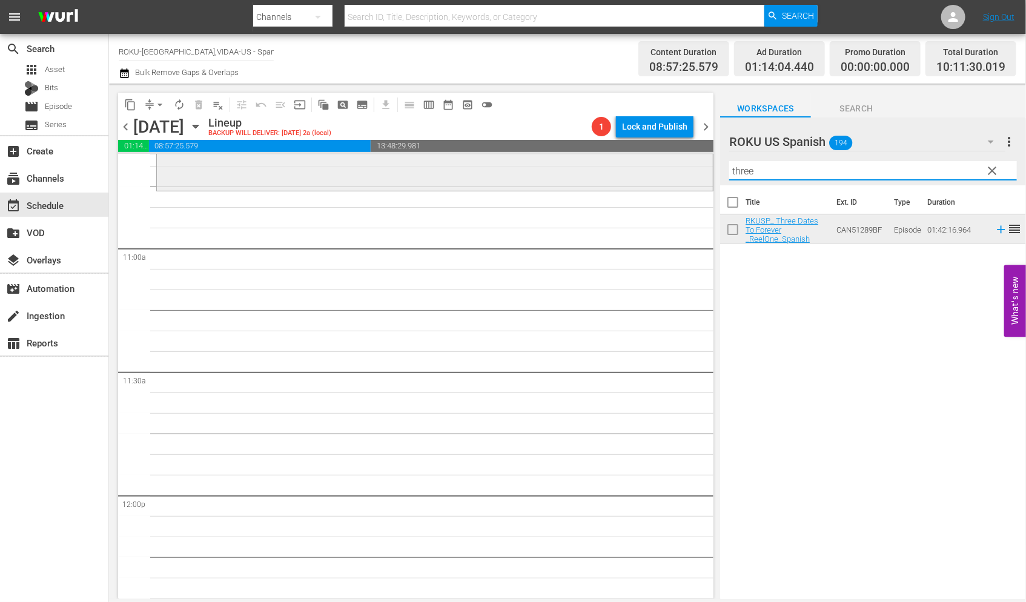
drag, startPoint x: 713, startPoint y: 168, endPoint x: 624, endPoint y: 173, distance: 89.1
click at [624, 173] on div "content_copy compress arrow_drop_down autorenew_outlined delete_forever_outline…" at bounding box center [567, 341] width 917 height 515
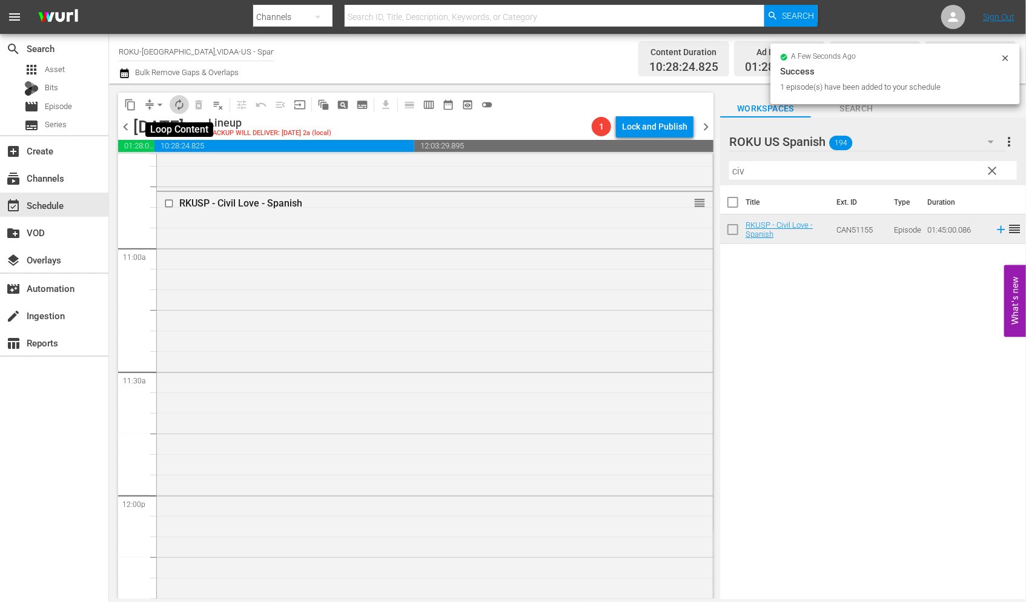
click at [178, 102] on span "autorenew_outlined" at bounding box center [179, 105] width 12 height 12
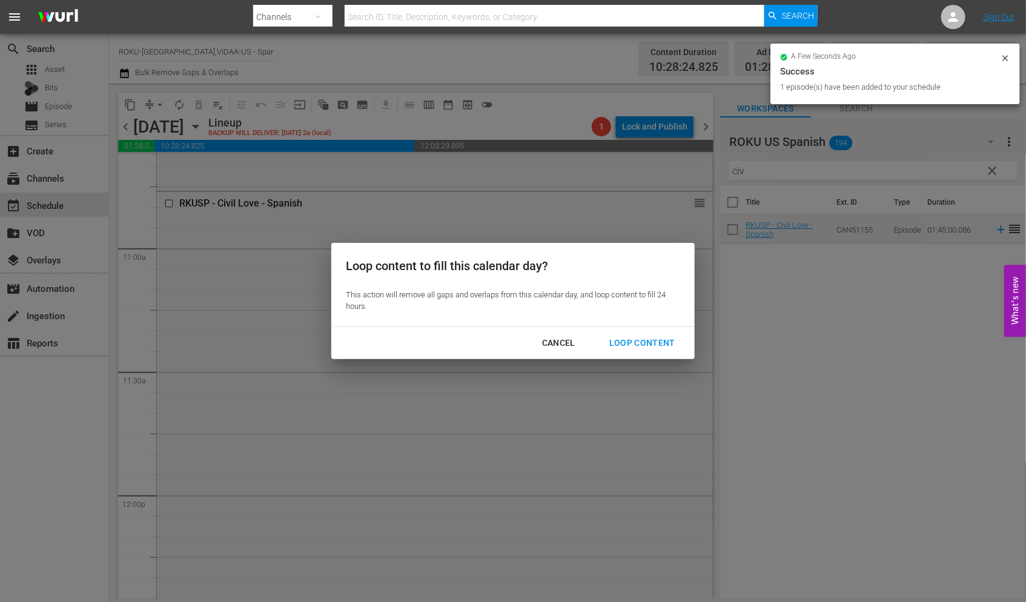
click at [649, 341] on div "Loop Content" at bounding box center [641, 342] width 85 height 15
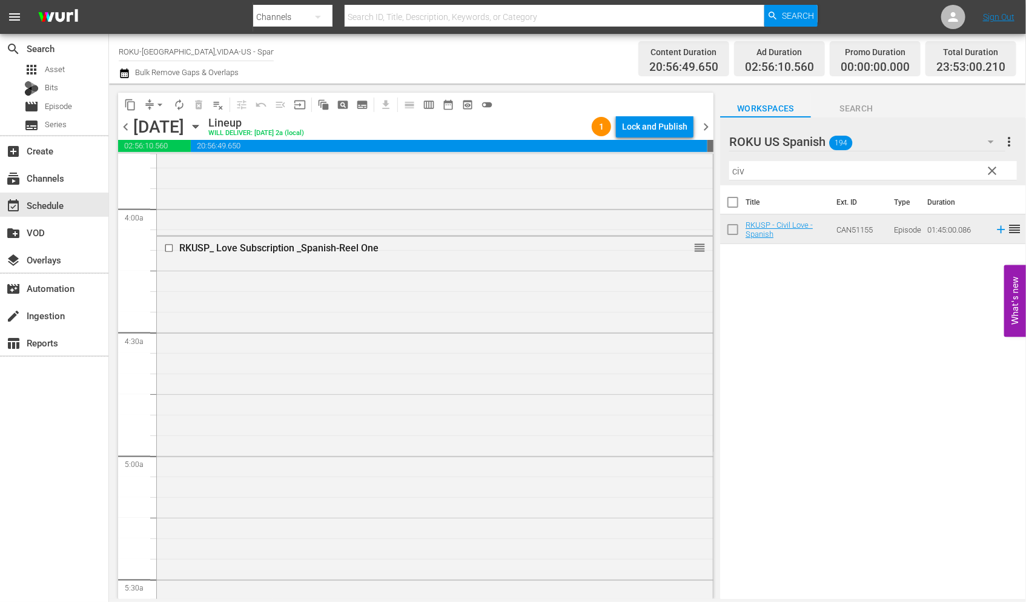
scroll to position [942, 0]
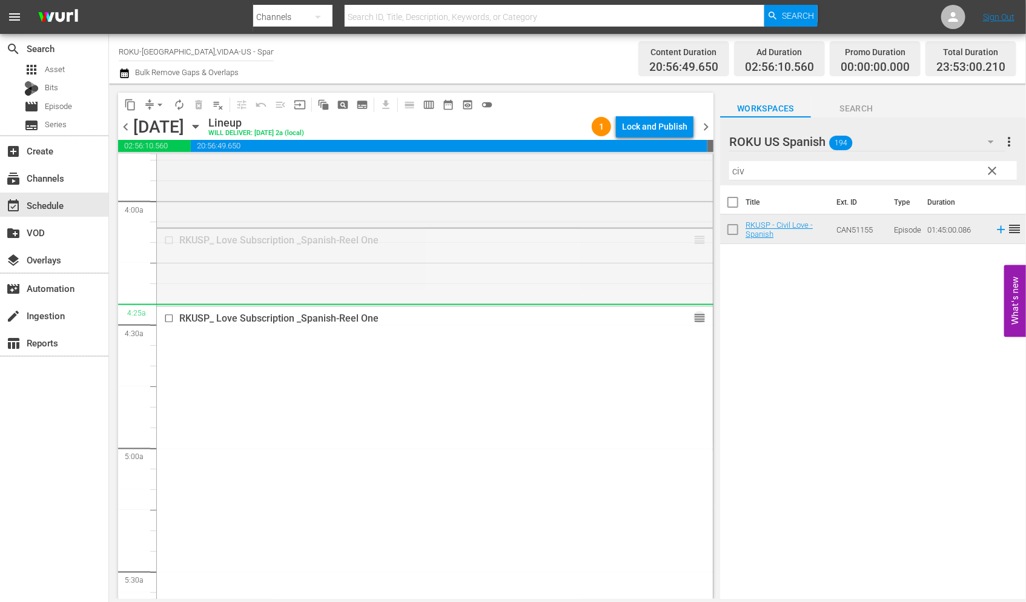
drag, startPoint x: 688, startPoint y: 239, endPoint x: 674, endPoint y: 306, distance: 68.0
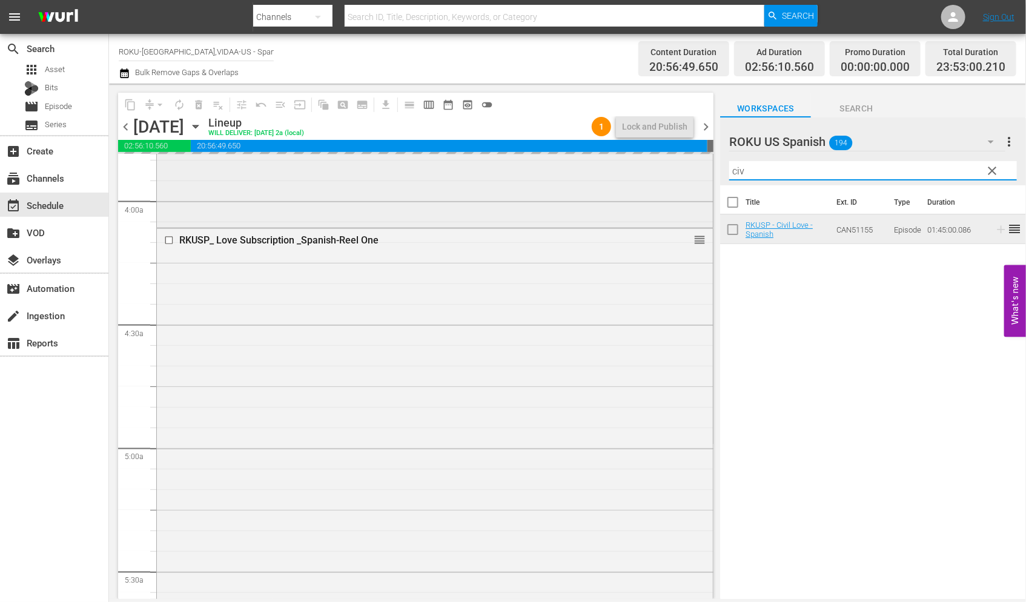
drag, startPoint x: 761, startPoint y: 167, endPoint x: 681, endPoint y: 167, distance: 79.3
click at [681, 167] on div "content_copy compress arrow_drop_down autorenew_outlined delete_forever_outline…" at bounding box center [567, 341] width 917 height 515
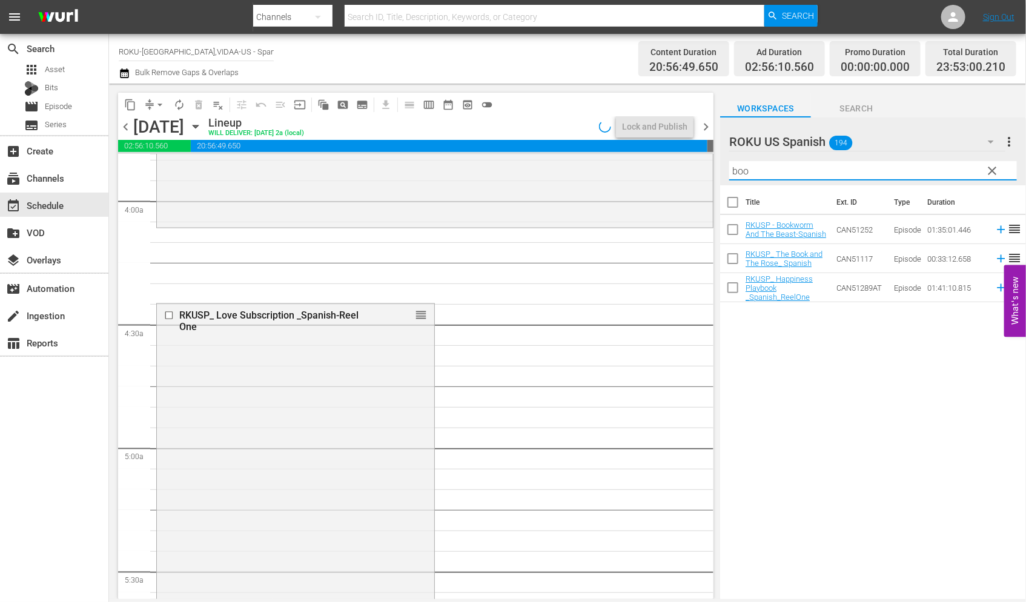
type input "book"
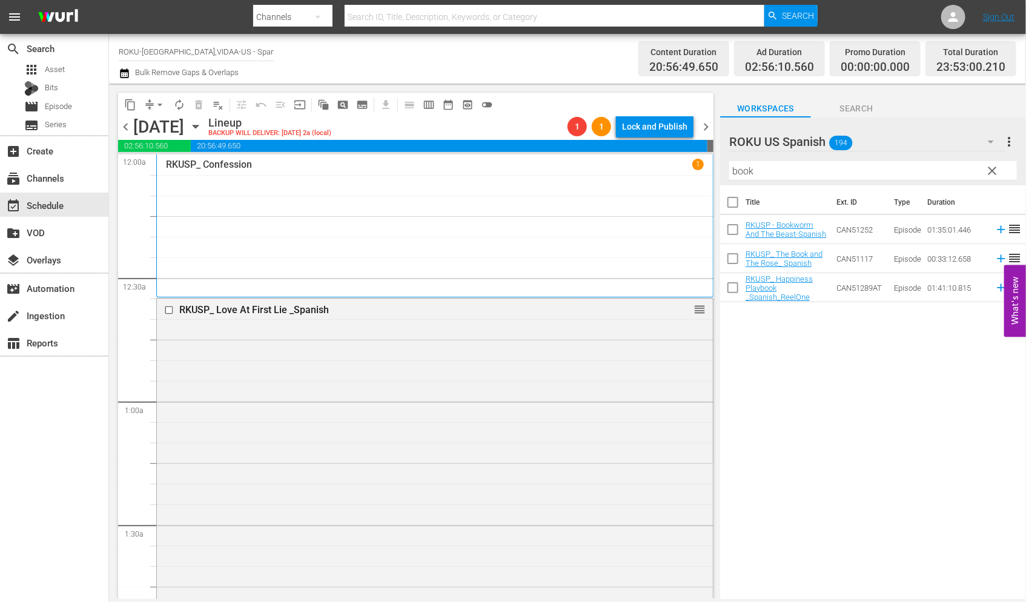
scroll to position [942, 0]
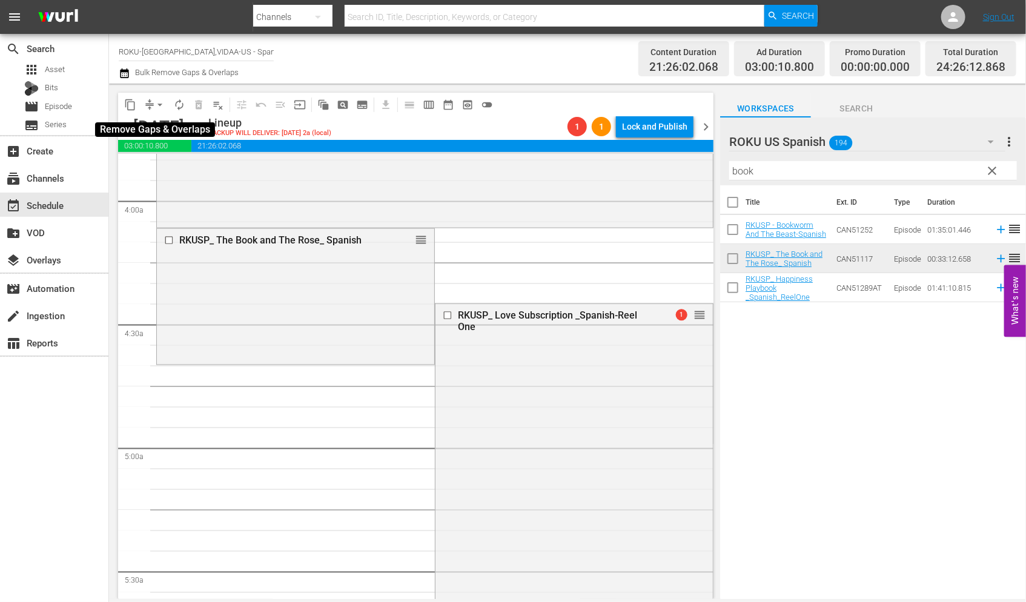
click at [163, 110] on span "arrow_drop_down" at bounding box center [160, 105] width 12 height 12
click at [179, 162] on li "Align to End of Previous Day" at bounding box center [160, 169] width 127 height 20
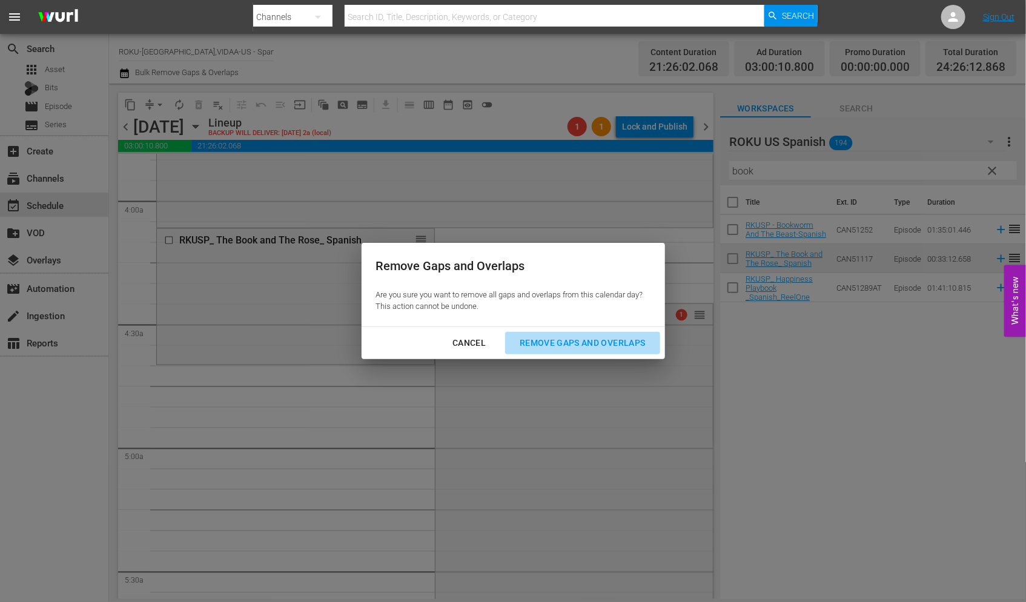
click at [582, 340] on div "Remove Gaps and Overlaps" at bounding box center [582, 342] width 145 height 15
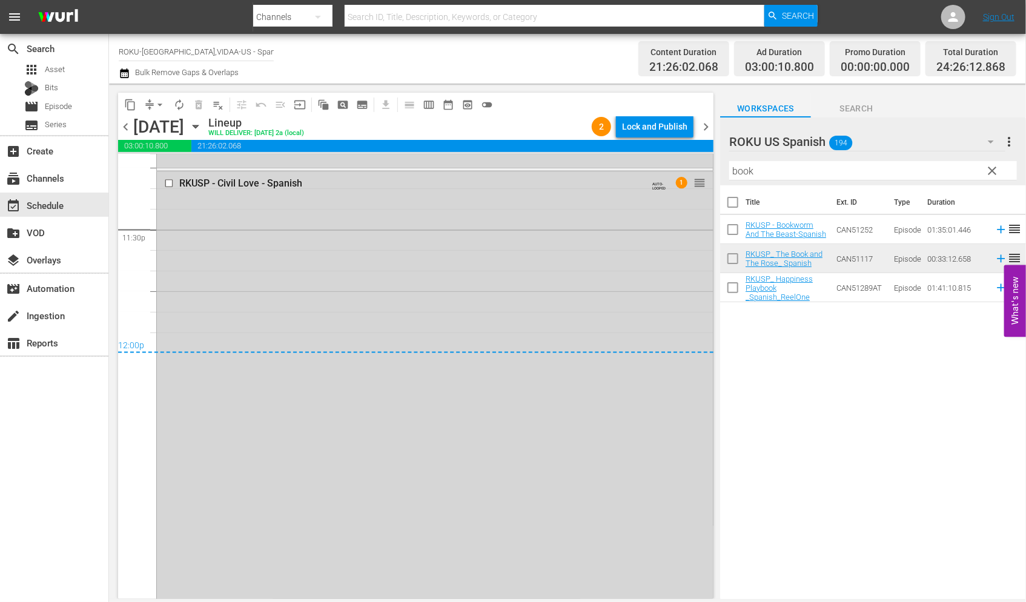
scroll to position [5735, 0]
click at [160, 104] on span "arrow_drop_down" at bounding box center [160, 105] width 12 height 12
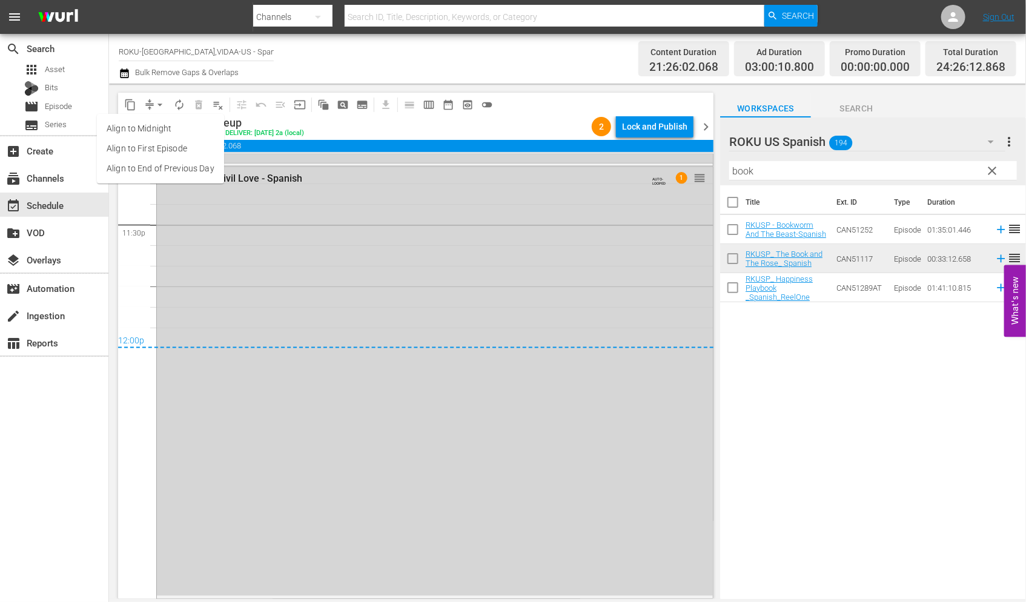
click at [200, 165] on li "Align to End of Previous Day" at bounding box center [160, 169] width 127 height 20
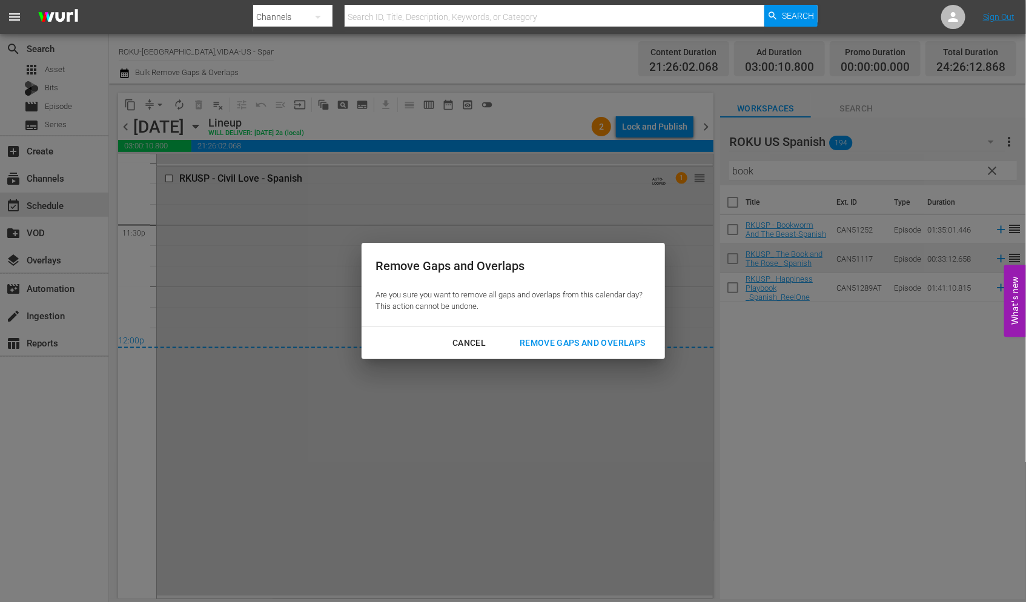
click at [614, 338] on div "Remove Gaps and Overlaps" at bounding box center [582, 342] width 145 height 15
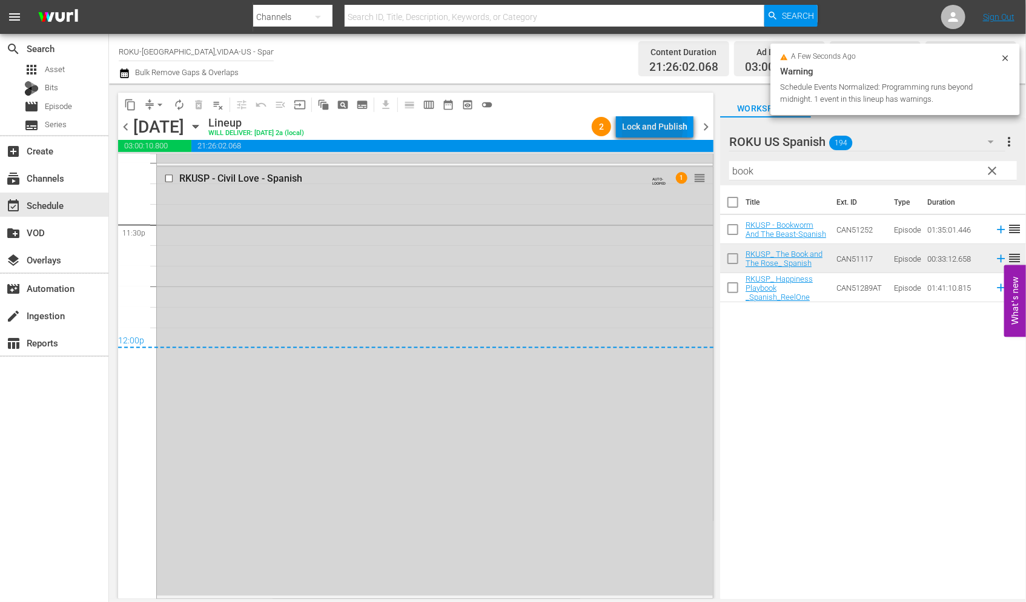
click at [654, 128] on div "Lock and Publish" at bounding box center [654, 127] width 65 height 22
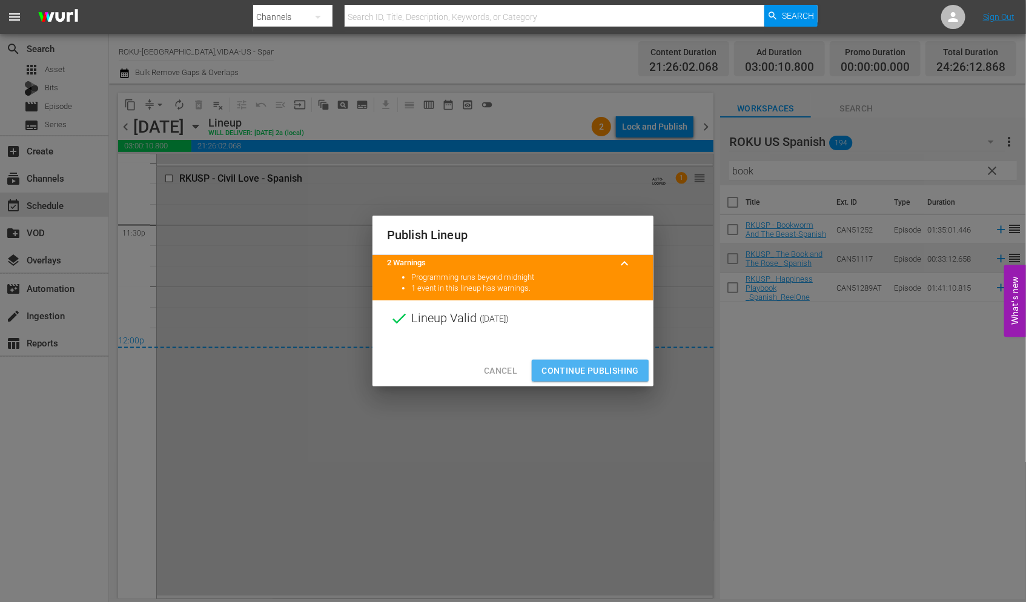
click at [592, 367] on span "Continue Publishing" at bounding box center [589, 370] width 97 height 15
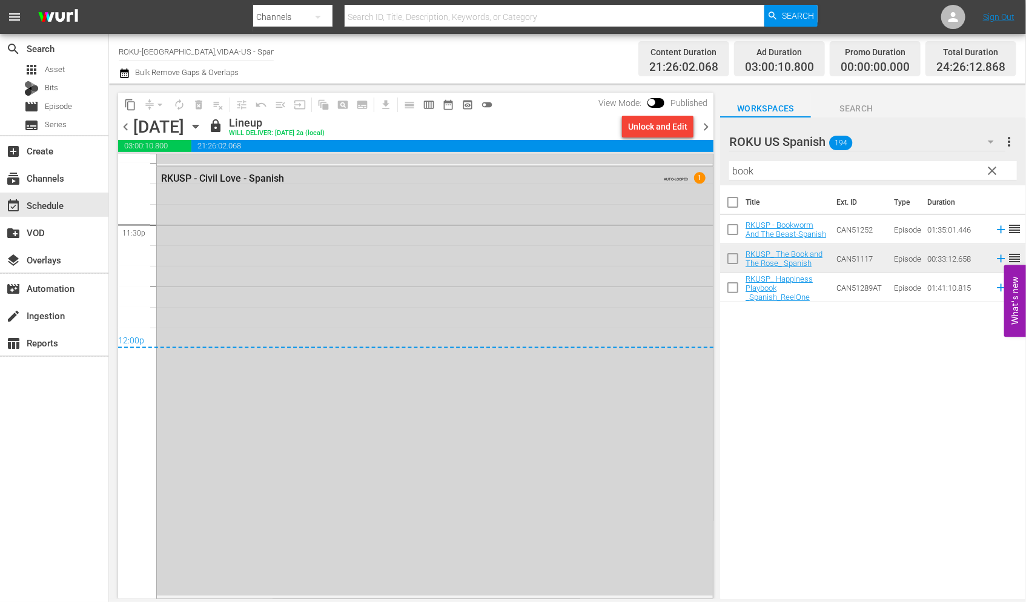
click at [198, 128] on icon "button" at bounding box center [195, 126] width 5 height 3
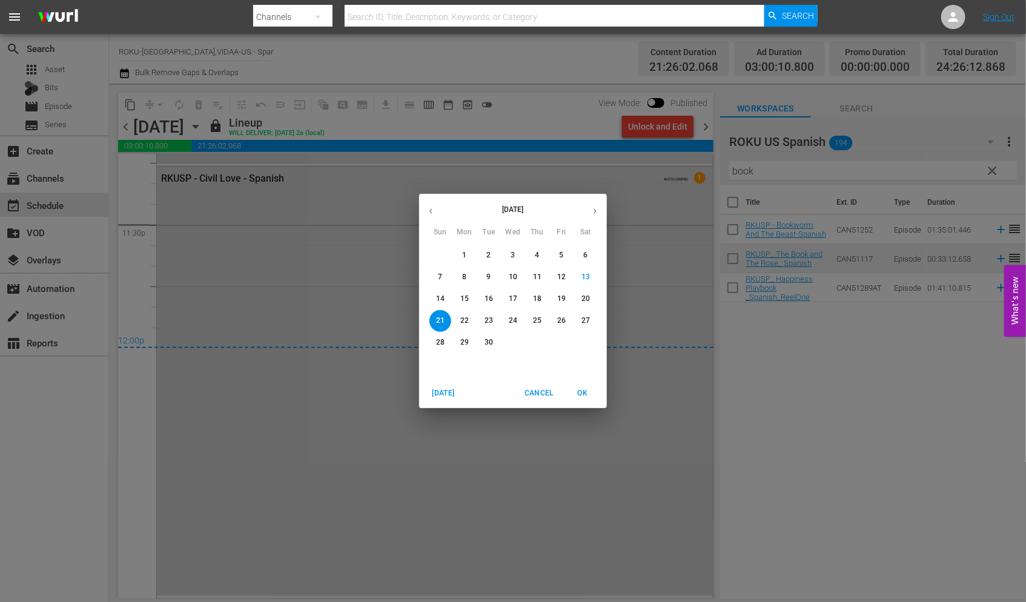
click at [462, 298] on p "15" at bounding box center [464, 299] width 8 height 10
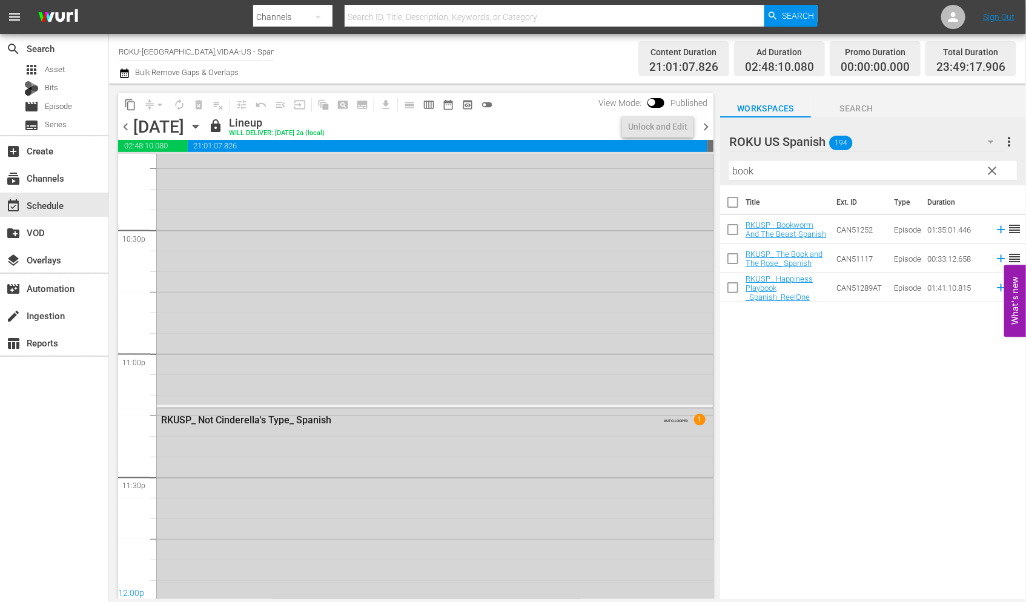
scroll to position [5735, 0]
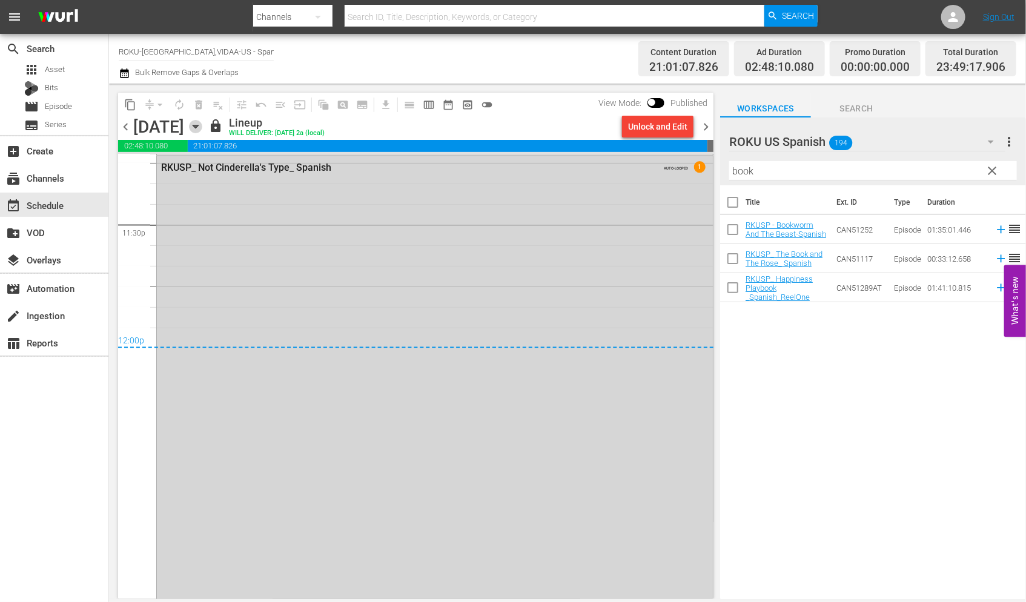
click at [198, 125] on icon "button" at bounding box center [195, 126] width 5 height 3
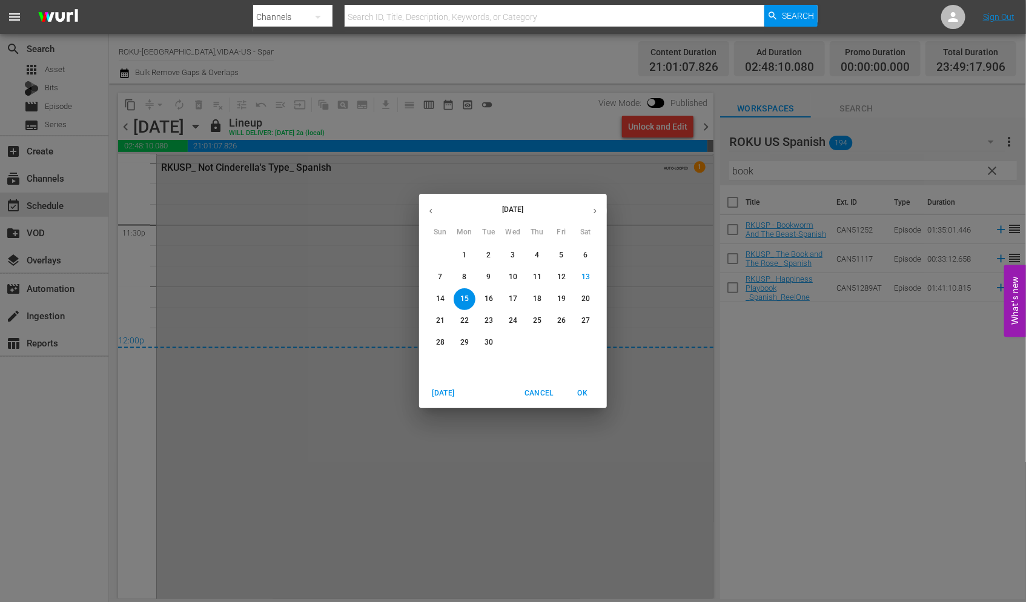
click at [489, 300] on p "16" at bounding box center [488, 299] width 8 height 10
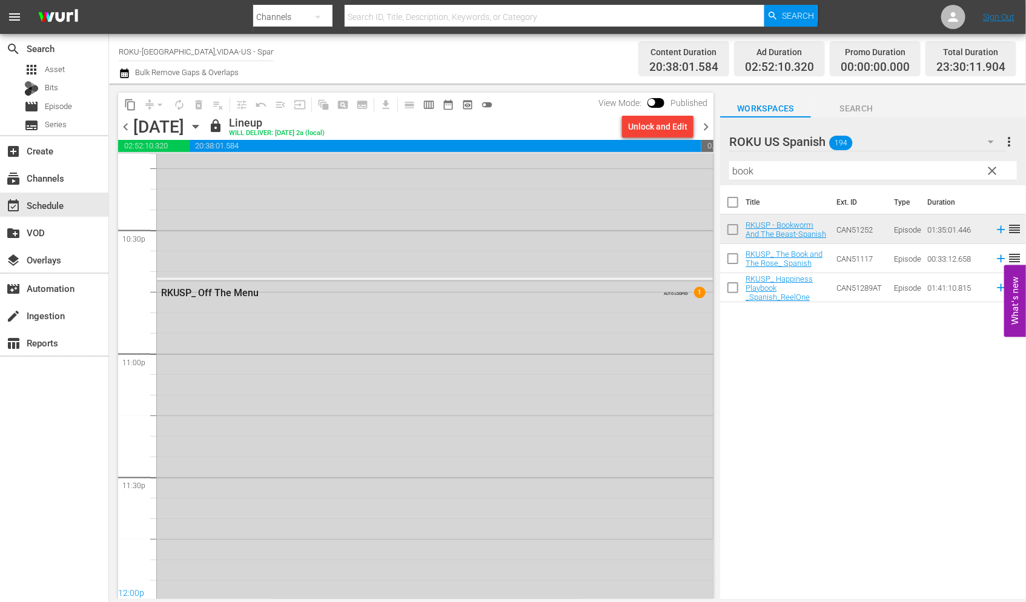
scroll to position [5619, 0]
click at [202, 128] on icon "button" at bounding box center [195, 126] width 13 height 13
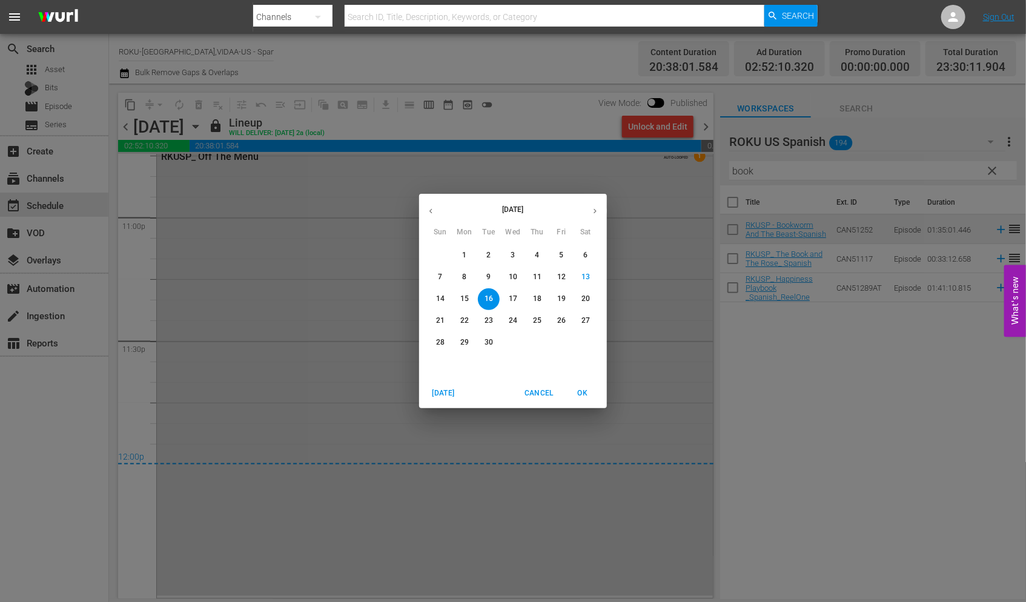
click at [512, 298] on p "17" at bounding box center [513, 299] width 8 height 10
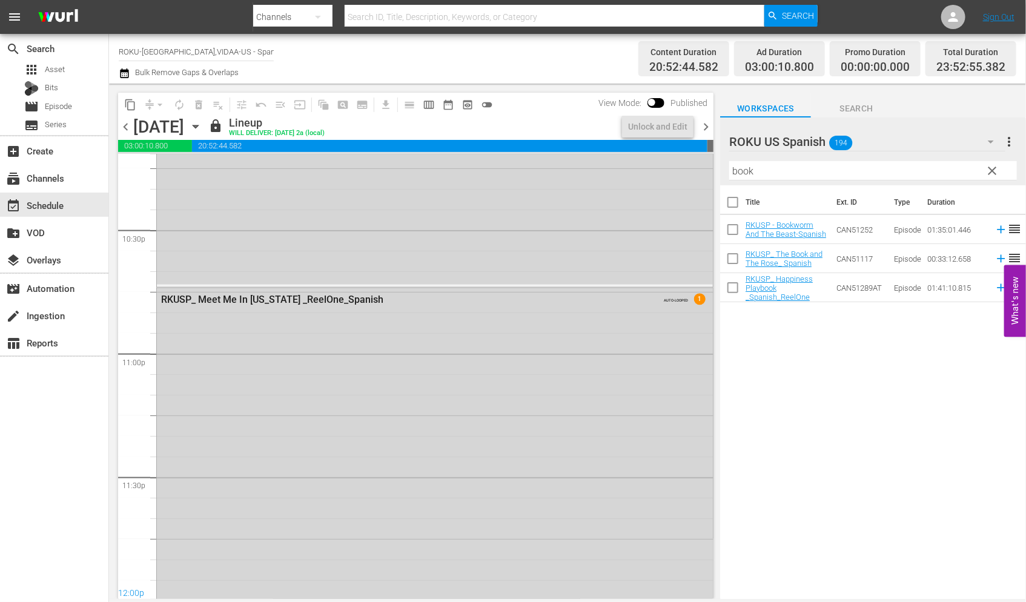
scroll to position [5590, 0]
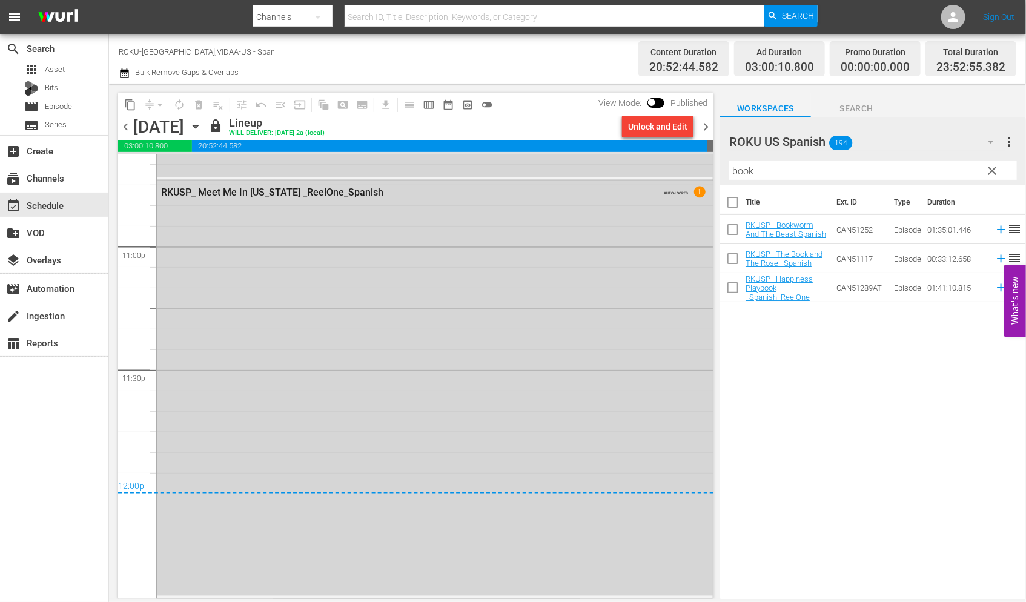
click at [202, 128] on icon "button" at bounding box center [195, 126] width 13 height 13
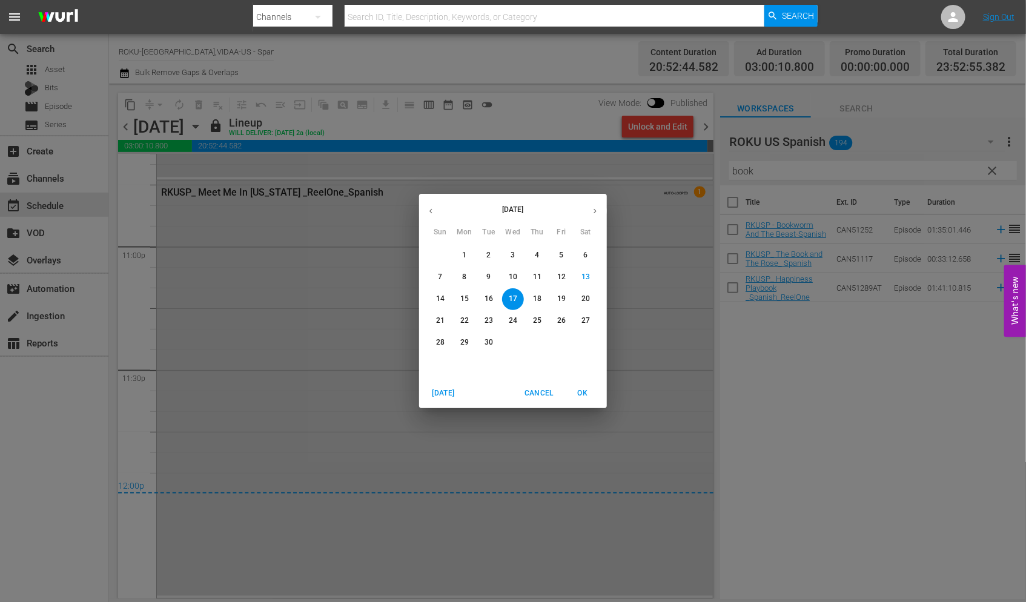
click at [543, 299] on span "18" at bounding box center [537, 299] width 22 height 10
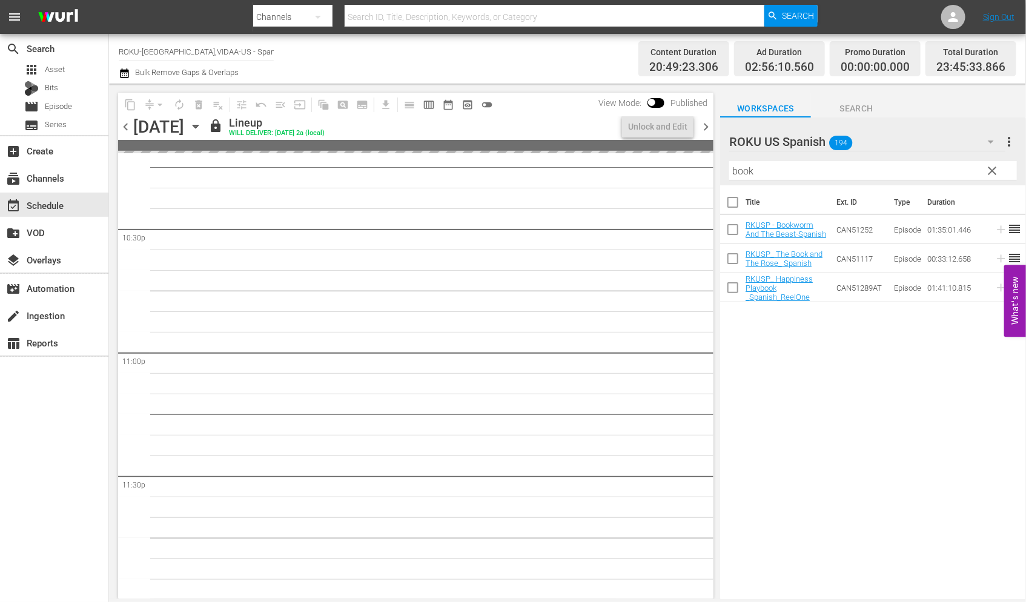
scroll to position [5531, 0]
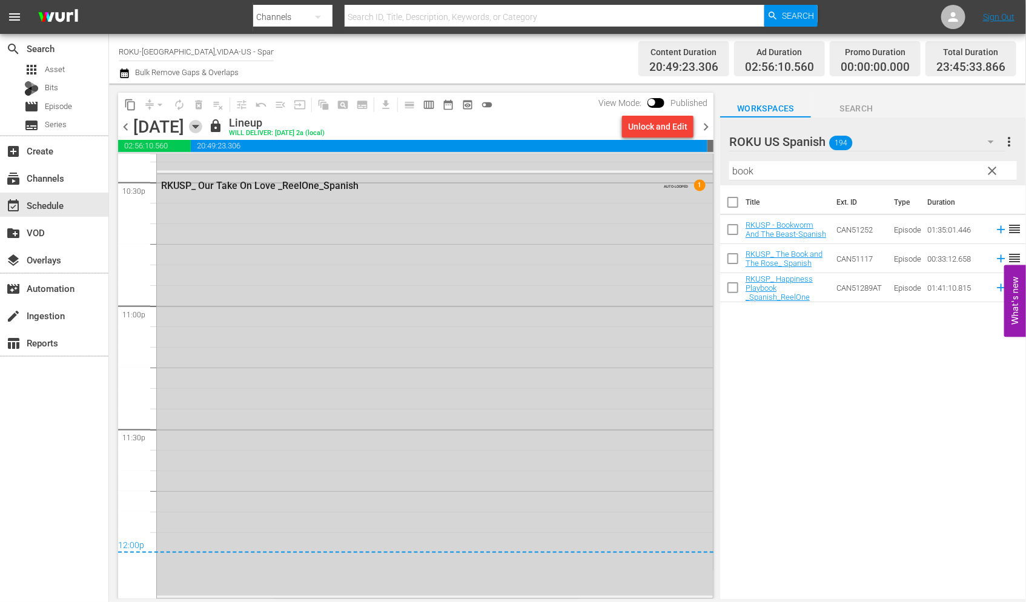
click at [198, 125] on icon "button" at bounding box center [195, 126] width 5 height 3
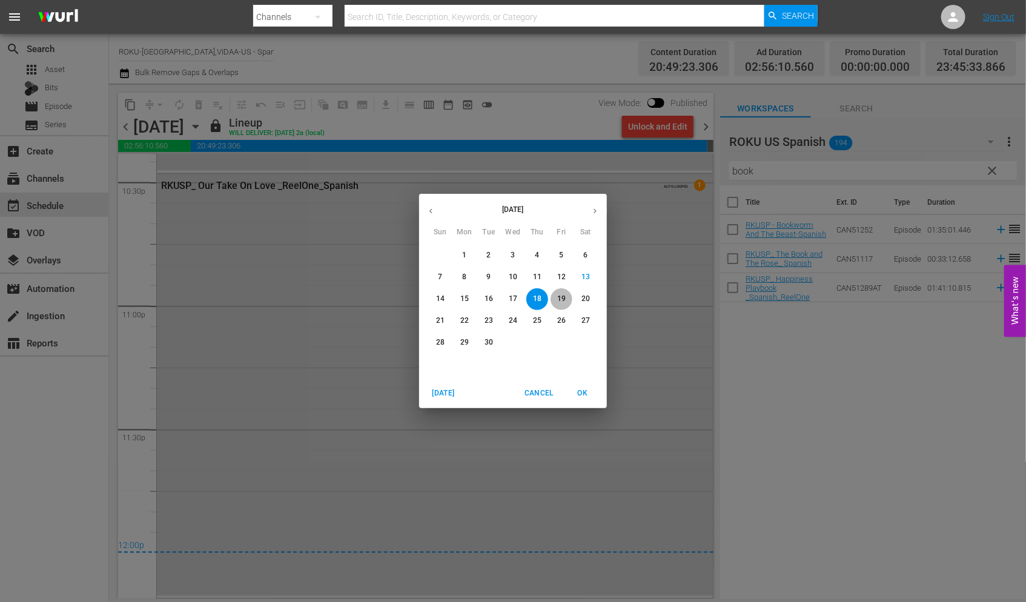
click at [563, 298] on p "19" at bounding box center [561, 299] width 8 height 10
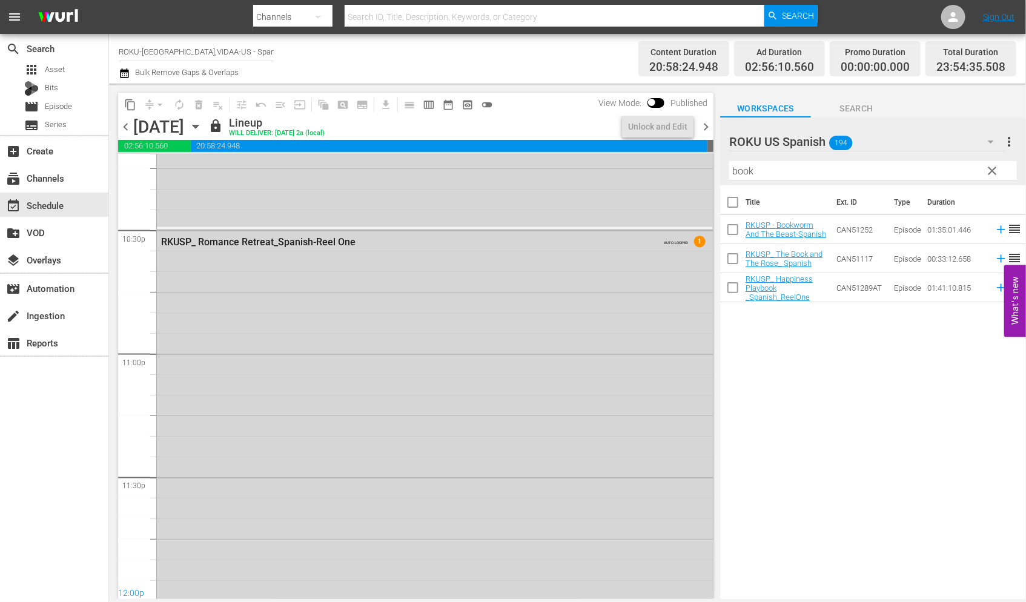
scroll to position [5508, 0]
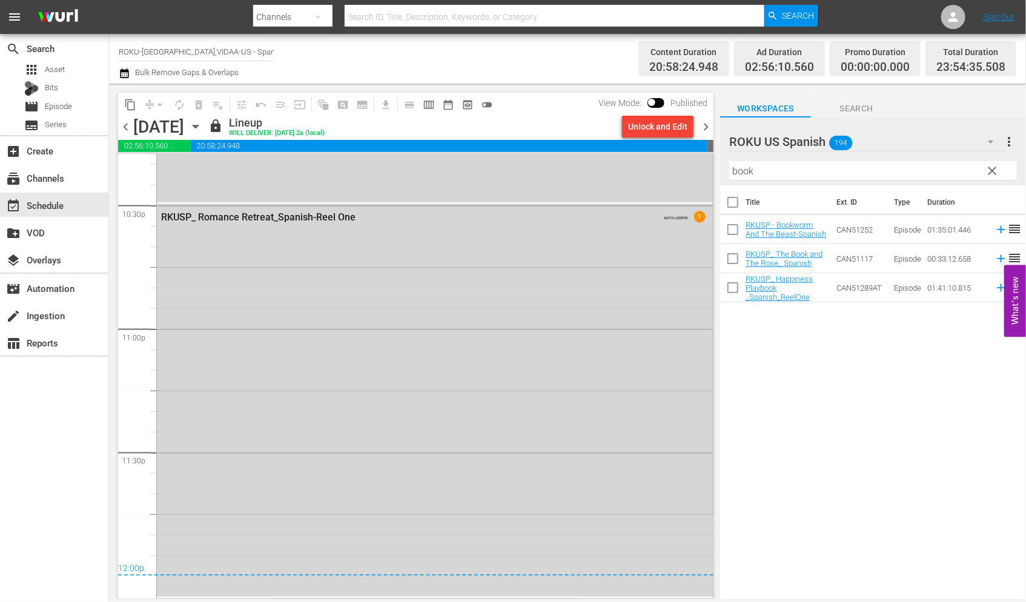
click at [198, 126] on icon "button" at bounding box center [195, 126] width 5 height 3
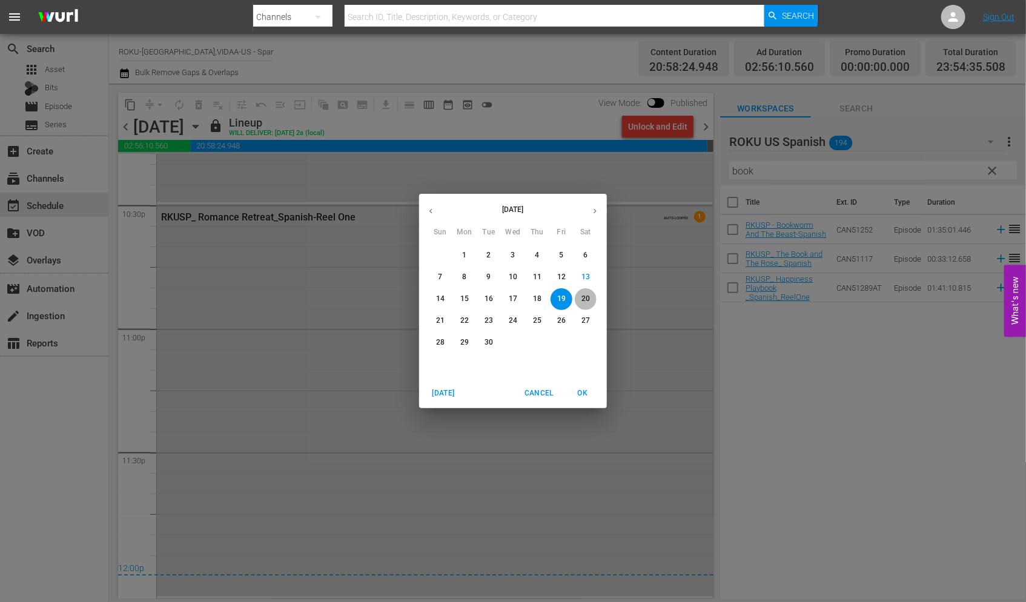
click at [589, 300] on p "20" at bounding box center [585, 299] width 8 height 10
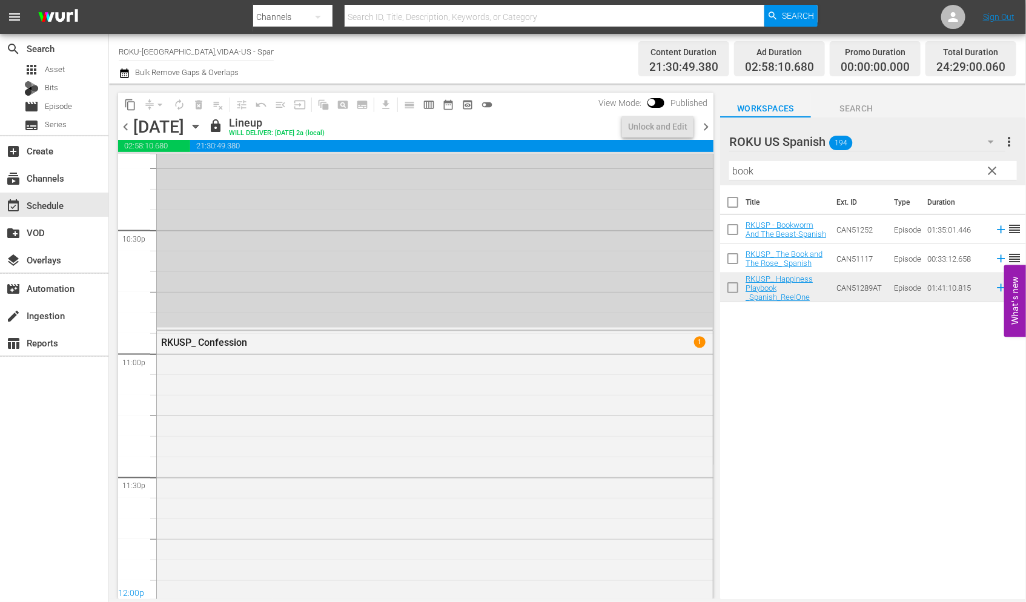
scroll to position [5628, 0]
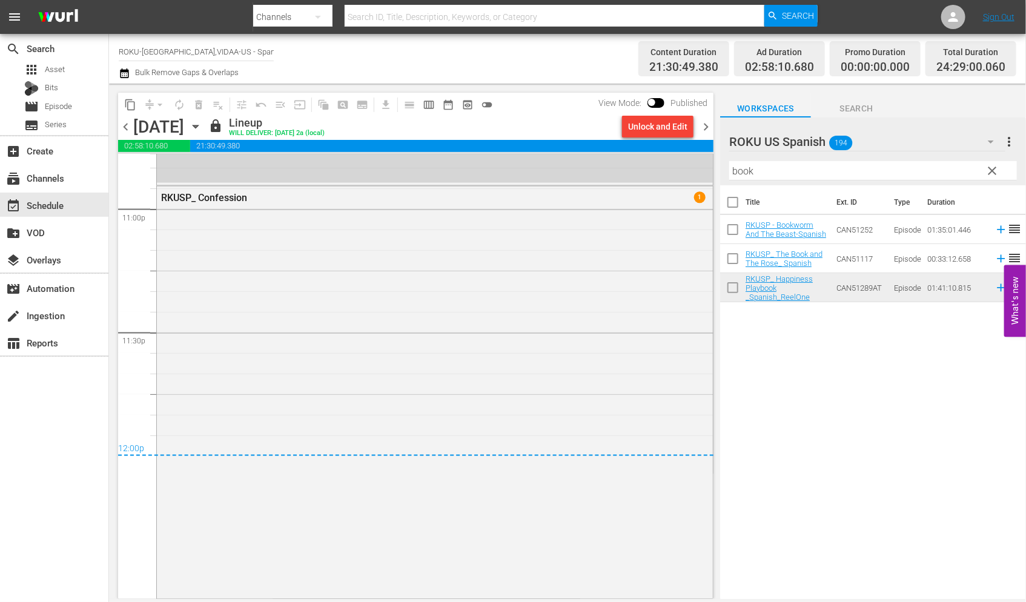
click at [198, 126] on icon "button" at bounding box center [195, 126] width 5 height 3
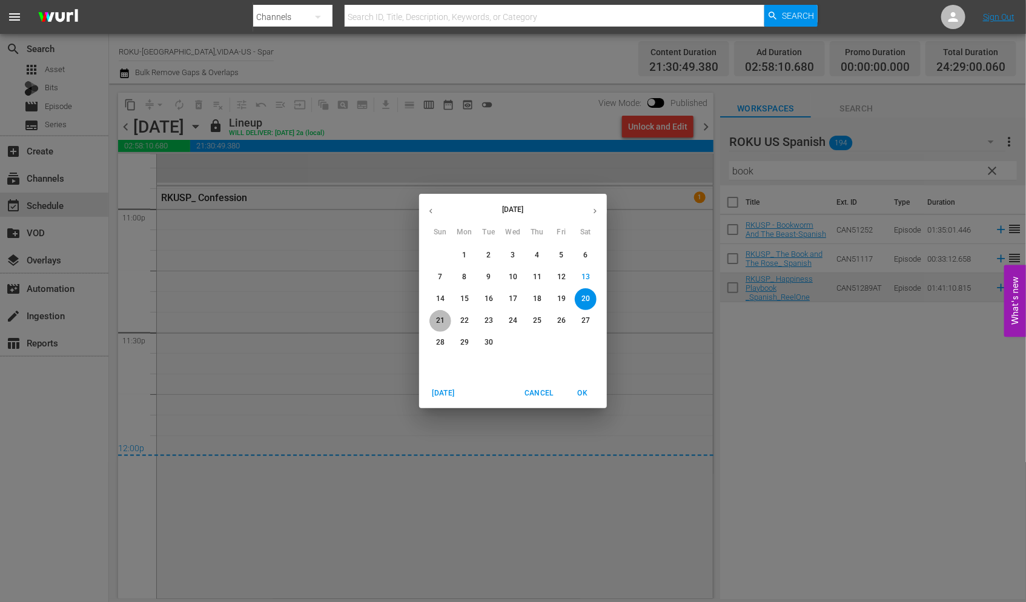
click at [442, 313] on button "21" at bounding box center [440, 321] width 22 height 22
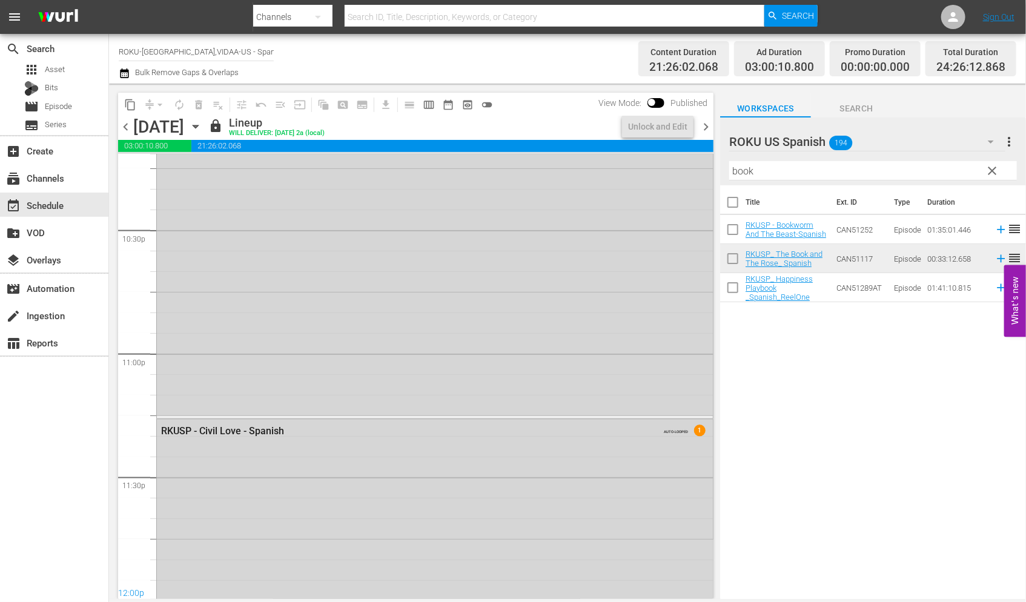
scroll to position [5735, 0]
